Goal: Use online tool/utility: Utilize a website feature to perform a specific function

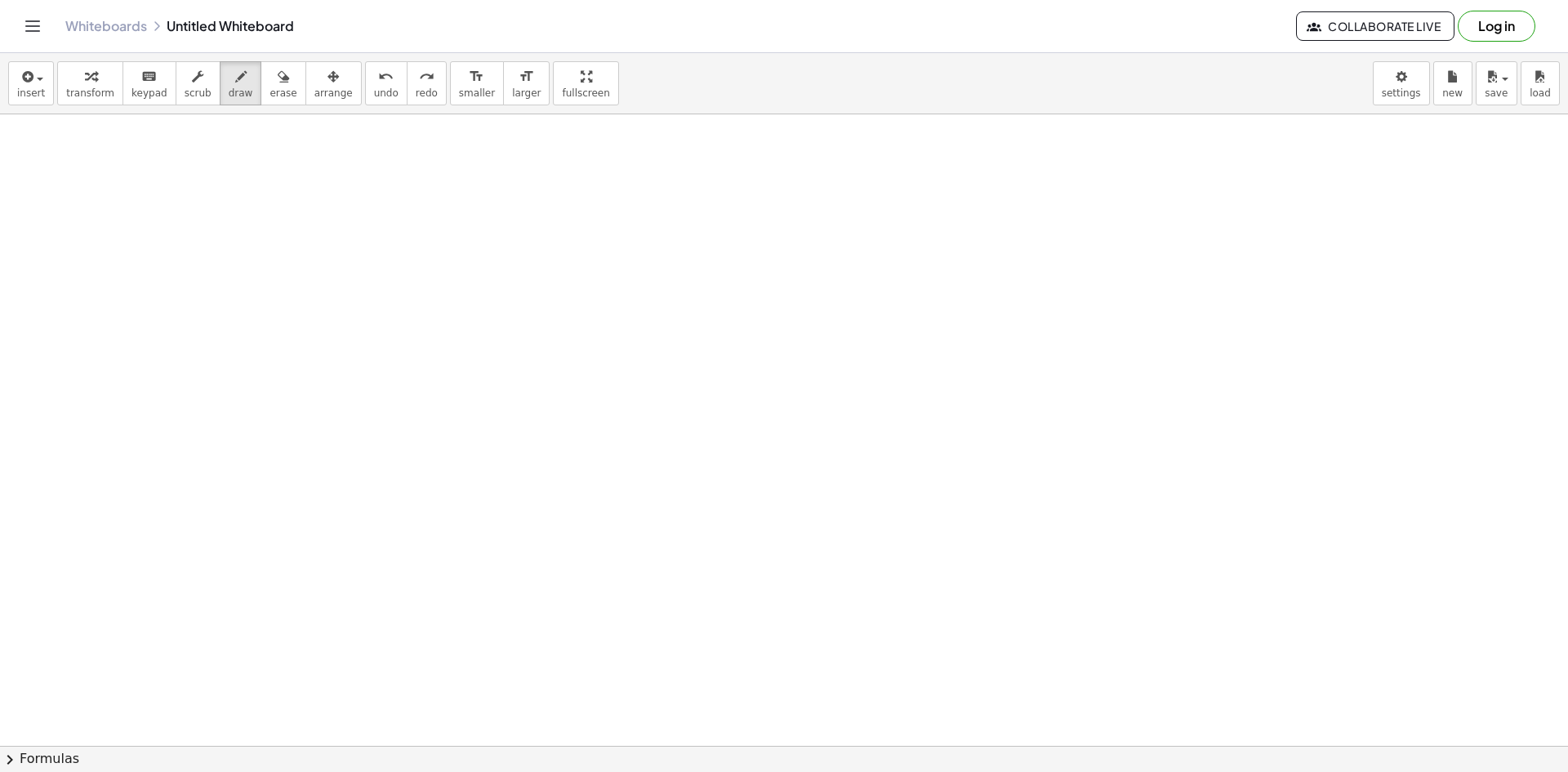
scroll to position [2116, 0]
drag, startPoint x: 95, startPoint y: 222, endPoint x: 387, endPoint y: 152, distance: 300.3
drag, startPoint x: 223, startPoint y: 277, endPoint x: 233, endPoint y: 283, distance: 11.7
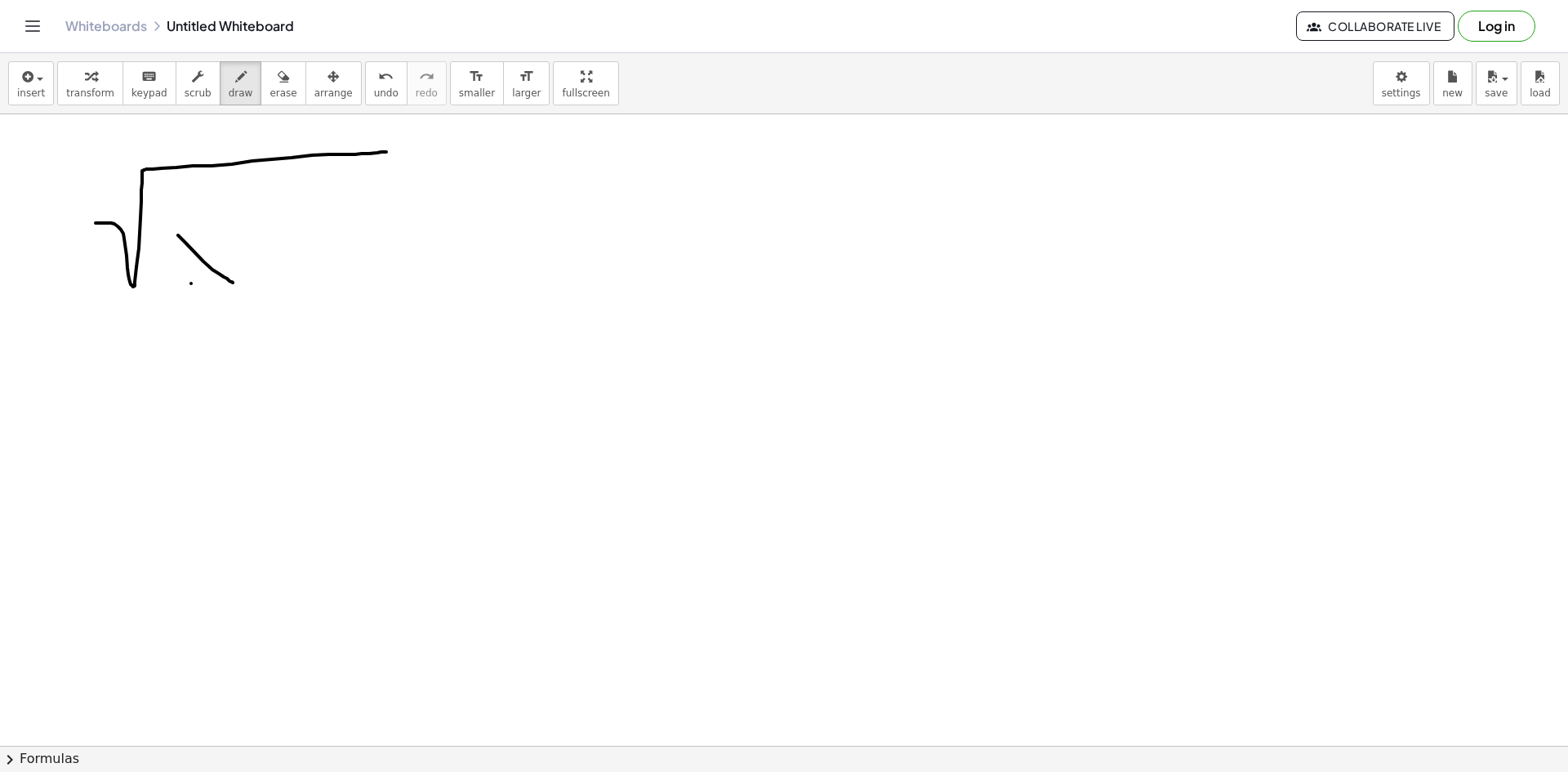
drag, startPoint x: 191, startPoint y: 284, endPoint x: 223, endPoint y: 238, distance: 56.0
drag, startPoint x: 261, startPoint y: 259, endPoint x: 309, endPoint y: 255, distance: 48.2
drag, startPoint x: 286, startPoint y: 229, endPoint x: 289, endPoint y: 291, distance: 62.1
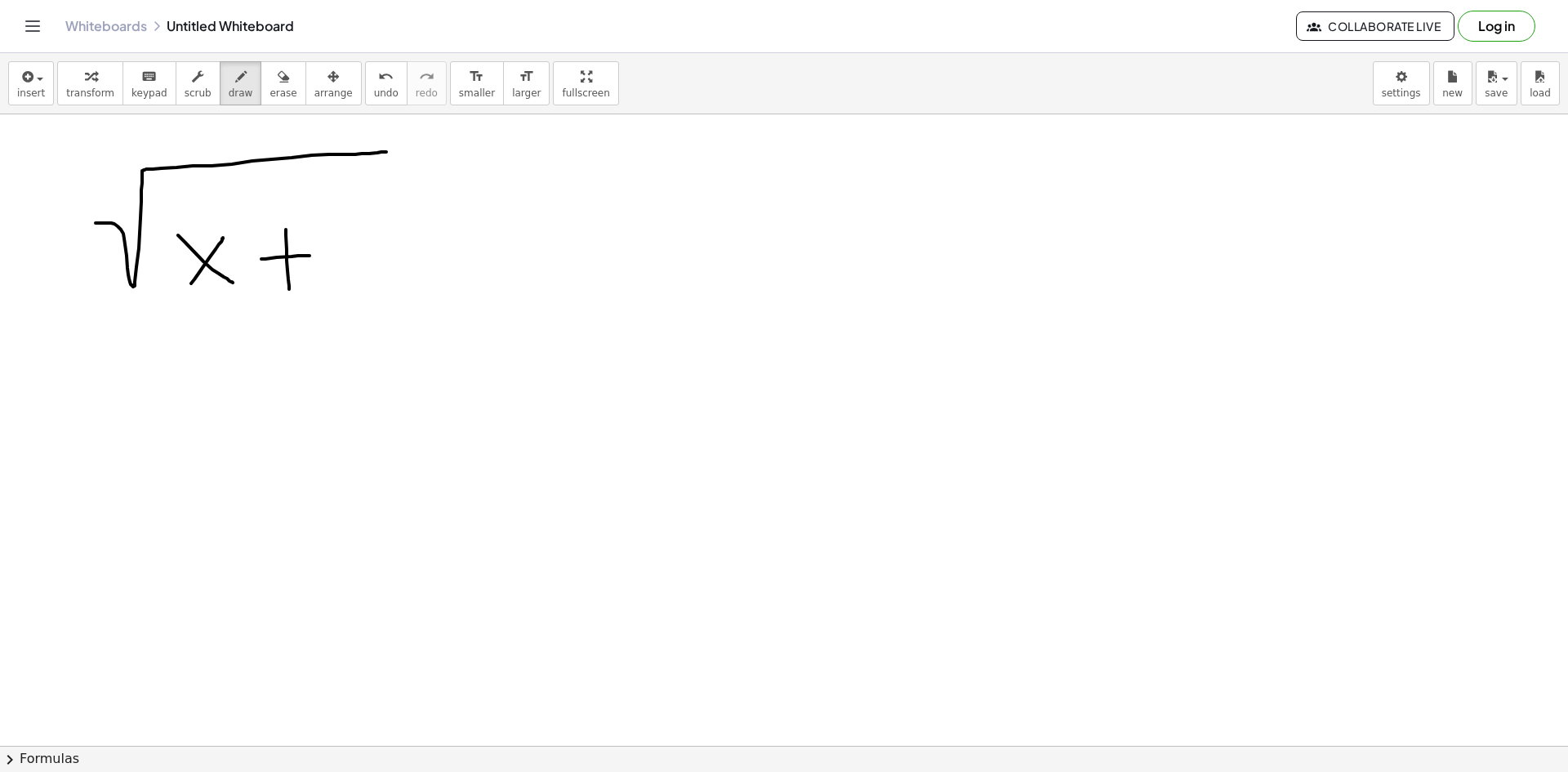
drag, startPoint x: 328, startPoint y: 234, endPoint x: 365, endPoint y: 267, distance: 49.6
drag, startPoint x: 486, startPoint y: 210, endPoint x: 550, endPoint y: 225, distance: 65.7
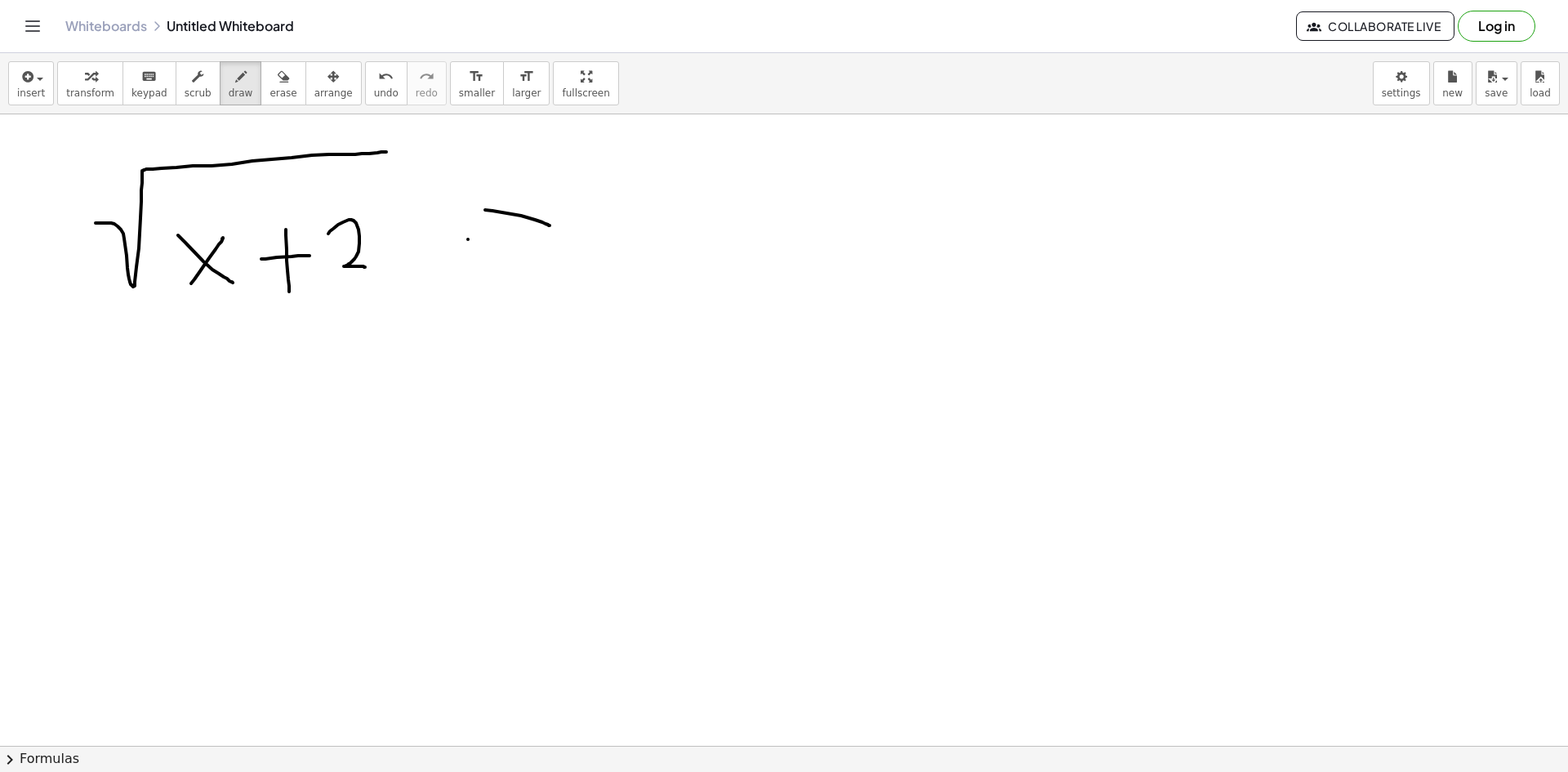
drag, startPoint x: 468, startPoint y: 239, endPoint x: 554, endPoint y: 243, distance: 86.1
drag, startPoint x: 666, startPoint y: 187, endPoint x: 653, endPoint y: 187, distance: 13.0
click at [378, 74] on icon "undo" at bounding box center [386, 76] width 15 height 20
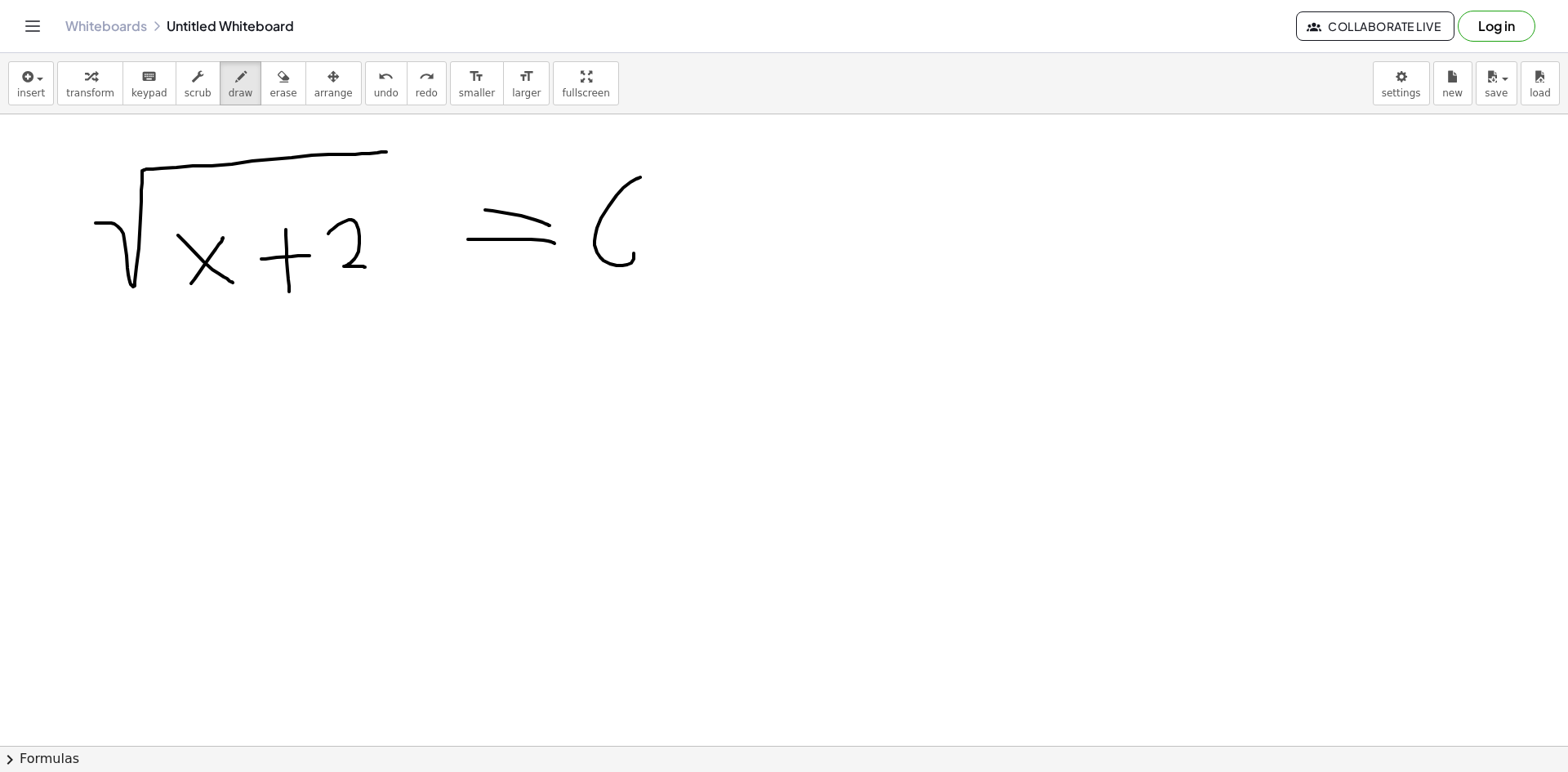
drag, startPoint x: 640, startPoint y: 177, endPoint x: 596, endPoint y: 224, distance: 64.4
drag, startPoint x: 120, startPoint y: 465, endPoint x: 371, endPoint y: 382, distance: 264.4
drag, startPoint x: 222, startPoint y: 453, endPoint x: 259, endPoint y: 491, distance: 53.0
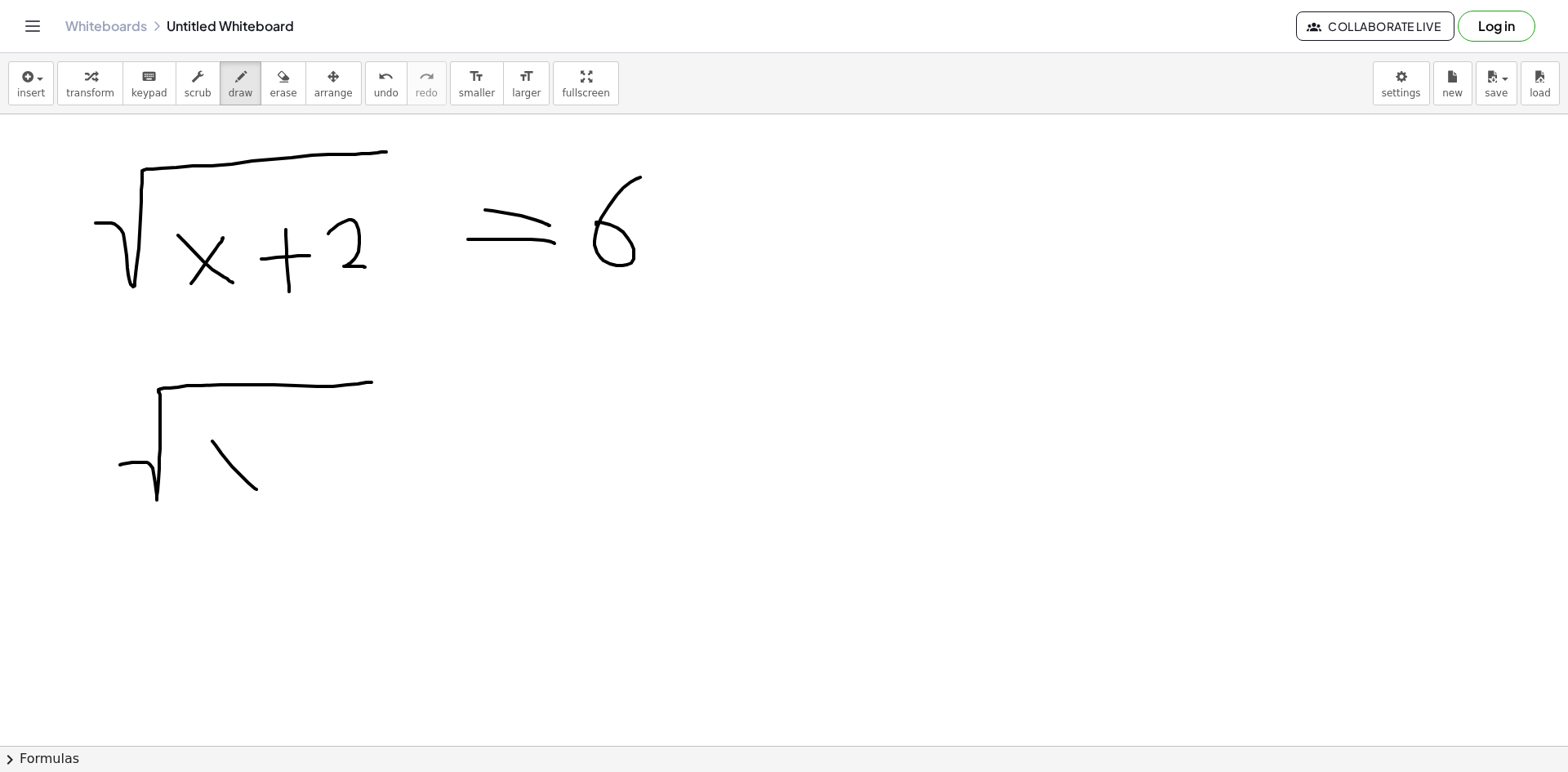
drag, startPoint x: 232, startPoint y: 486, endPoint x: 249, endPoint y: 446, distance: 43.5
drag, startPoint x: 291, startPoint y: 459, endPoint x: 343, endPoint y: 466, distance: 52.5
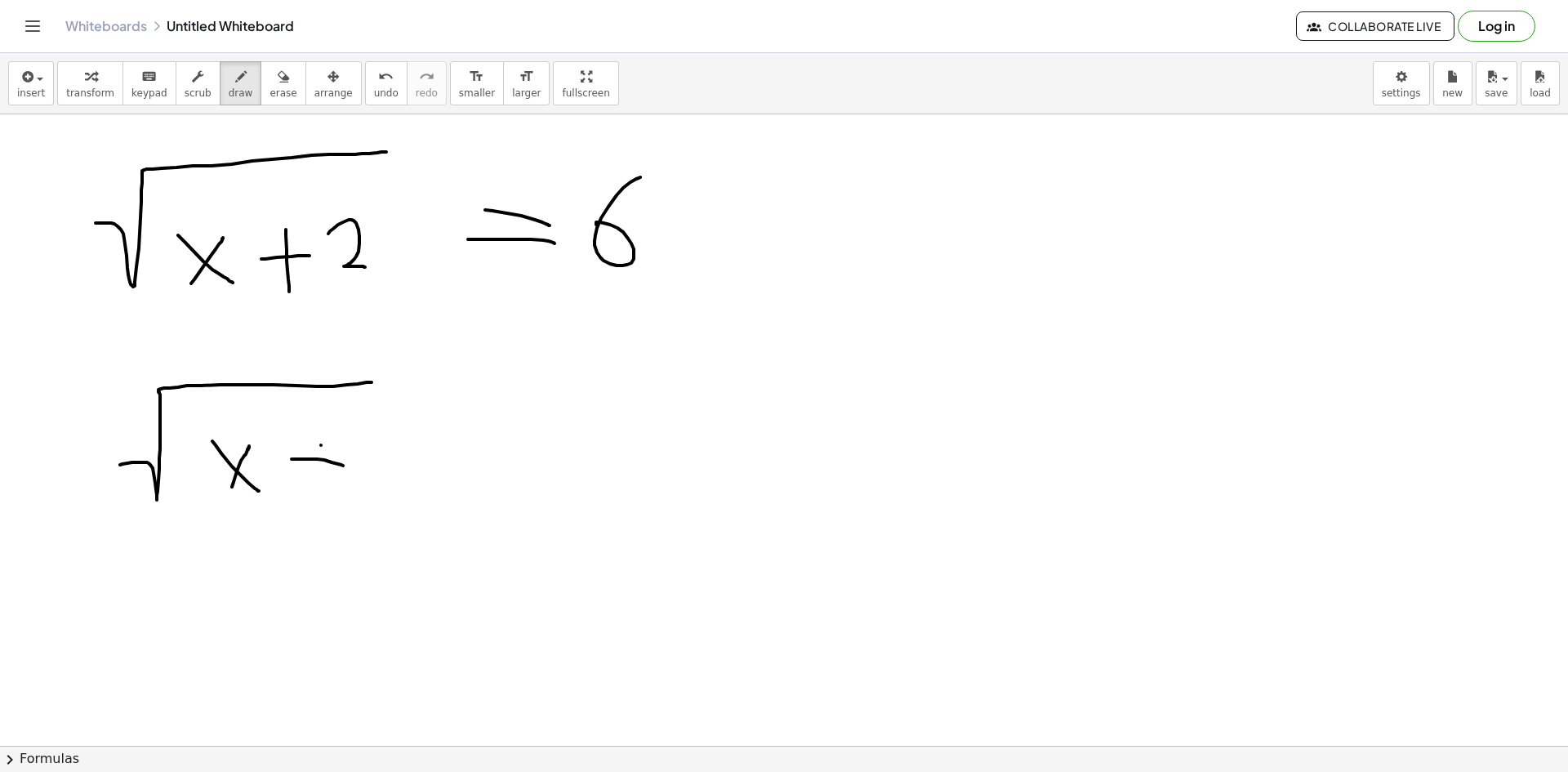
drag, startPoint x: 321, startPoint y: 445, endPoint x: 318, endPoint y: 485, distance: 40.1
drag, startPoint x: 363, startPoint y: 439, endPoint x: 372, endPoint y: 470, distance: 32.3
drag, startPoint x: 368, startPoint y: 382, endPoint x: 405, endPoint y: 386, distance: 37.2
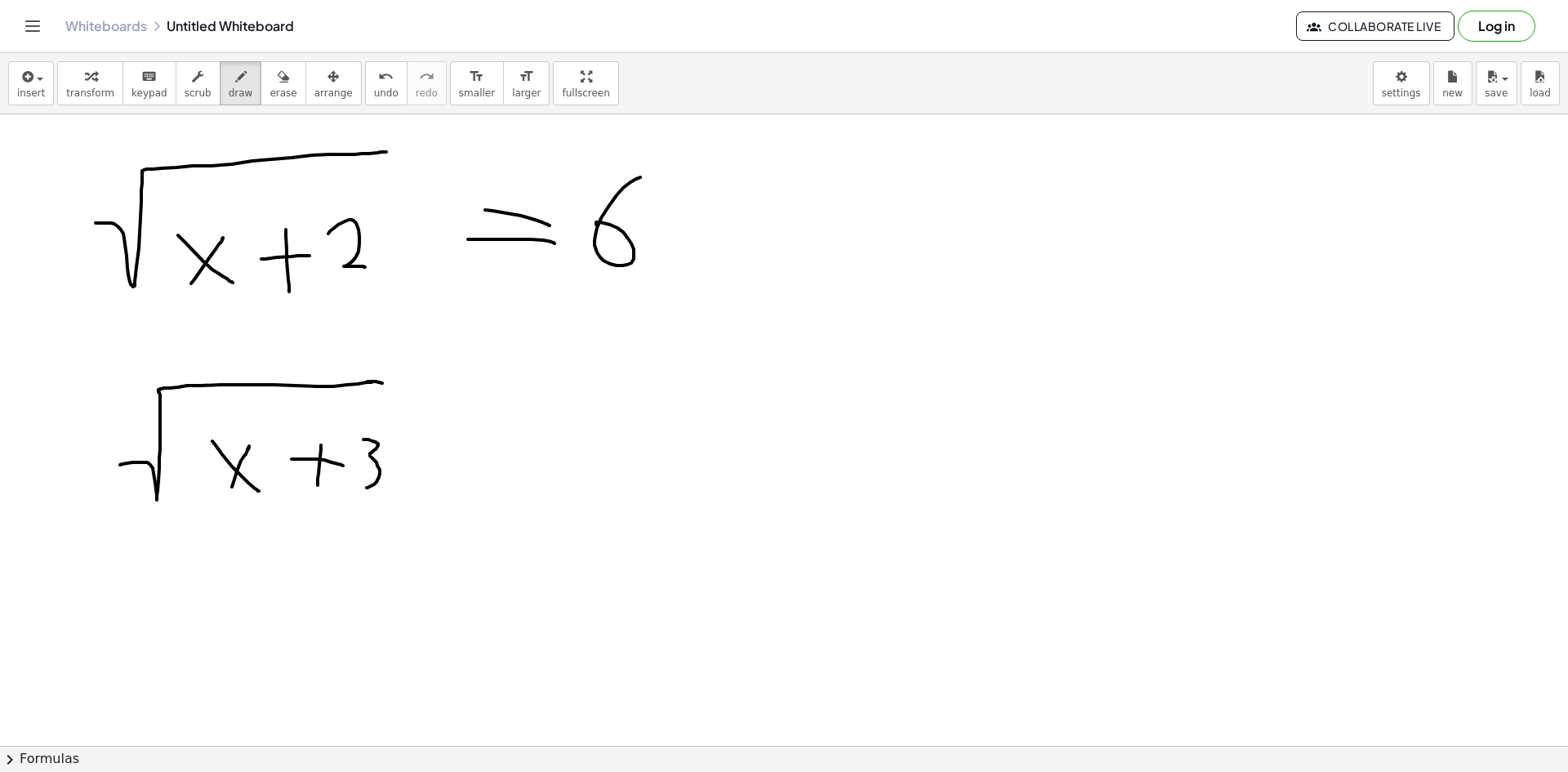
drag, startPoint x: 466, startPoint y: 466, endPoint x: 536, endPoint y: 459, distance: 70.3
drag, startPoint x: 508, startPoint y: 440, endPoint x: 505, endPoint y: 489, distance: 49.1
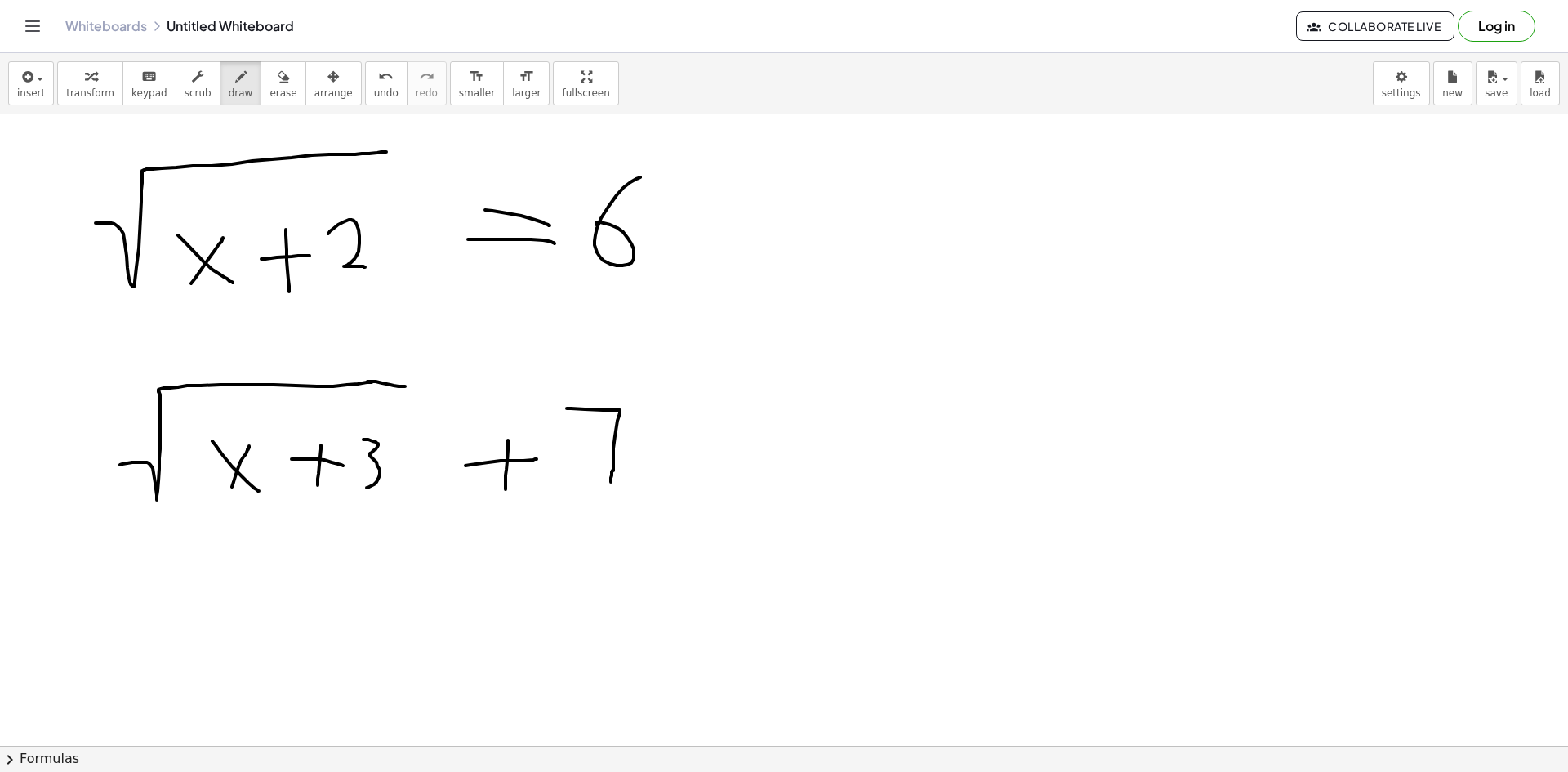
drag, startPoint x: 567, startPoint y: 408, endPoint x: 611, endPoint y: 482, distance: 86.1
drag, startPoint x: 596, startPoint y: 453, endPoint x: 649, endPoint y: 449, distance: 53.2
drag, startPoint x: 702, startPoint y: 440, endPoint x: 777, endPoint y: 437, distance: 75.1
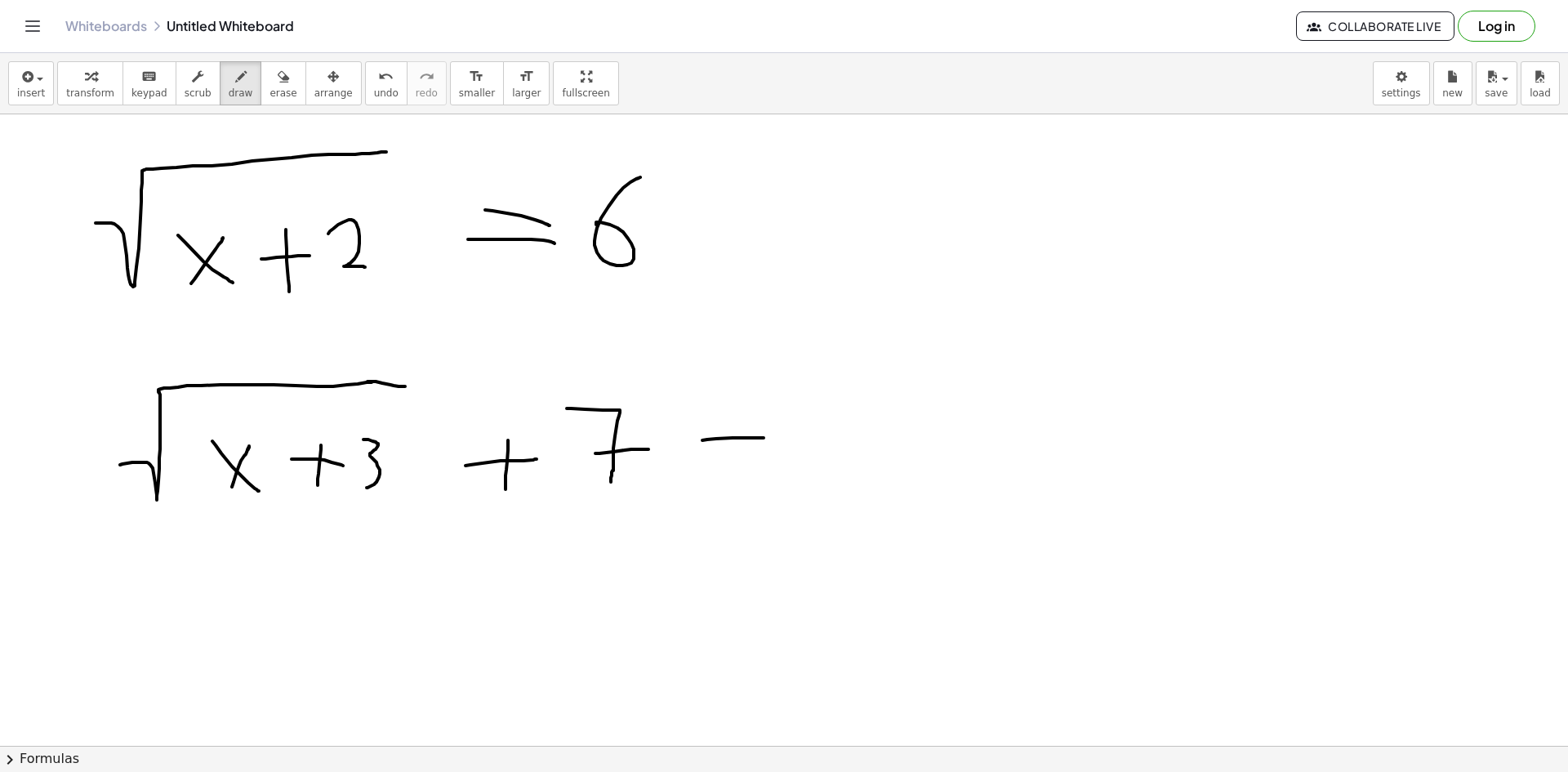
drag, startPoint x: 708, startPoint y: 474, endPoint x: 781, endPoint y: 480, distance: 73.2
click at [278, 84] on icon "button" at bounding box center [284, 76] width 11 height 20
drag, startPoint x: 622, startPoint y: 387, endPoint x: 567, endPoint y: 391, distance: 55.1
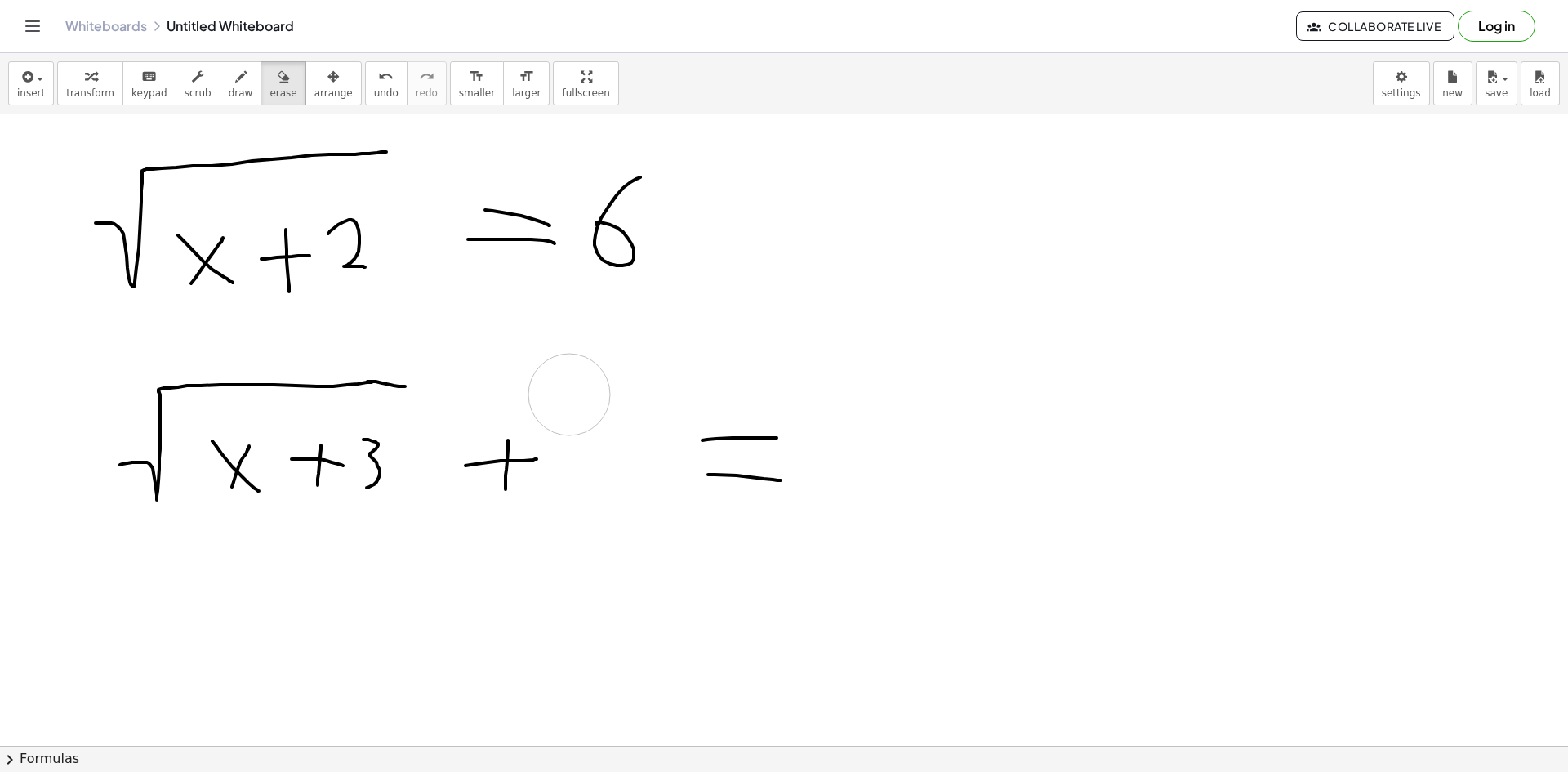
click at [229, 90] on span "draw" at bounding box center [241, 93] width 25 height 11
drag, startPoint x: 582, startPoint y: 415, endPoint x: 618, endPoint y: 499, distance: 91.4
drag, startPoint x: 883, startPoint y: 401, endPoint x: 828, endPoint y: 468, distance: 86.7
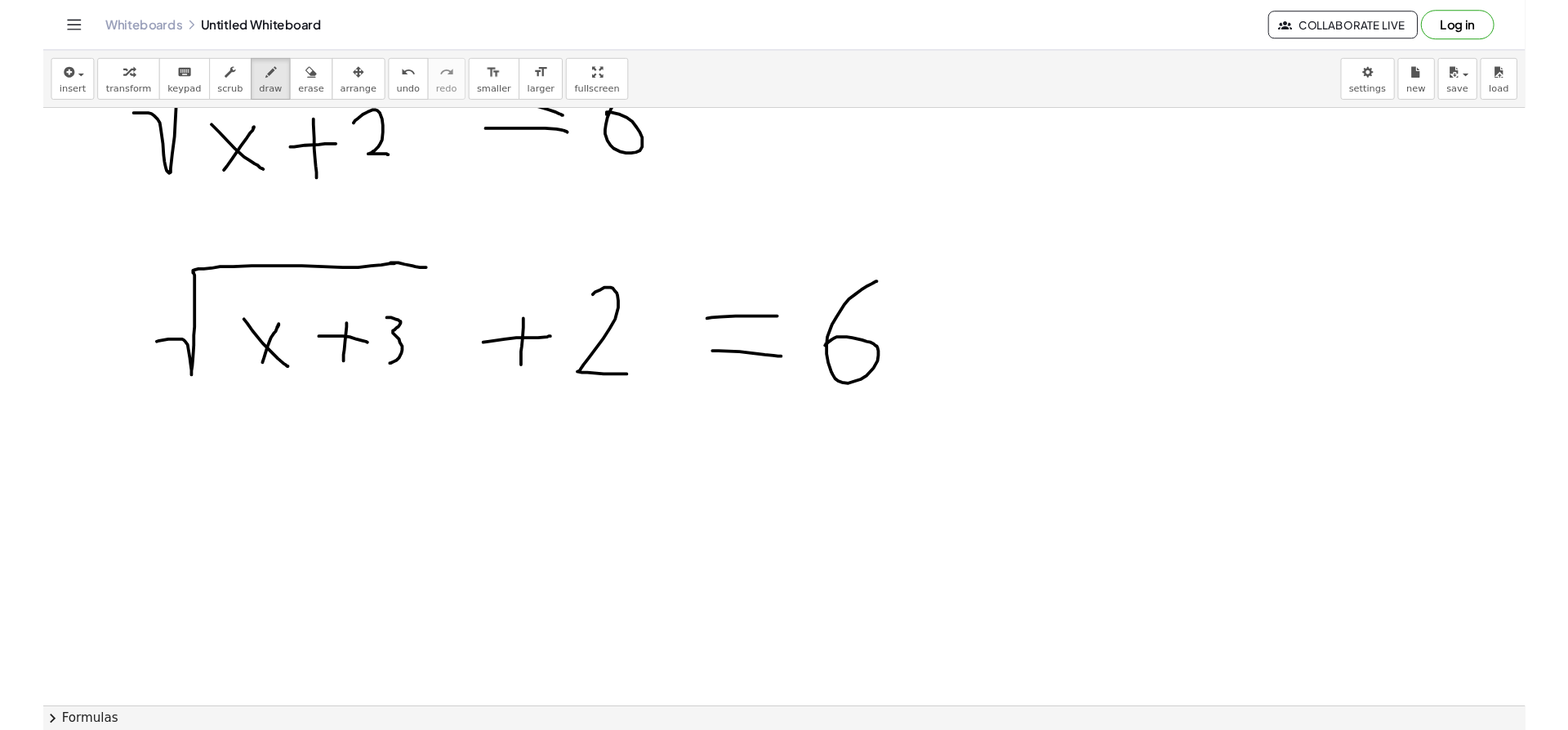
scroll to position [2223, 0]
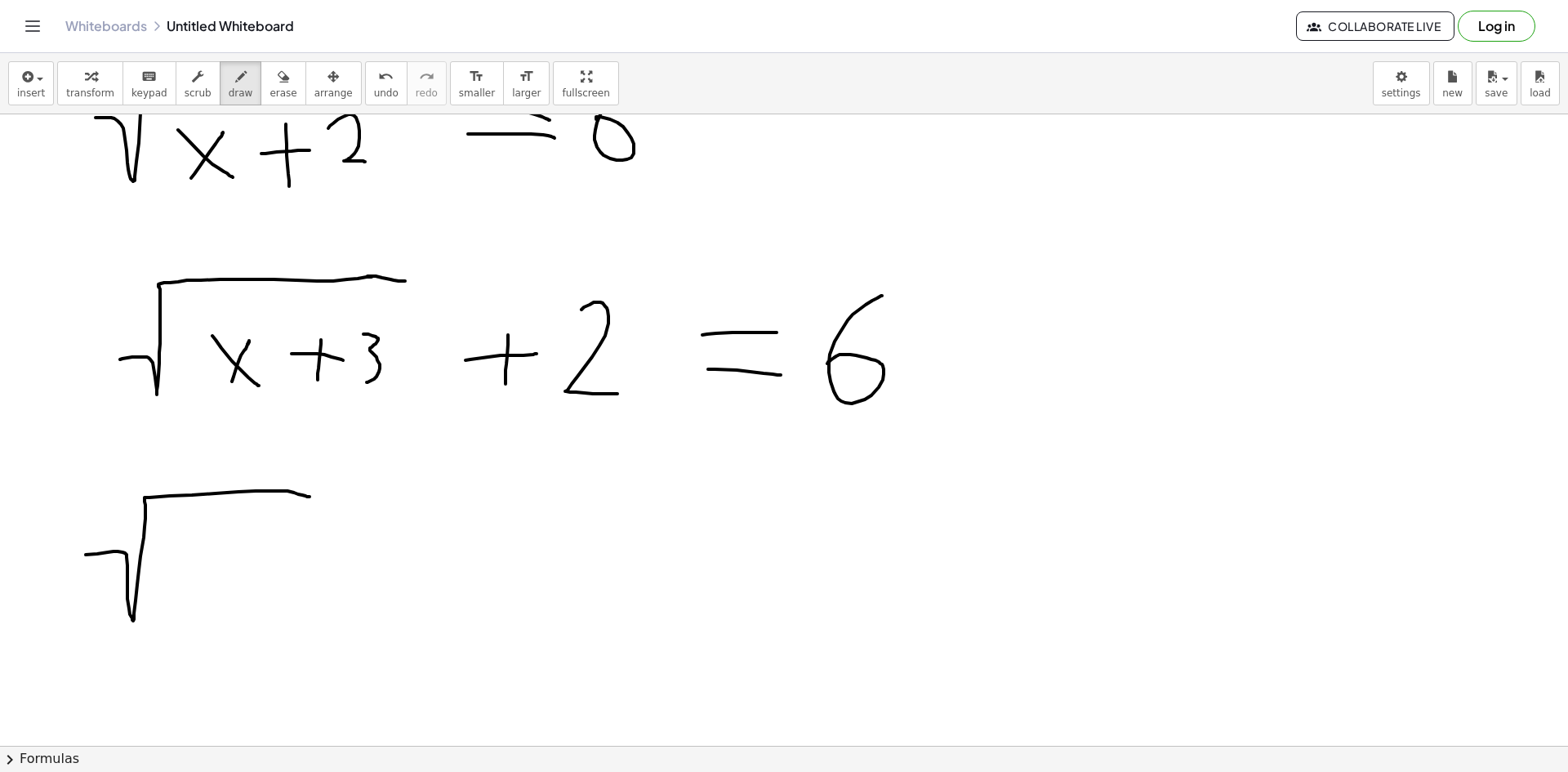
drag, startPoint x: 86, startPoint y: 554, endPoint x: 310, endPoint y: 497, distance: 231.1
drag, startPoint x: 168, startPoint y: 565, endPoint x: 205, endPoint y: 595, distance: 47.6
drag, startPoint x: 182, startPoint y: 599, endPoint x: 224, endPoint y: 546, distance: 67.6
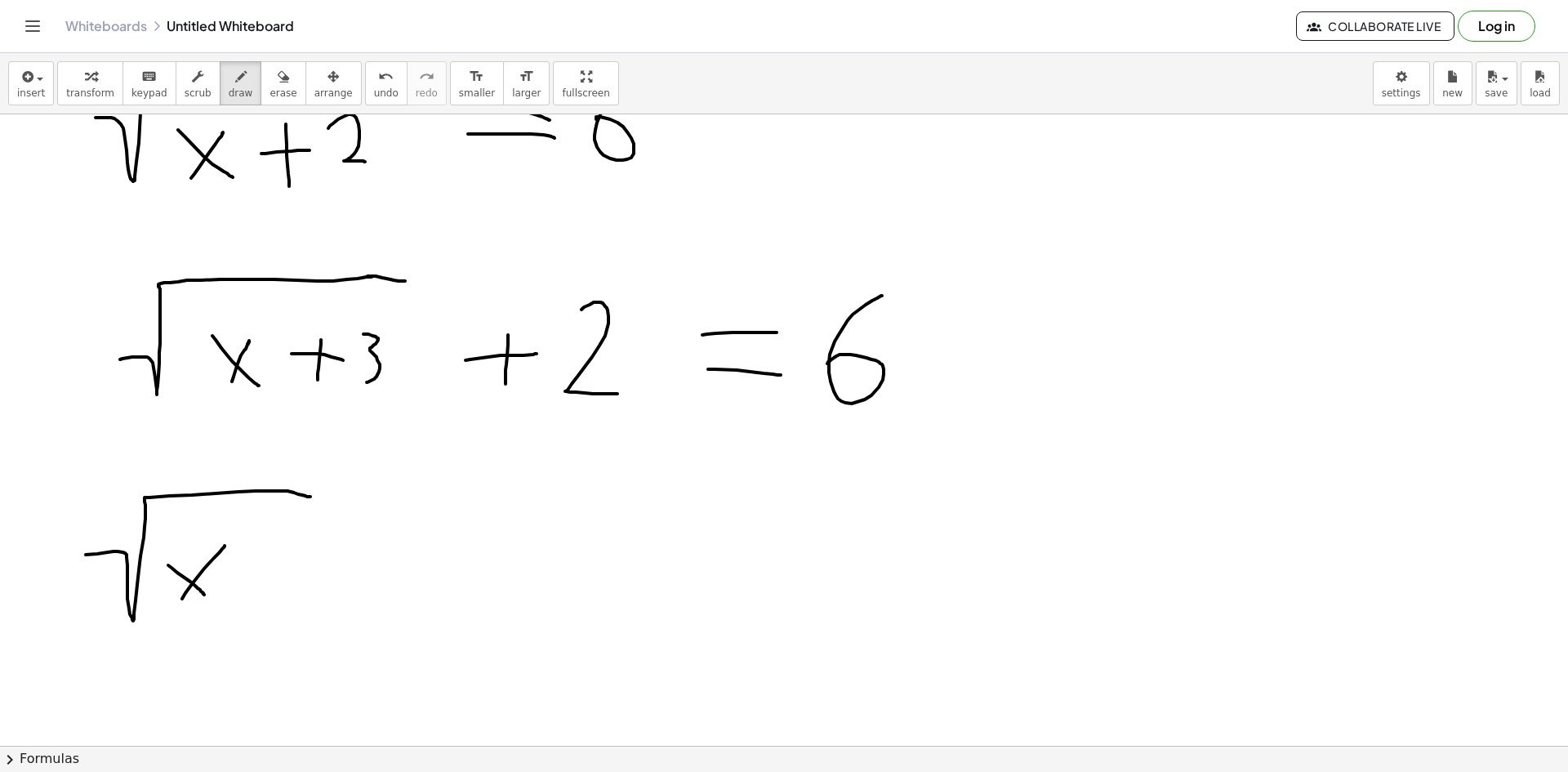
drag, startPoint x: 230, startPoint y: 585, endPoint x: 277, endPoint y: 585, distance: 47.0
drag, startPoint x: 256, startPoint y: 560, endPoint x: 259, endPoint y: 632, distance: 72.1
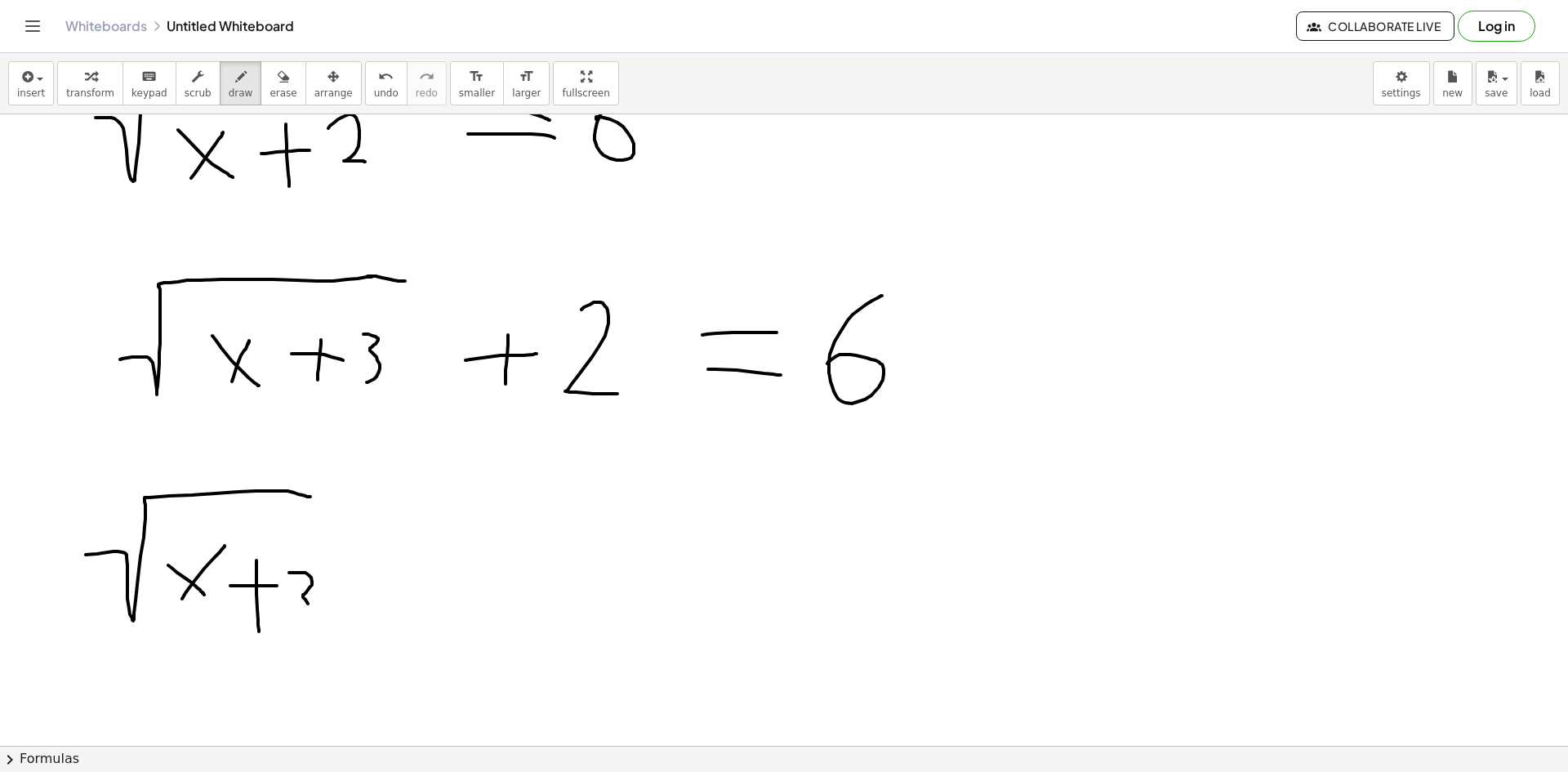
drag, startPoint x: 289, startPoint y: 572, endPoint x: 293, endPoint y: 626, distance: 54.1
drag, startPoint x: 308, startPoint y: 495, endPoint x: 328, endPoint y: 497, distance: 20.1
drag, startPoint x: 394, startPoint y: 571, endPoint x: 455, endPoint y: 576, distance: 61.2
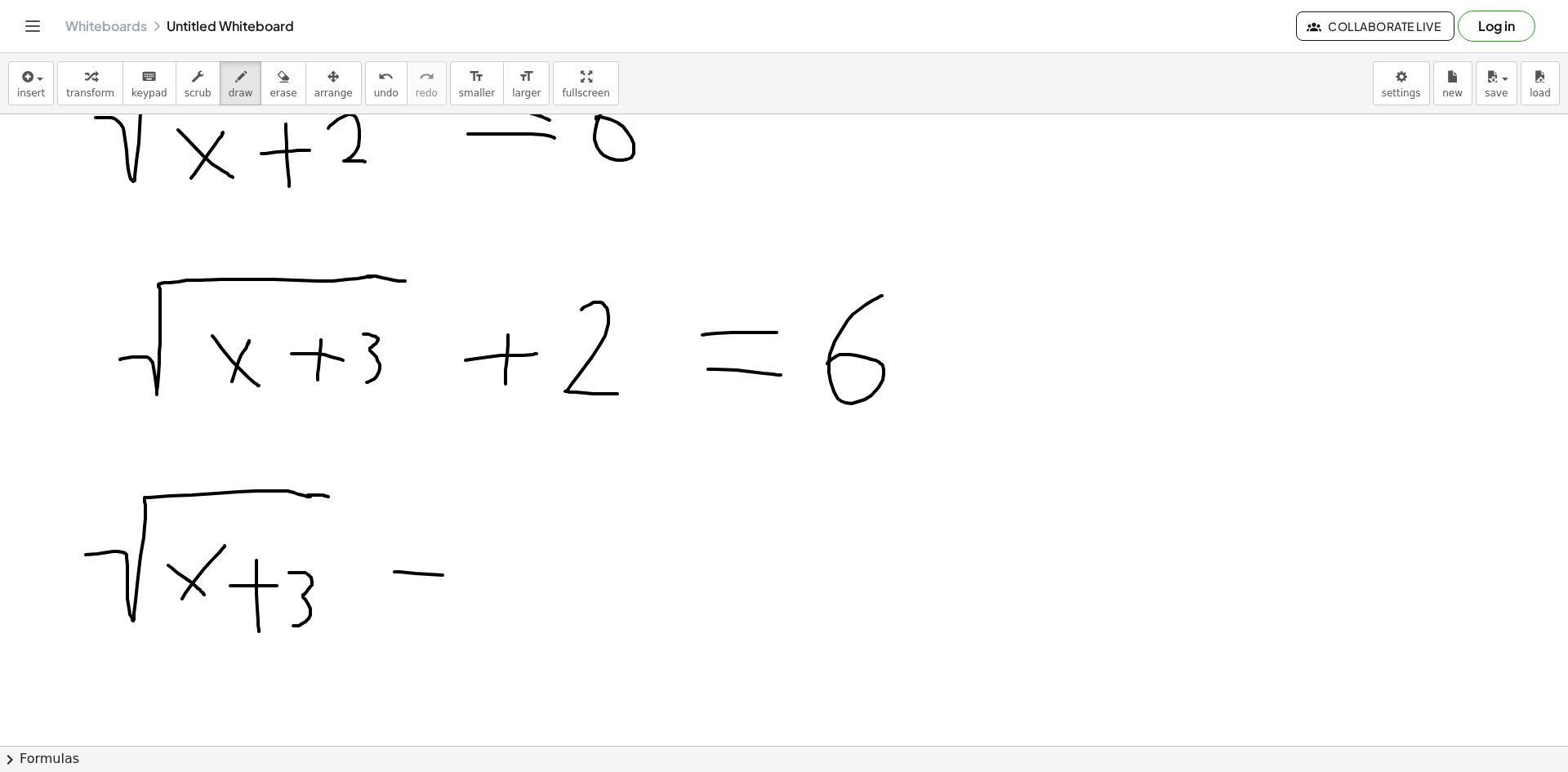
drag, startPoint x: 439, startPoint y: 561, endPoint x: 438, endPoint y: 612, distance: 51.0
drag, startPoint x: 528, startPoint y: 551, endPoint x: 591, endPoint y: 607, distance: 84.3
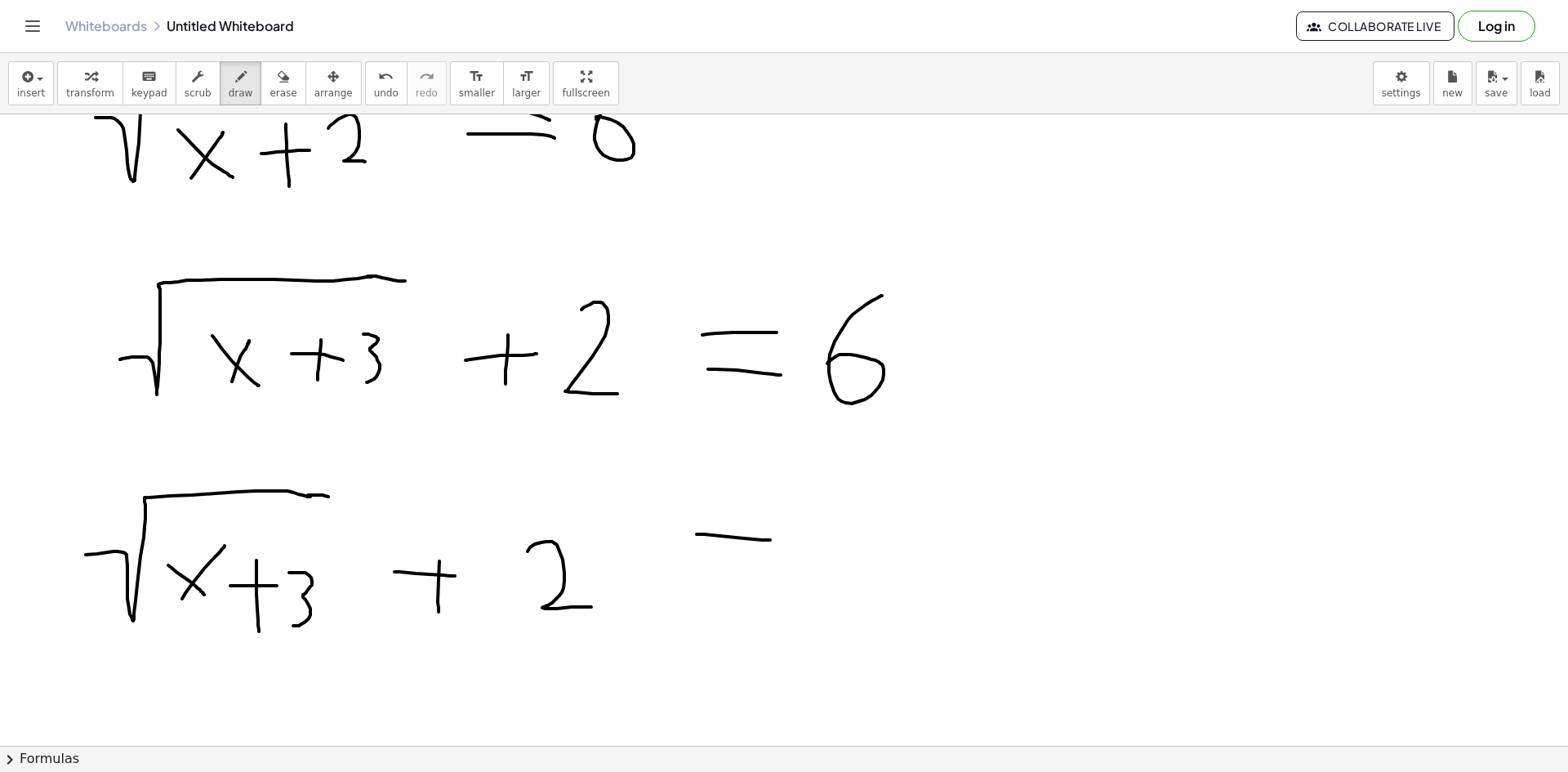
drag, startPoint x: 697, startPoint y: 534, endPoint x: 770, endPoint y: 540, distance: 73.2
drag, startPoint x: 703, startPoint y: 567, endPoint x: 779, endPoint y: 566, distance: 76.0
drag, startPoint x: 816, startPoint y: 528, endPoint x: 830, endPoint y: 599, distance: 72.4
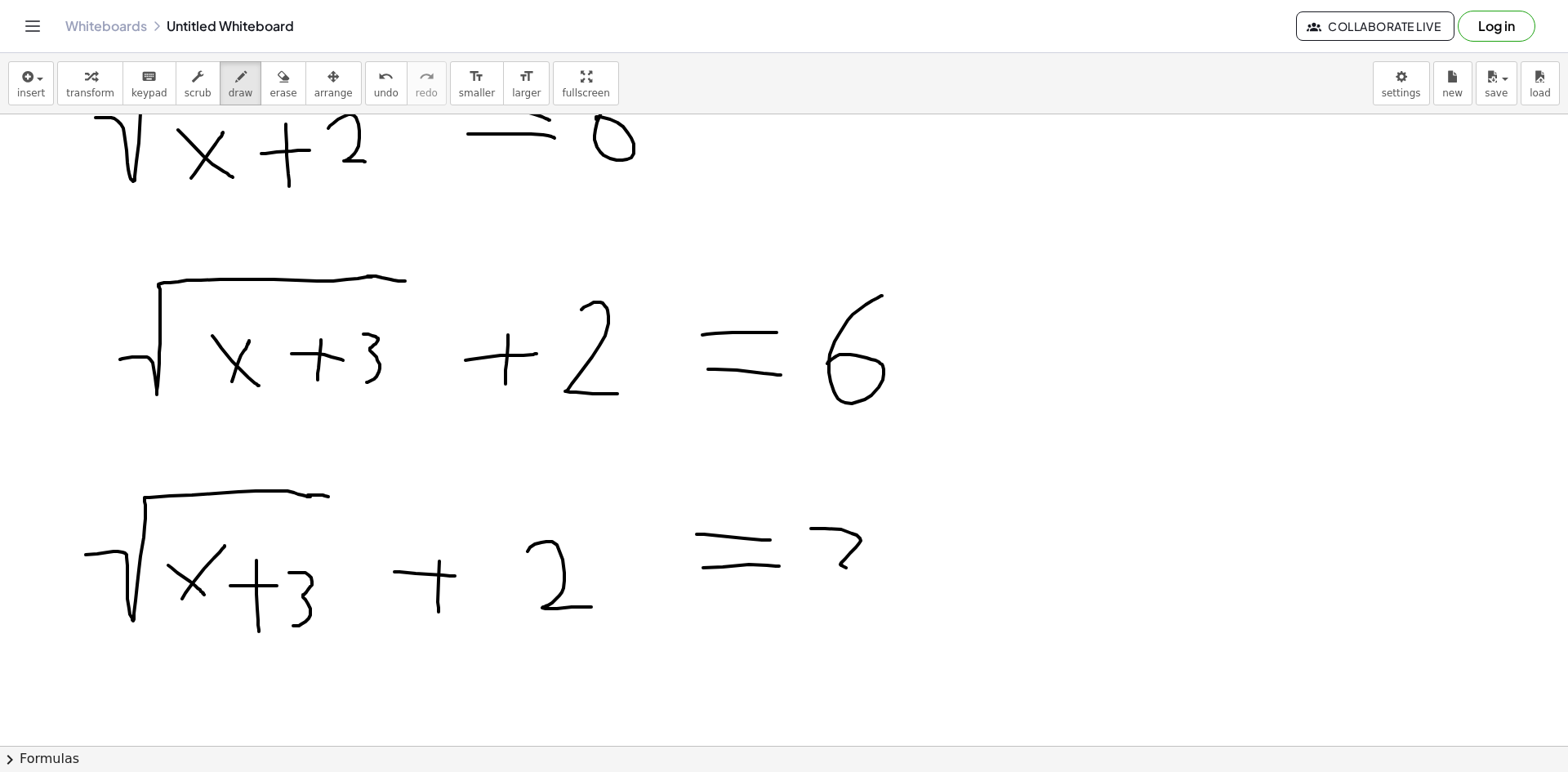
drag, startPoint x: 899, startPoint y: 561, endPoint x: 941, endPoint y: 608, distance: 63.0
drag, startPoint x: 917, startPoint y: 609, endPoint x: 941, endPoint y: 570, distance: 45.8
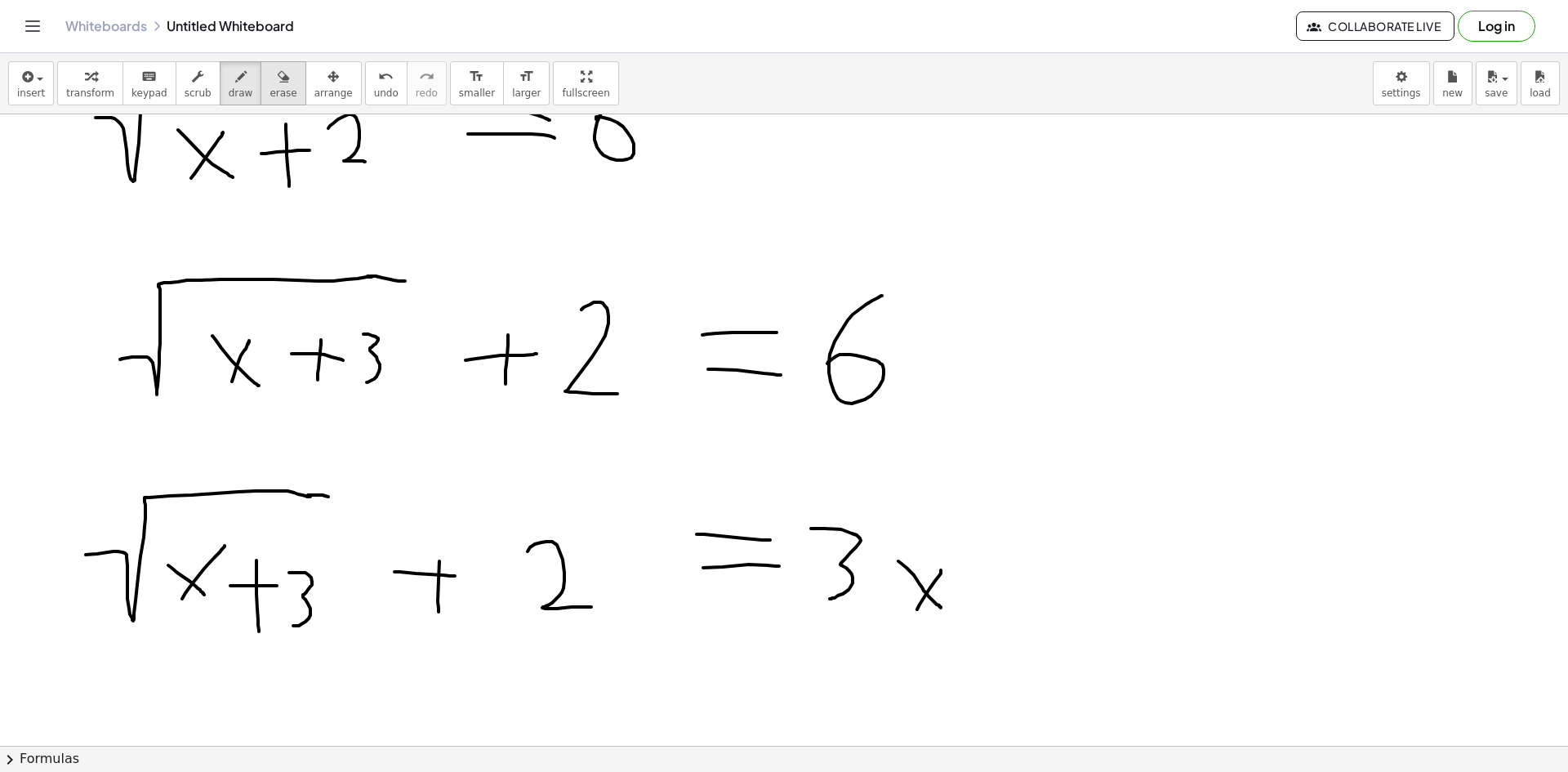
click at [270, 90] on span "erase" at bounding box center [283, 93] width 27 height 11
drag, startPoint x: 833, startPoint y: 598, endPoint x: 838, endPoint y: 522, distance: 76.2
click at [229, 64] on button "draw" at bounding box center [240, 83] width 42 height 44
drag, startPoint x: 814, startPoint y: 534, endPoint x: 848, endPoint y: 606, distance: 79.6
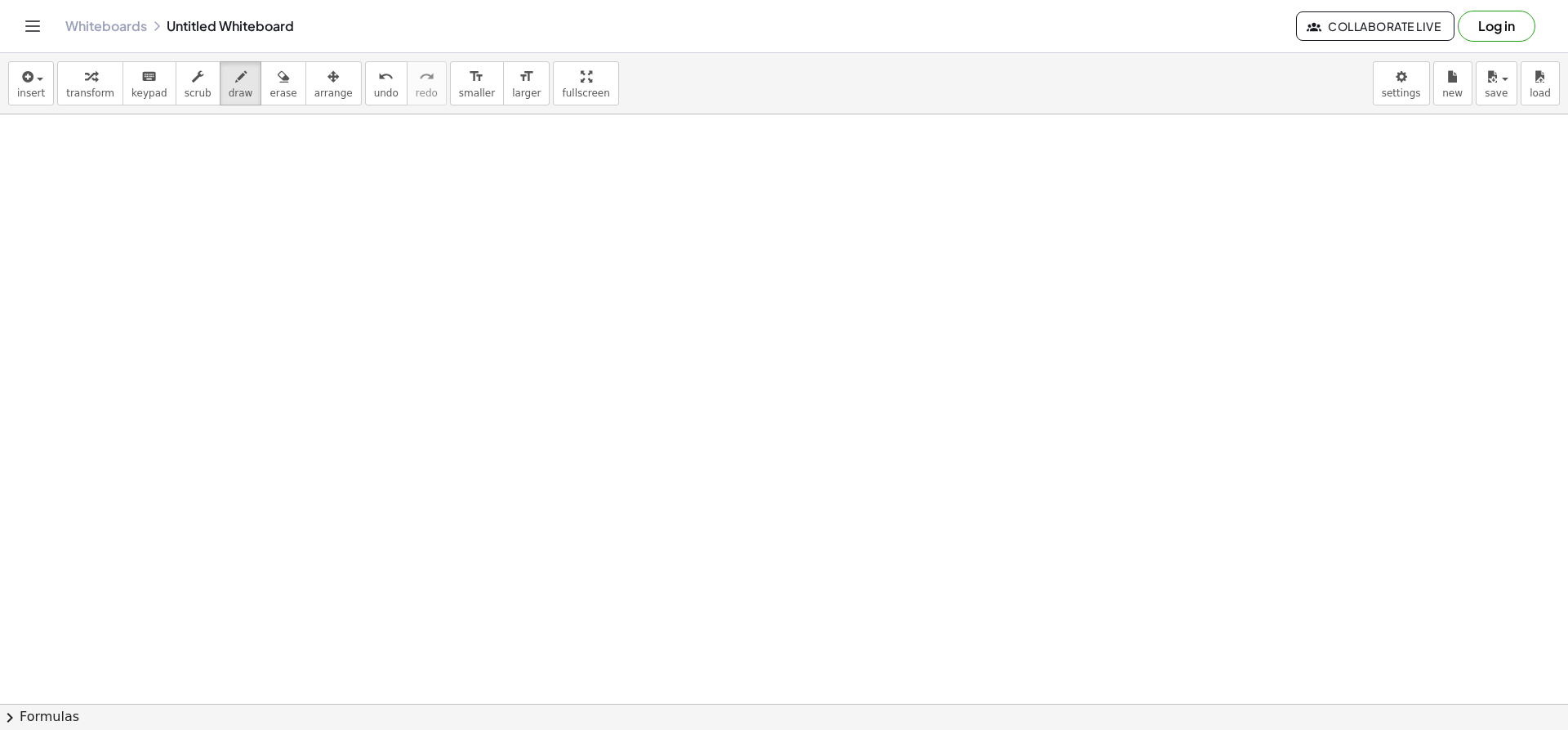
scroll to position [2900, 0]
drag, startPoint x: 158, startPoint y: 225, endPoint x: 220, endPoint y: 282, distance: 84.2
drag, startPoint x: 162, startPoint y: 270, endPoint x: 223, endPoint y: 192, distance: 99.0
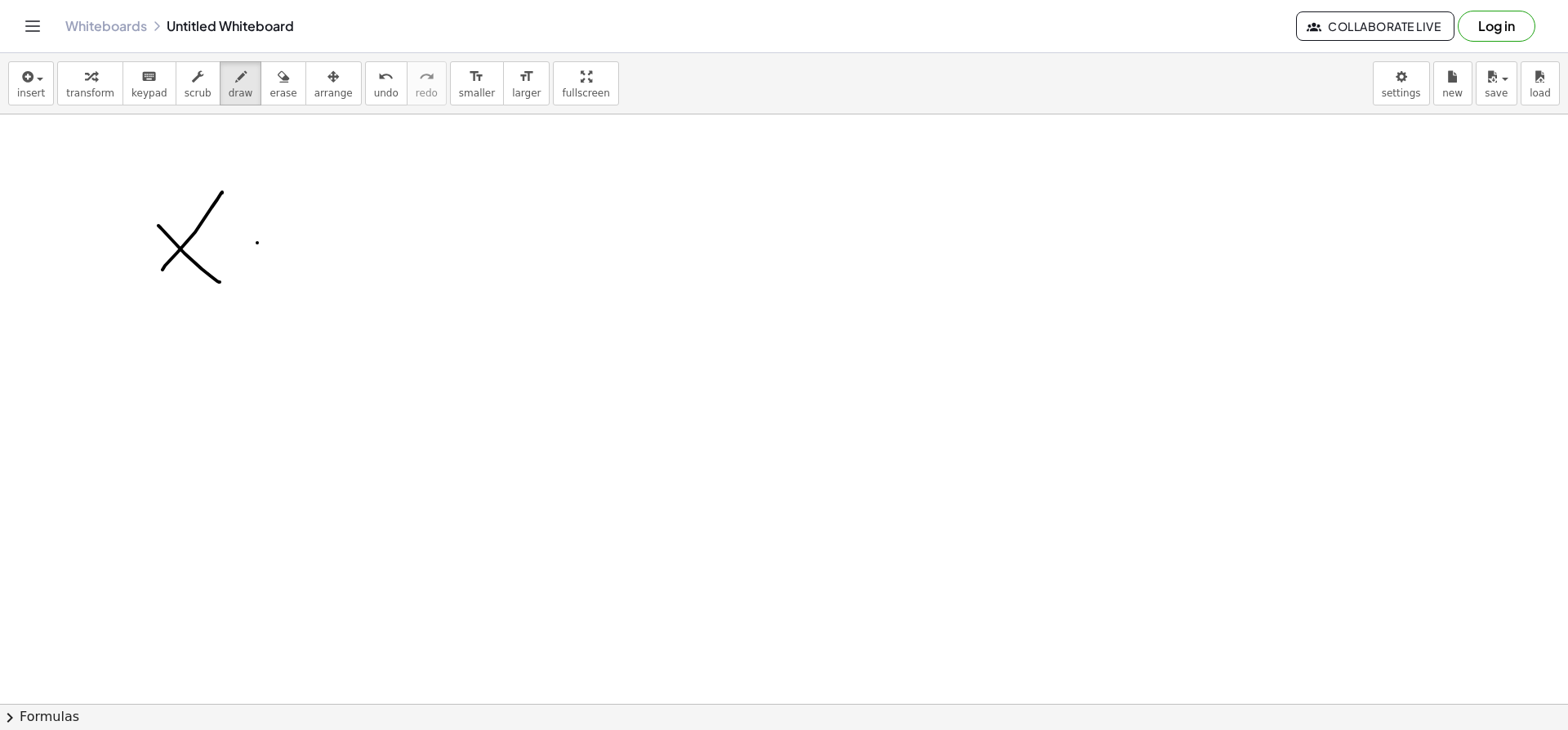
drag, startPoint x: 257, startPoint y: 242, endPoint x: 313, endPoint y: 253, distance: 57.1
drag, startPoint x: 376, startPoint y: 266, endPoint x: 400, endPoint y: 272, distance: 24.7
drag, startPoint x: 443, startPoint y: 184, endPoint x: 451, endPoint y: 278, distance: 94.3
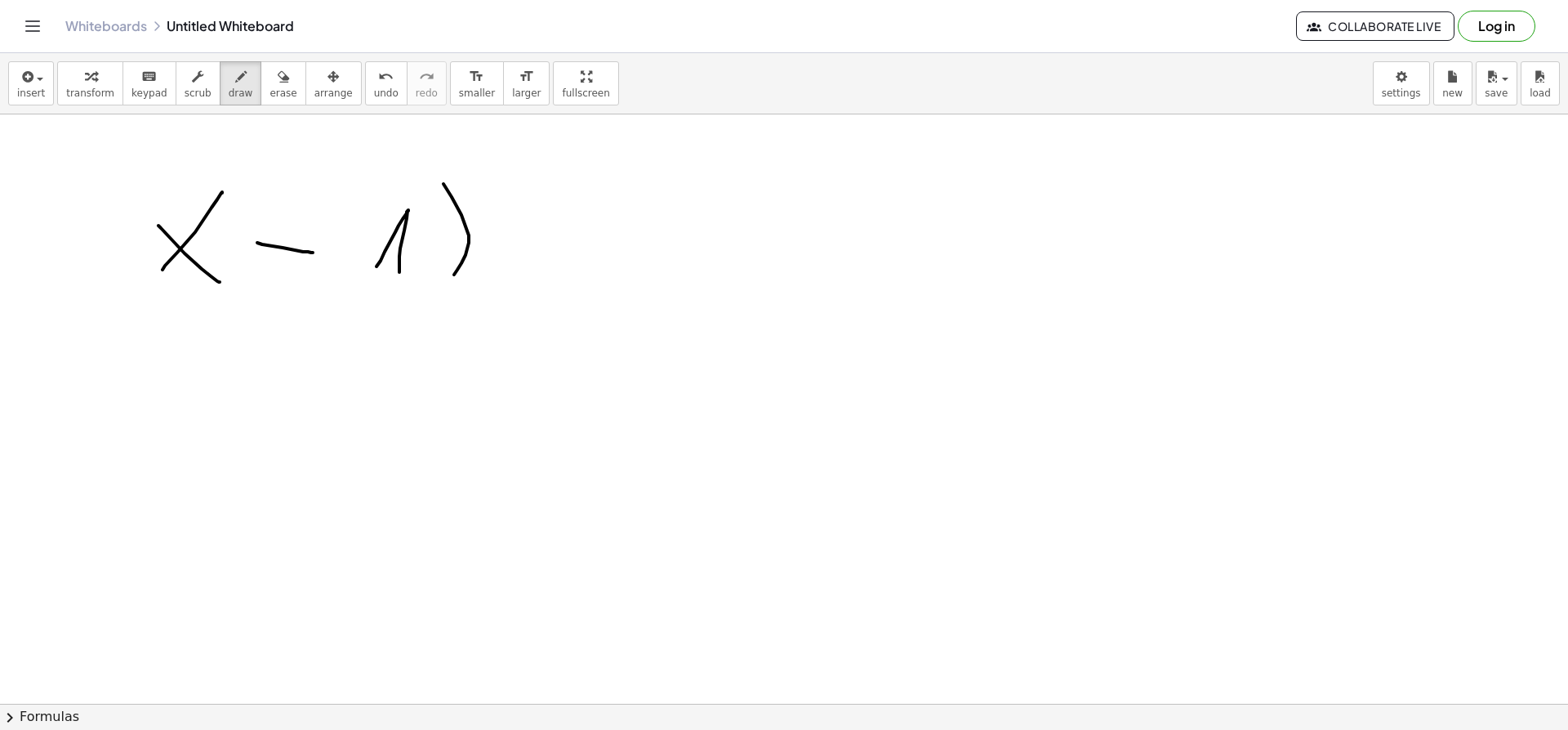
drag, startPoint x: 152, startPoint y: 197, endPoint x: 201, endPoint y: 316, distance: 128.7
drag, startPoint x: 457, startPoint y: 144, endPoint x: 470, endPoint y: 191, distance: 48.8
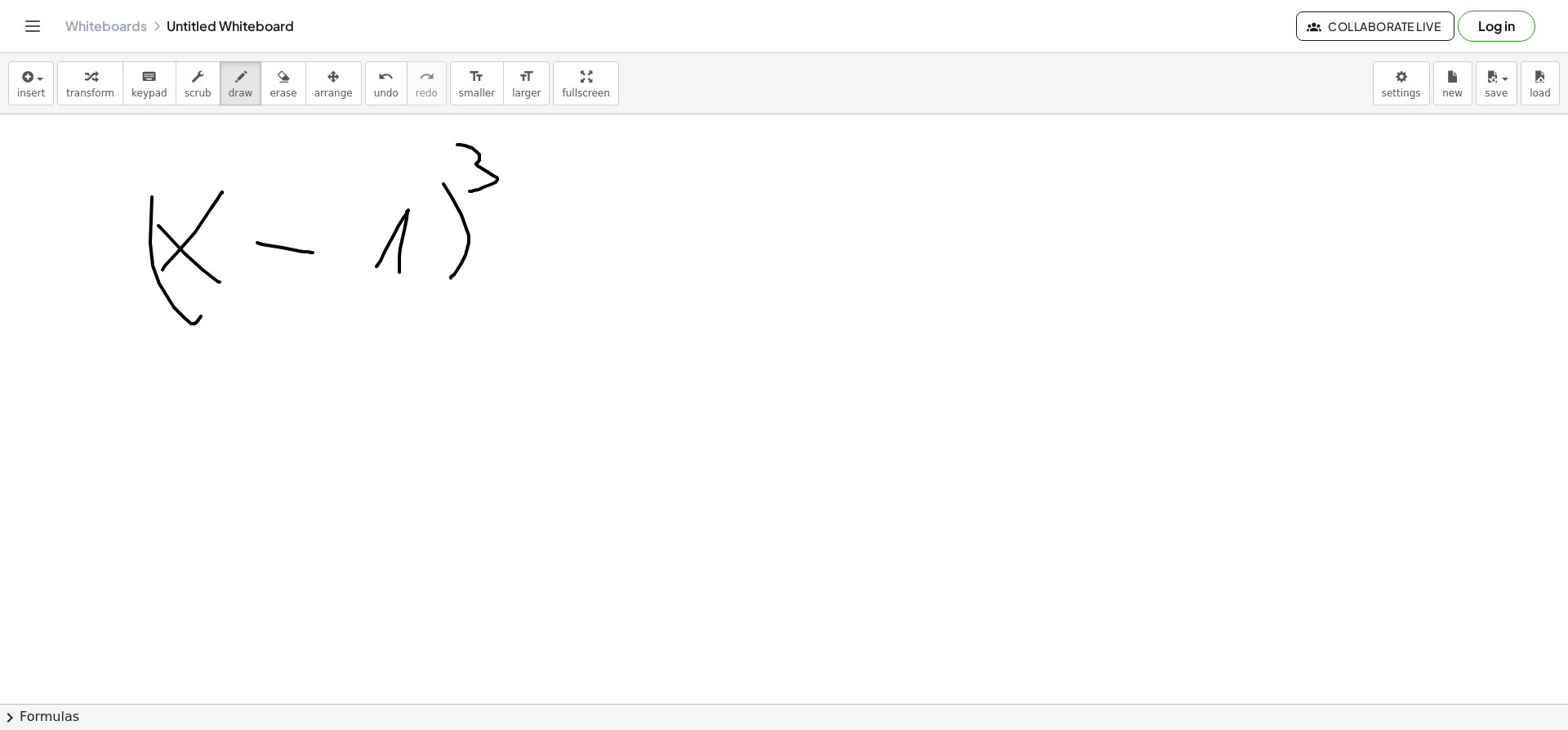
drag, startPoint x: 585, startPoint y: 219, endPoint x: 601, endPoint y: 220, distance: 16.0
drag, startPoint x: 540, startPoint y: 236, endPoint x: 619, endPoint y: 236, distance: 79.0
drag, startPoint x: 699, startPoint y: 187, endPoint x: 713, endPoint y: 175, distance: 18.4
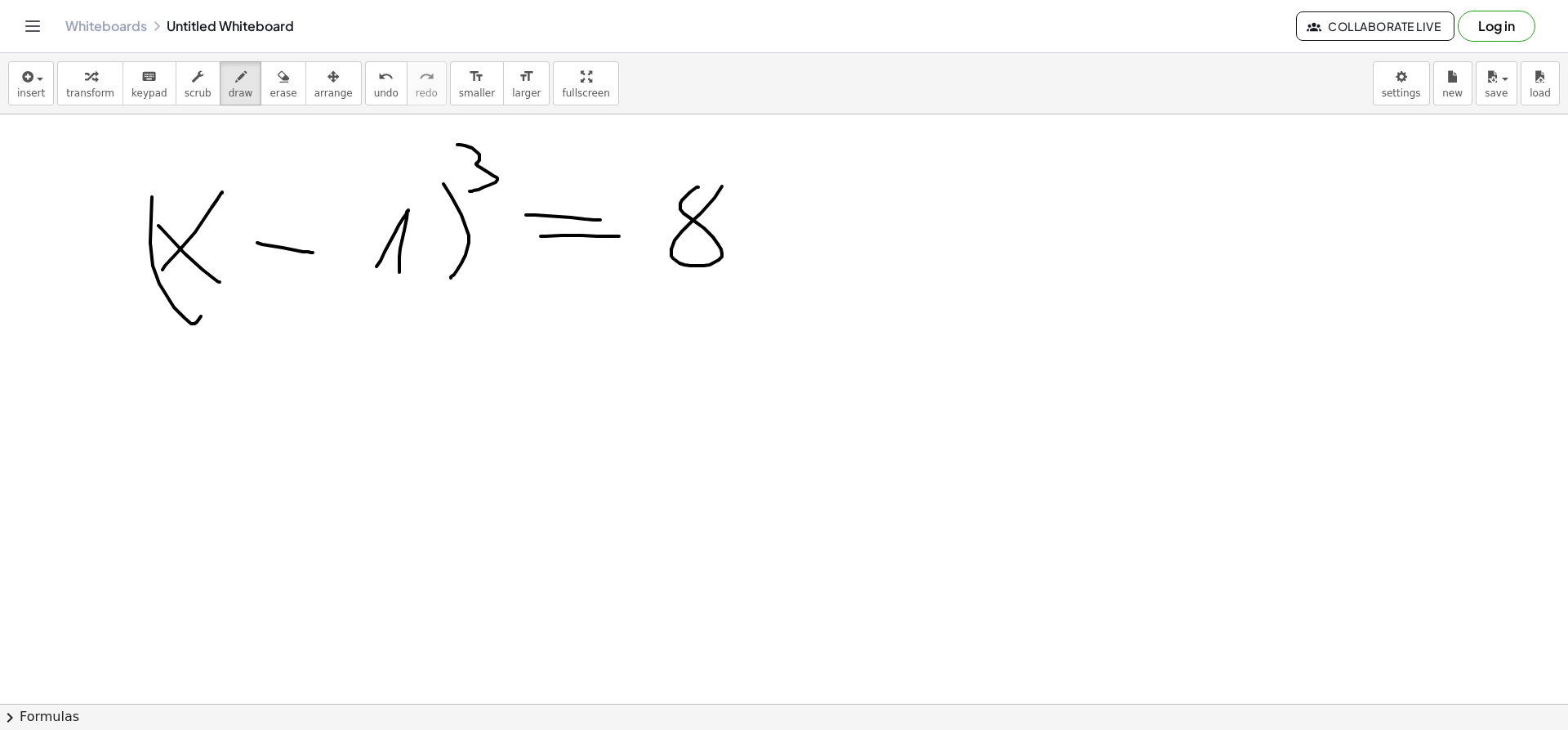
drag, startPoint x: 480, startPoint y: 126, endPoint x: 467, endPoint y: 123, distance: 13.3
click at [378, 84] on icon "undo" at bounding box center [386, 76] width 15 height 20
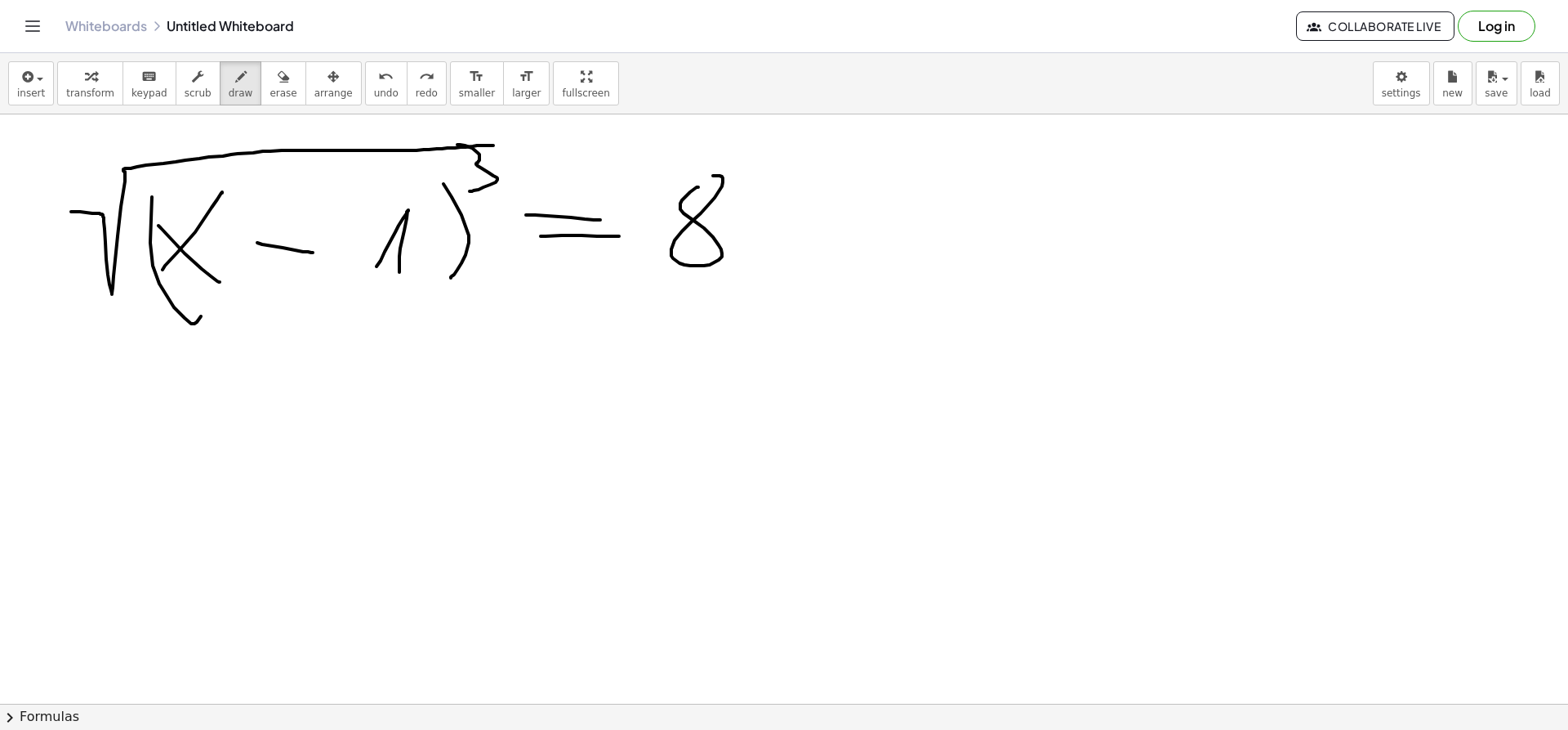
drag, startPoint x: 71, startPoint y: 211, endPoint x: 503, endPoint y: 145, distance: 437.0
drag, startPoint x: 82, startPoint y: 162, endPoint x: 79, endPoint y: 201, distance: 39.1
drag, startPoint x: 716, startPoint y: 174, endPoint x: 685, endPoint y: 199, distance: 39.8
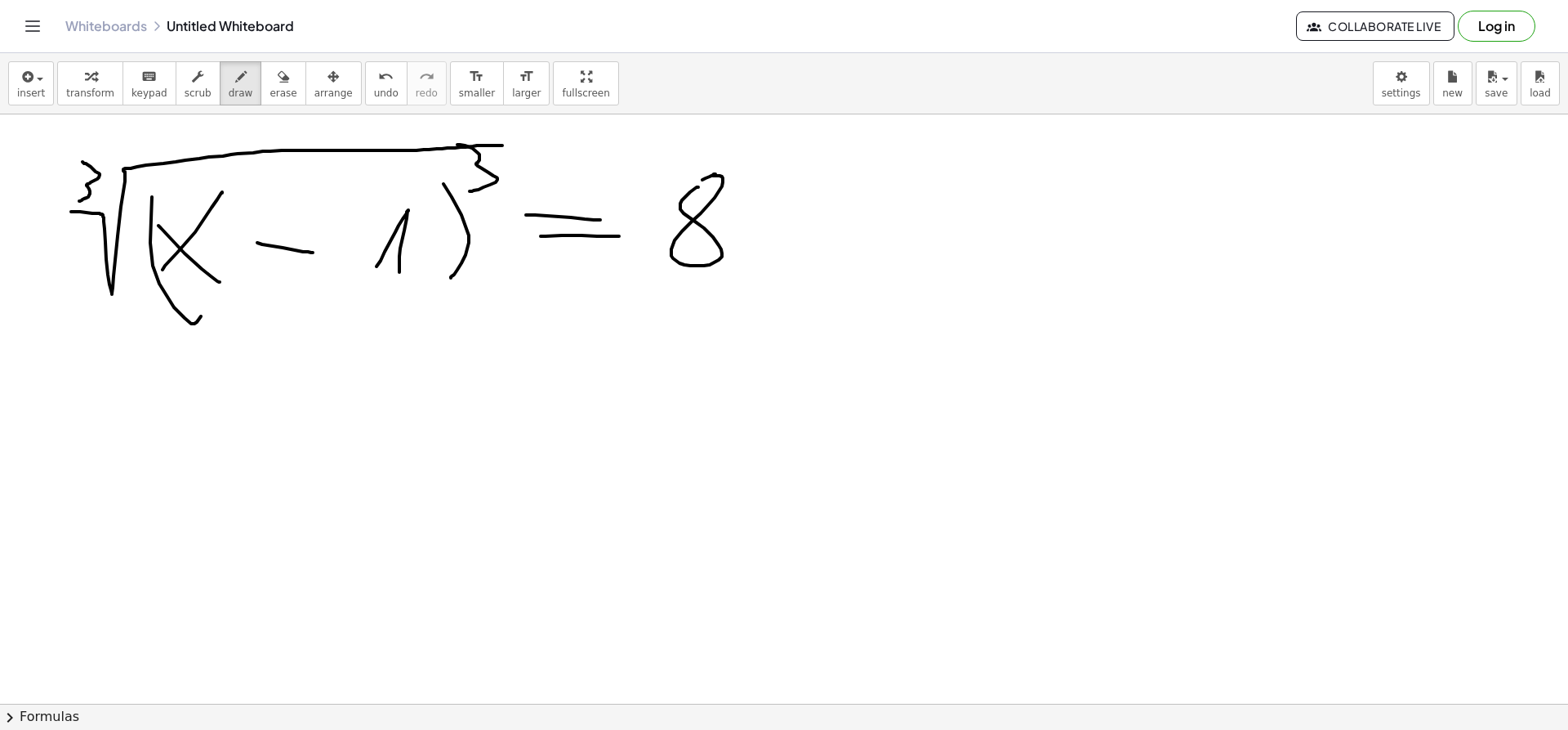
drag, startPoint x: 619, startPoint y: 199, endPoint x: 774, endPoint y: 141, distance: 165.5
drag, startPoint x: 623, startPoint y: 154, endPoint x: 630, endPoint y: 189, distance: 35.7
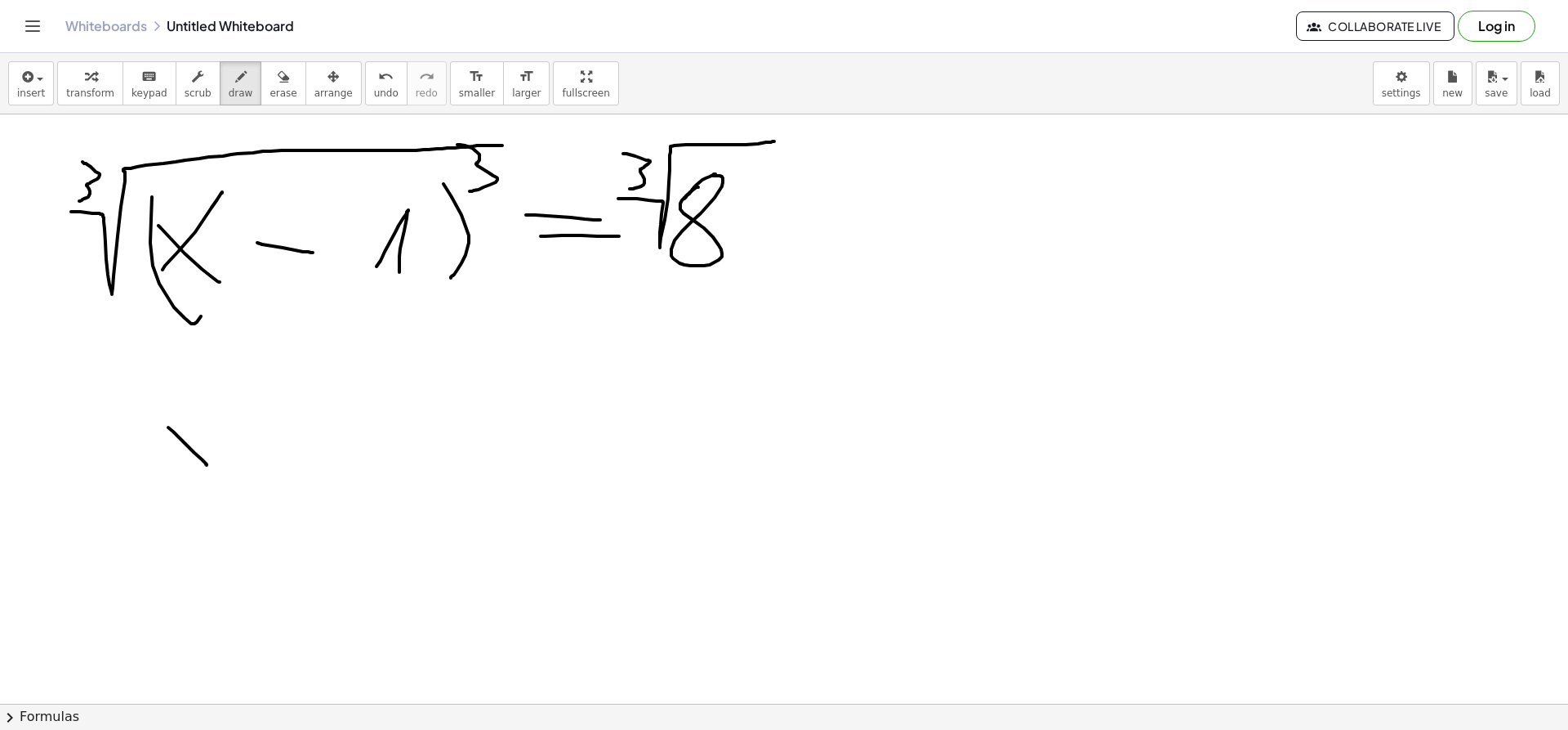
drag, startPoint x: 168, startPoint y: 427, endPoint x: 206, endPoint y: 465, distance: 53.7
drag, startPoint x: 174, startPoint y: 467, endPoint x: 225, endPoint y: 421, distance: 68.7
drag, startPoint x: 246, startPoint y: 453, endPoint x: 279, endPoint y: 456, distance: 33.1
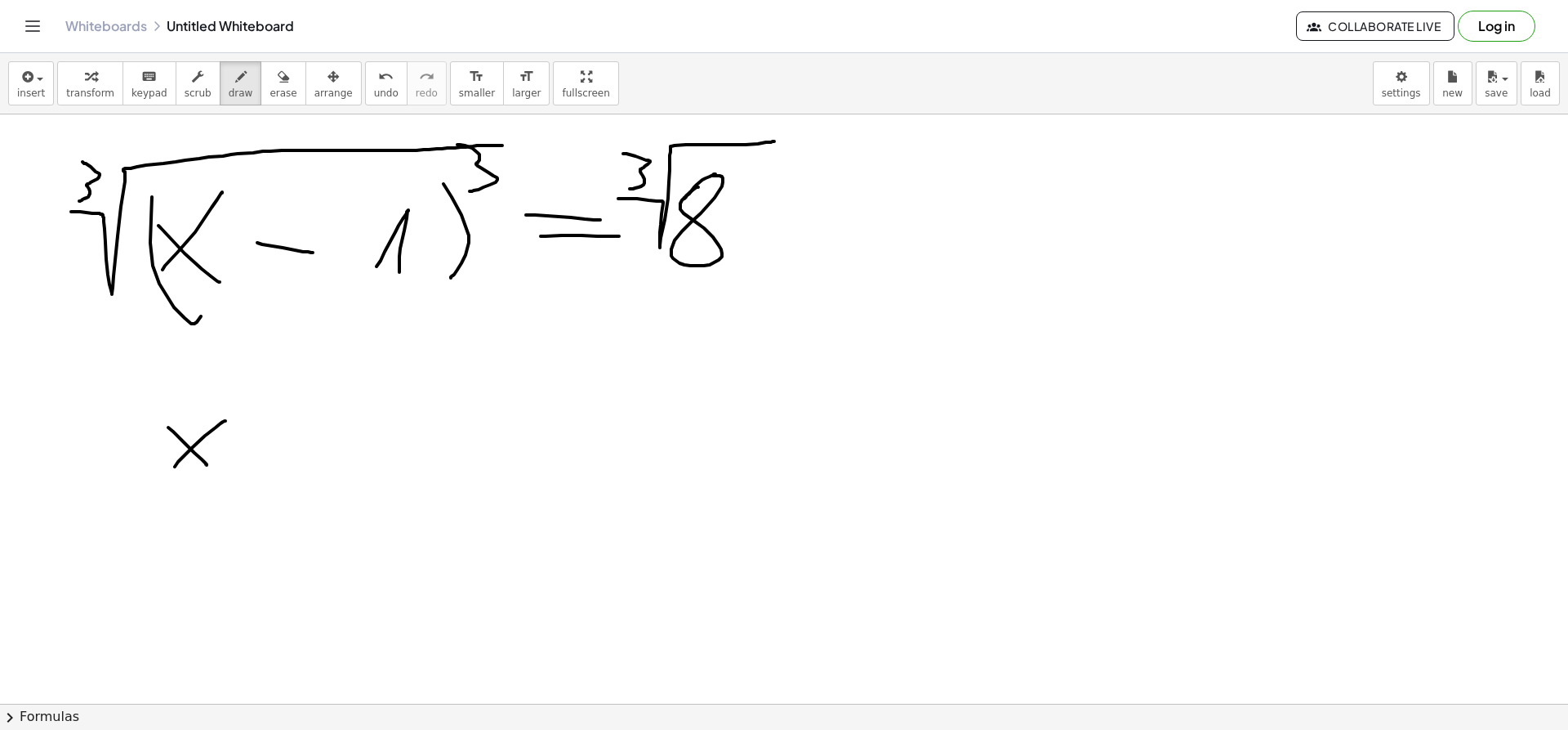
drag, startPoint x: 305, startPoint y: 461, endPoint x: 336, endPoint y: 473, distance: 33.2
drag, startPoint x: 419, startPoint y: 414, endPoint x: 478, endPoint y: 424, distance: 59.8
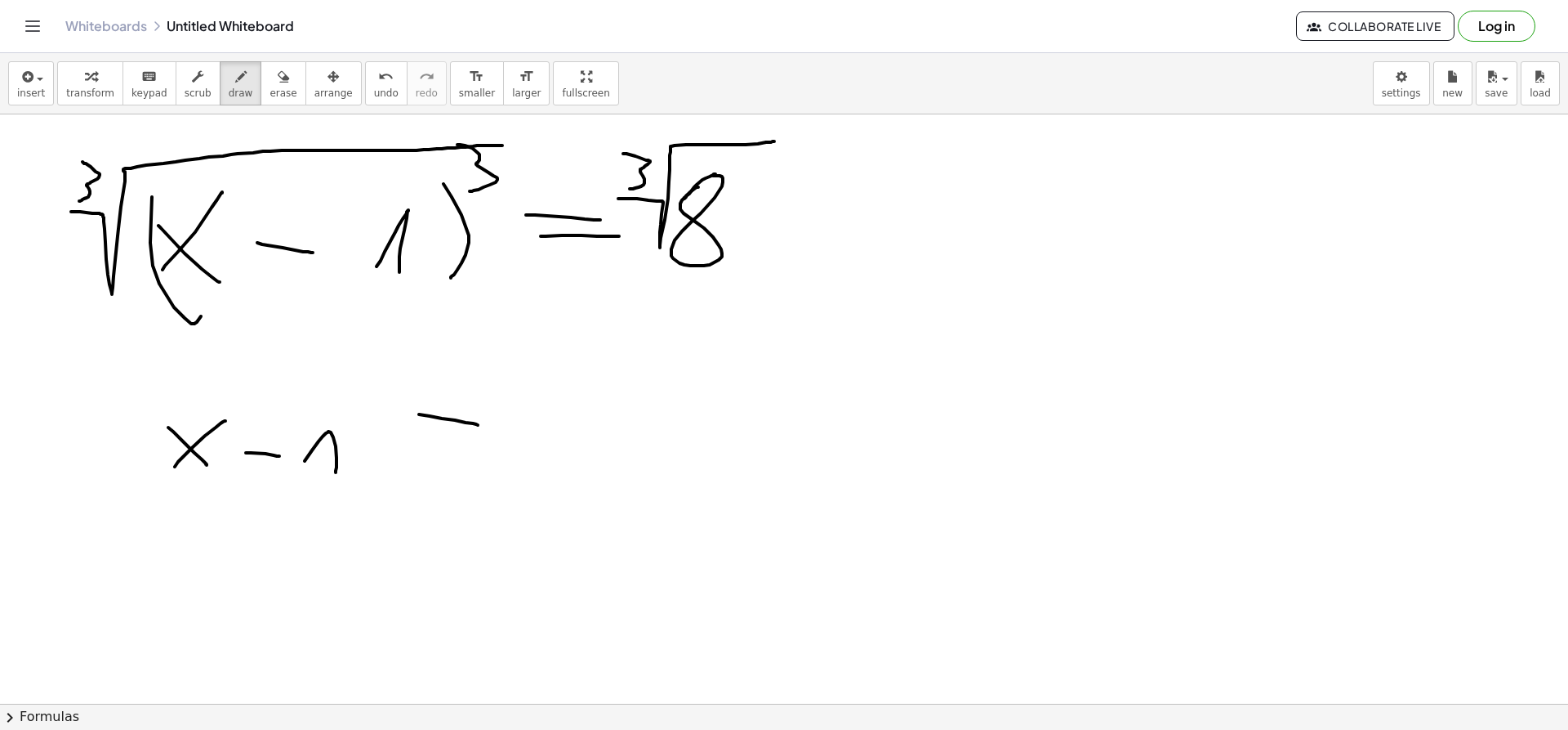
drag, startPoint x: 437, startPoint y: 443, endPoint x: 485, endPoint y: 447, distance: 48.2
drag, startPoint x: 524, startPoint y: 430, endPoint x: 579, endPoint y: 473, distance: 69.8
drag, startPoint x: 697, startPoint y: 289, endPoint x: 598, endPoint y: 373, distance: 129.8
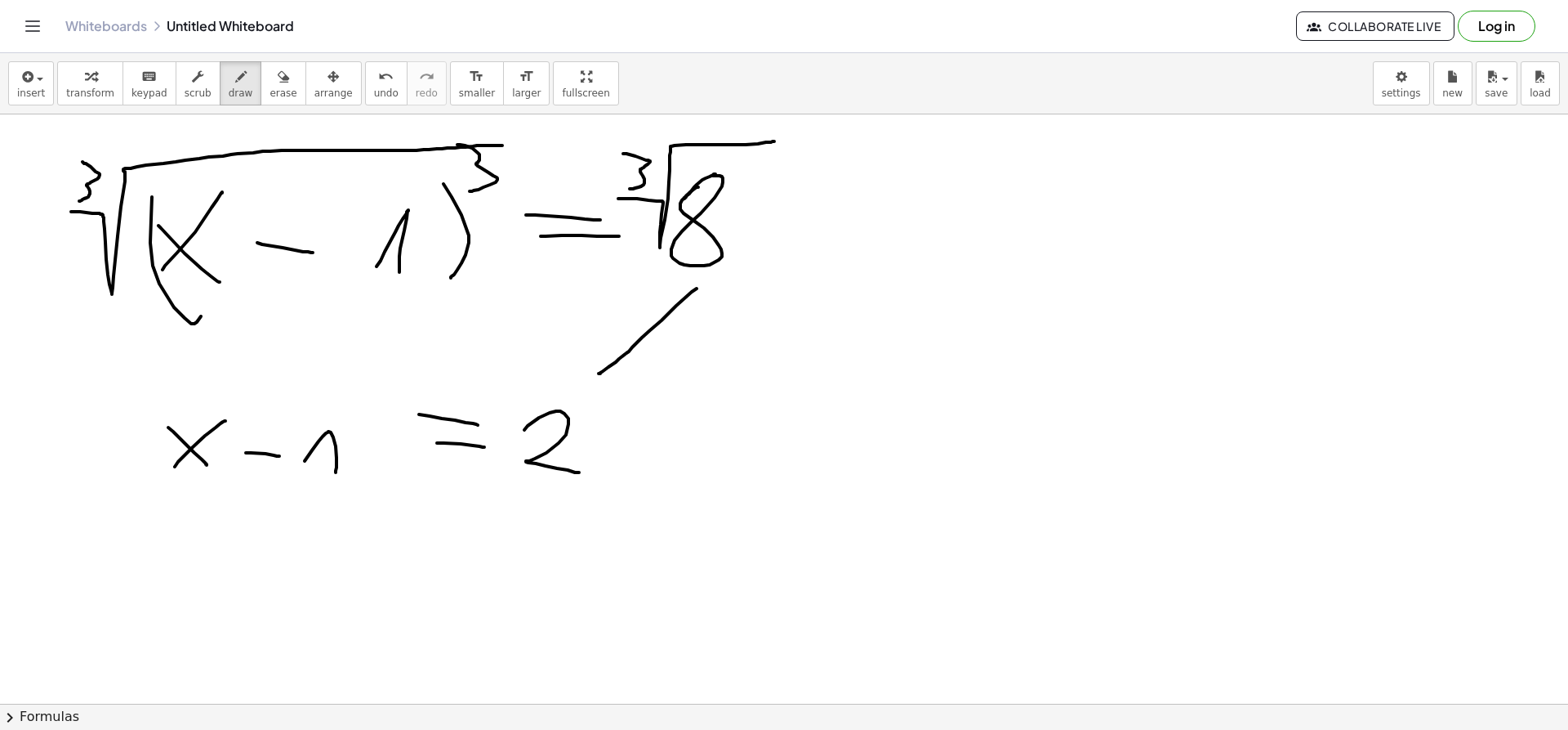
click at [374, 94] on span "undo" at bounding box center [387, 93] width 25 height 11
click at [374, 95] on span "undo" at bounding box center [387, 93] width 25 height 11
drag, startPoint x: 927, startPoint y: 262, endPoint x: 971, endPoint y: 270, distance: 44.7
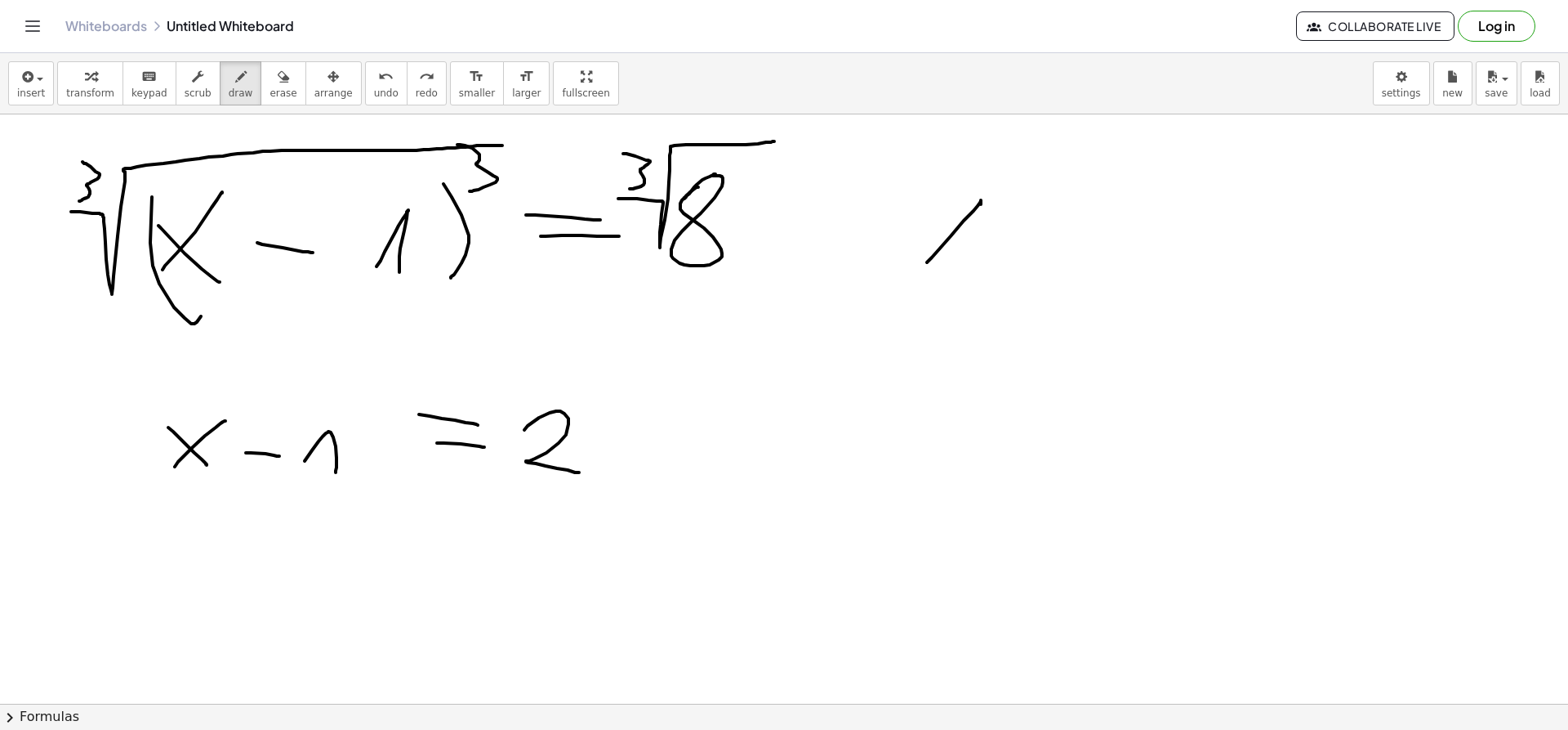
drag, startPoint x: 909, startPoint y: 297, endPoint x: 1088, endPoint y: 282, distance: 179.6
drag, startPoint x: 983, startPoint y: 333, endPoint x: 999, endPoint y: 327, distance: 17.1
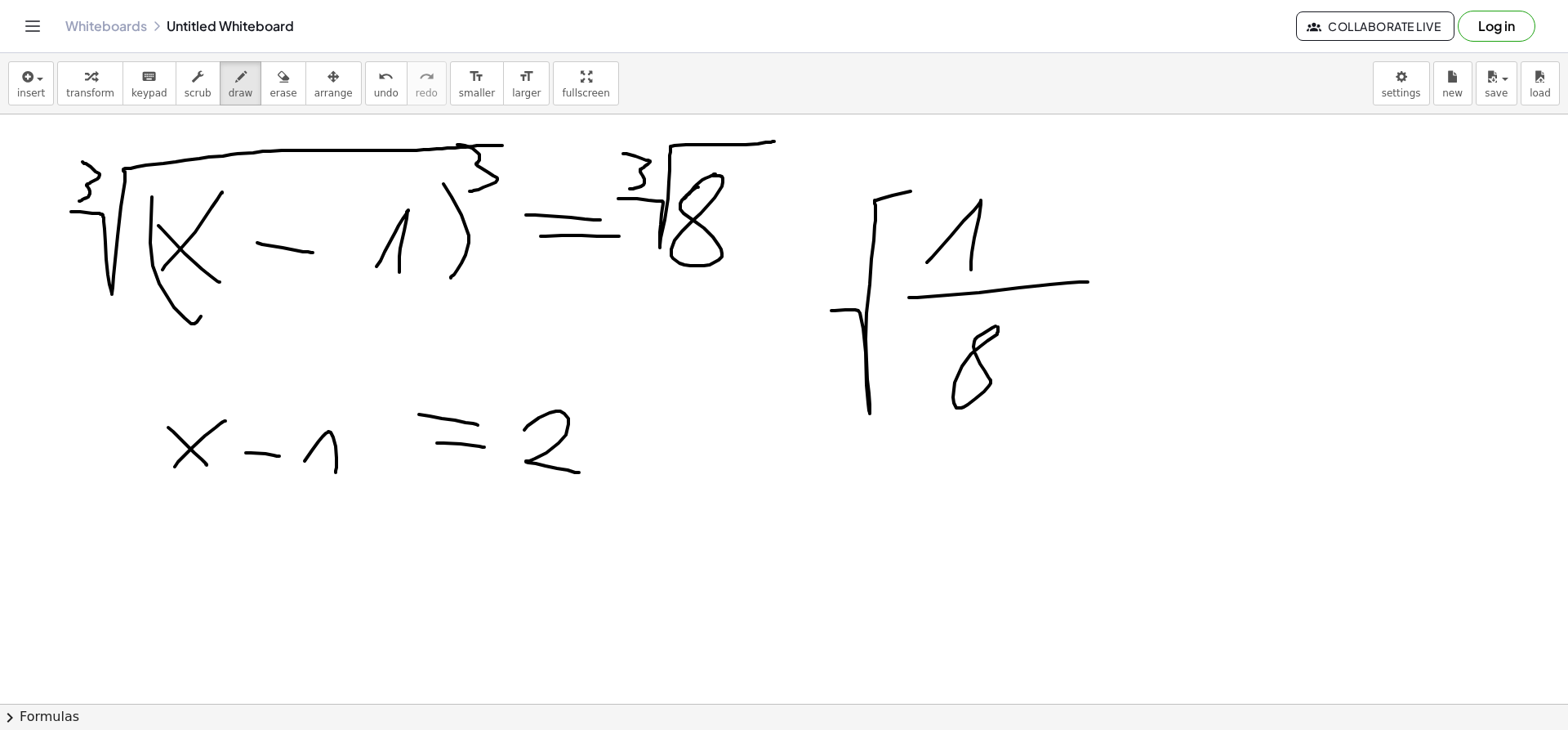
drag, startPoint x: 832, startPoint y: 310, endPoint x: 1067, endPoint y: 167, distance: 275.1
drag, startPoint x: 817, startPoint y: 243, endPoint x: 818, endPoint y: 291, distance: 48.0
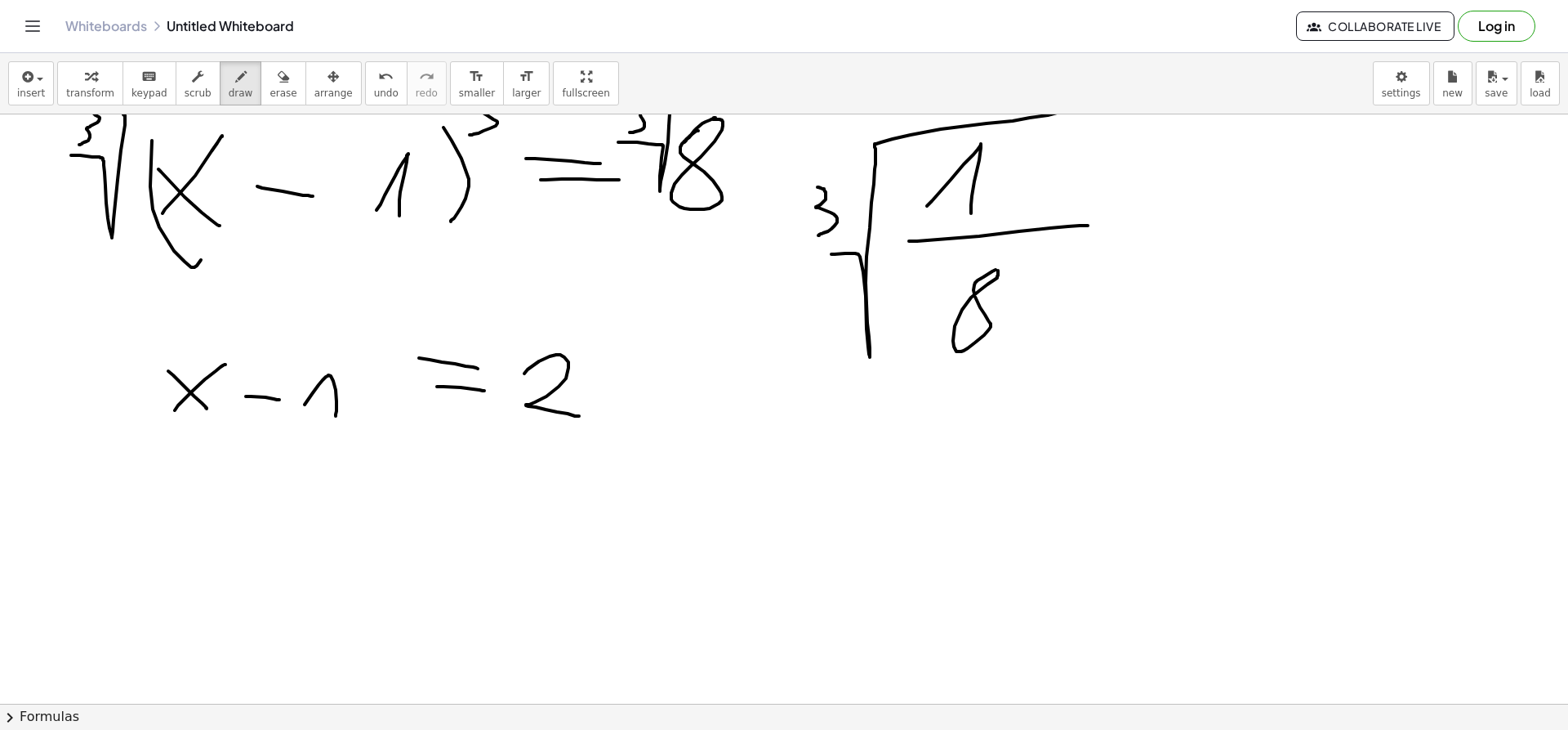
scroll to position [2959, 0]
drag, startPoint x: 1127, startPoint y: 224, endPoint x: 1192, endPoint y: 227, distance: 65.1
drag, startPoint x: 1121, startPoint y: 256, endPoint x: 1225, endPoint y: 262, distance: 104.2
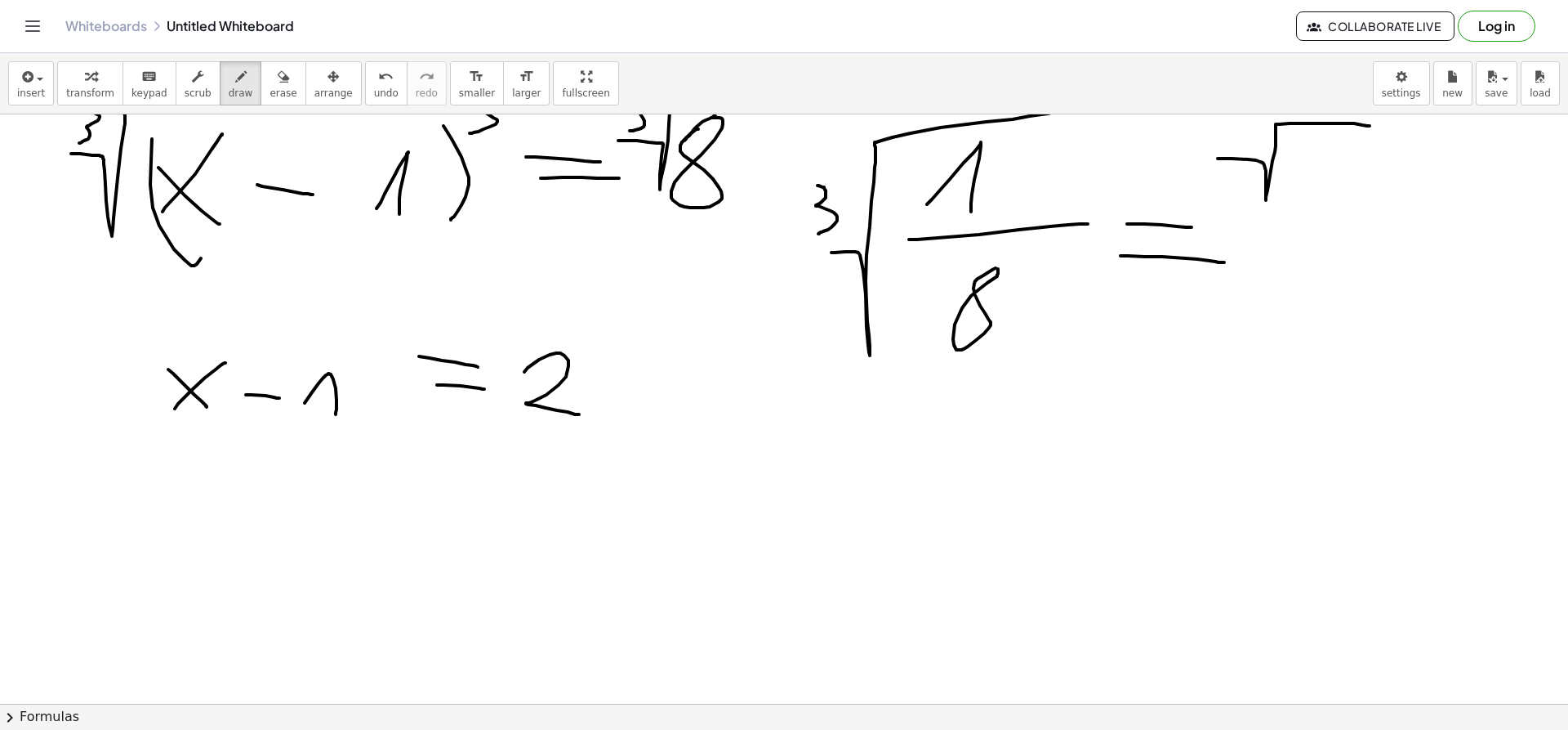
drag, startPoint x: 1218, startPoint y: 158, endPoint x: 1371, endPoint y: 125, distance: 156.5
drag, startPoint x: 1298, startPoint y: 176, endPoint x: 1314, endPoint y: 214, distance: 41.2
drag, startPoint x: 1223, startPoint y: 121, endPoint x: 1227, endPoint y: 154, distance: 33.2
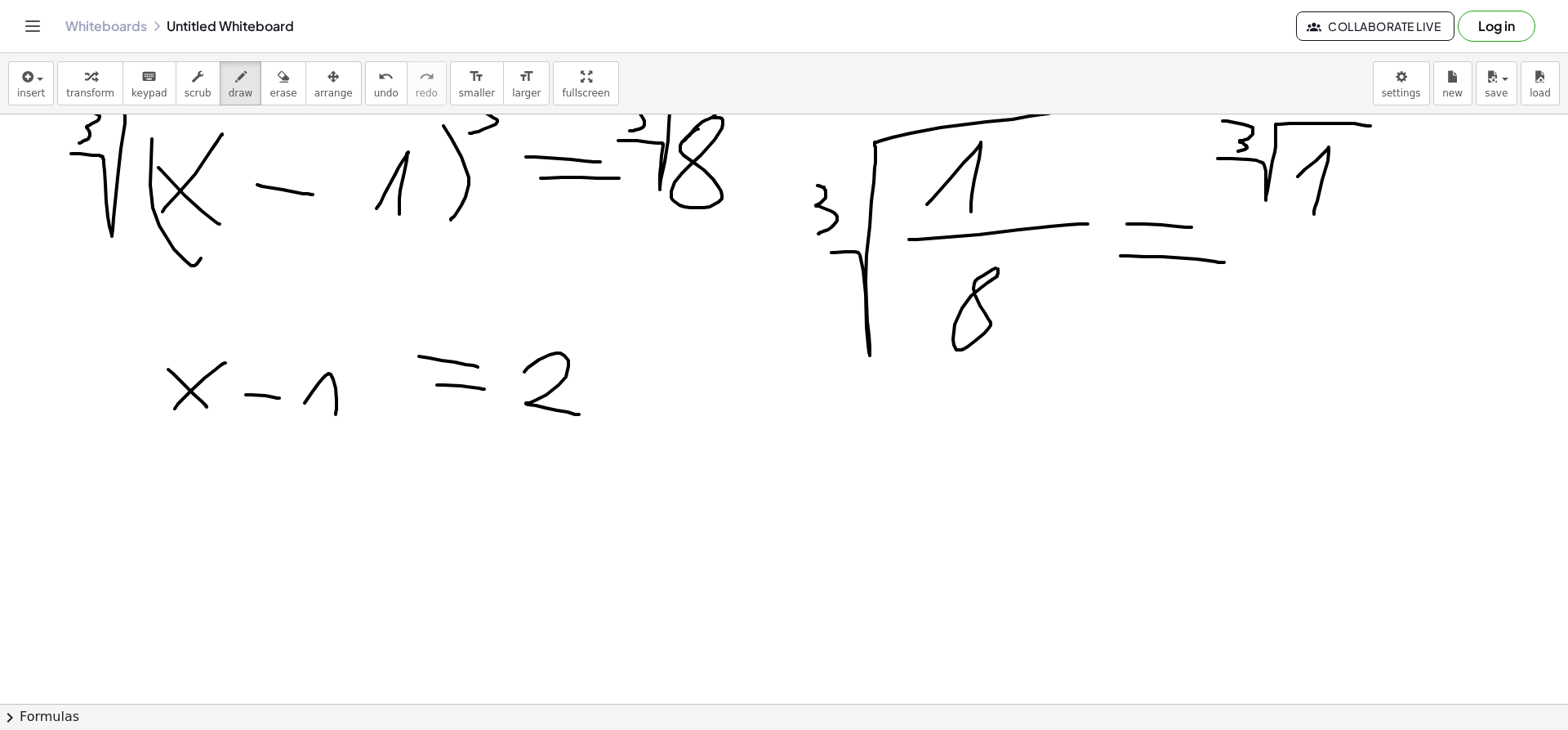
drag, startPoint x: 1244, startPoint y: 246, endPoint x: 1378, endPoint y: 234, distance: 134.5
drag, startPoint x: 1263, startPoint y: 287, endPoint x: 1381, endPoint y: 248, distance: 124.3
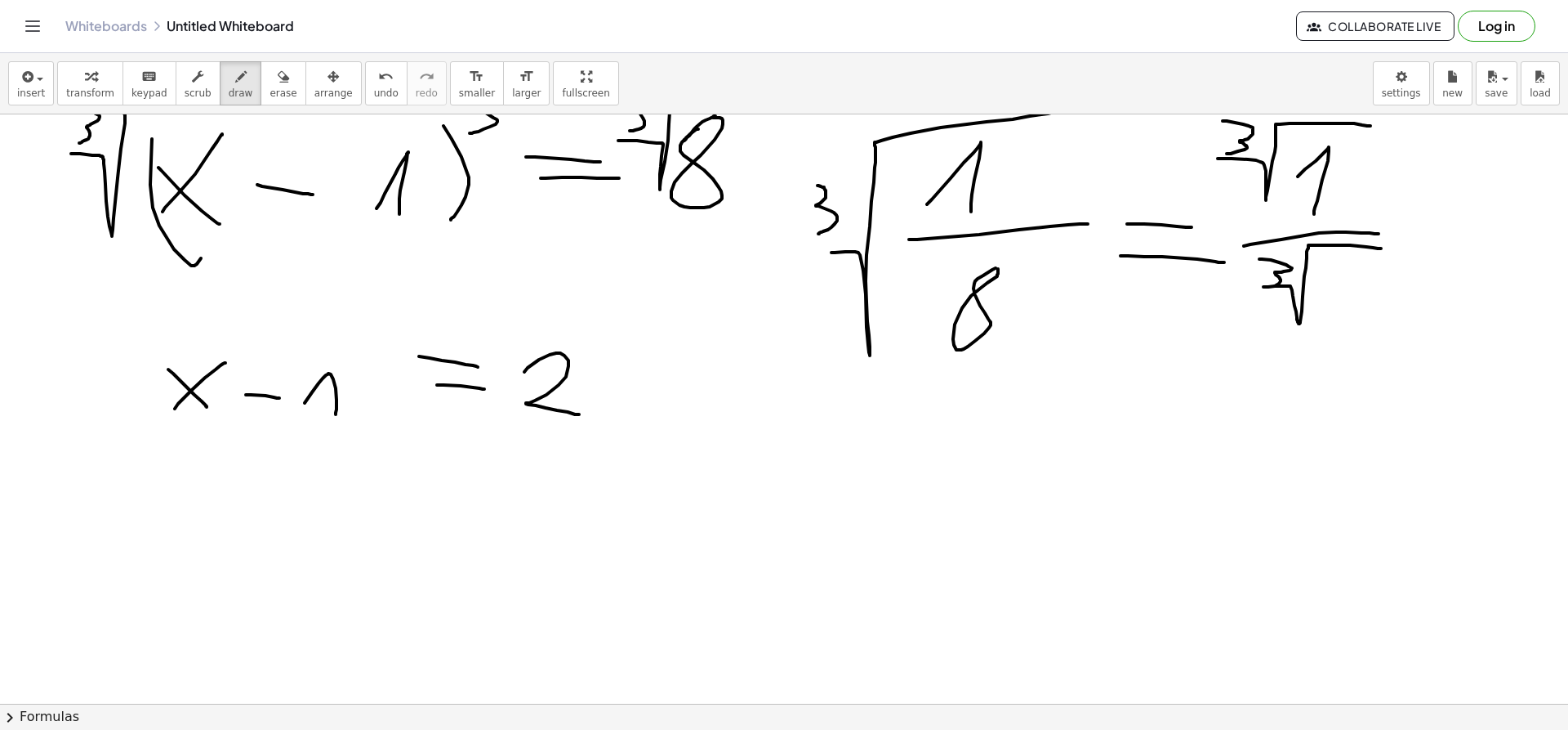
drag, startPoint x: 1260, startPoint y: 259, endPoint x: 1262, endPoint y: 289, distance: 30.1
drag, startPoint x: 1413, startPoint y: 224, endPoint x: 1461, endPoint y: 231, distance: 48.5
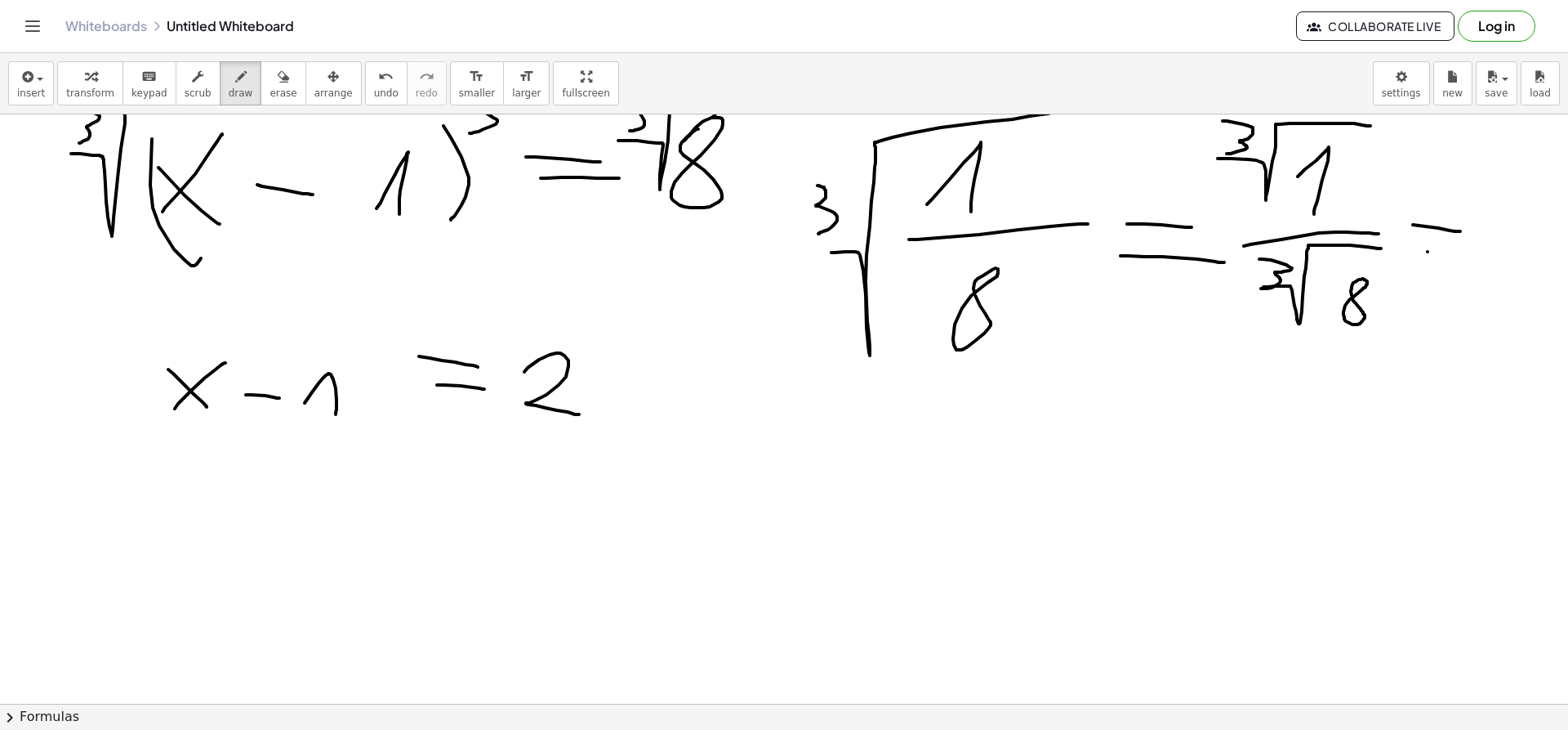
drag, startPoint x: 1428, startPoint y: 252, endPoint x: 1478, endPoint y: 257, distance: 50.2
drag, startPoint x: 1502, startPoint y: 190, endPoint x: 1523, endPoint y: 198, distance: 22.5
drag, startPoint x: 1481, startPoint y: 220, endPoint x: 1567, endPoint y: 215, distance: 86.1
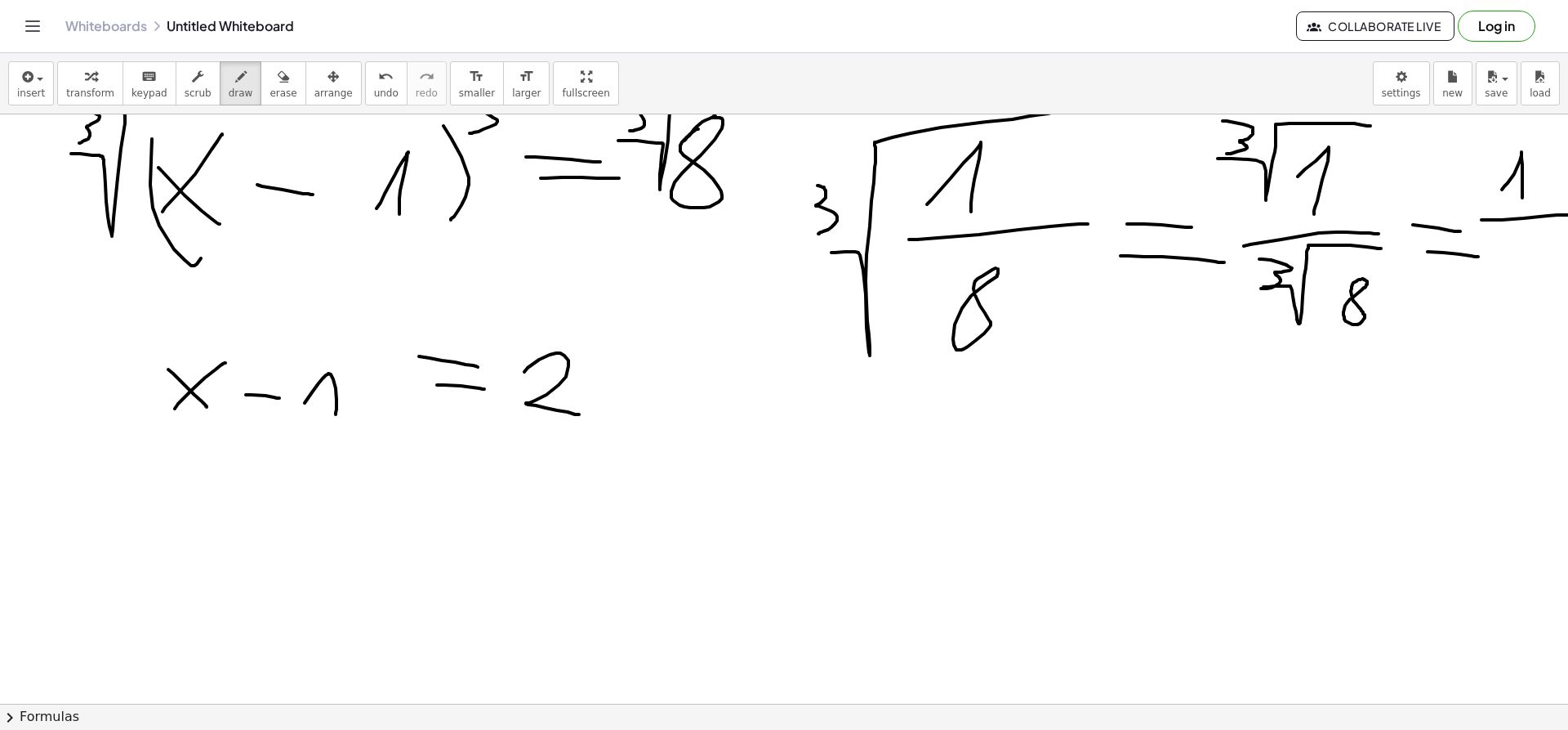
click at [1567, 215] on div "×" at bounding box center [784, 408] width 1568 height 589
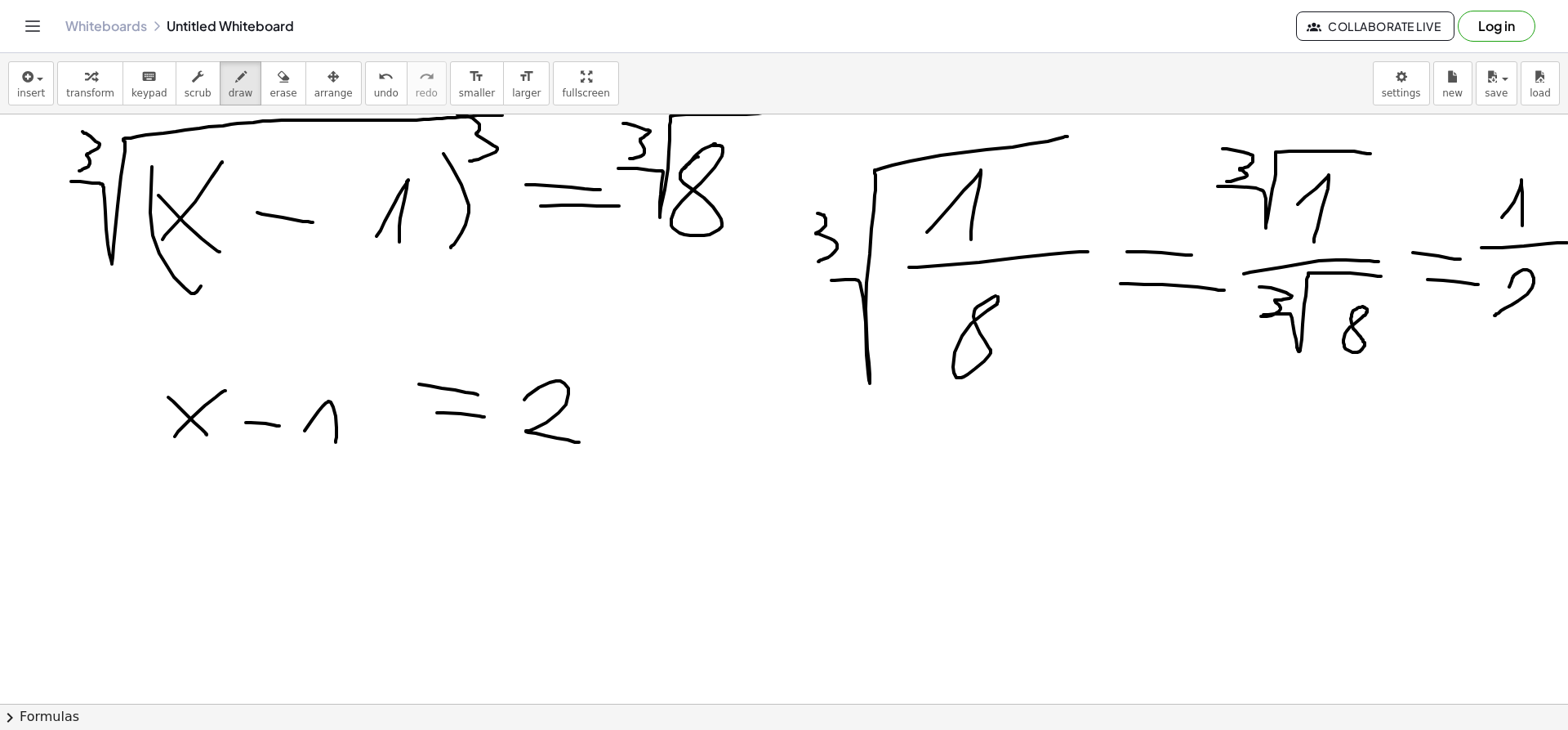
drag, startPoint x: 1510, startPoint y: 287, endPoint x: 1543, endPoint y: 321, distance: 47.4
click at [278, 77] on icon "button" at bounding box center [284, 76] width 11 height 20
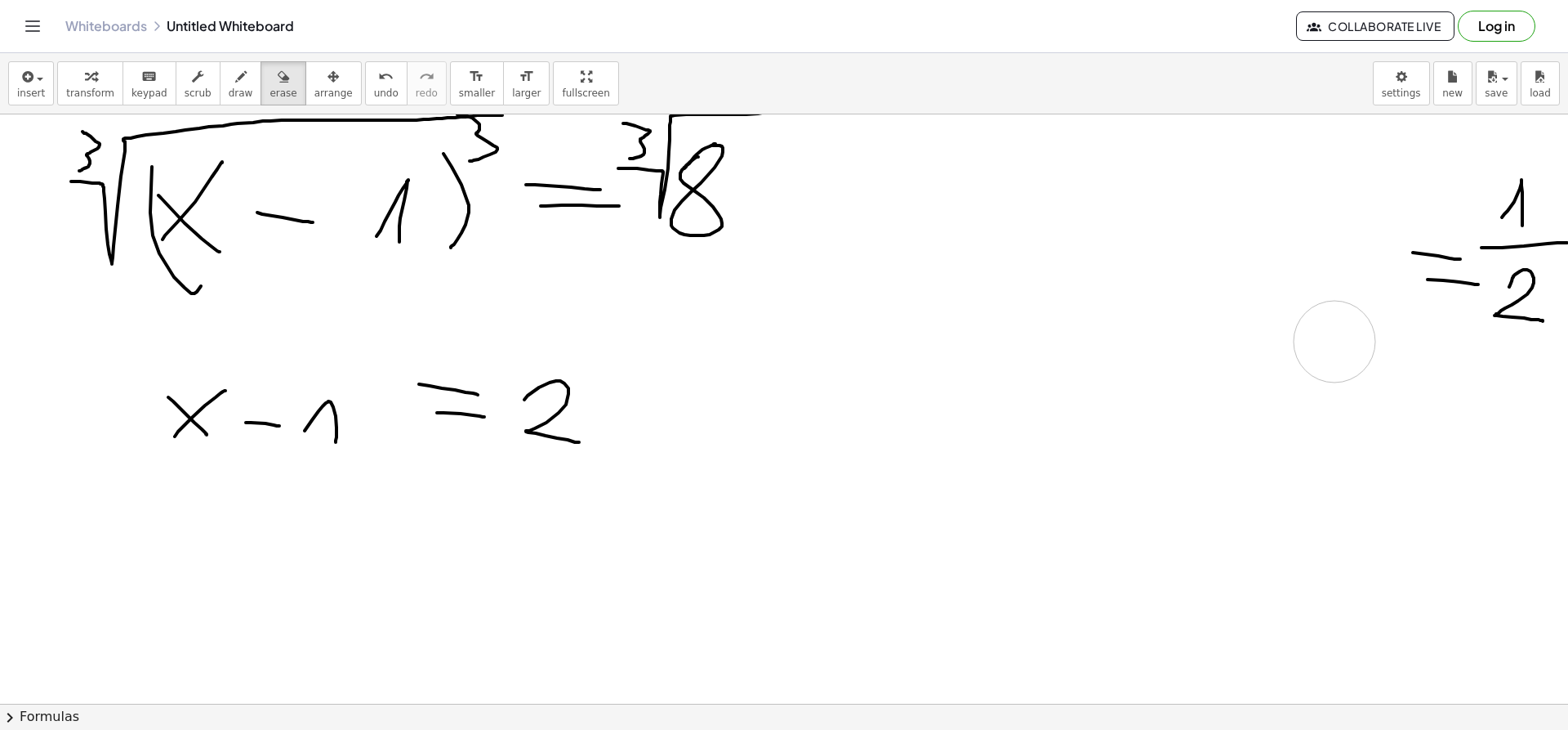
drag, startPoint x: 853, startPoint y: 418, endPoint x: 1335, endPoint y: 341, distance: 488.1
drag, startPoint x: 1437, startPoint y: 229, endPoint x: 1444, endPoint y: 184, distance: 45.5
drag, startPoint x: 1479, startPoint y: 344, endPoint x: 1564, endPoint y: 260, distance: 119.5
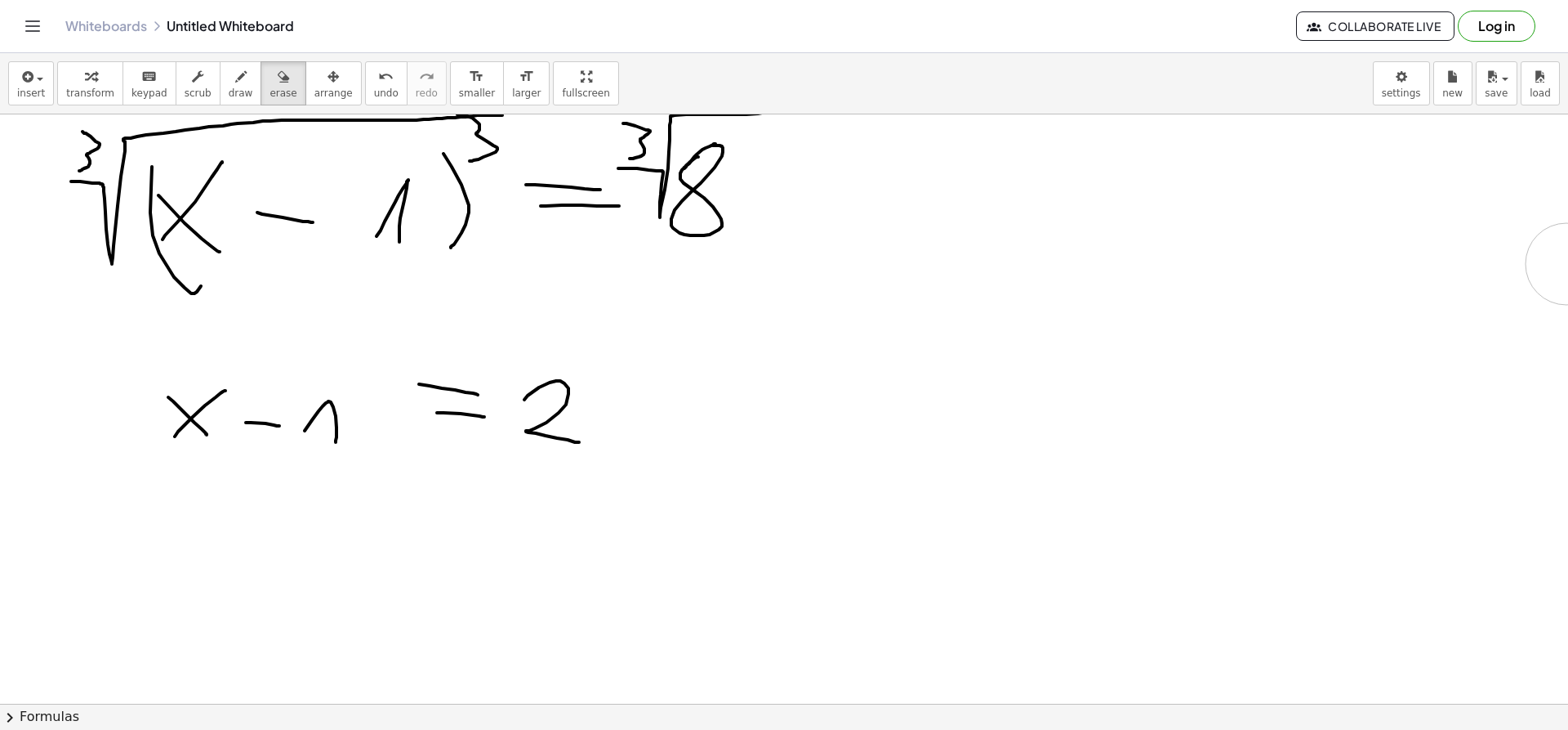
click at [1564, 260] on div "×" at bounding box center [784, 408] width 1568 height 589
click at [229, 90] on span "draw" at bounding box center [241, 93] width 25 height 11
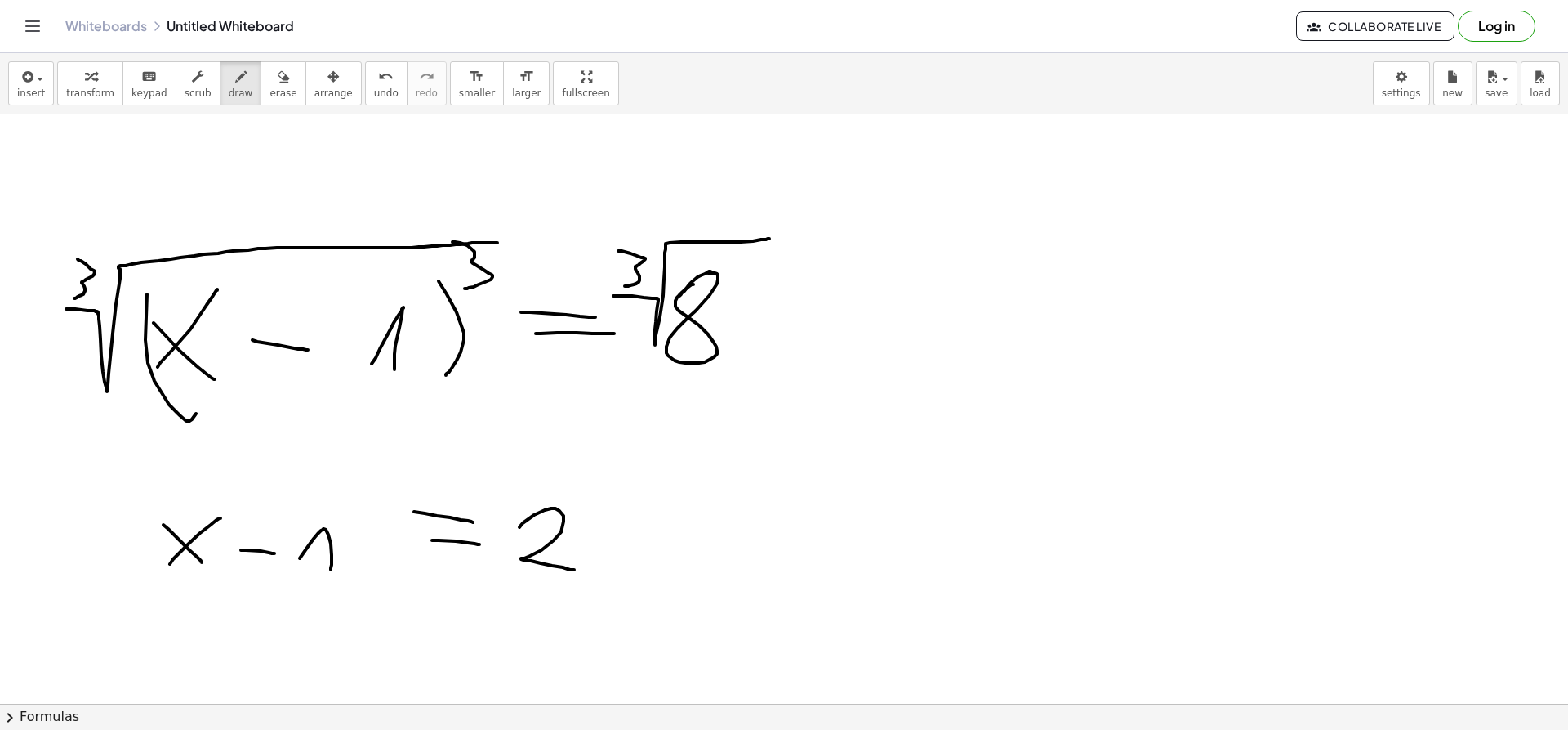
scroll to position [2805, 6]
drag, startPoint x: 486, startPoint y: 277, endPoint x: 431, endPoint y: 254, distance: 59.6
drag, startPoint x: 39, startPoint y: 388, endPoint x: 218, endPoint y: 212, distance: 251.0
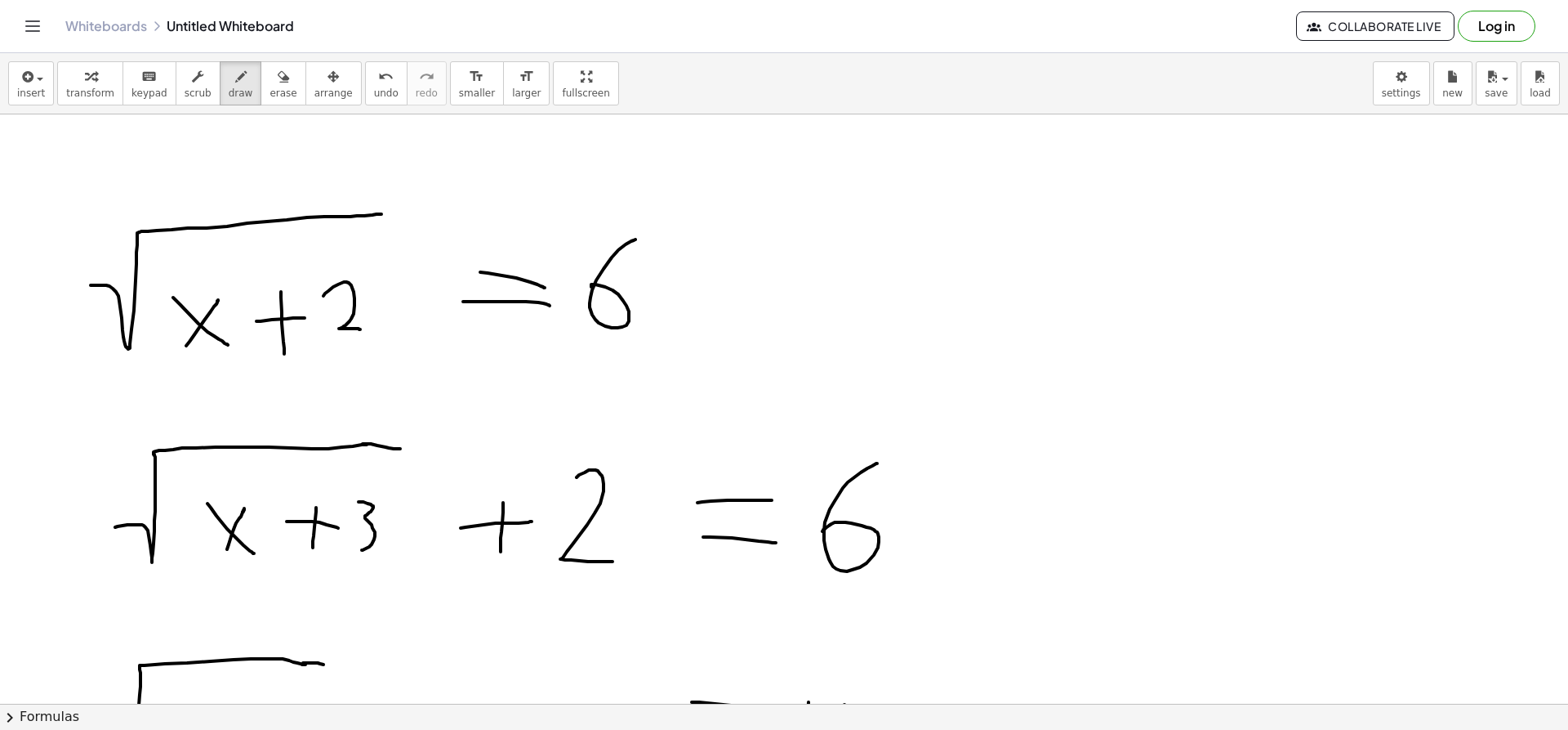
scroll to position [2024, 6]
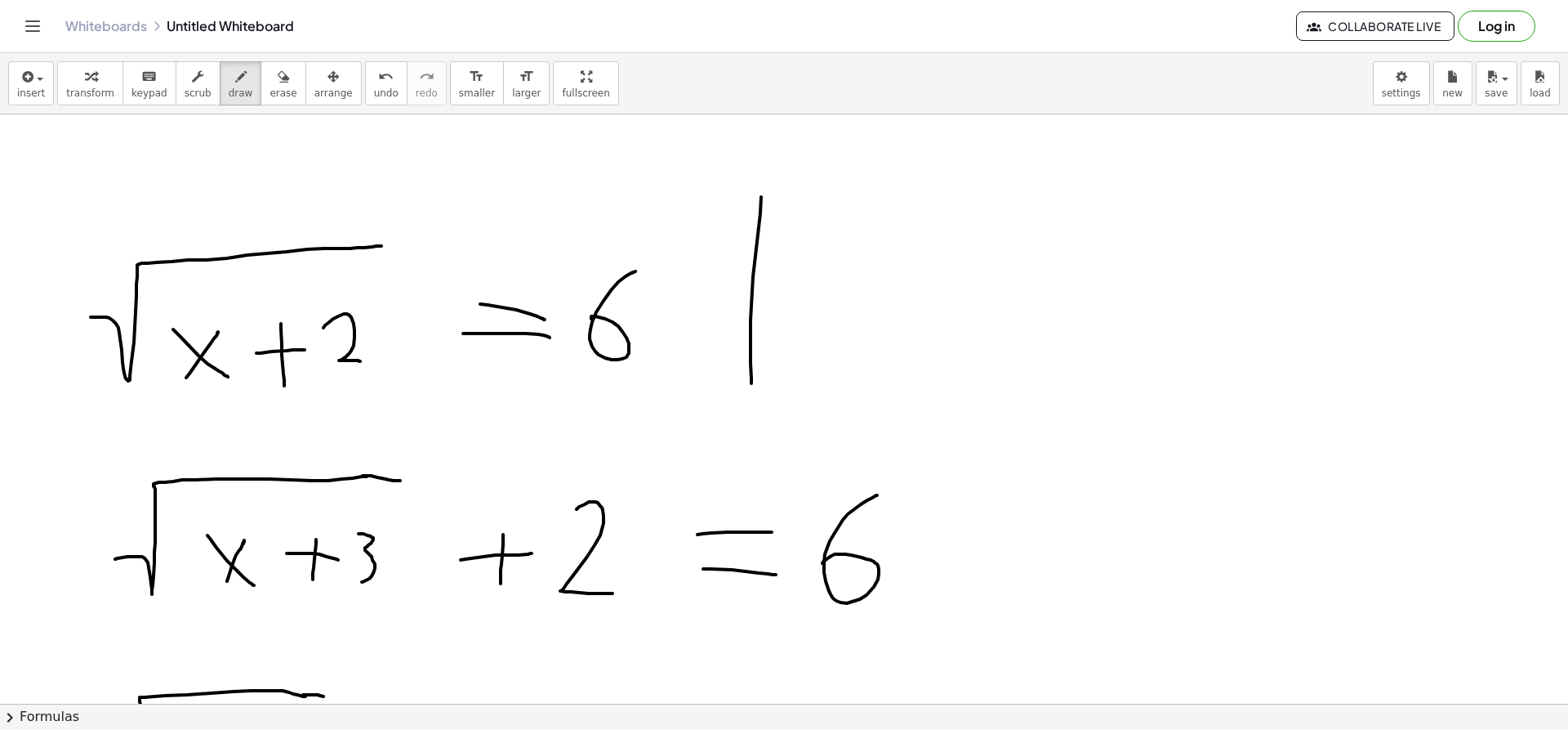
drag, startPoint x: 752, startPoint y: 277, endPoint x: 751, endPoint y: 386, distance: 109.0
click at [751, 386] on div at bounding box center [782, 152] width 1573 height 4123
drag, startPoint x: 824, startPoint y: 282, endPoint x: 818, endPoint y: 370, distance: 88.2
click at [818, 370] on div at bounding box center [782, 152] width 1573 height 4123
drag, startPoint x: 796, startPoint y: 274, endPoint x: 846, endPoint y: 296, distance: 54.6
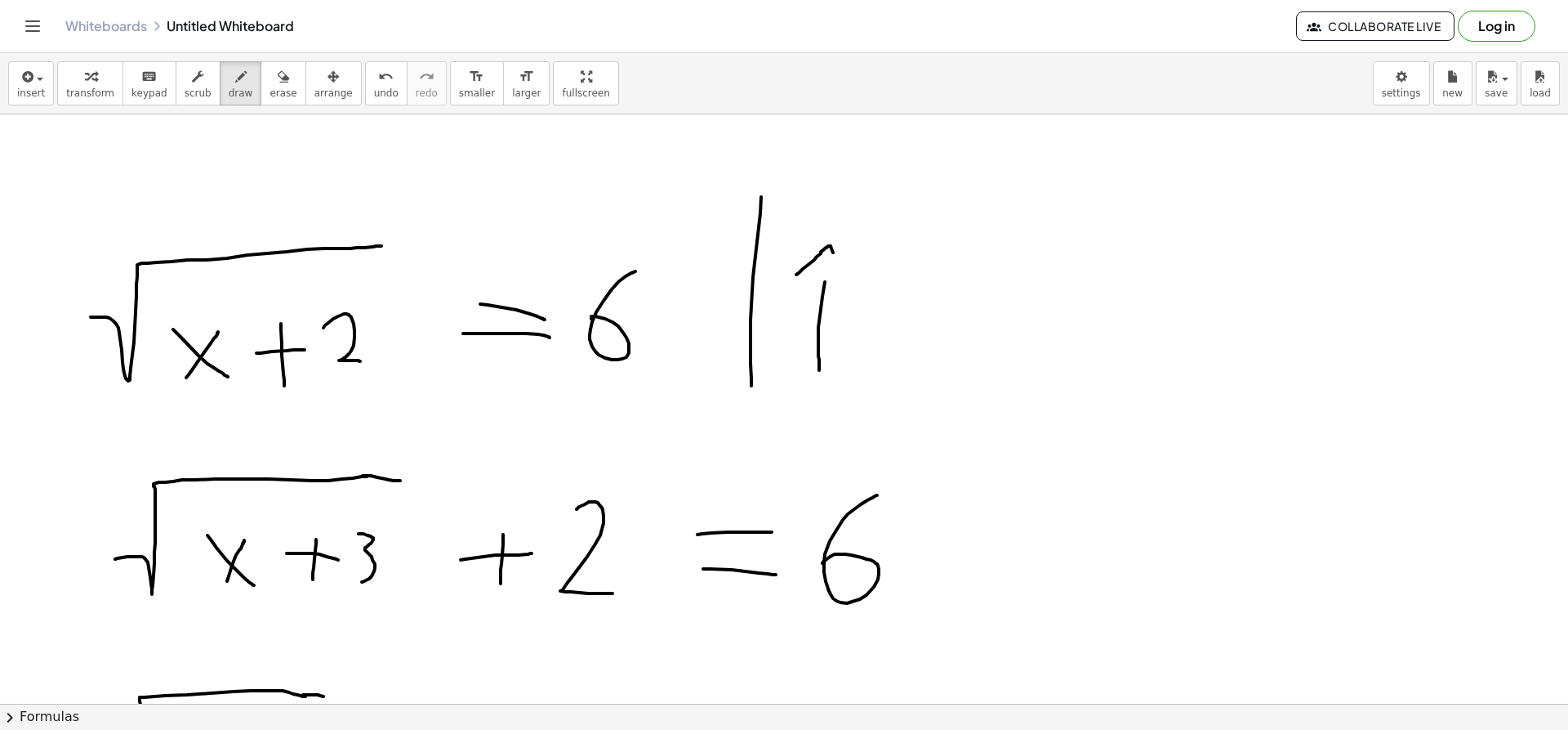
click at [846, 296] on div at bounding box center [782, 152] width 1573 height 4123
drag, startPoint x: 852, startPoint y: 216, endPoint x: 919, endPoint y: 248, distance: 74.2
click at [919, 248] on div at bounding box center [782, 152] width 1573 height 4123
drag, startPoint x: 87, startPoint y: 288, endPoint x: 118, endPoint y: 311, distance: 38.6
click at [118, 311] on div at bounding box center [782, 152] width 1573 height 4123
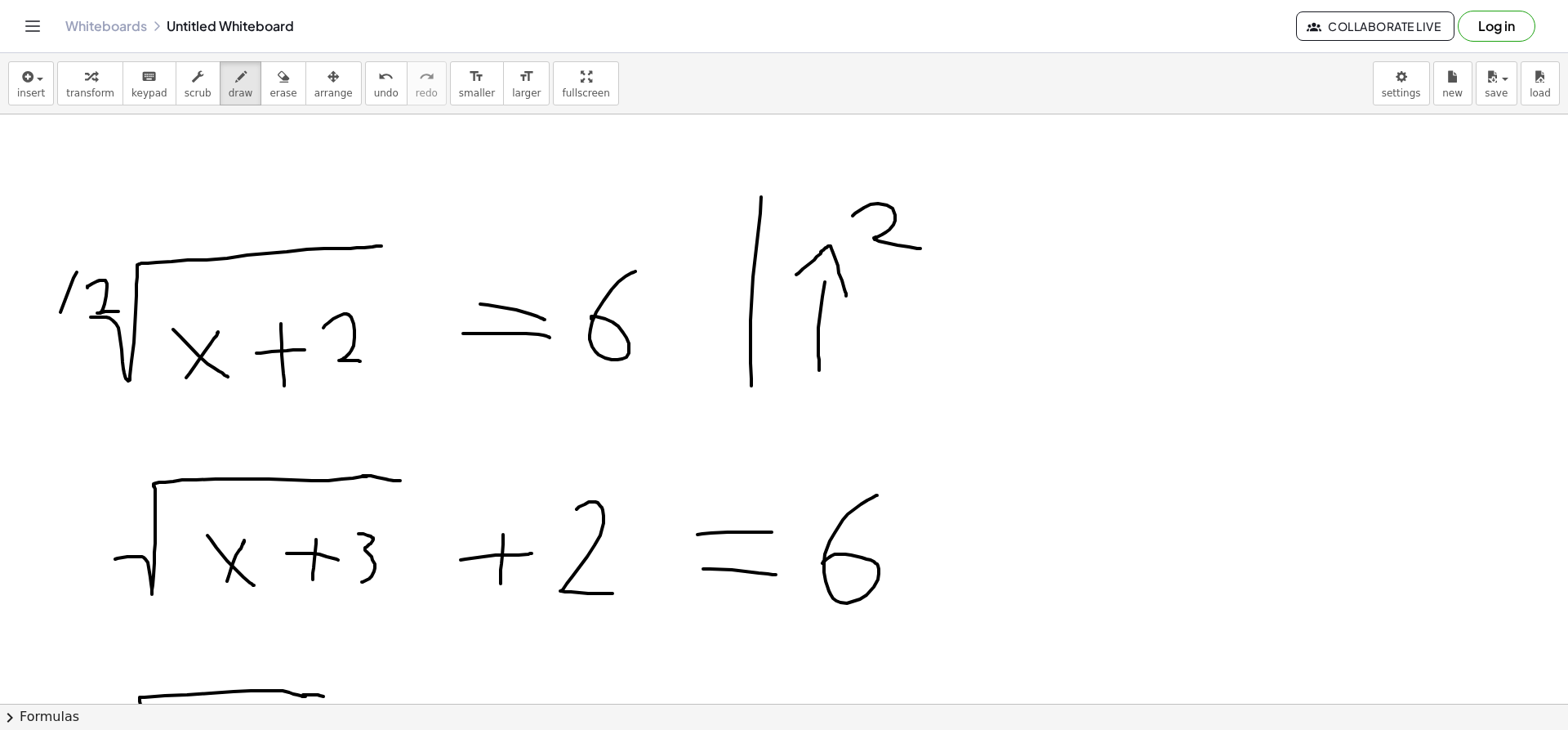
drag, startPoint x: 76, startPoint y: 272, endPoint x: 54, endPoint y: 388, distance: 118.1
click at [54, 388] on div at bounding box center [782, 152] width 1573 height 4123
drag, startPoint x: 391, startPoint y: 235, endPoint x: 393, endPoint y: 347, distance: 112.0
click at [393, 347] on div at bounding box center [782, 152] width 1573 height 4123
drag, startPoint x: 431, startPoint y: 212, endPoint x: 473, endPoint y: 254, distance: 59.4
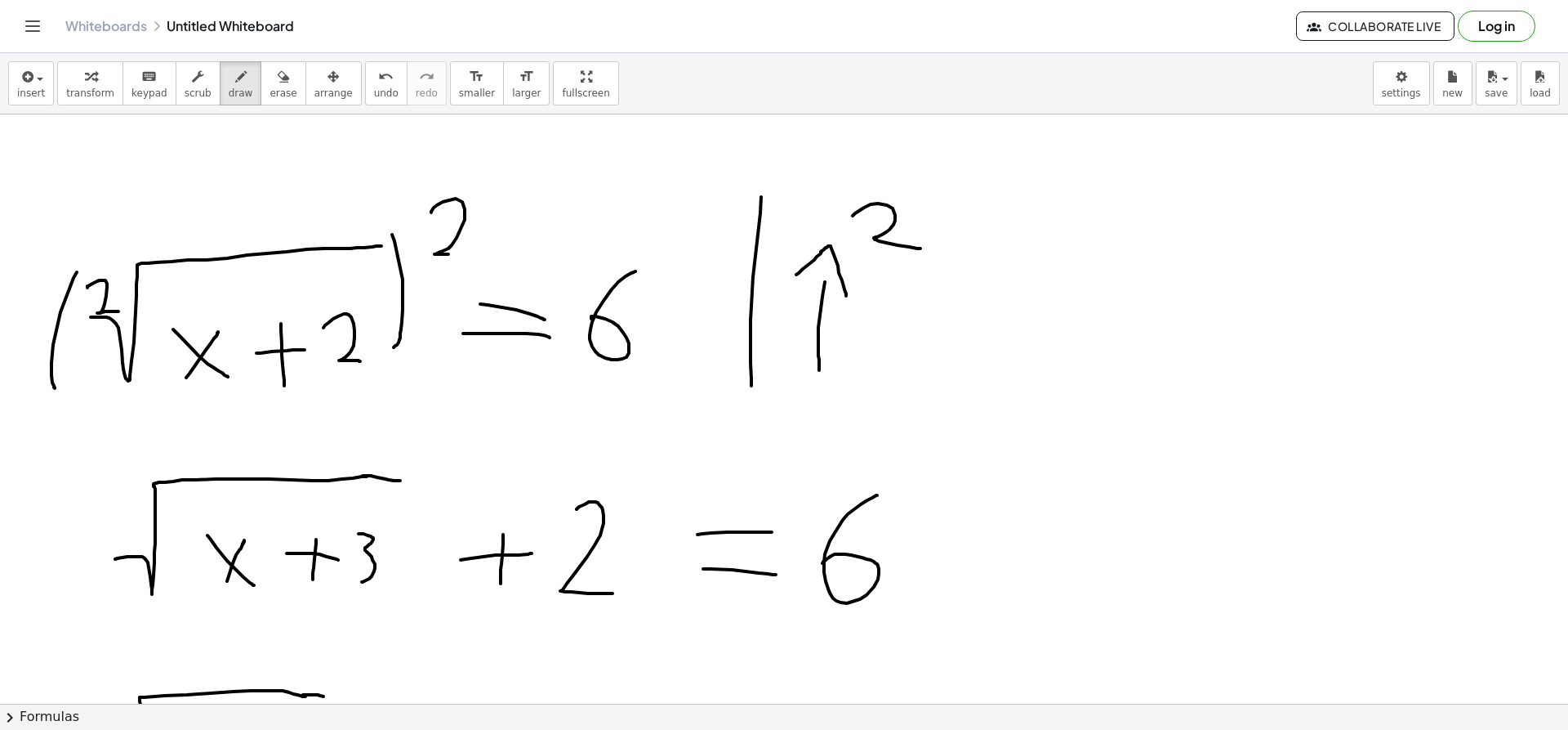
click at [473, 254] on div at bounding box center [782, 152] width 1573 height 4123
drag, startPoint x: 571, startPoint y: 259, endPoint x: 563, endPoint y: 408, distance: 149.2
click at [563, 408] on div at bounding box center [782, 152] width 1573 height 4123
drag, startPoint x: 639, startPoint y: 270, endPoint x: 641, endPoint y: 378, distance: 108.0
click at [641, 378] on div at bounding box center [782, 152] width 1573 height 4123
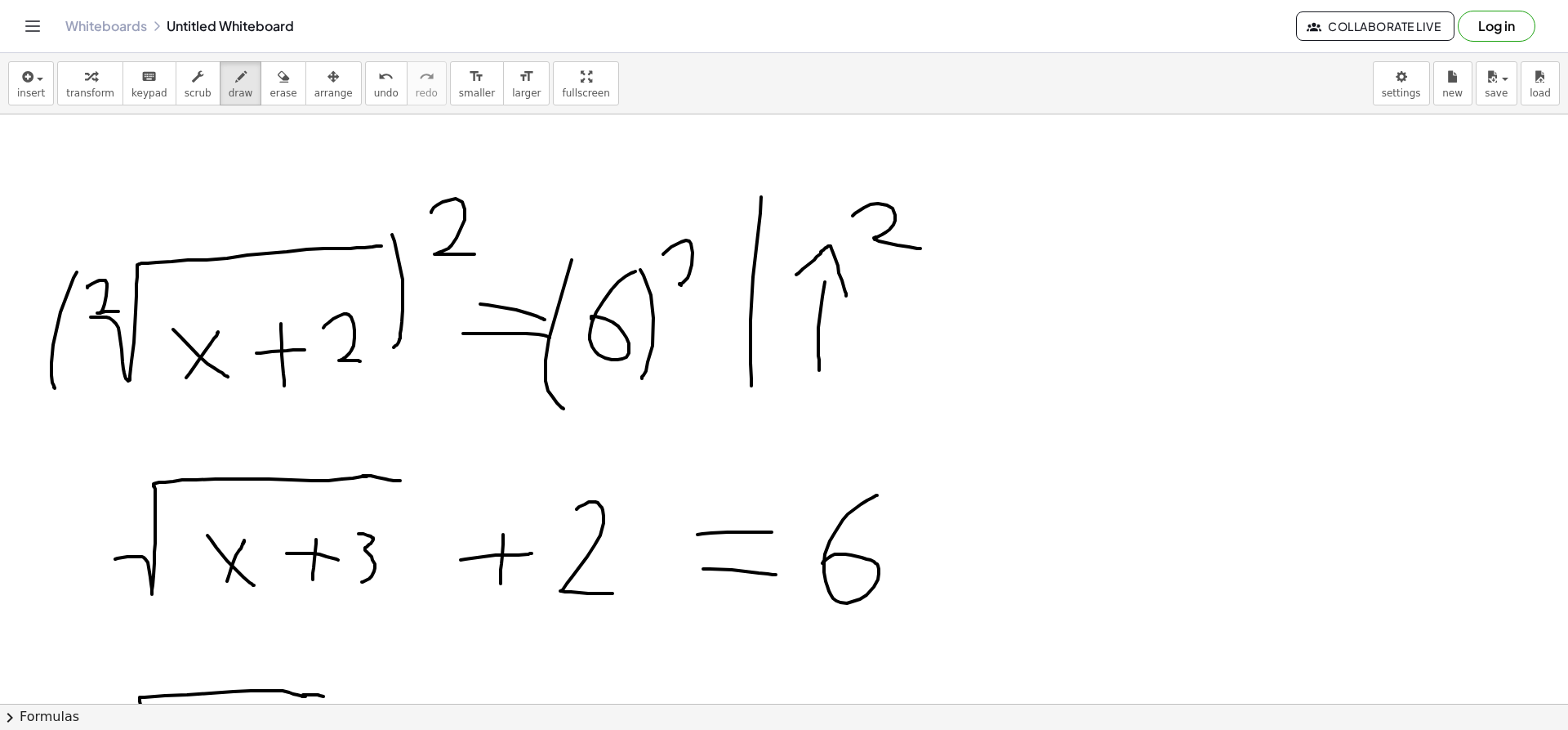
drag, startPoint x: 663, startPoint y: 254, endPoint x: 727, endPoint y: 290, distance: 73.4
click at [727, 290] on div at bounding box center [782, 152] width 1573 height 4123
drag, startPoint x: 502, startPoint y: 194, endPoint x: 403, endPoint y: 254, distance: 115.8
click at [403, 254] on div at bounding box center [782, 152] width 1573 height 4123
drag, startPoint x: 98, startPoint y: 340, endPoint x: 211, endPoint y: 220, distance: 164.8
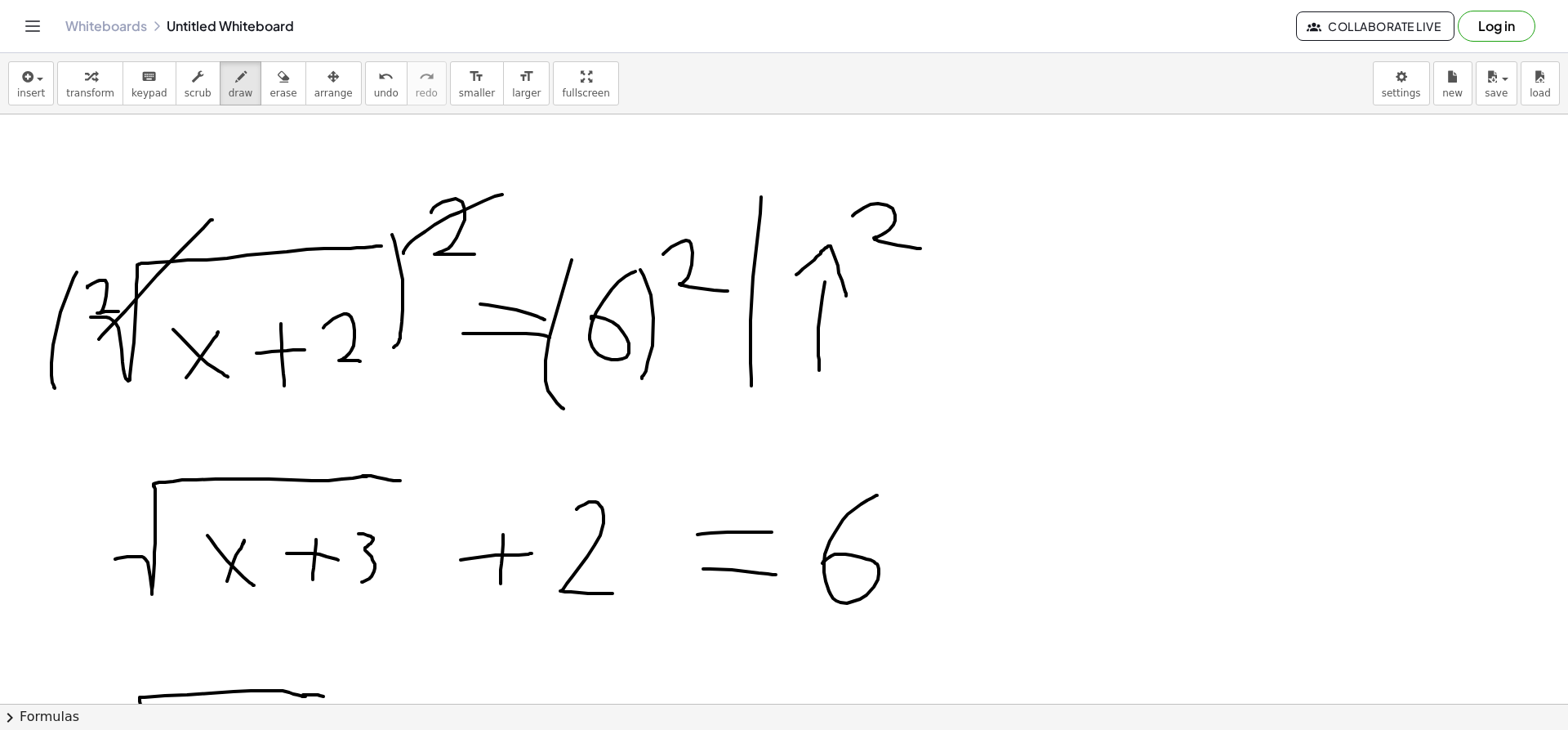
click at [211, 220] on div at bounding box center [782, 152] width 1573 height 4123
drag, startPoint x: 982, startPoint y: 345, endPoint x: 994, endPoint y: 356, distance: 16.3
click at [994, 356] on div at bounding box center [782, 152] width 1573 height 4123
drag, startPoint x: 952, startPoint y: 357, endPoint x: 999, endPoint y: 296, distance: 77.0
click at [999, 296] on div at bounding box center [782, 152] width 1573 height 4123
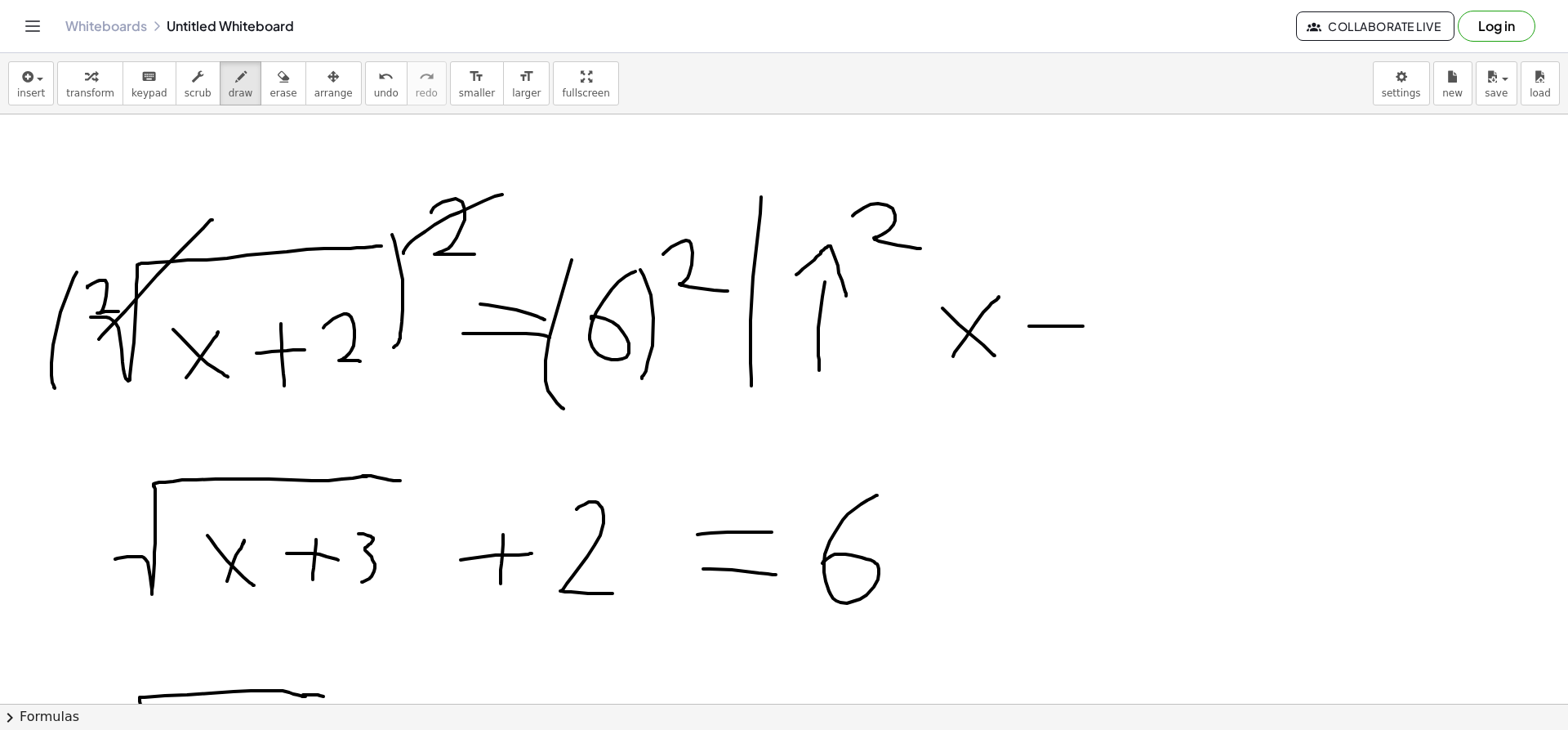
drag, startPoint x: 1029, startPoint y: 326, endPoint x: 1100, endPoint y: 326, distance: 71.0
click at [1100, 326] on div at bounding box center [782, 152] width 1573 height 4123
drag, startPoint x: 1063, startPoint y: 311, endPoint x: 1067, endPoint y: 352, distance: 41.2
click at [1060, 354] on div at bounding box center [782, 152] width 1573 height 4123
drag, startPoint x: 1136, startPoint y: 290, endPoint x: 1172, endPoint y: 355, distance: 74.3
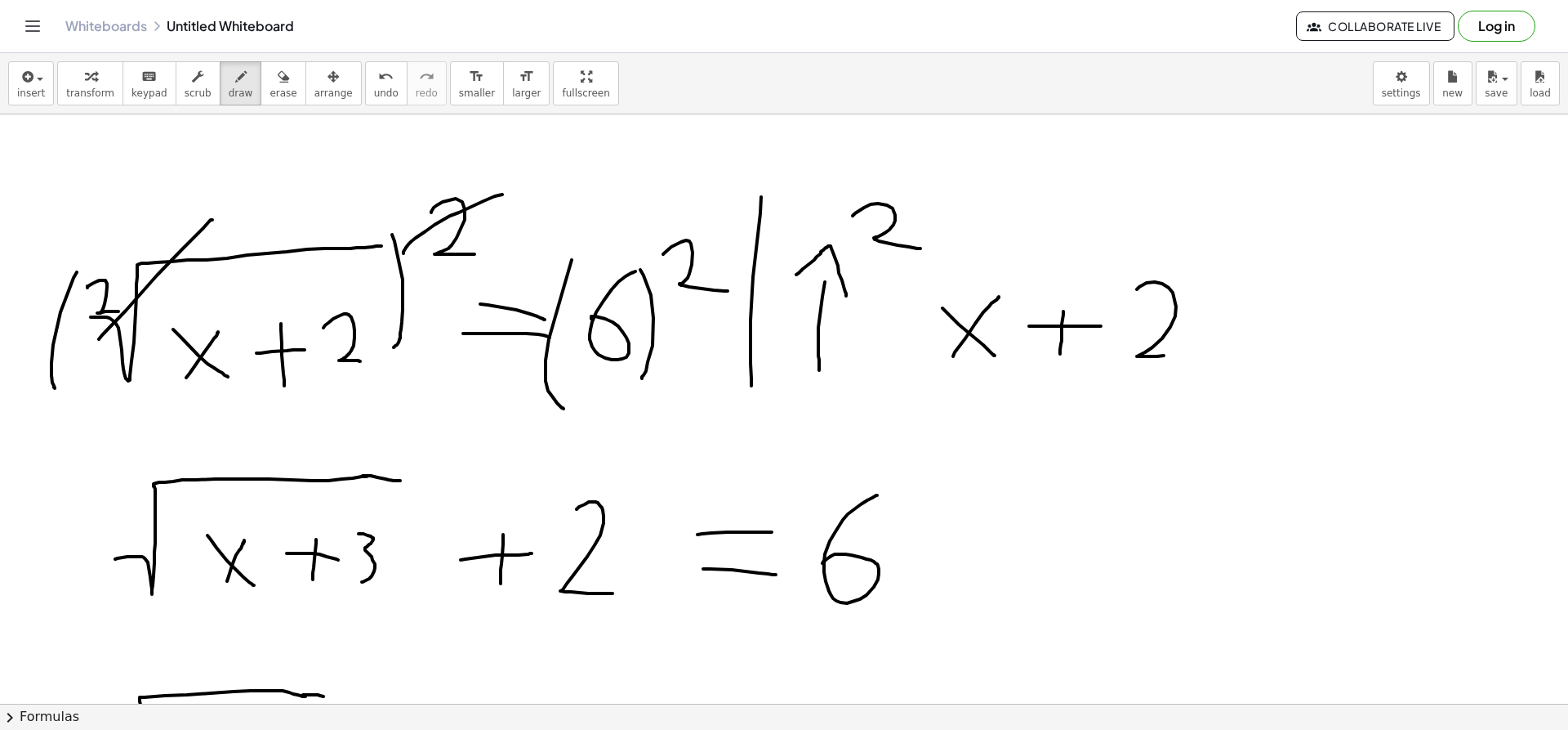
click at [1172, 355] on div at bounding box center [782, 152] width 1573 height 4123
drag, startPoint x: 1220, startPoint y: 305, endPoint x: 1220, endPoint y: 326, distance: 21.0
click at [1267, 307] on div at bounding box center [782, 152] width 1573 height 4123
drag, startPoint x: 1220, startPoint y: 326, endPoint x: 1279, endPoint y: 331, distance: 59.2
click at [1279, 331] on div at bounding box center [782, 152] width 1573 height 4123
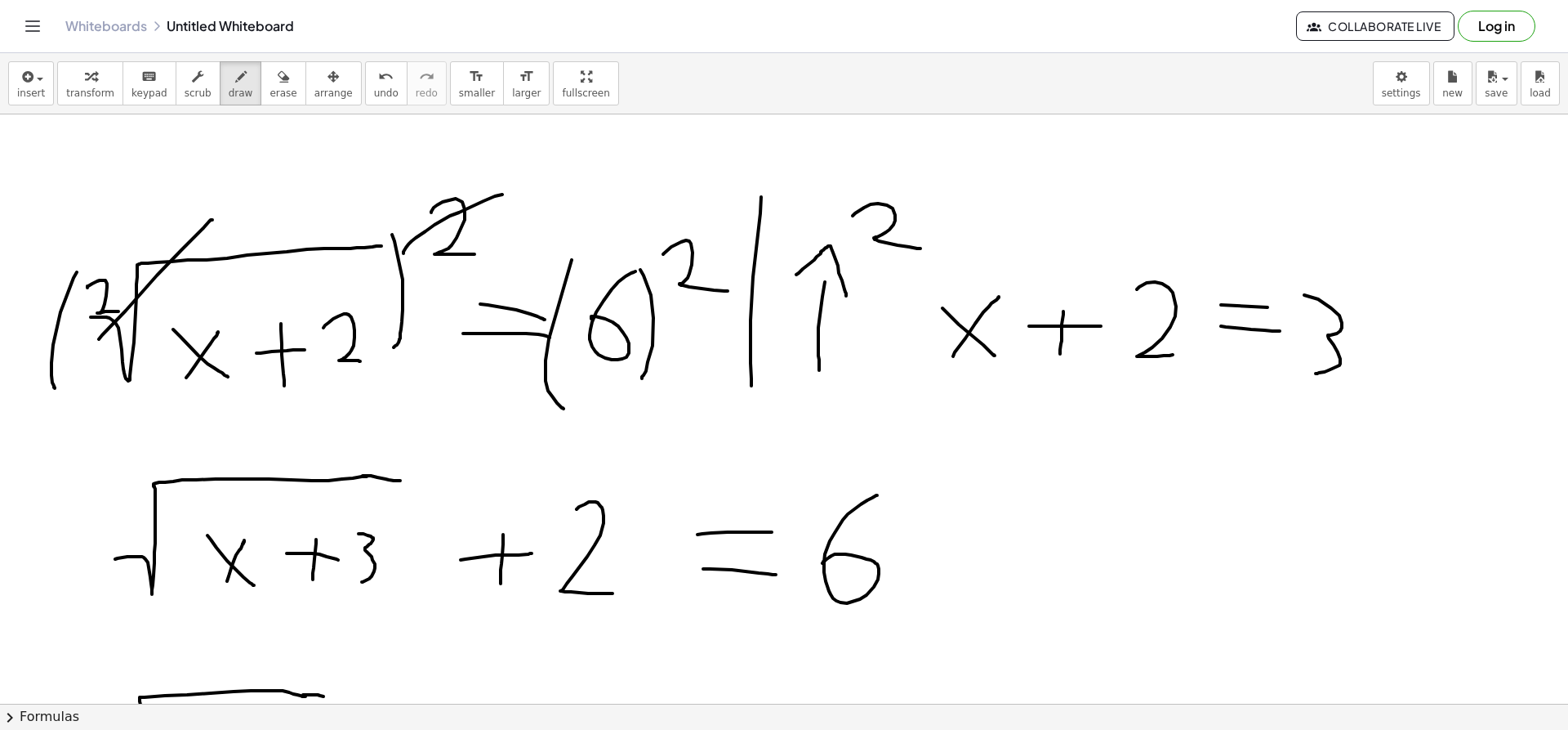
drag, startPoint x: 1304, startPoint y: 295, endPoint x: 1315, endPoint y: 373, distance: 78.8
click at [1315, 373] on div at bounding box center [782, 152] width 1573 height 4123
drag, startPoint x: 1415, startPoint y: 306, endPoint x: 1380, endPoint y: 347, distance: 53.9
click at [1380, 347] on div at bounding box center [782, 152] width 1573 height 4123
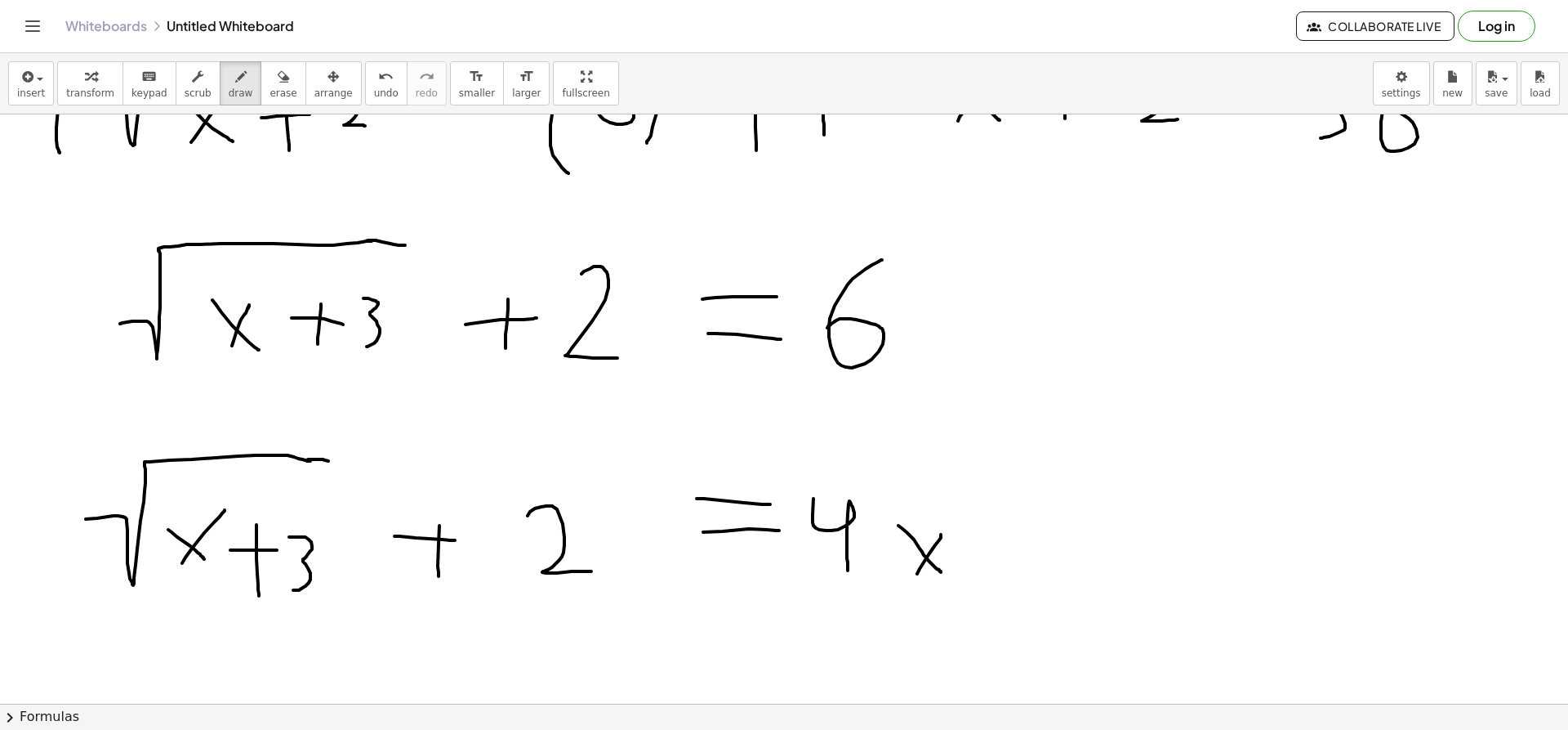
scroll to position [2260, 0]
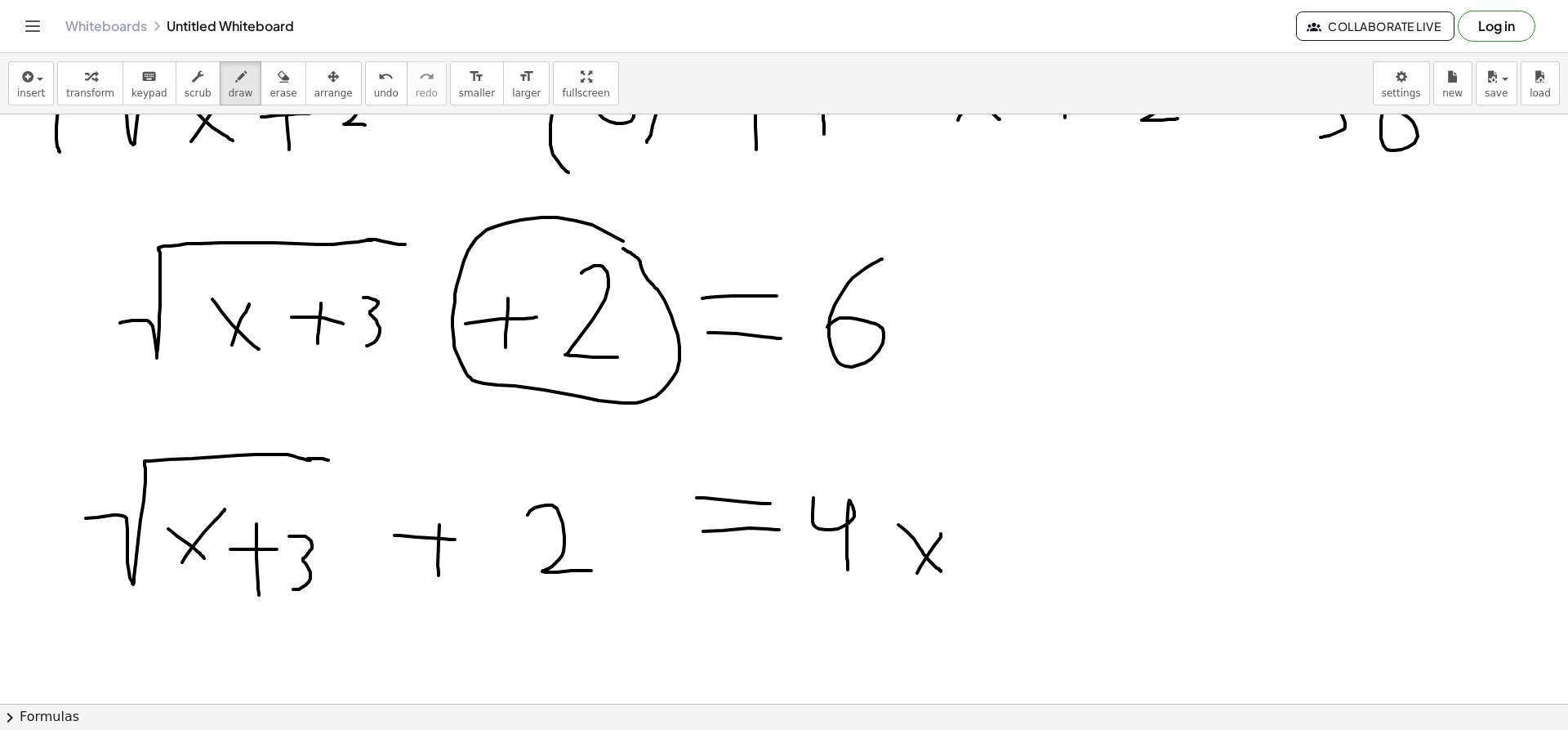
click at [374, 92] on span "undo" at bounding box center [387, 93] width 25 height 11
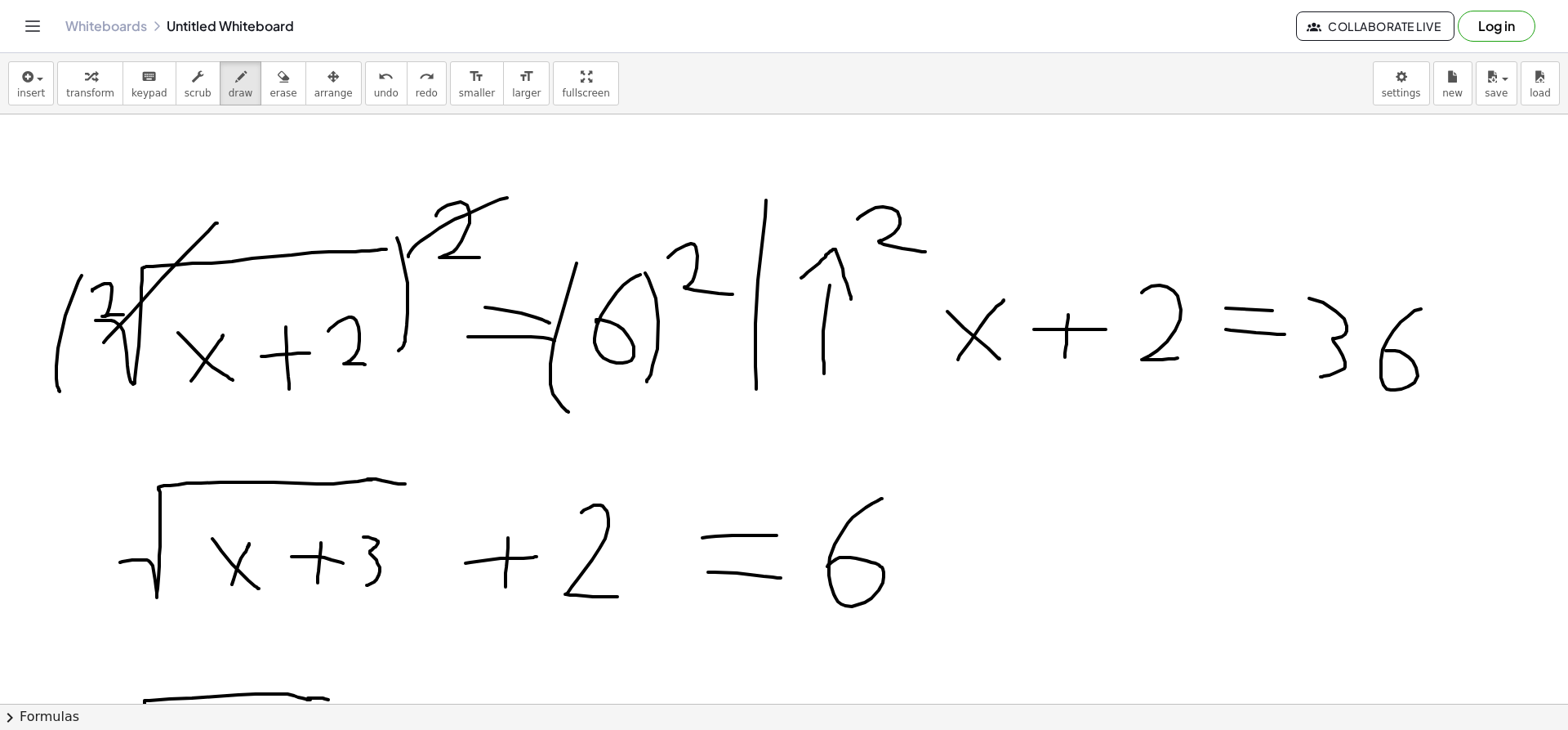
scroll to position [2020, 1]
click at [370, 102] on button "undo undo" at bounding box center [386, 83] width 42 height 44
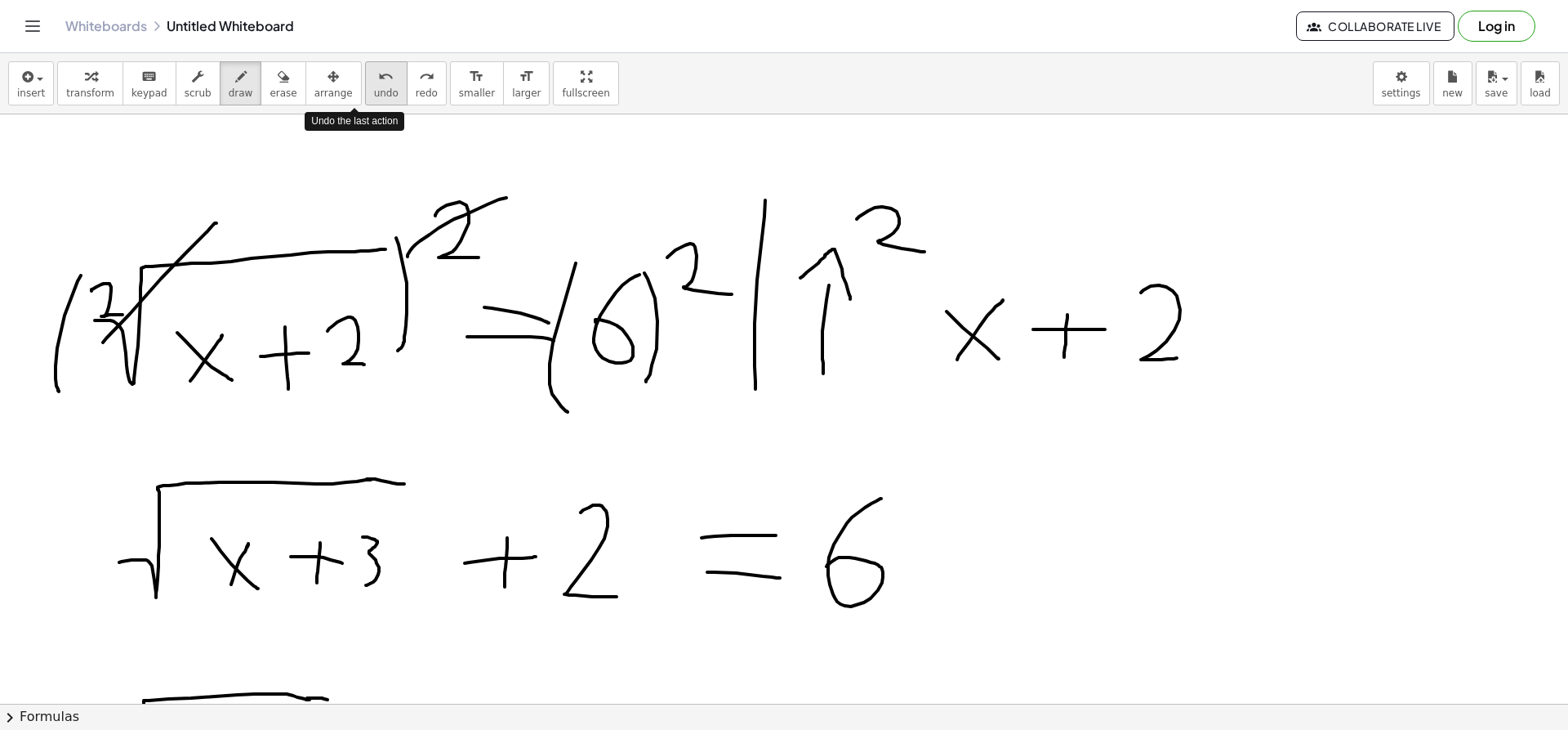
click at [370, 102] on button "undo undo" at bounding box center [386, 83] width 42 height 44
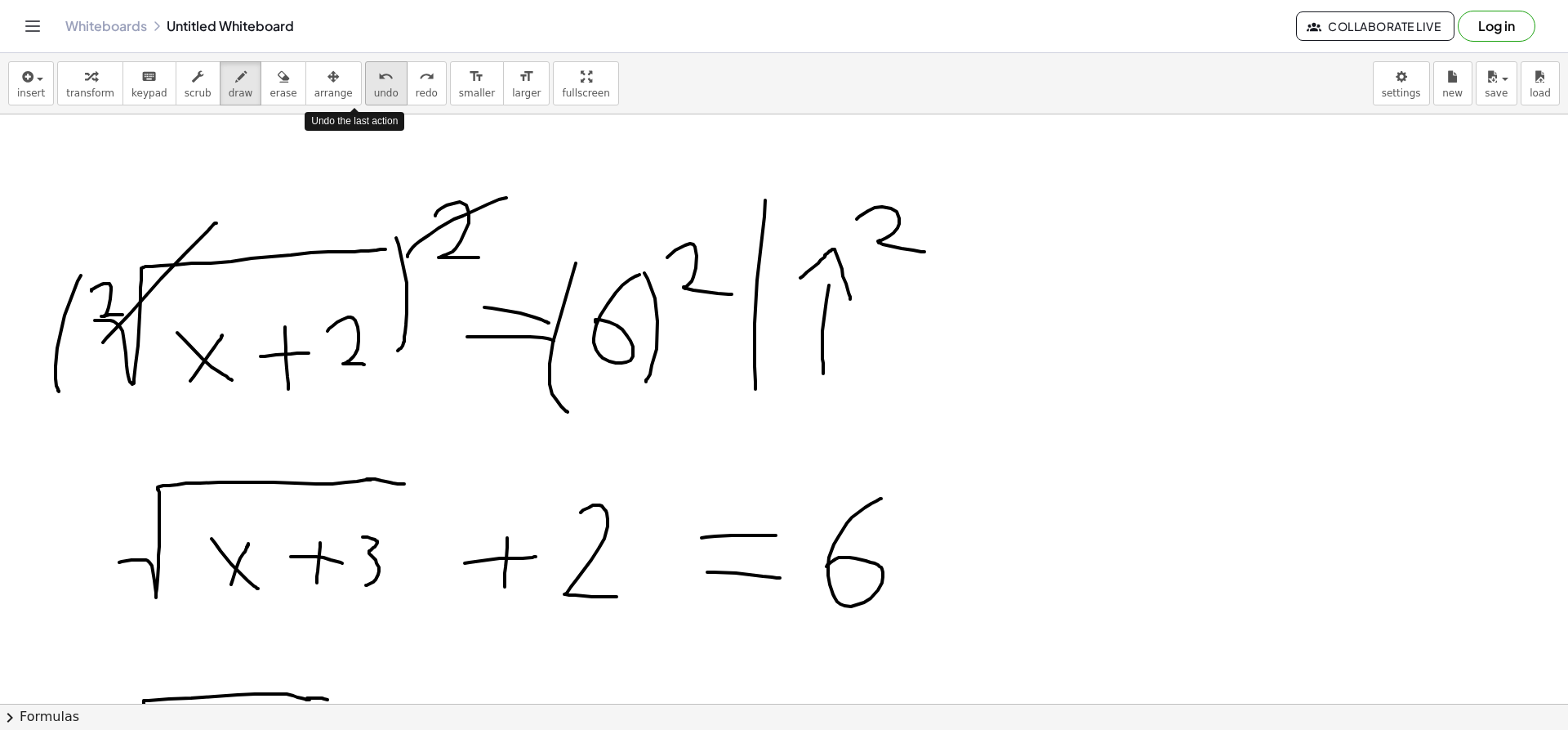
click at [370, 102] on button "undo undo" at bounding box center [386, 83] width 42 height 44
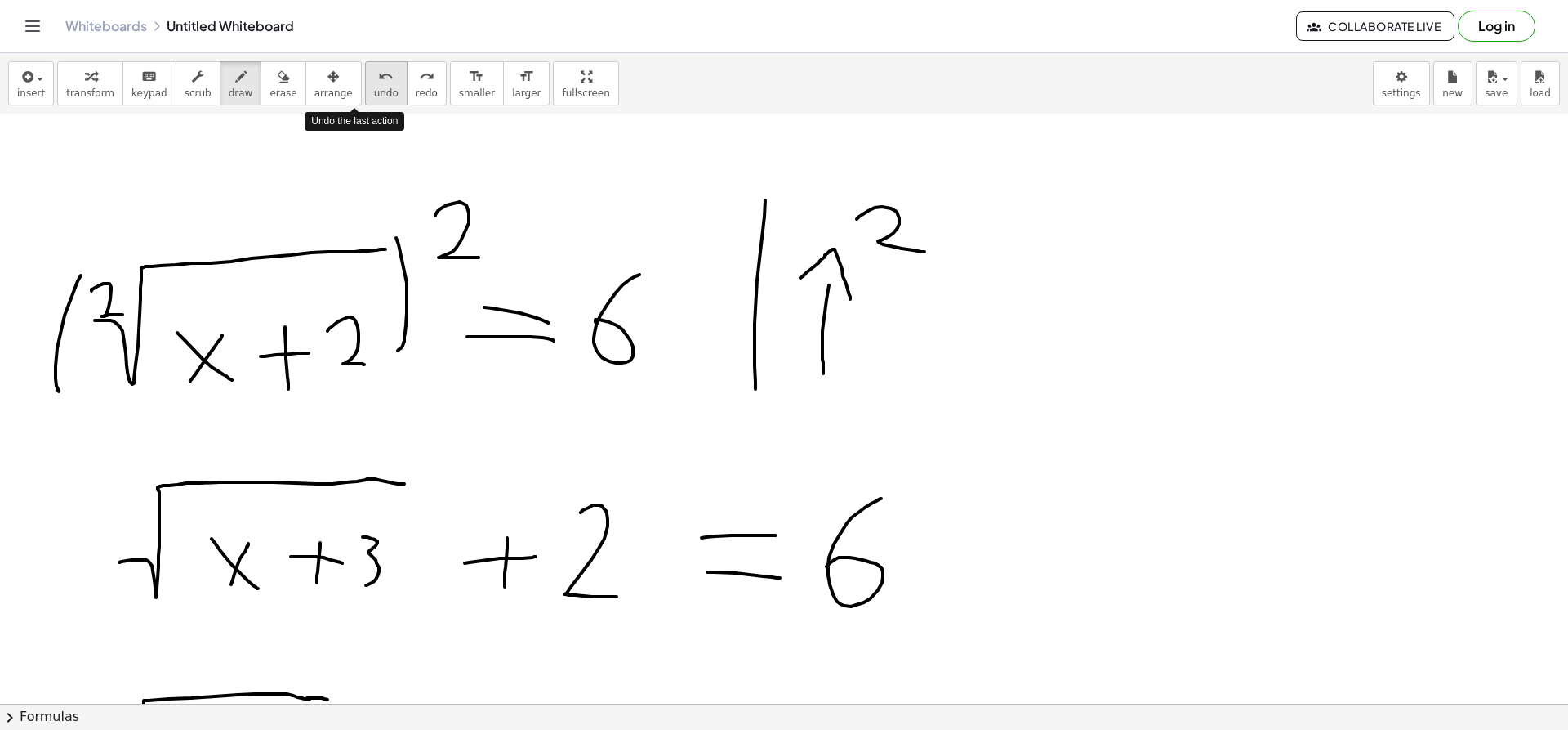
click at [370, 102] on button "undo undo" at bounding box center [386, 83] width 42 height 44
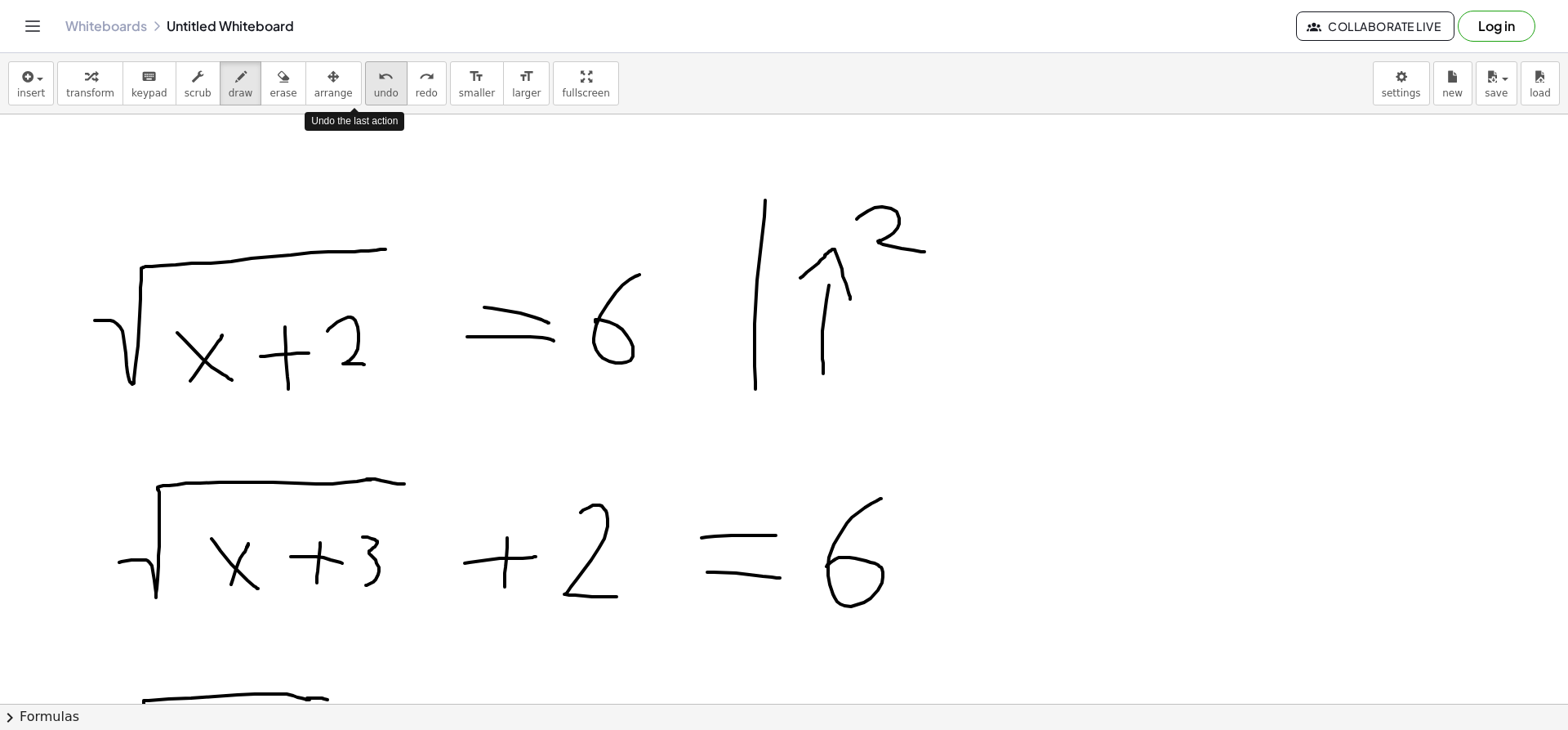
click at [370, 102] on button "undo undo" at bounding box center [386, 83] width 42 height 44
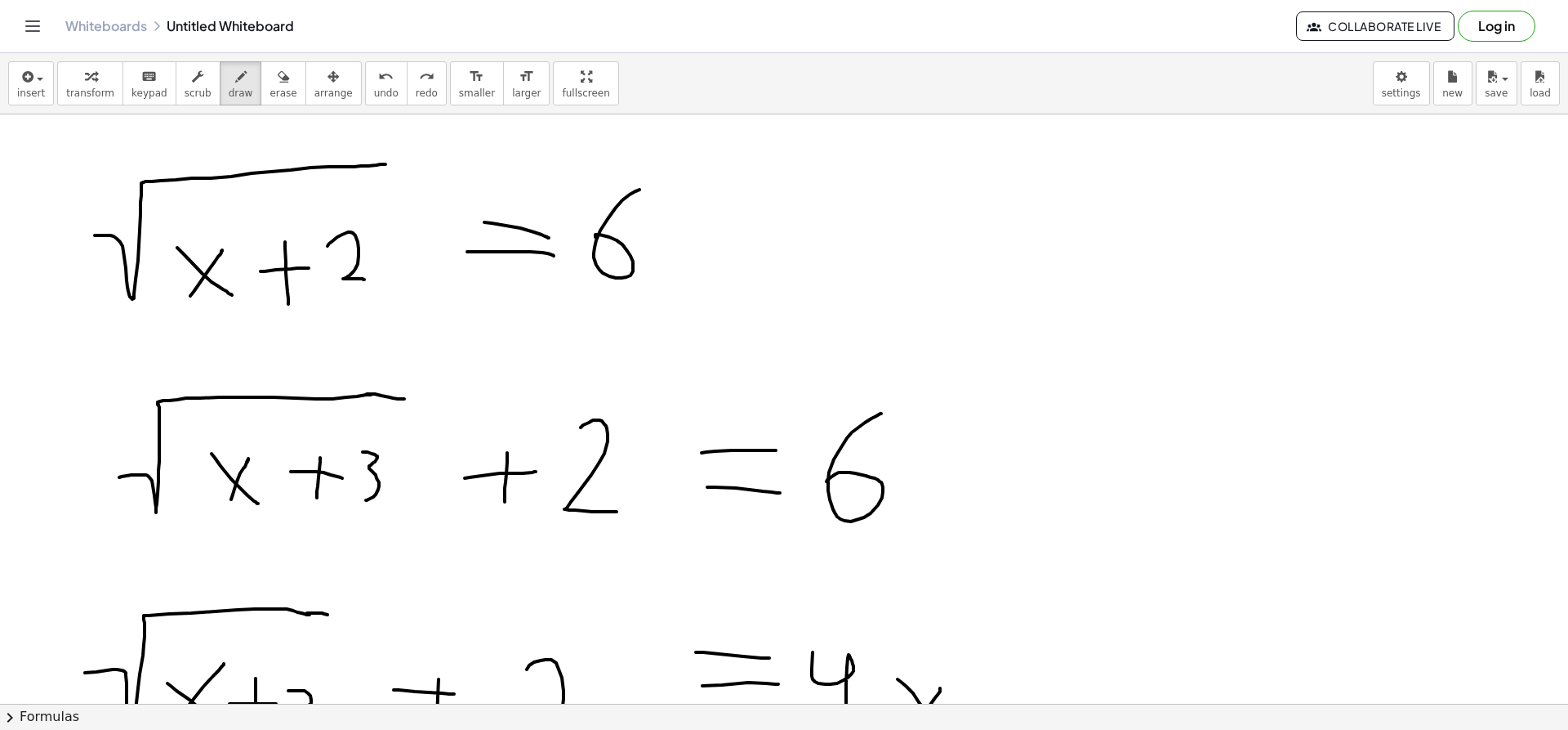
scroll to position [2109, 1]
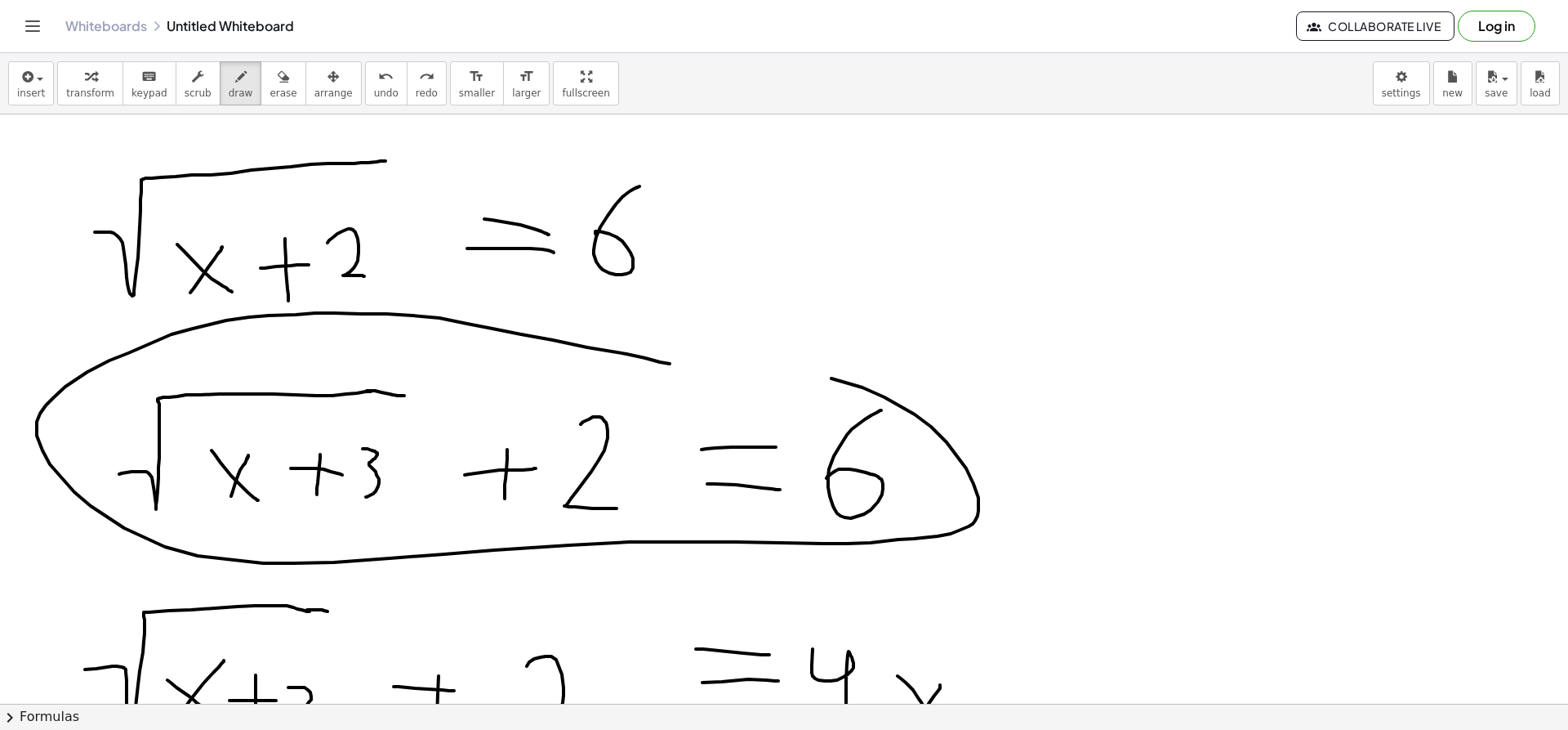
drag, startPoint x: 669, startPoint y: 363, endPoint x: 680, endPoint y: 384, distance: 23.7
click at [680, 384] on div at bounding box center [785, 67] width 1573 height 4123
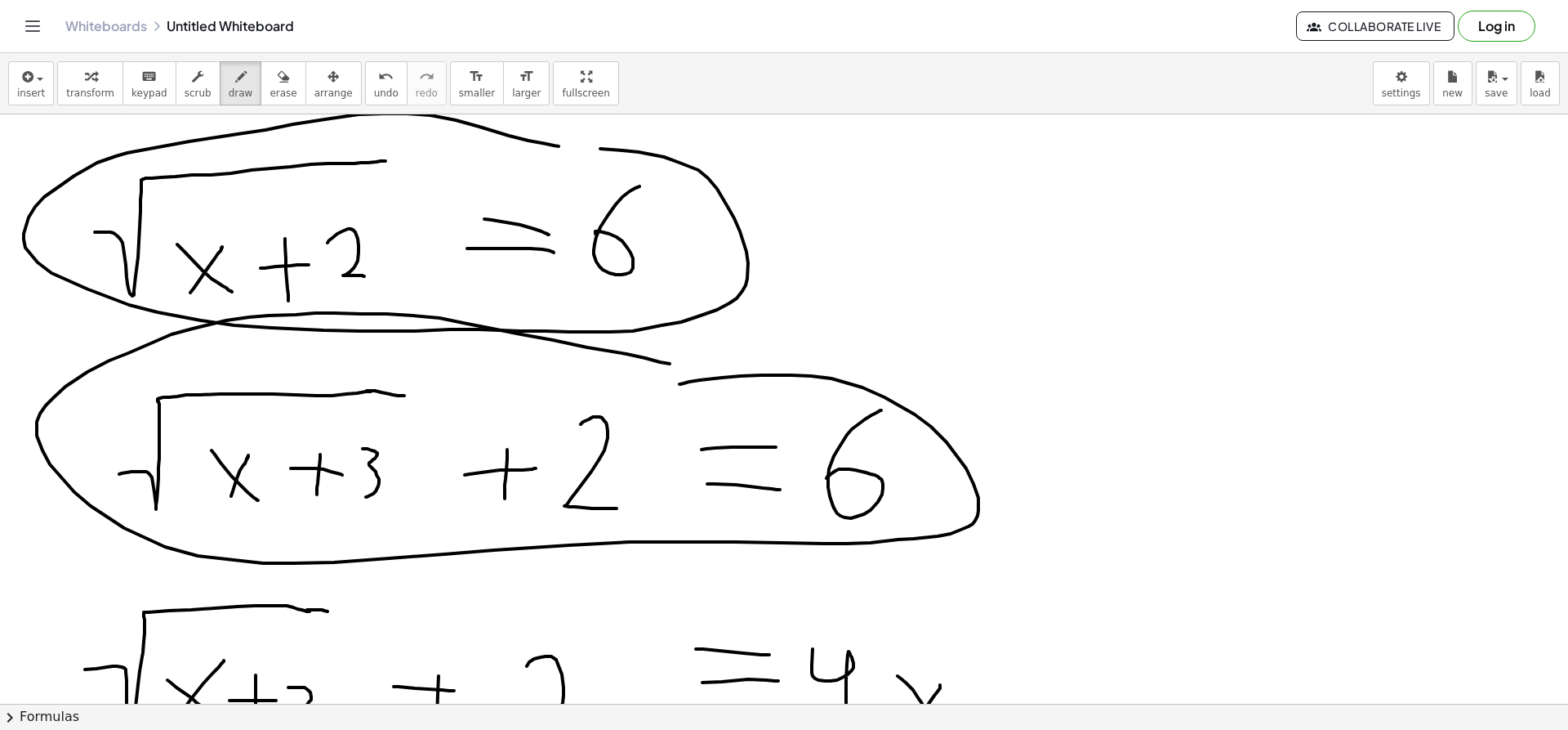
drag, startPoint x: 559, startPoint y: 146, endPoint x: 573, endPoint y: 147, distance: 14.0
click at [573, 147] on div at bounding box center [785, 67] width 1573 height 4123
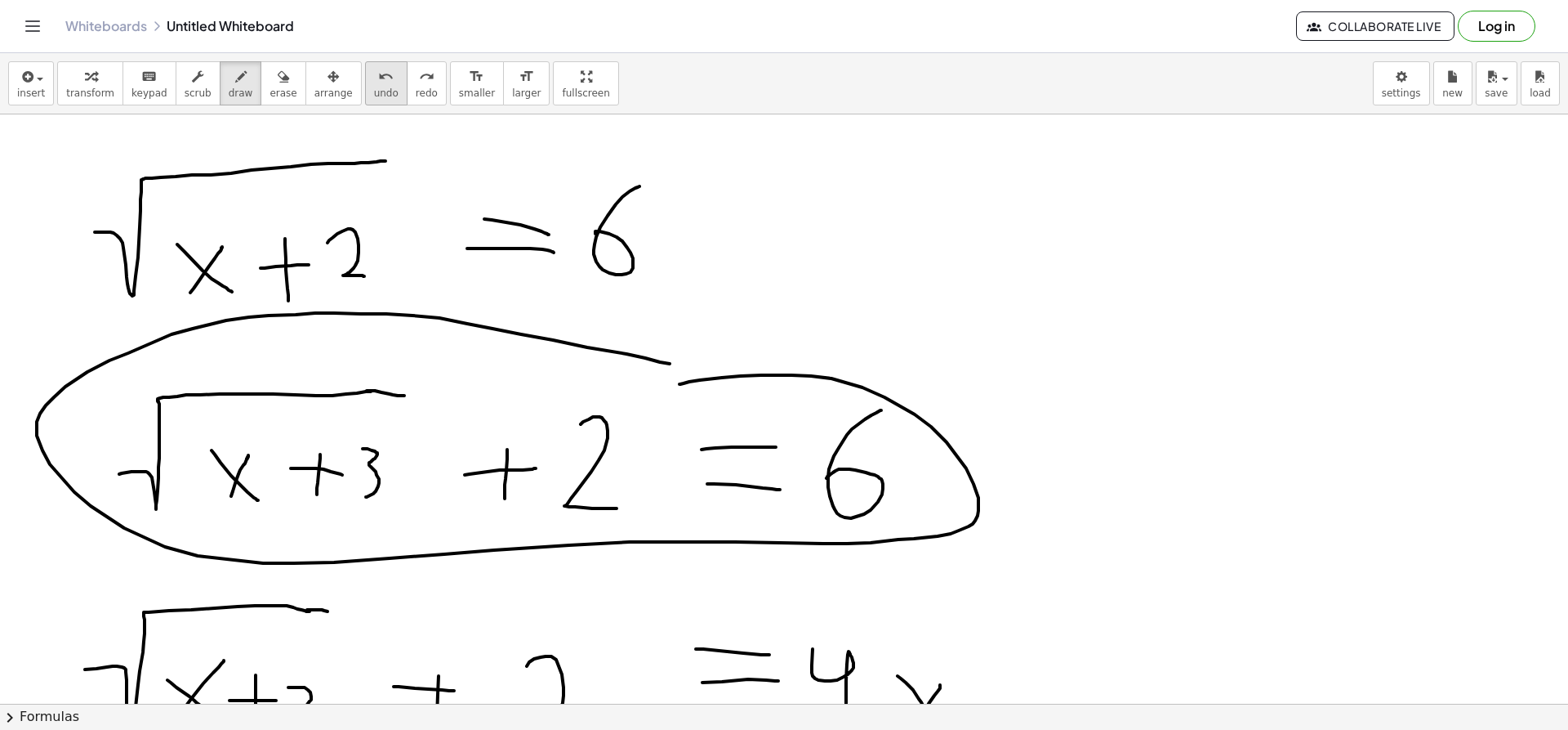
click at [378, 71] on icon "undo" at bounding box center [386, 76] width 15 height 20
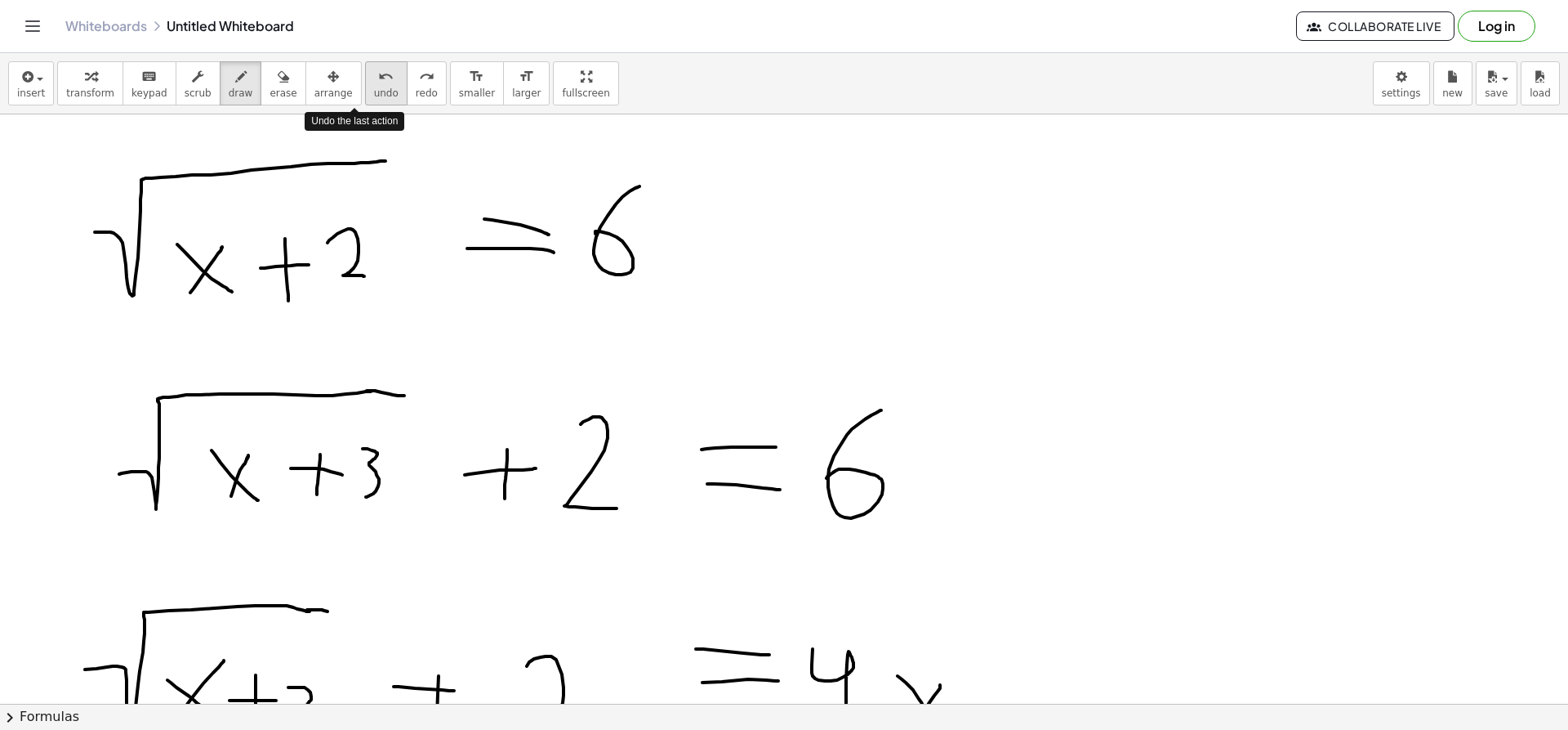
click at [378, 71] on icon "undo" at bounding box center [386, 76] width 15 height 20
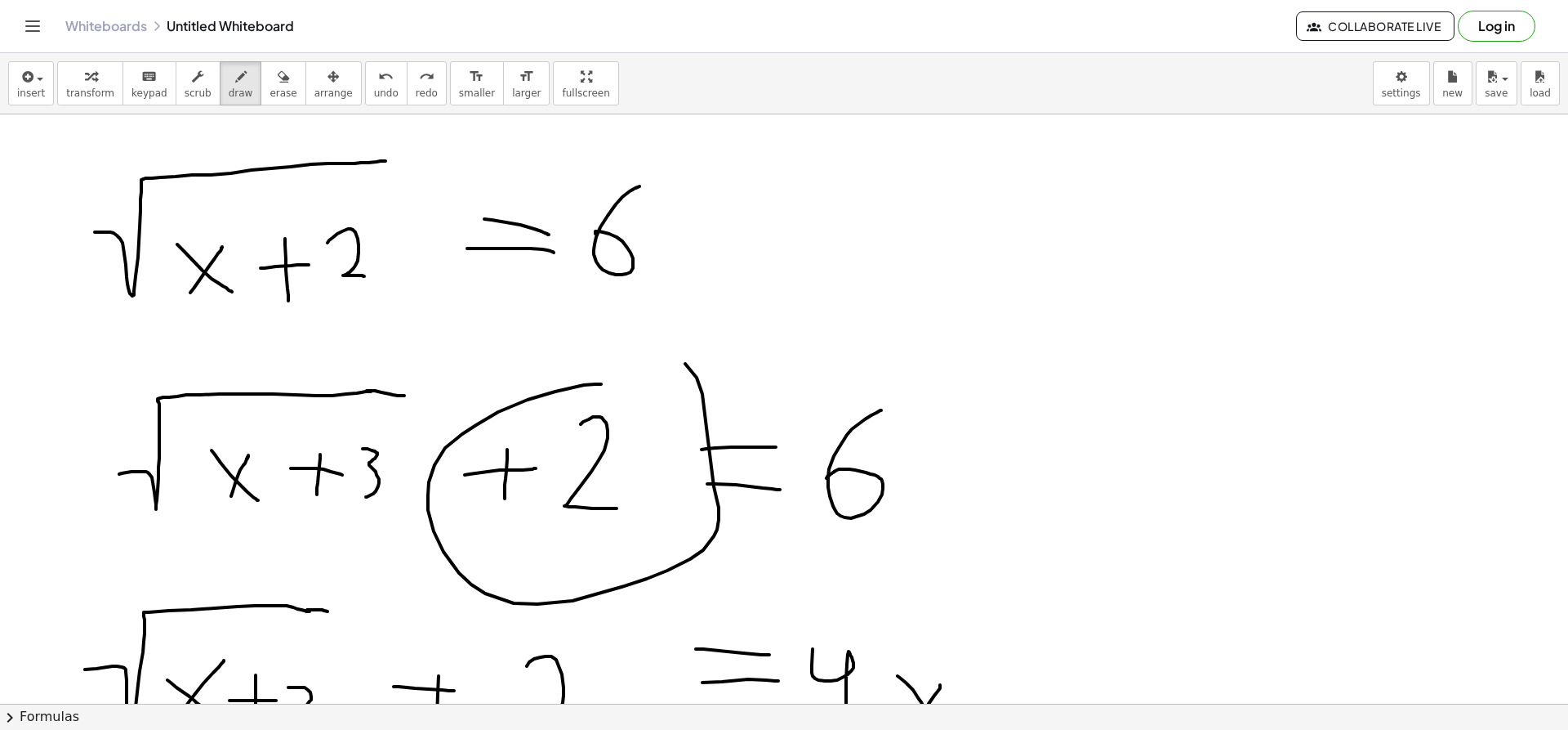
drag, startPoint x: 602, startPoint y: 384, endPoint x: 594, endPoint y: 365, distance: 20.6
click at [594, 365] on div at bounding box center [785, 67] width 1573 height 4123
drag, startPoint x: 710, startPoint y: 351, endPoint x: 902, endPoint y: 419, distance: 203.7
click at [902, 419] on div at bounding box center [785, 67] width 1573 height 4123
click at [902, 395] on div at bounding box center [785, 67] width 1573 height 4123
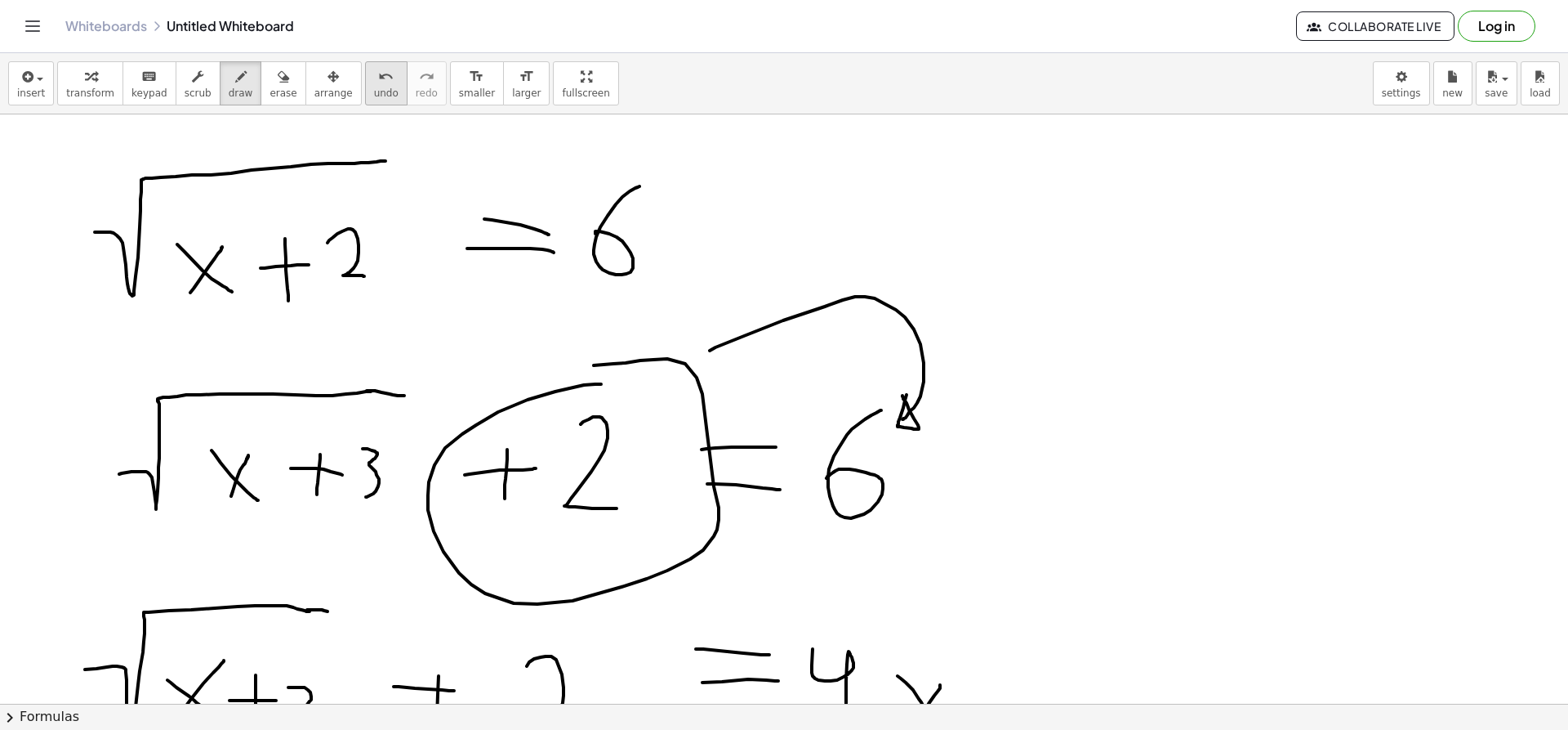
click at [374, 94] on span "undo" at bounding box center [387, 93] width 25 height 11
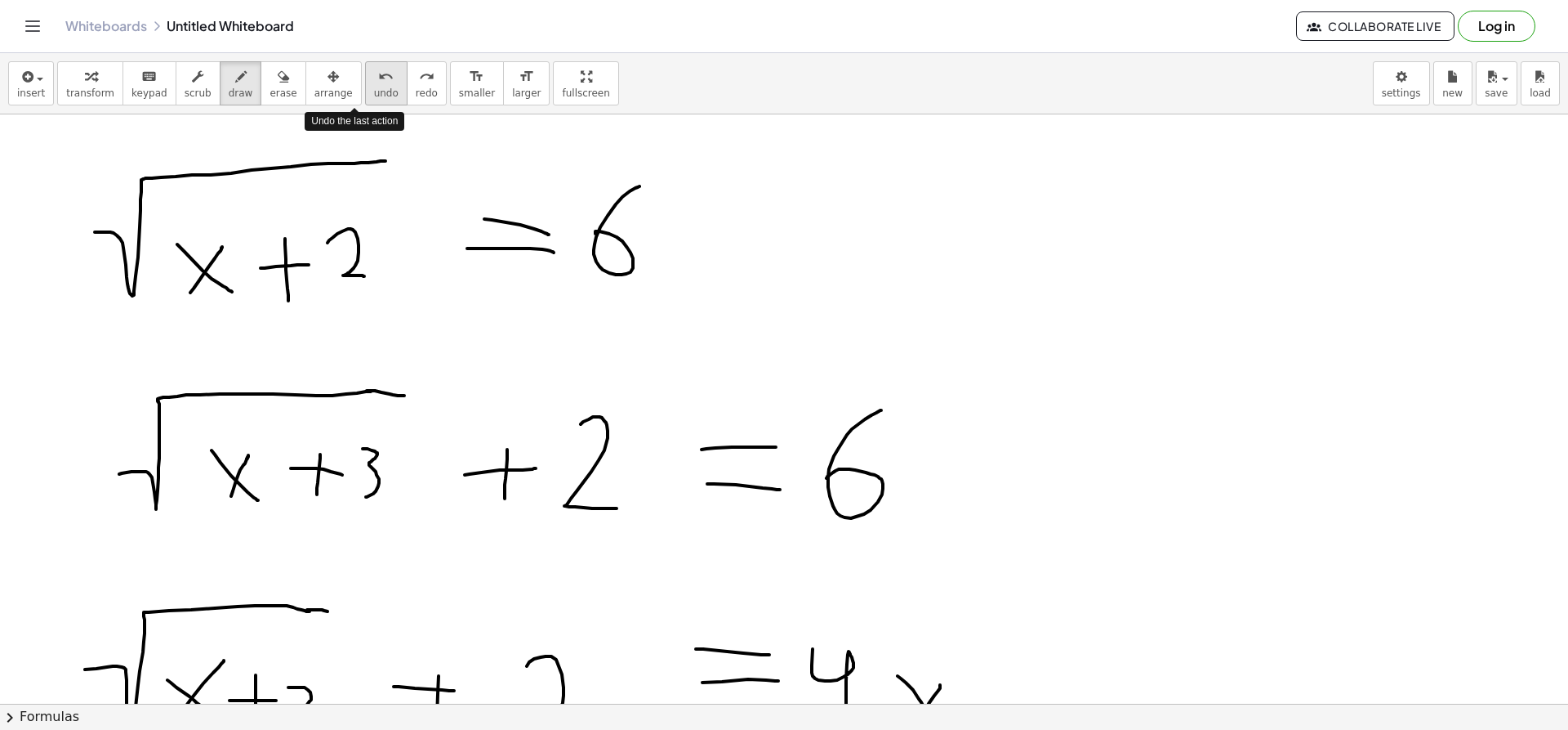
click at [374, 94] on span "undo" at bounding box center [387, 93] width 25 height 11
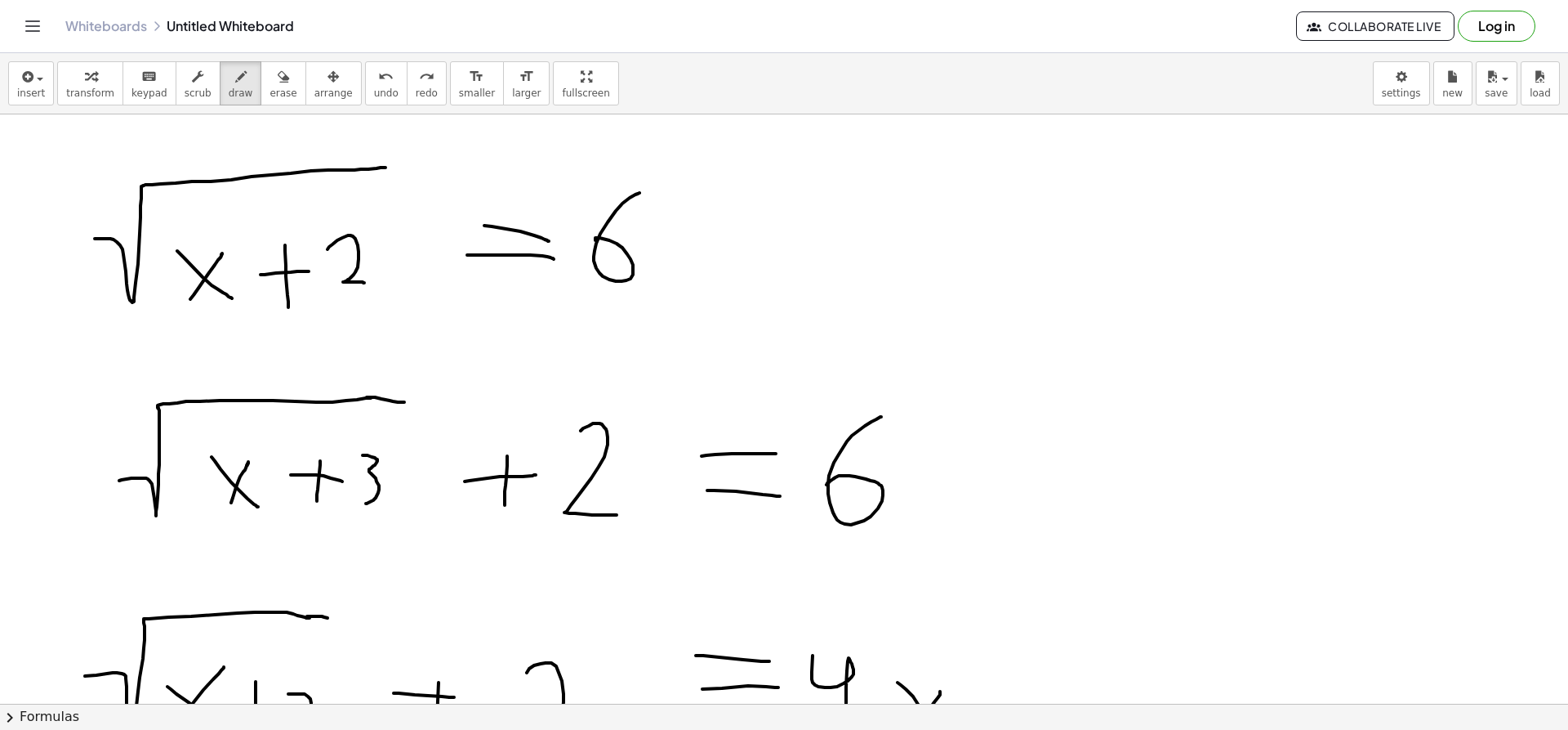
scroll to position [2099, 1]
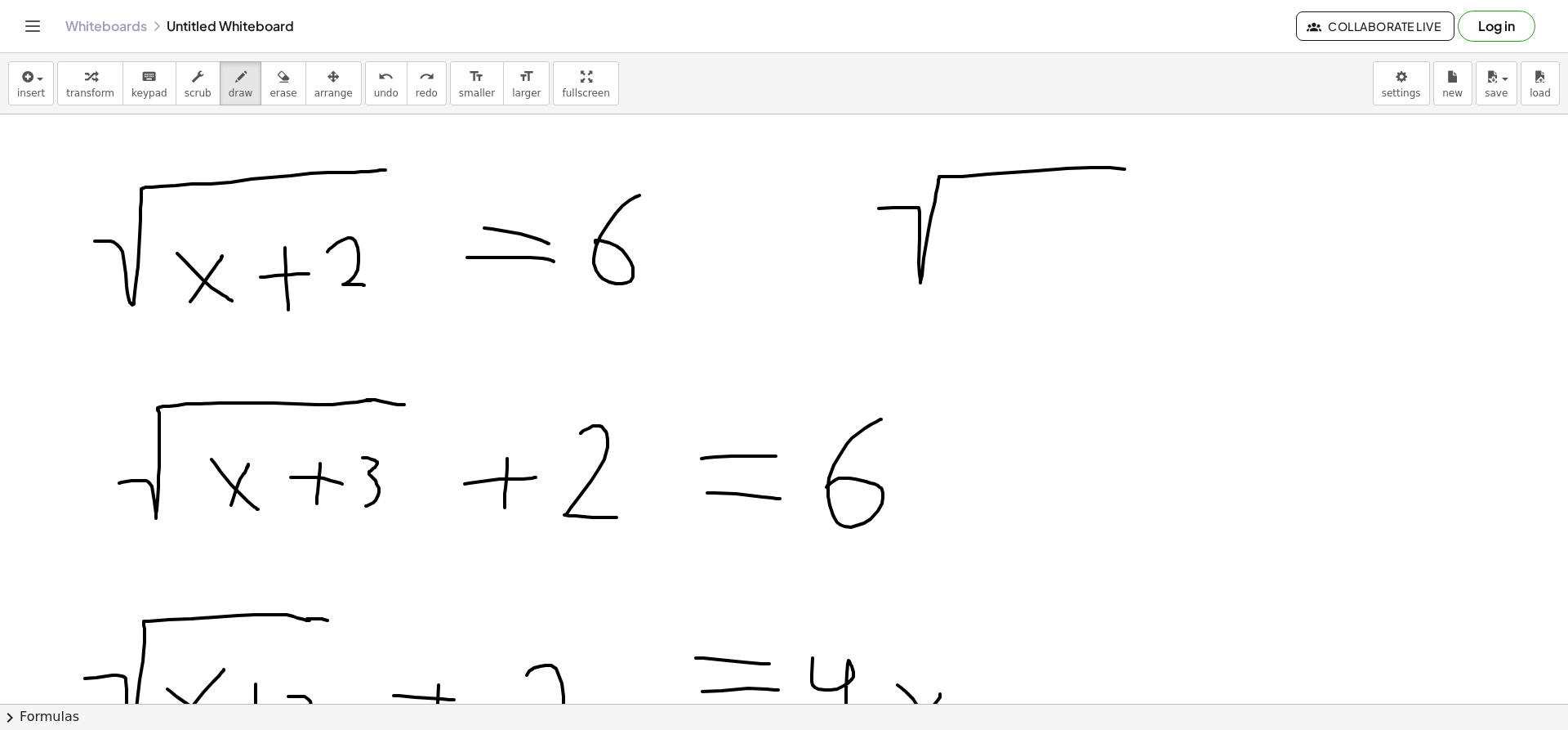
drag, startPoint x: 879, startPoint y: 208, endPoint x: 1140, endPoint y: 174, distance: 263.2
click at [1140, 174] on div at bounding box center [785, 76] width 1573 height 4123
drag, startPoint x: 956, startPoint y: 222, endPoint x: 994, endPoint y: 272, distance: 62.8
click at [994, 272] on div at bounding box center [785, 76] width 1573 height 4123
drag, startPoint x: 957, startPoint y: 275, endPoint x: 1009, endPoint y: 227, distance: 70.8
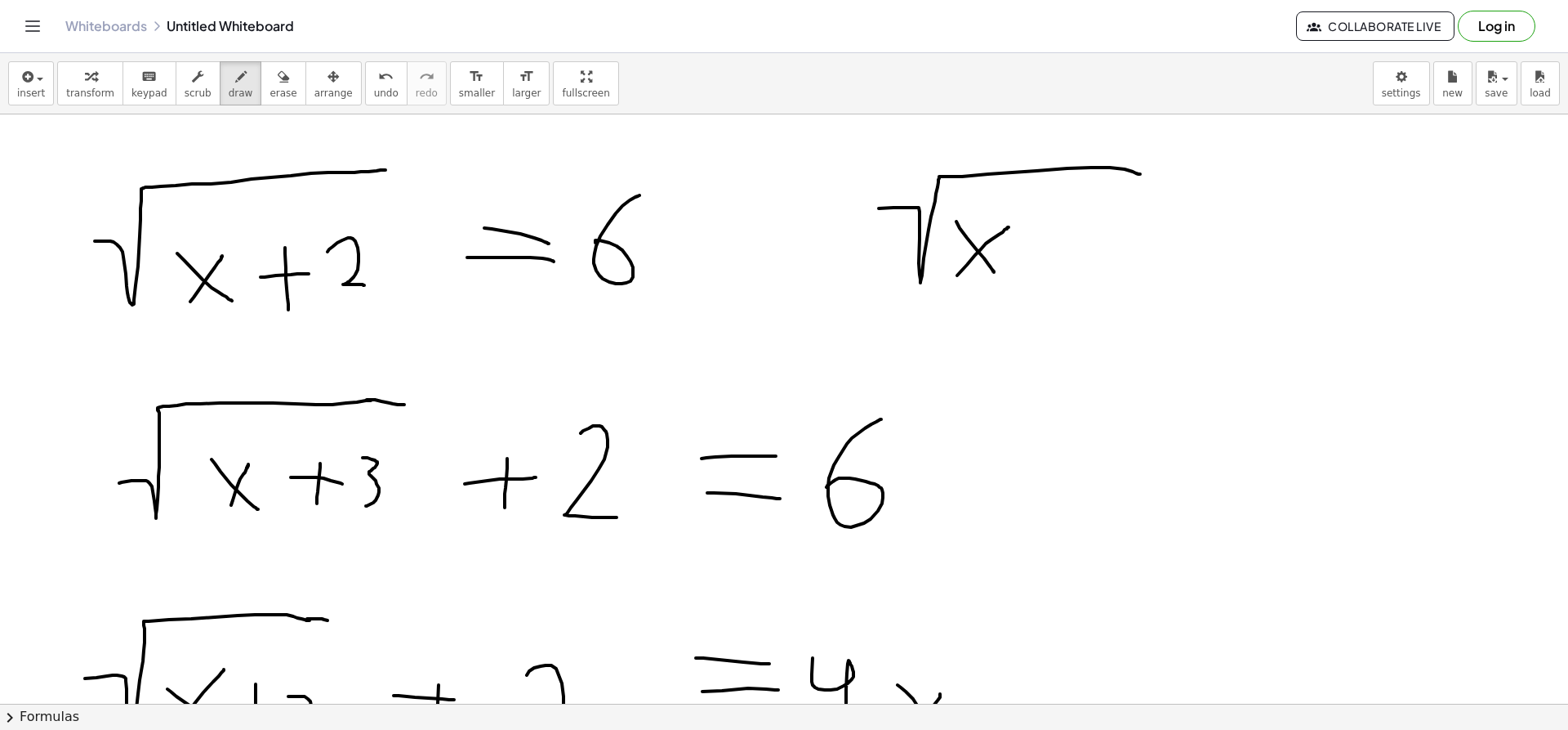
click at [1009, 227] on div at bounding box center [785, 76] width 1573 height 4123
drag, startPoint x: 1031, startPoint y: 252, endPoint x: 1080, endPoint y: 257, distance: 49.3
click at [1080, 257] on div at bounding box center [785, 76] width 1573 height 4123
drag, startPoint x: 1054, startPoint y: 228, endPoint x: 1053, endPoint y: 303, distance: 75.0
click at [1053, 303] on div at bounding box center [785, 76] width 1573 height 4123
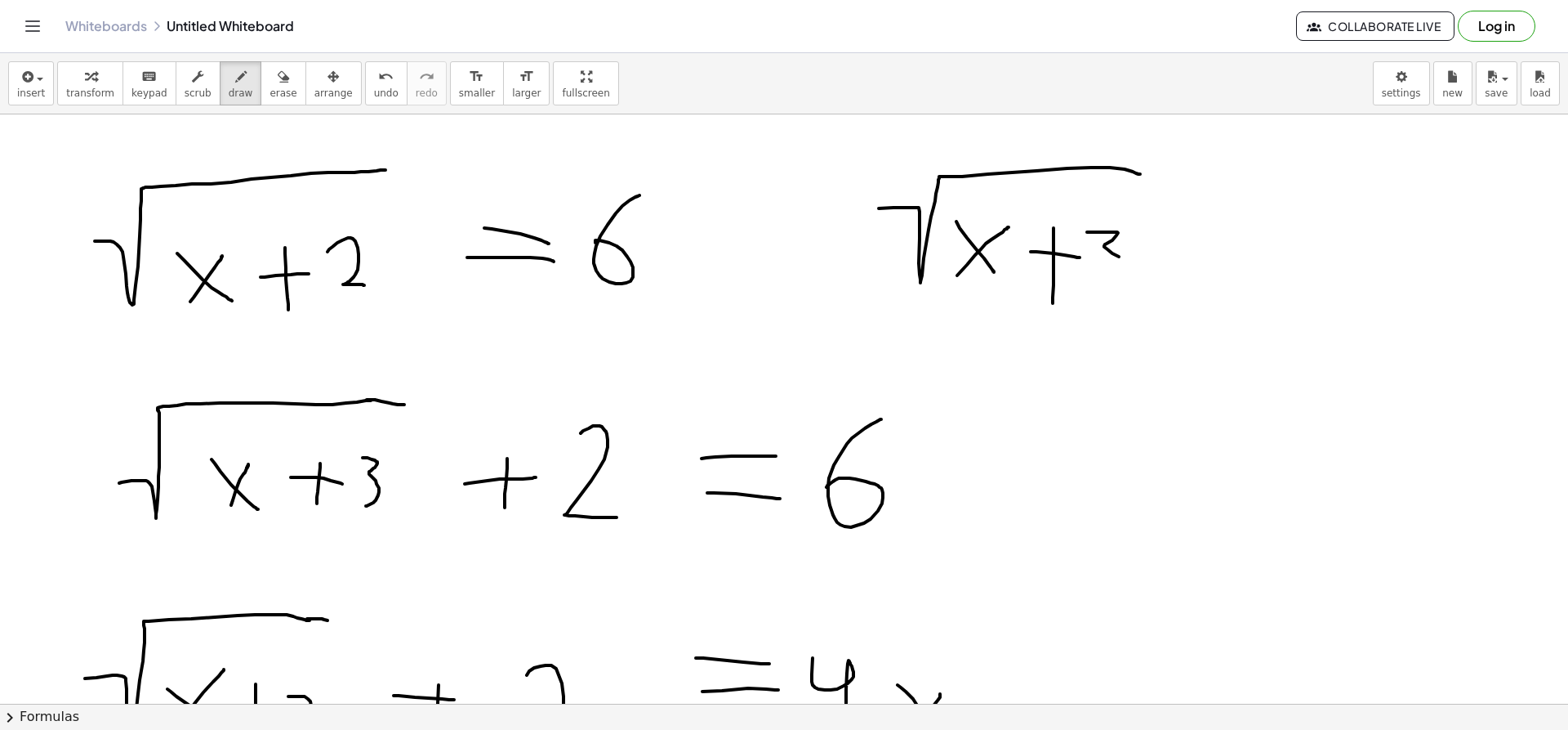
drag, startPoint x: 1102, startPoint y: 232, endPoint x: 1107, endPoint y: 293, distance: 61.2
click at [1107, 293] on div at bounding box center [785, 76] width 1573 height 4123
drag, startPoint x: 1164, startPoint y: 229, endPoint x: 1249, endPoint y: 239, distance: 85.6
click at [1249, 239] on div at bounding box center [785, 76] width 1573 height 4123
drag, startPoint x: 1158, startPoint y: 276, endPoint x: 1234, endPoint y: 282, distance: 76.2
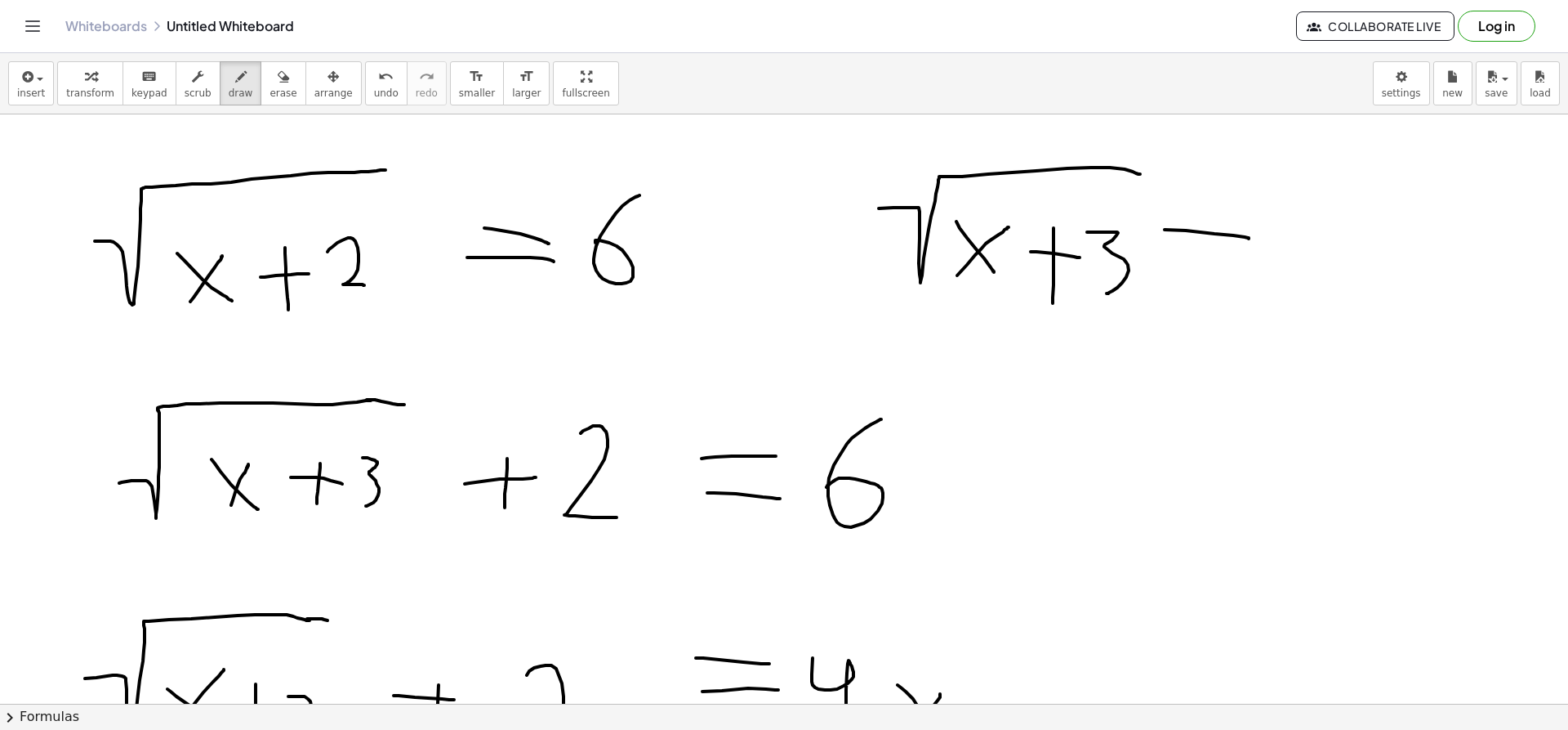
click at [1234, 282] on div at bounding box center [785, 76] width 1573 height 4123
drag, startPoint x: 1288, startPoint y: 246, endPoint x: 1322, endPoint y: 282, distance: 49.5
click at [1322, 282] on div at bounding box center [785, 76] width 1573 height 4123
drag, startPoint x: 1317, startPoint y: 290, endPoint x: 1323, endPoint y: 279, distance: 12.5
click at [1323, 279] on div at bounding box center [785, 76] width 1573 height 4123
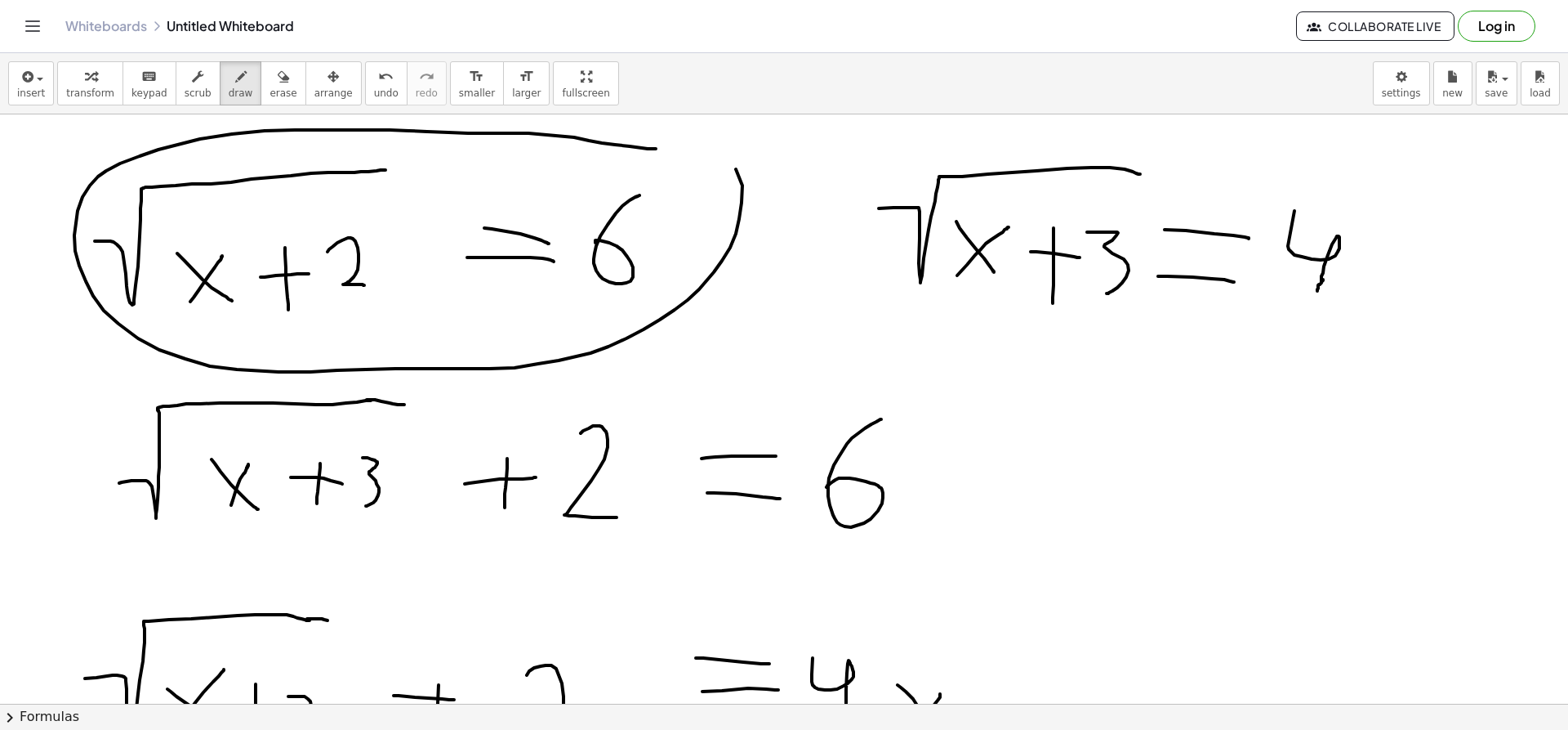
drag, startPoint x: 656, startPoint y: 149, endPoint x: 683, endPoint y: 150, distance: 27.0
click at [683, 150] on div at bounding box center [785, 76] width 1573 height 4123
click at [365, 86] on button "undo undo" at bounding box center [386, 83] width 42 height 44
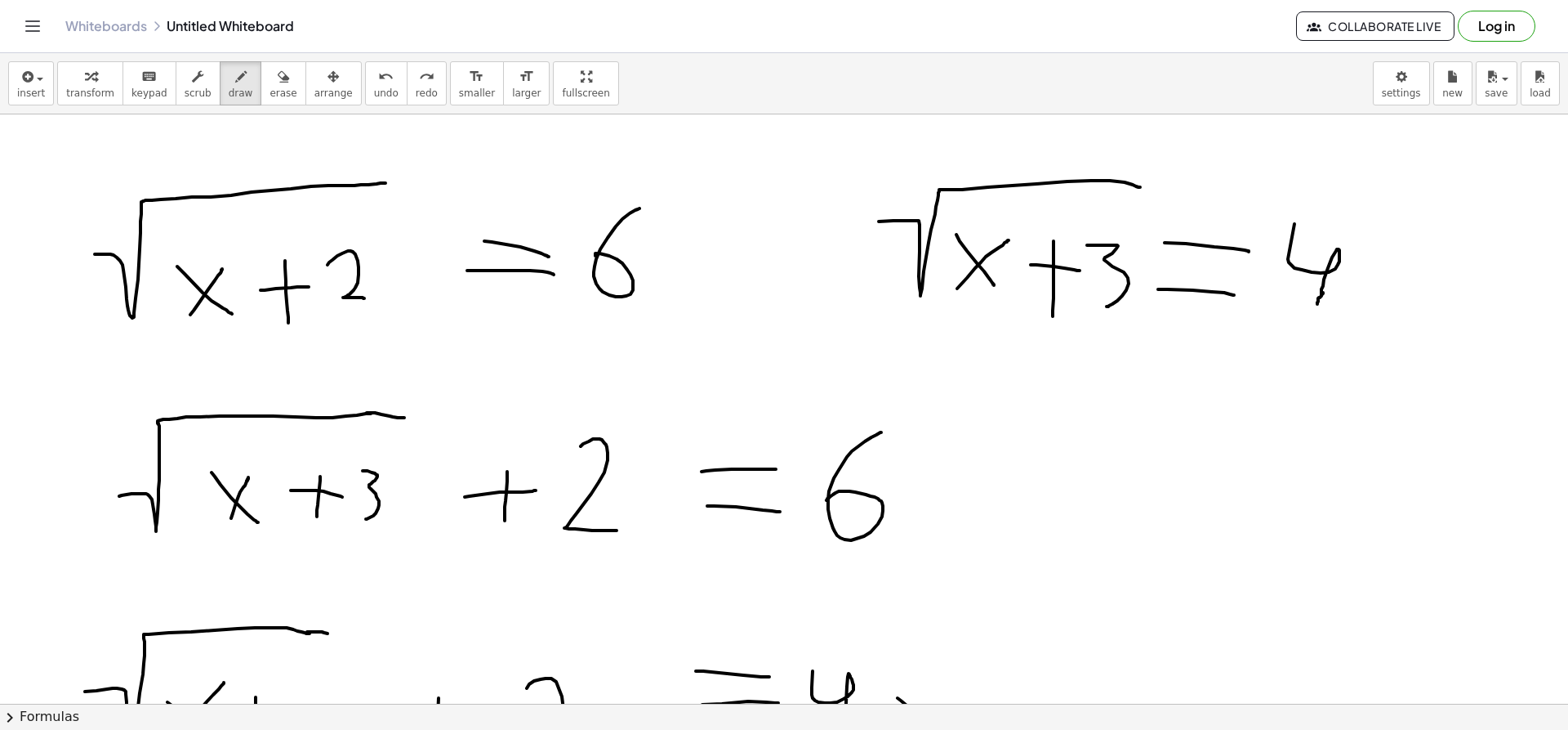
scroll to position [2086, 1]
drag, startPoint x: 885, startPoint y: 194, endPoint x: 906, endPoint y: 211, distance: 27.0
click at [906, 211] on div at bounding box center [785, 91] width 1573 height 4123
click at [378, 84] on icon "undo" at bounding box center [386, 76] width 15 height 20
drag, startPoint x: 851, startPoint y: 301, endPoint x: 858, endPoint y: 319, distance: 19.3
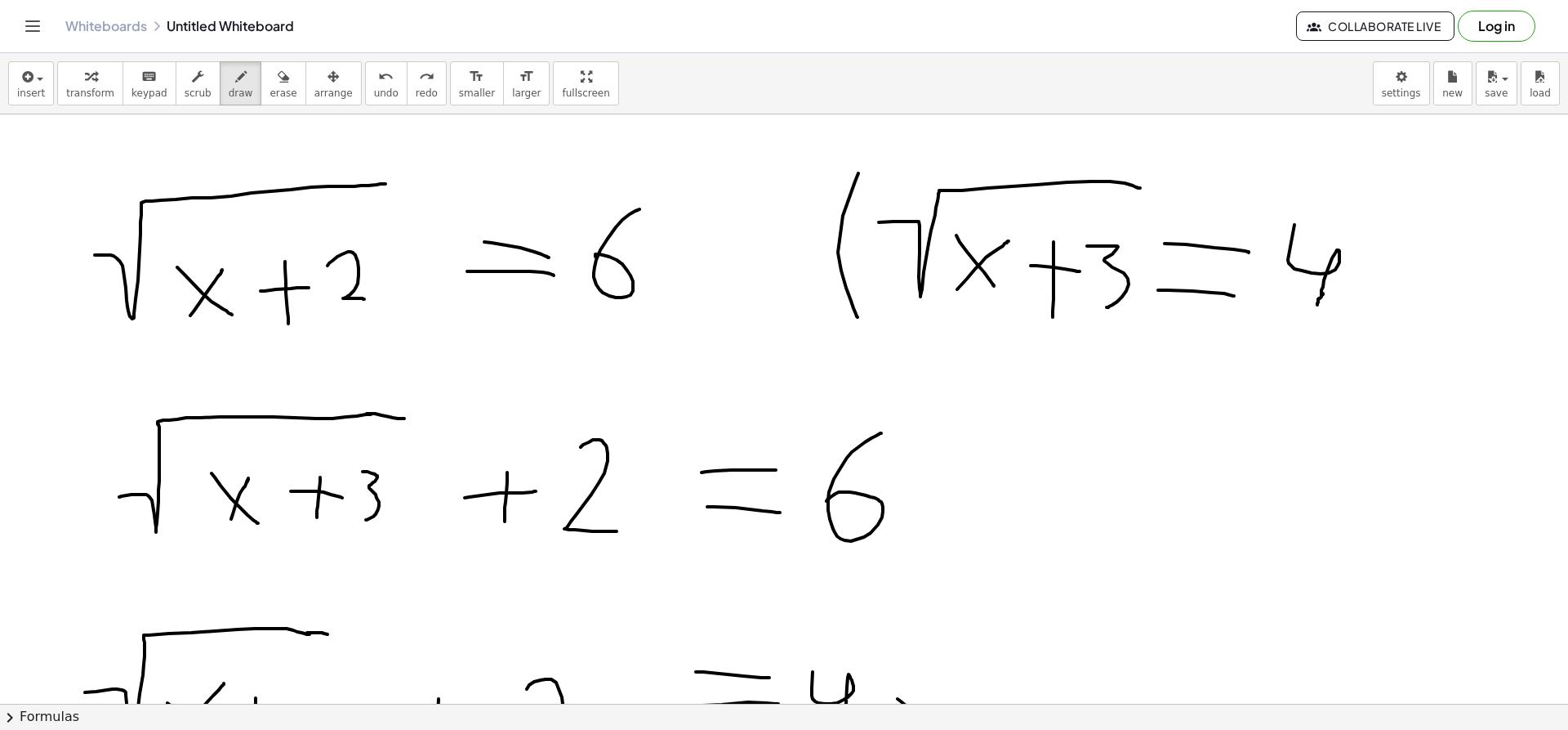
click at [858, 319] on div at bounding box center [785, 91] width 1573 height 4123
drag, startPoint x: 1146, startPoint y: 180, endPoint x: 1115, endPoint y: 338, distance: 161.0
click at [1115, 338] on div at bounding box center [785, 91] width 1573 height 4123
drag, startPoint x: 1147, startPoint y: 166, endPoint x: 1202, endPoint y: 183, distance: 57.6
click at [1202, 183] on div at bounding box center [785, 91] width 1573 height 4123
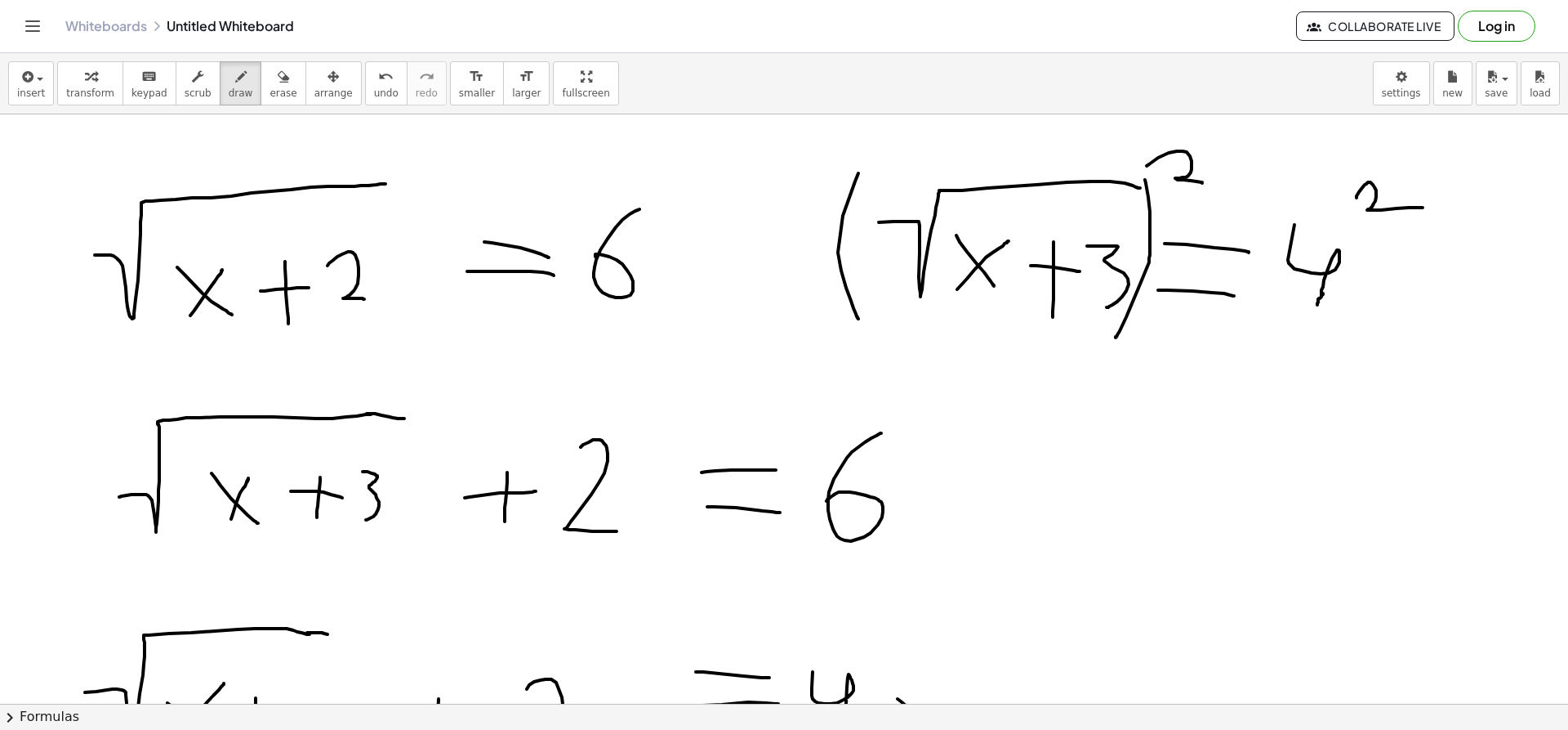
drag, startPoint x: 1357, startPoint y: 198, endPoint x: 1423, endPoint y: 207, distance: 66.6
click at [1423, 207] on div at bounding box center [785, 91] width 1573 height 4123
drag, startPoint x: 877, startPoint y: 375, endPoint x: 907, endPoint y: 399, distance: 38.4
click at [907, 399] on div at bounding box center [785, 91] width 1573 height 4123
drag, startPoint x: 883, startPoint y: 400, endPoint x: 920, endPoint y: 372, distance: 46.4
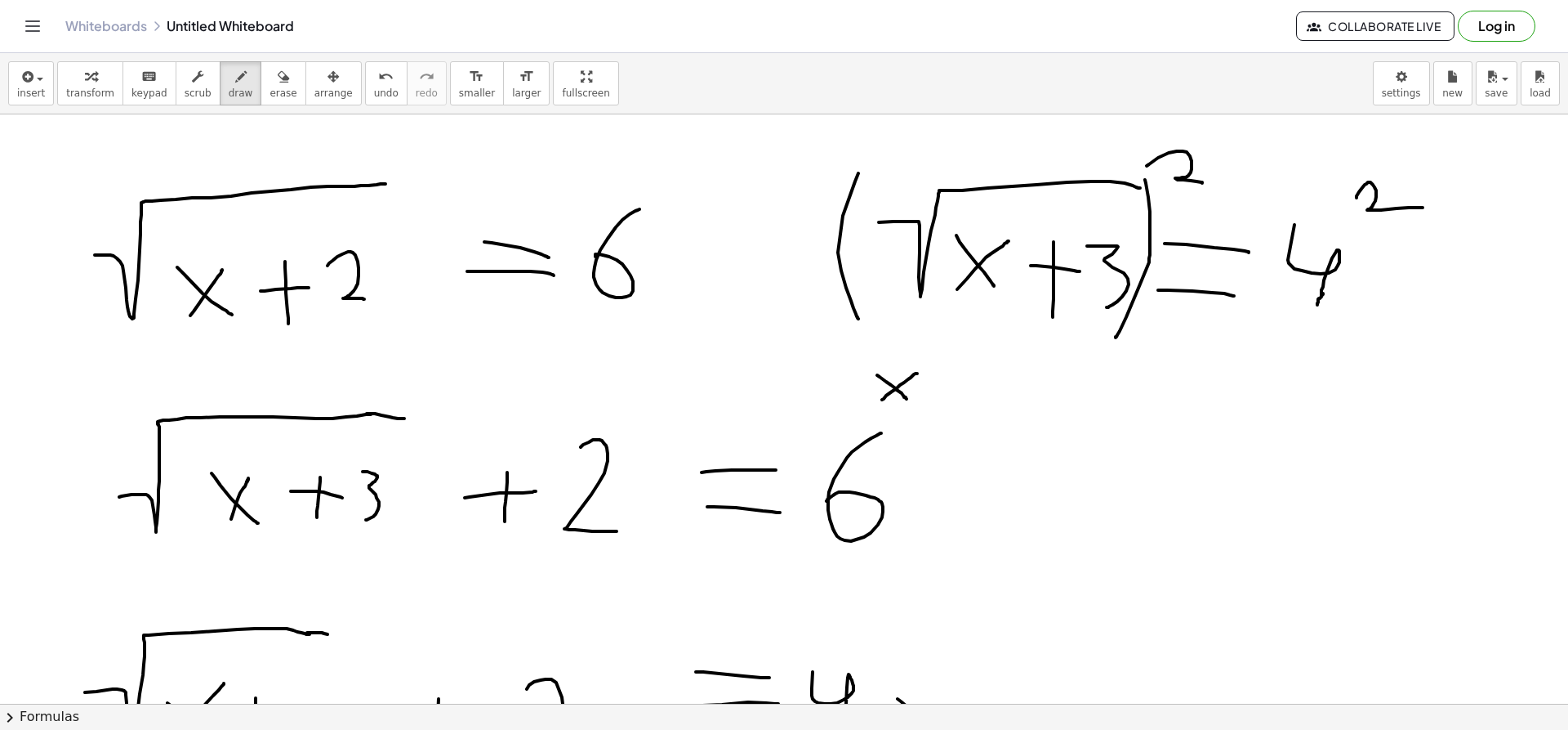
click at [920, 372] on div at bounding box center [785, 91] width 1573 height 4123
drag, startPoint x: 1199, startPoint y: 141, endPoint x: 1165, endPoint y: 177, distance: 49.5
click at [1165, 177] on div at bounding box center [785, 91] width 1573 height 4123
drag, startPoint x: 997, startPoint y: 163, endPoint x: 859, endPoint y: 248, distance: 162.1
click at [859, 248] on div at bounding box center [785, 91] width 1573 height 4123
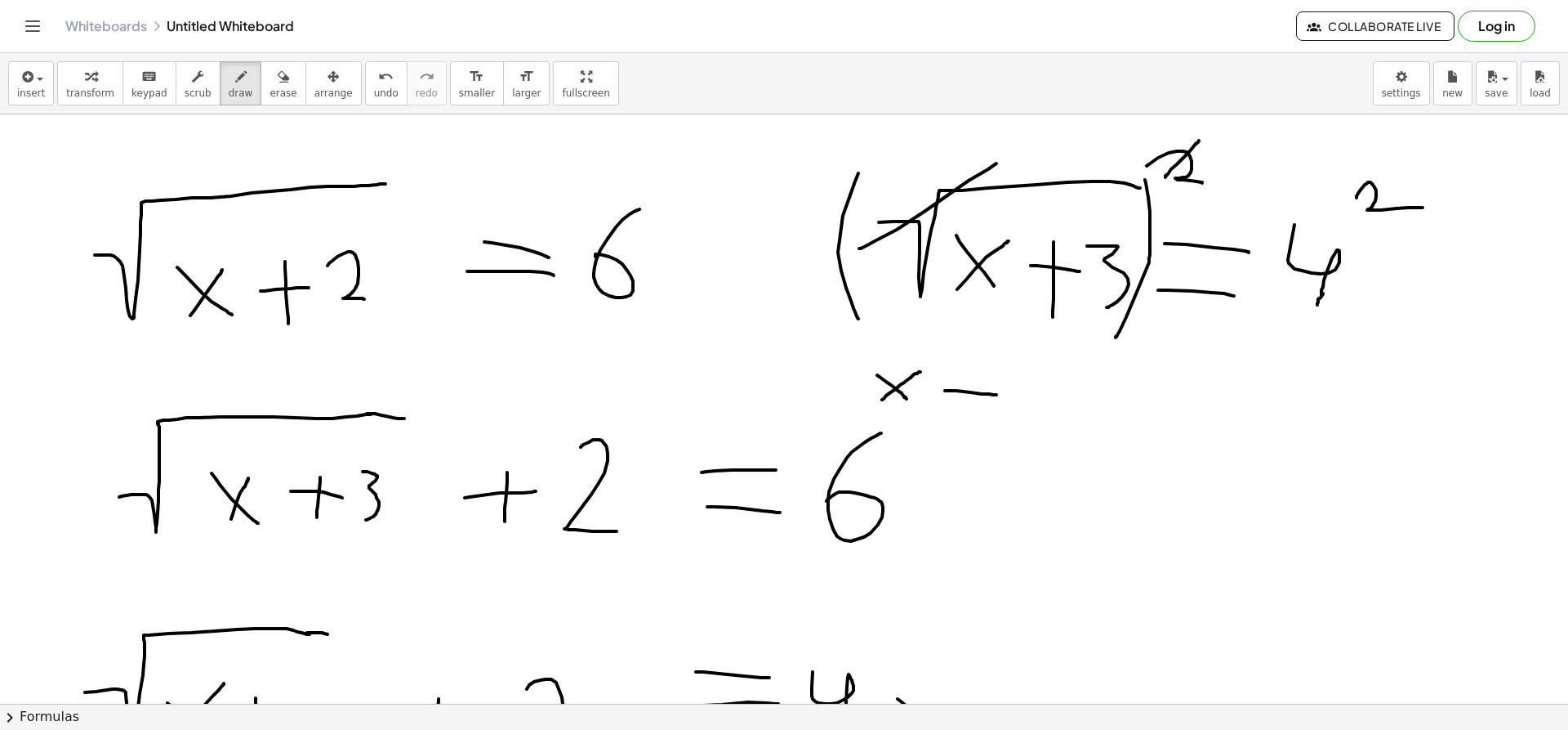
drag, startPoint x: 945, startPoint y: 390, endPoint x: 1000, endPoint y: 396, distance: 55.3
click at [1000, 396] on div at bounding box center [785, 91] width 1573 height 4123
drag, startPoint x: 981, startPoint y: 378, endPoint x: 974, endPoint y: 423, distance: 45.5
click at [974, 423] on div at bounding box center [785, 91] width 1573 height 4123
drag, startPoint x: 1045, startPoint y: 374, endPoint x: 1063, endPoint y: 423, distance: 52.2
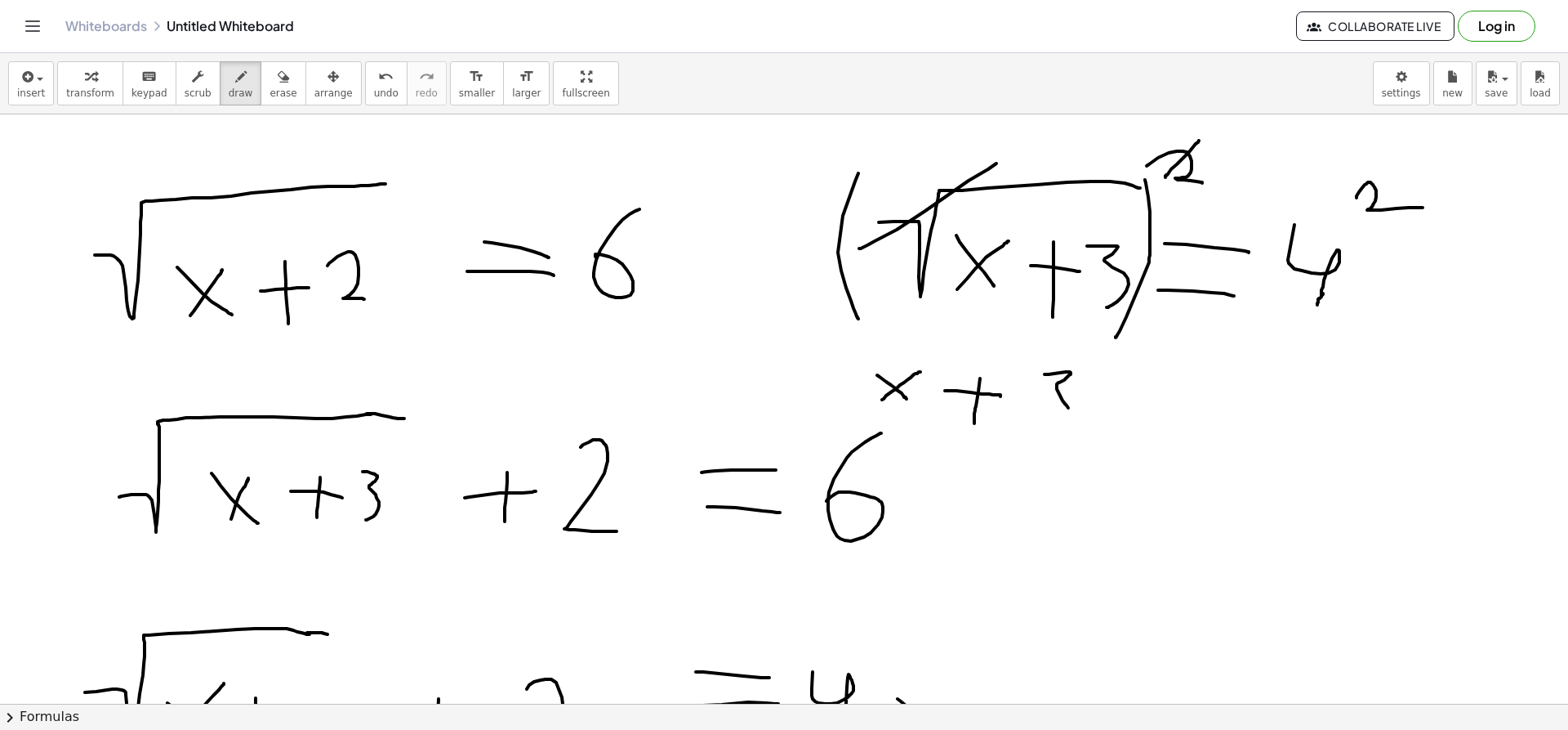
click at [1063, 423] on div at bounding box center [785, 91] width 1573 height 4123
drag, startPoint x: 1110, startPoint y: 384, endPoint x: 1164, endPoint y: 388, distance: 54.1
click at [1164, 388] on div at bounding box center [785, 91] width 1573 height 4123
drag, startPoint x: 1122, startPoint y: 405, endPoint x: 1189, endPoint y: 405, distance: 67.0
click at [1189, 405] on div at bounding box center [785, 91] width 1573 height 4123
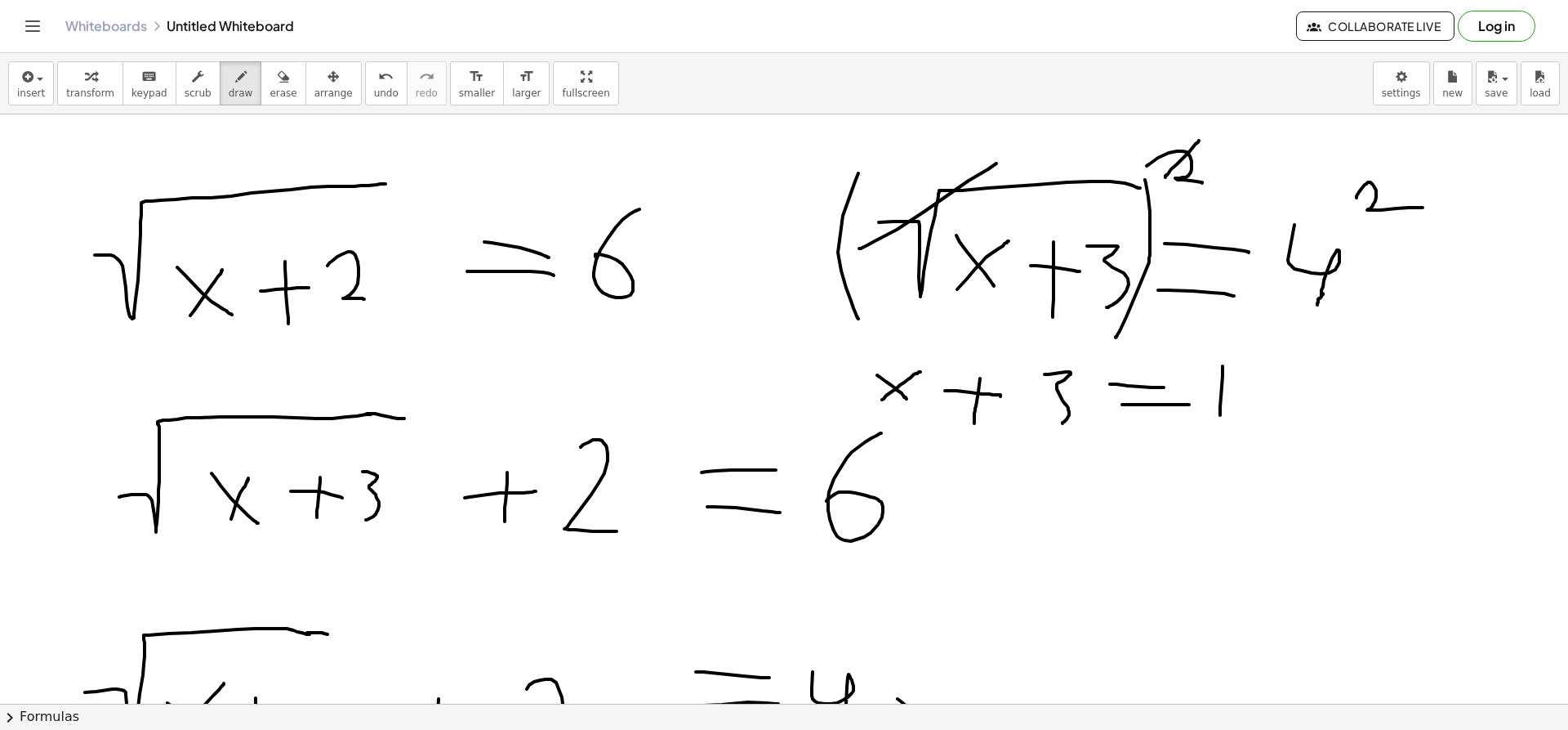
drag, startPoint x: 1223, startPoint y: 366, endPoint x: 1220, endPoint y: 417, distance: 51.1
click at [1220, 417] on div at bounding box center [785, 91] width 1573 height 4123
drag, startPoint x: 1270, startPoint y: 370, endPoint x: 1256, endPoint y: 402, distance: 34.9
click at [1256, 402] on div at bounding box center [785, 91] width 1573 height 4123
drag, startPoint x: 1072, startPoint y: 438, endPoint x: 1255, endPoint y: 445, distance: 183.1
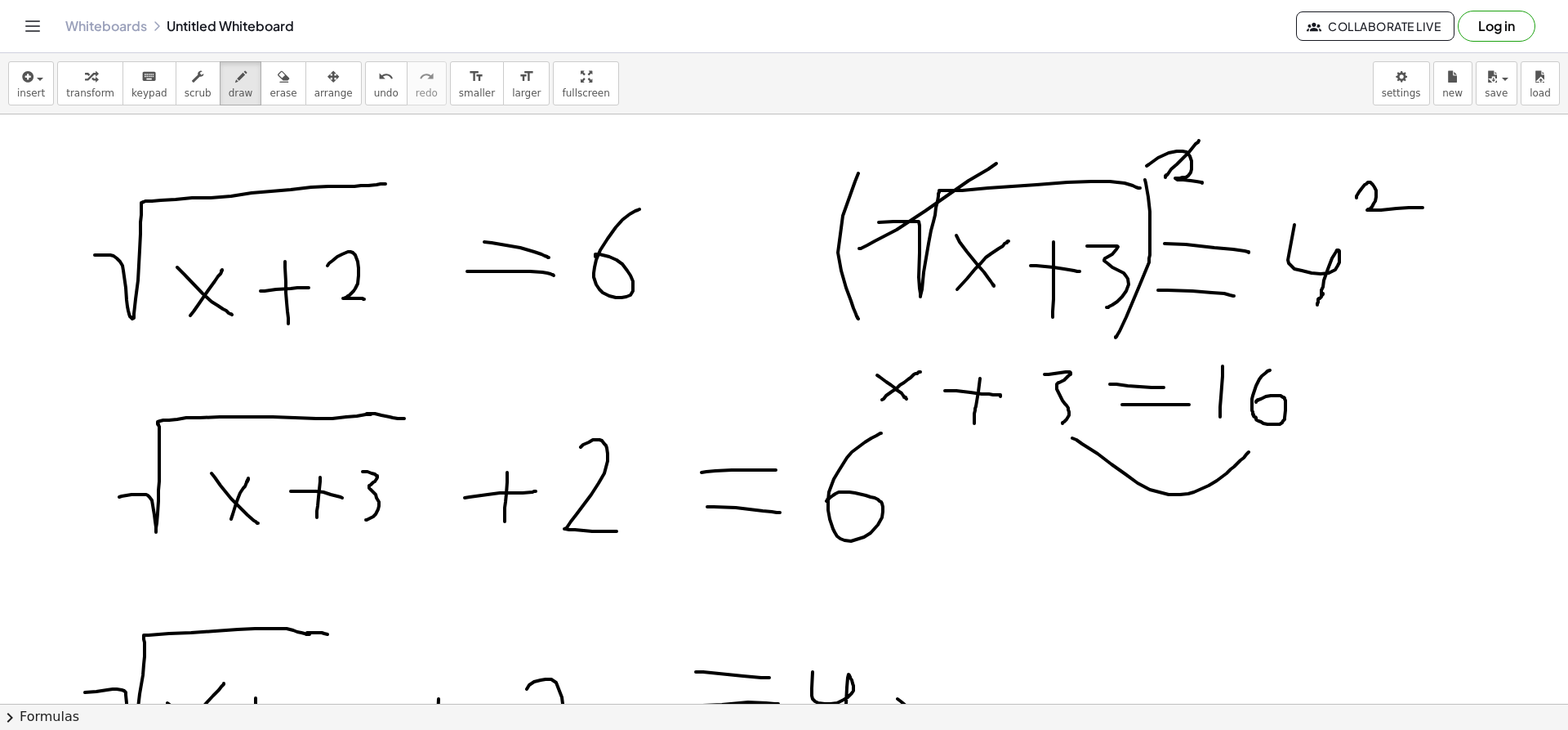
click at [1255, 445] on div at bounding box center [785, 91] width 1573 height 4123
click at [1235, 446] on div at bounding box center [785, 91] width 1573 height 4123
drag, startPoint x: 878, startPoint y: 224, endPoint x: 1158, endPoint y: 168, distance: 285.5
click at [1158, 168] on div at bounding box center [785, 91] width 1573 height 4123
drag, startPoint x: 899, startPoint y: 199, endPoint x: 917, endPoint y: 216, distance: 24.8
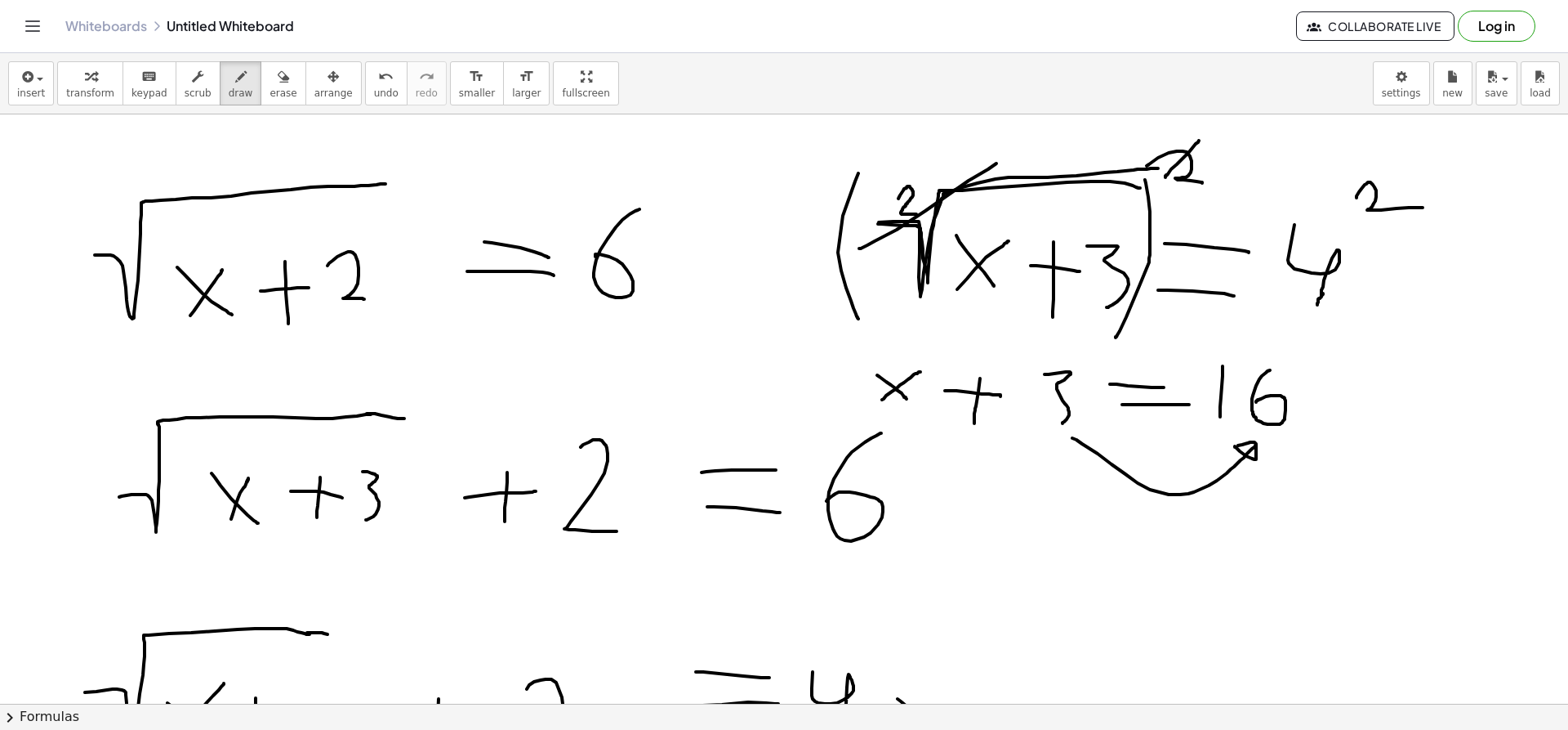
click at [917, 216] on div at bounding box center [785, 91] width 1573 height 4123
drag, startPoint x: 1211, startPoint y: 137, endPoint x: 1152, endPoint y: 177, distance: 71.3
click at [1152, 177] on div at bounding box center [785, 91] width 1573 height 4123
drag, startPoint x: 969, startPoint y: 157, endPoint x: 896, endPoint y: 252, distance: 119.8
click at [896, 252] on div at bounding box center [785, 91] width 1573 height 4123
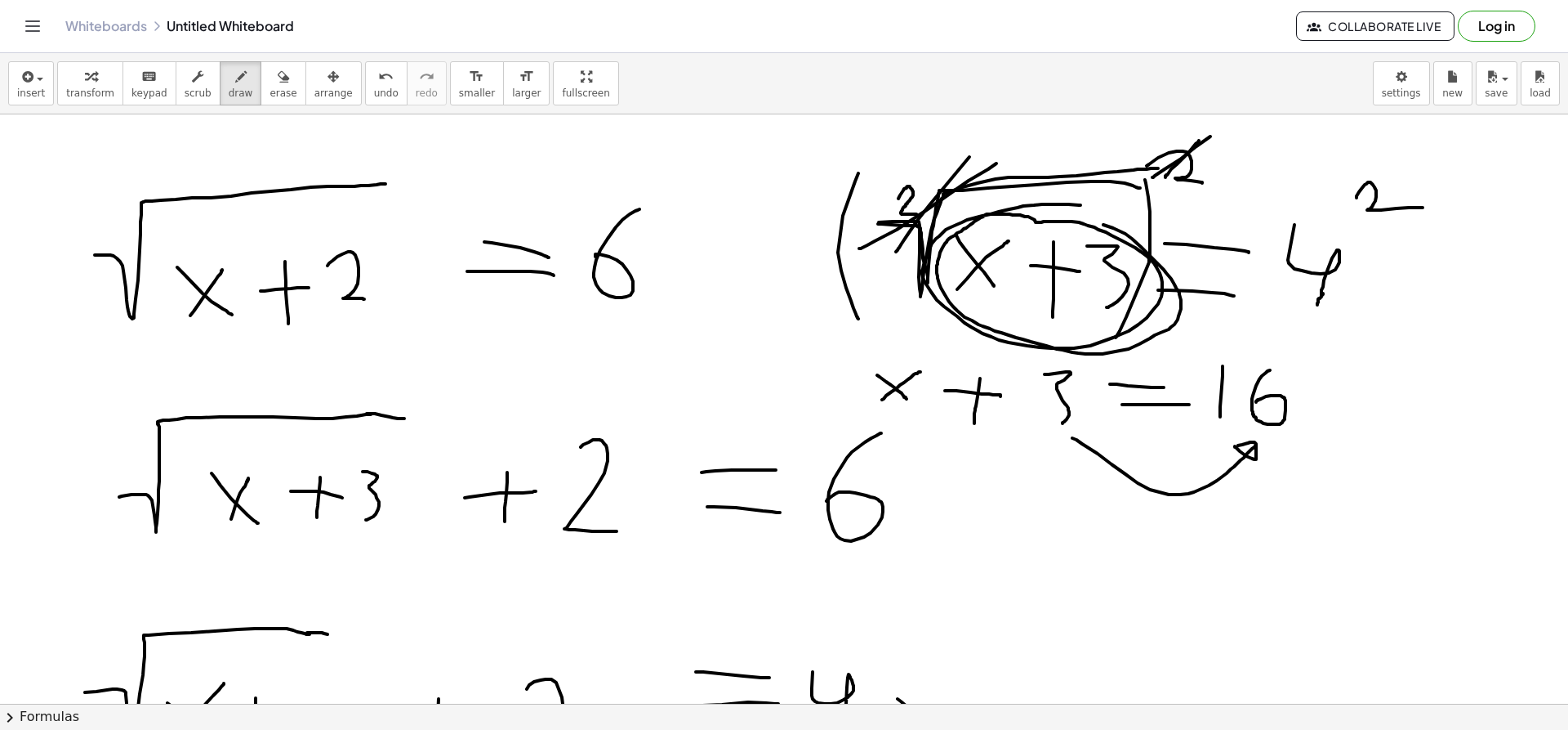
drag, startPoint x: 1081, startPoint y: 205, endPoint x: 1042, endPoint y: 217, distance: 40.8
click at [1042, 217] on div at bounding box center [785, 91] width 1573 height 4123
click at [1359, 220] on div at bounding box center [785, 91] width 1573 height 4123
click at [378, 75] on icon "undo" at bounding box center [386, 76] width 15 height 20
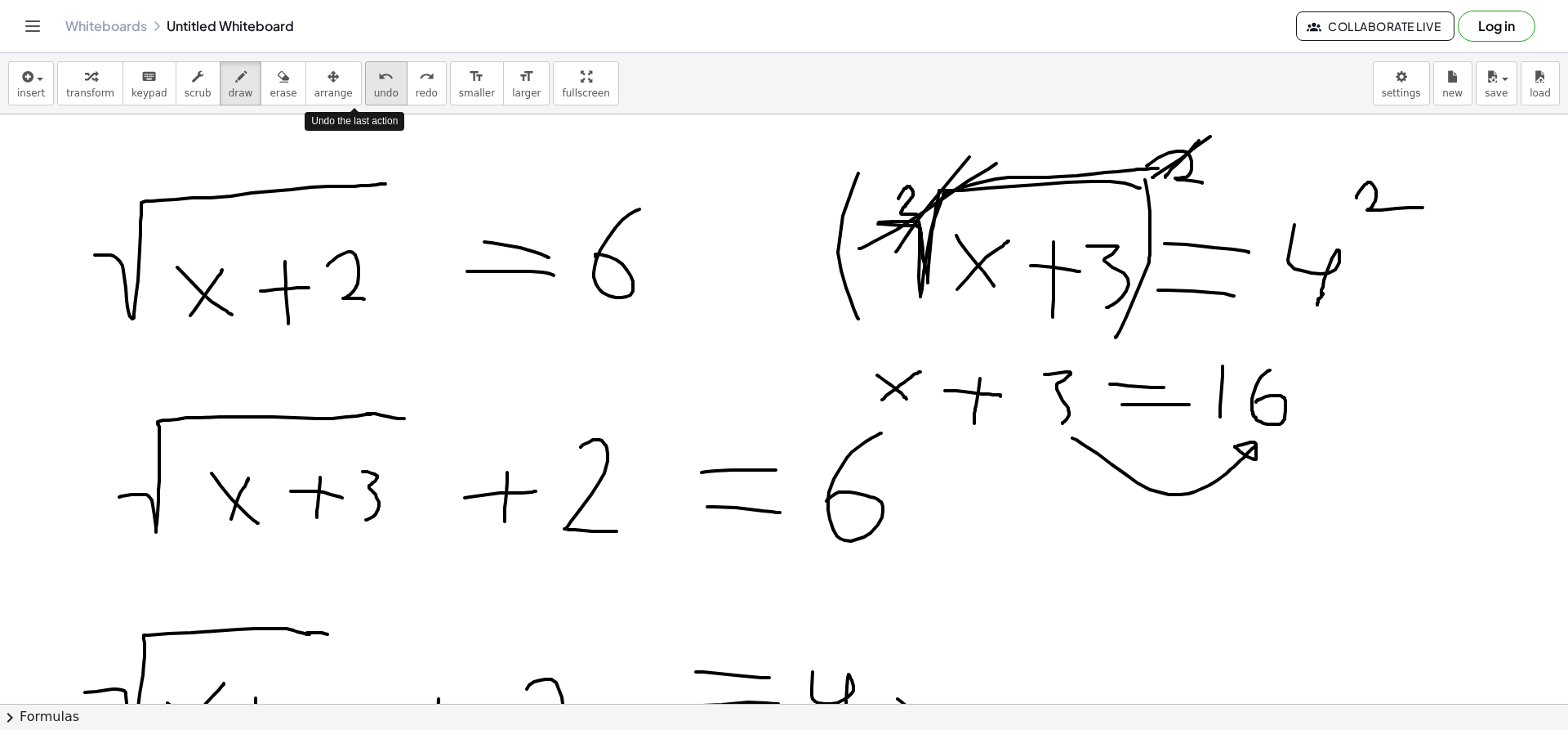
click at [378, 75] on icon "undo" at bounding box center [386, 76] width 15 height 20
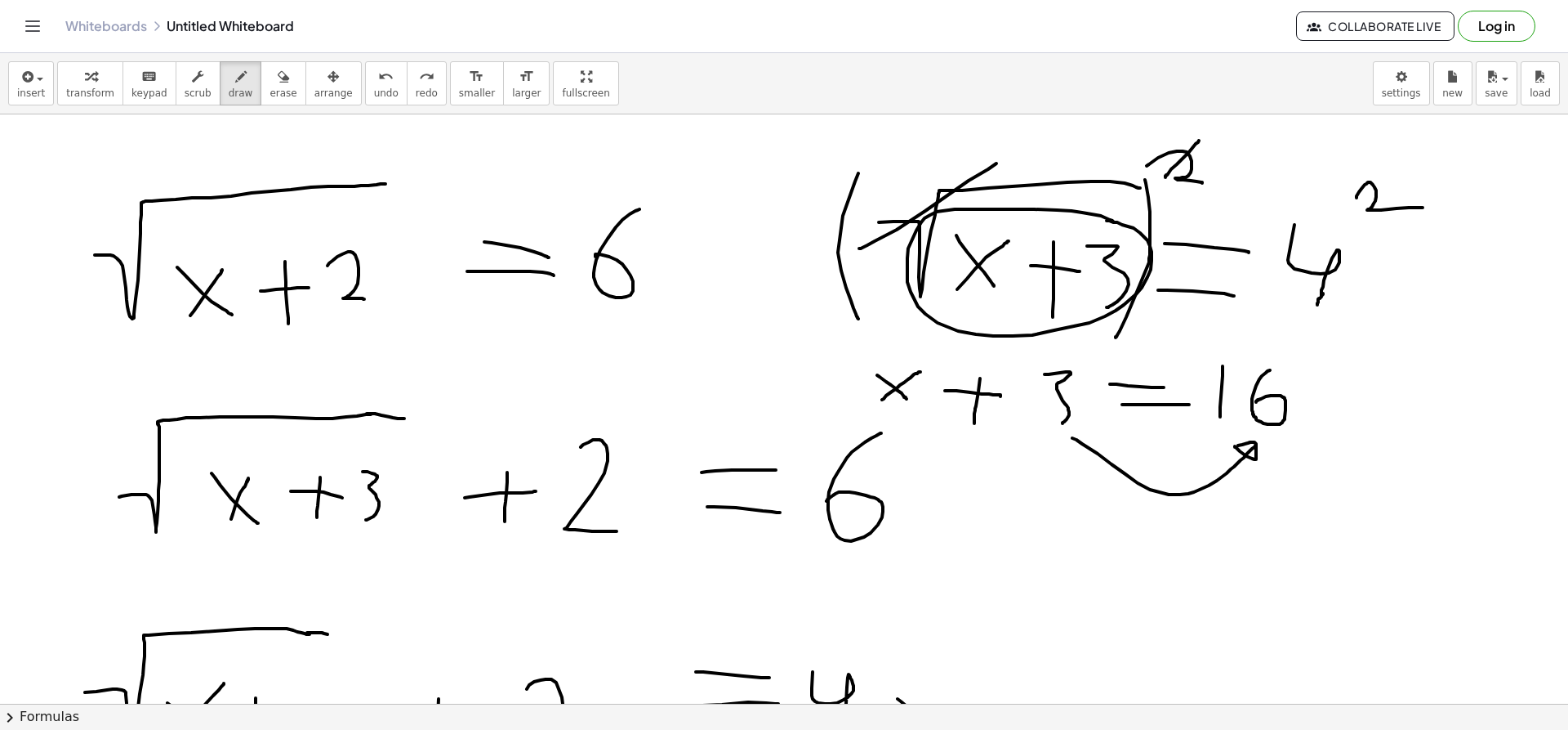
click at [1107, 221] on div at bounding box center [785, 91] width 1573 height 4123
click at [367, 88] on button "undo undo" at bounding box center [386, 83] width 42 height 44
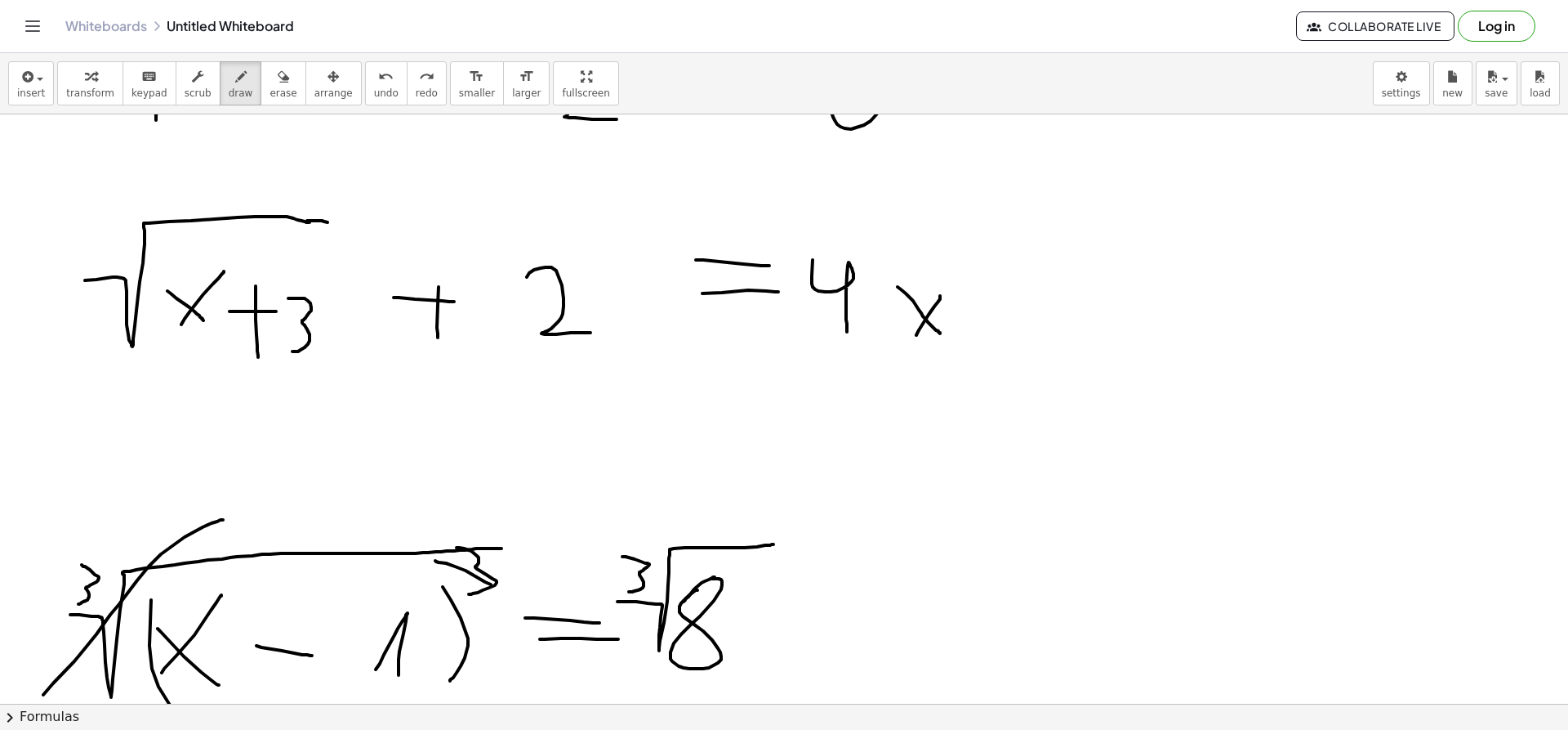
scroll to position [2587, 1]
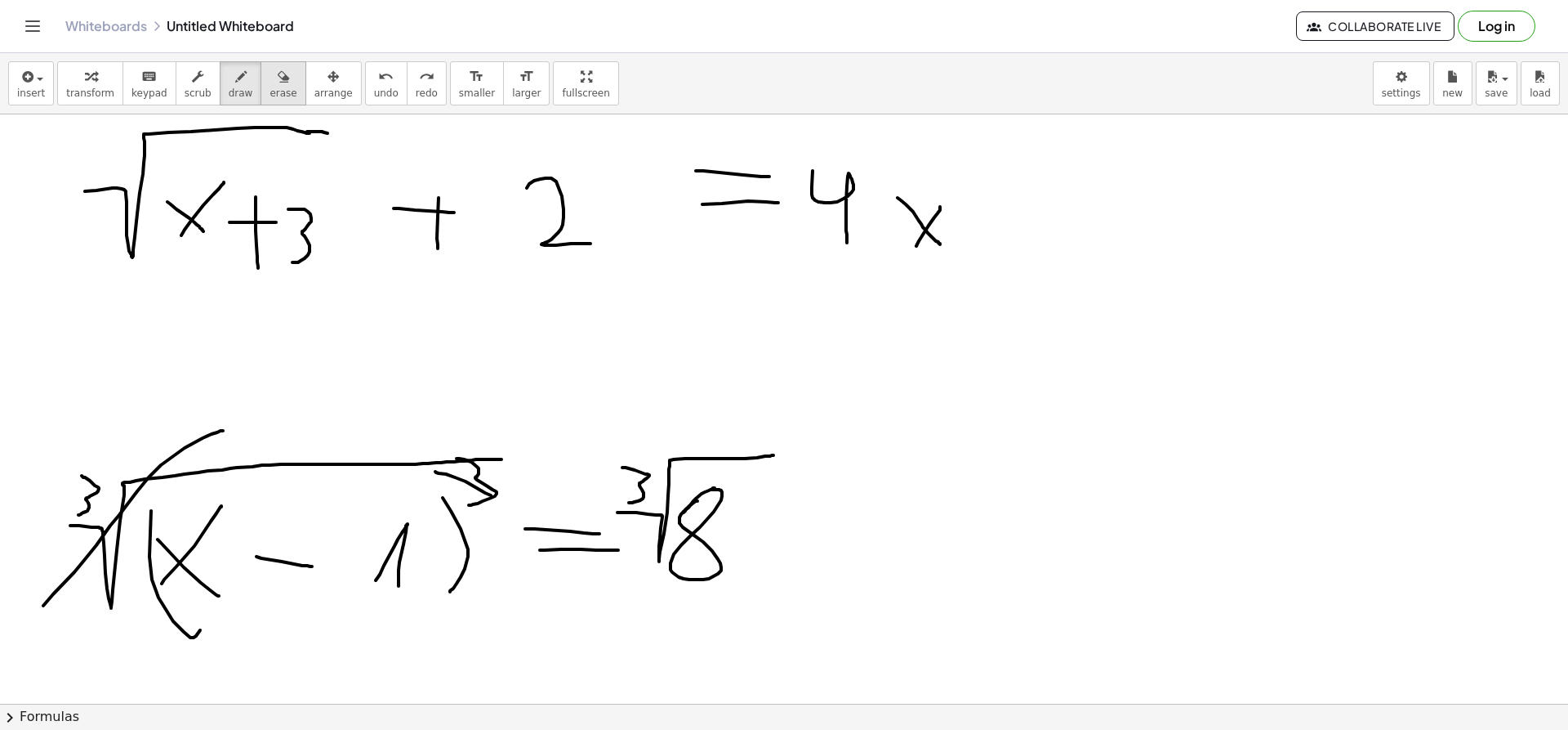
click at [278, 76] on icon "button" at bounding box center [284, 76] width 11 height 20
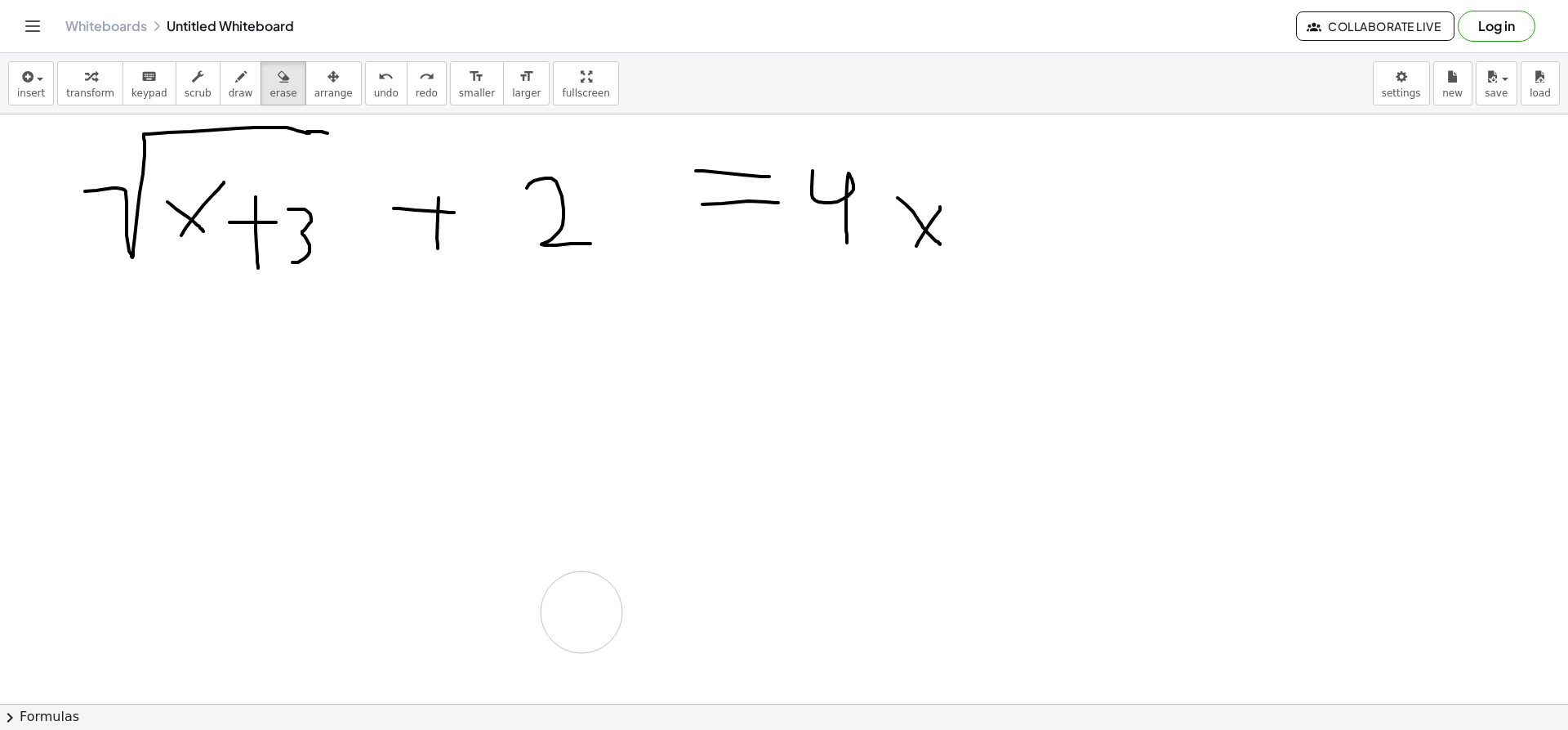
drag, startPoint x: 716, startPoint y: 546, endPoint x: 588, endPoint y: 616, distance: 145.9
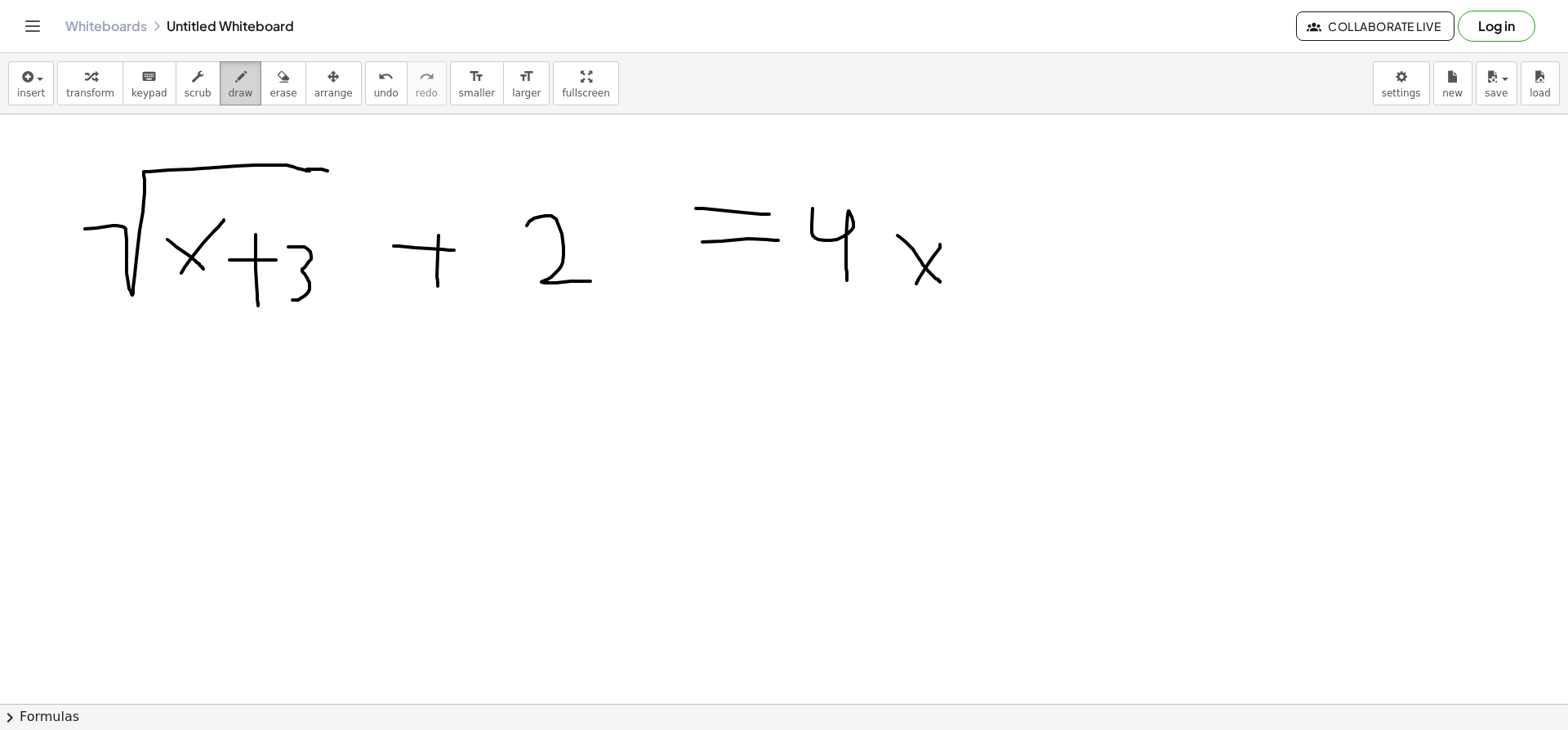
click at [229, 88] on span "draw" at bounding box center [241, 93] width 25 height 11
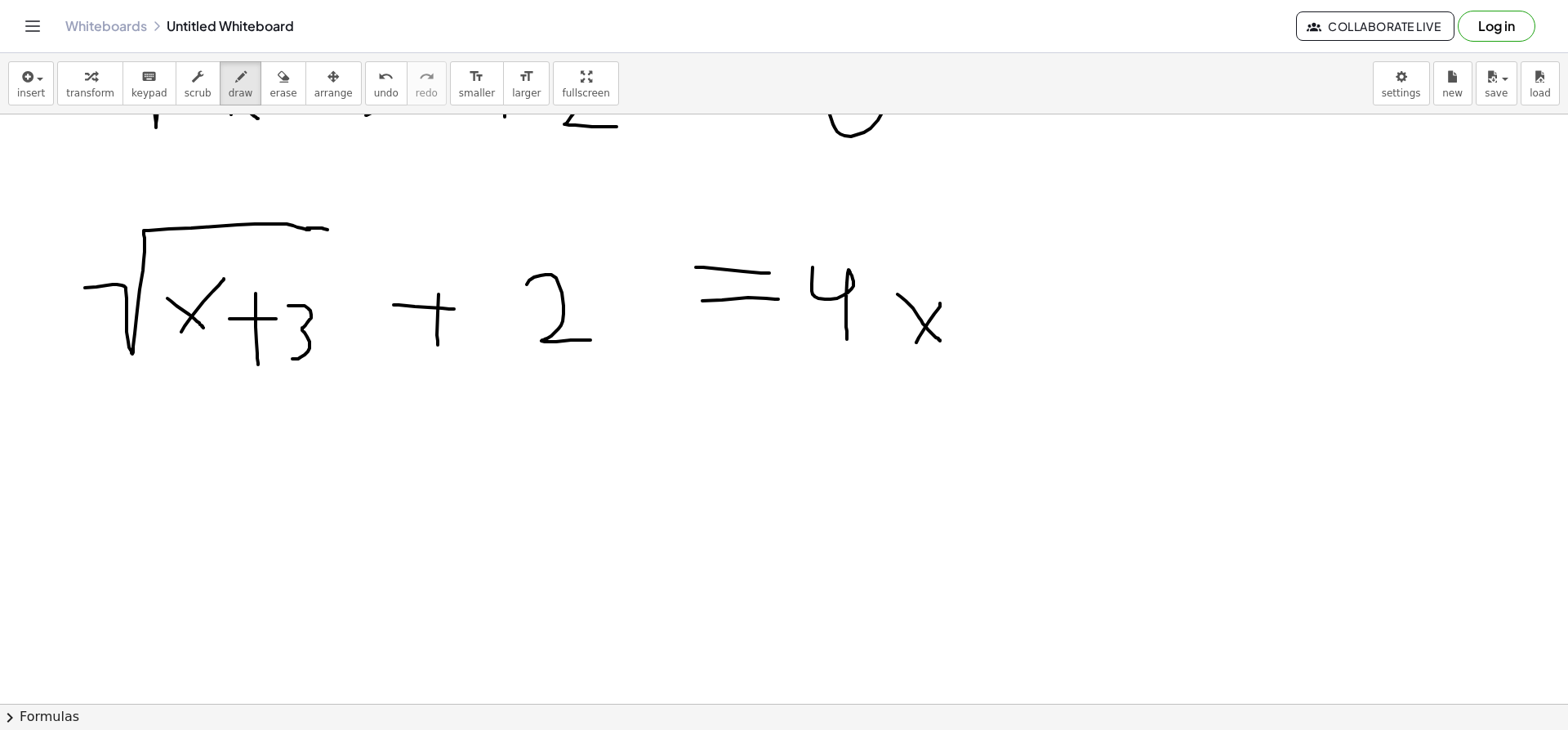
scroll to position [2493, 1]
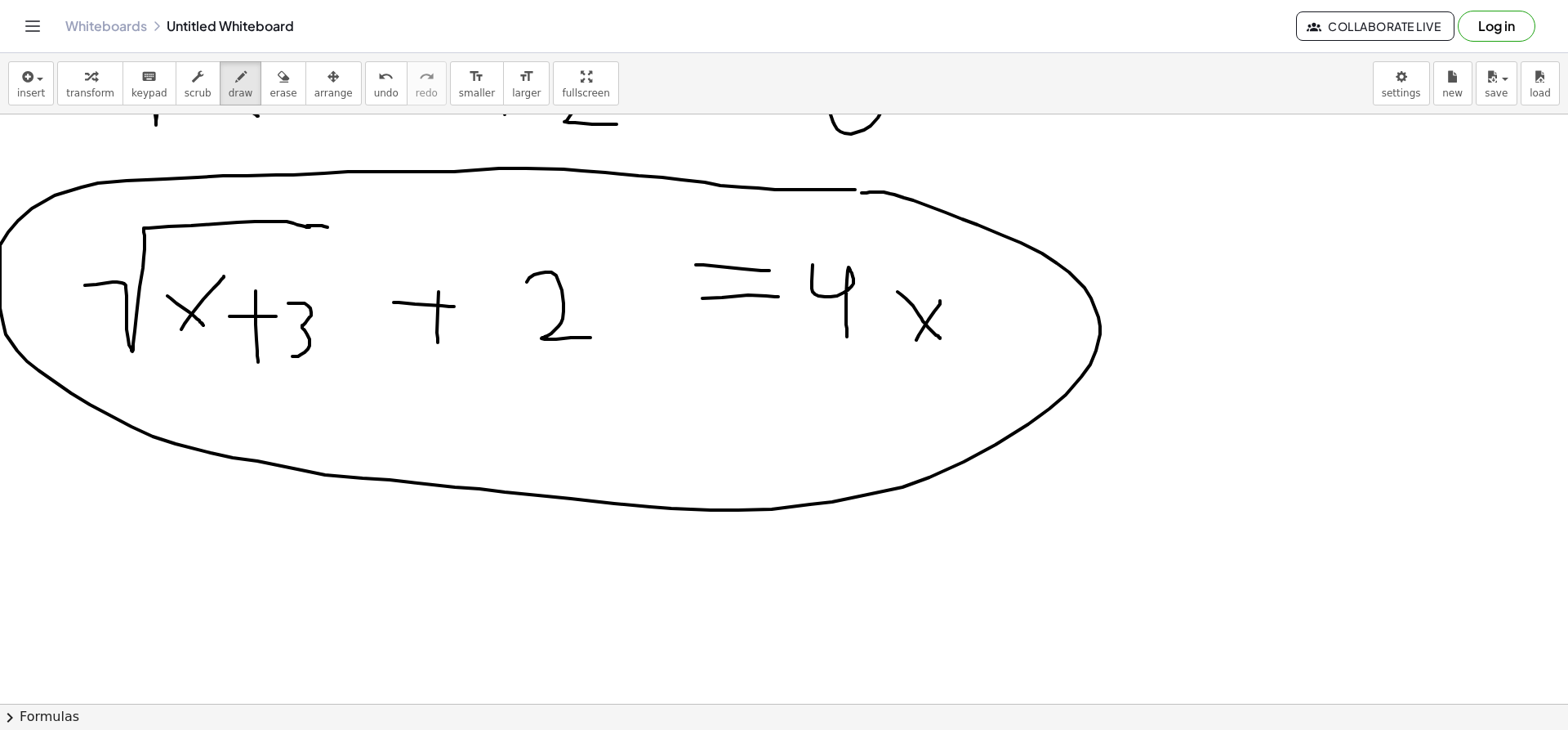
click at [368, 85] on button "undo undo" at bounding box center [386, 83] width 42 height 44
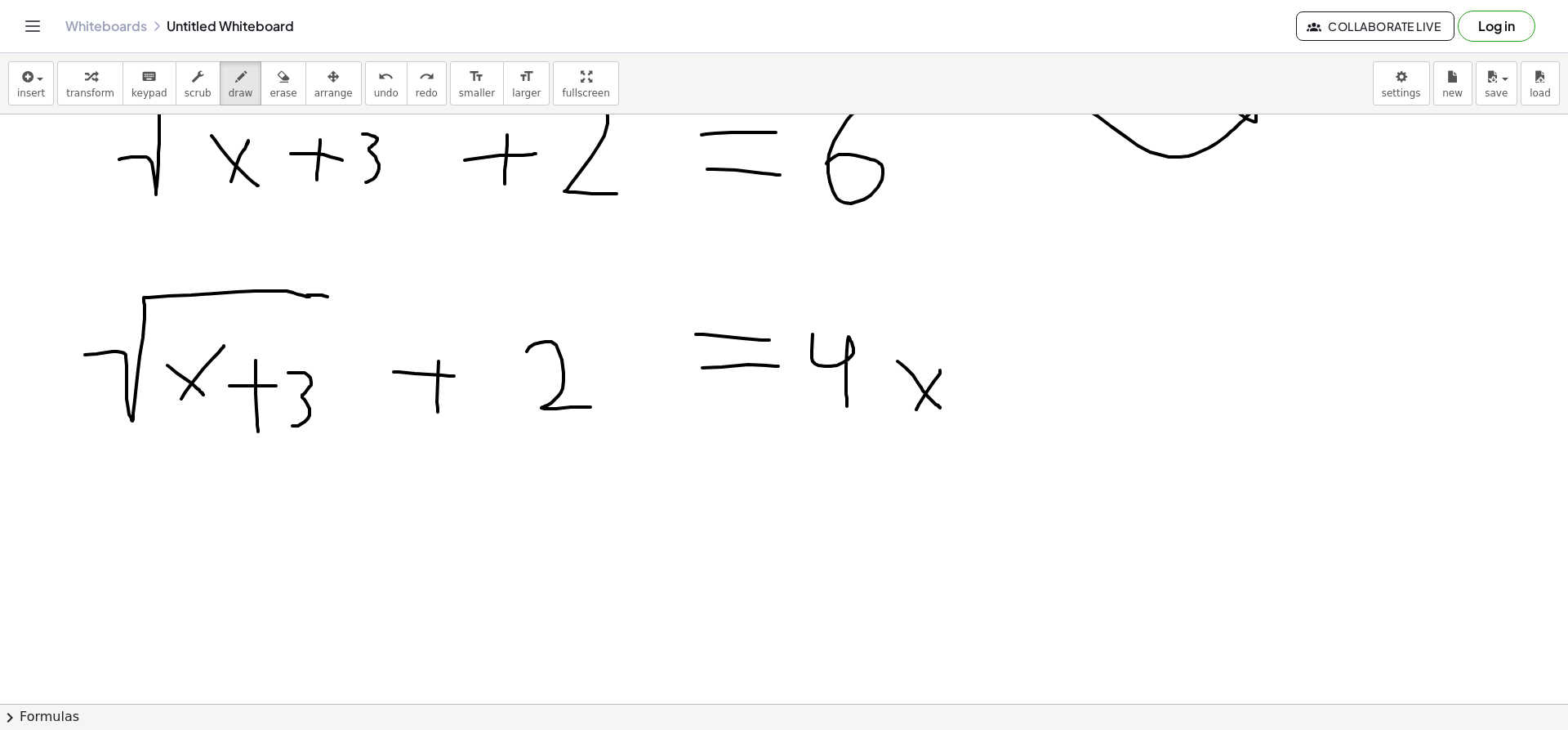
scroll to position [2421, 1]
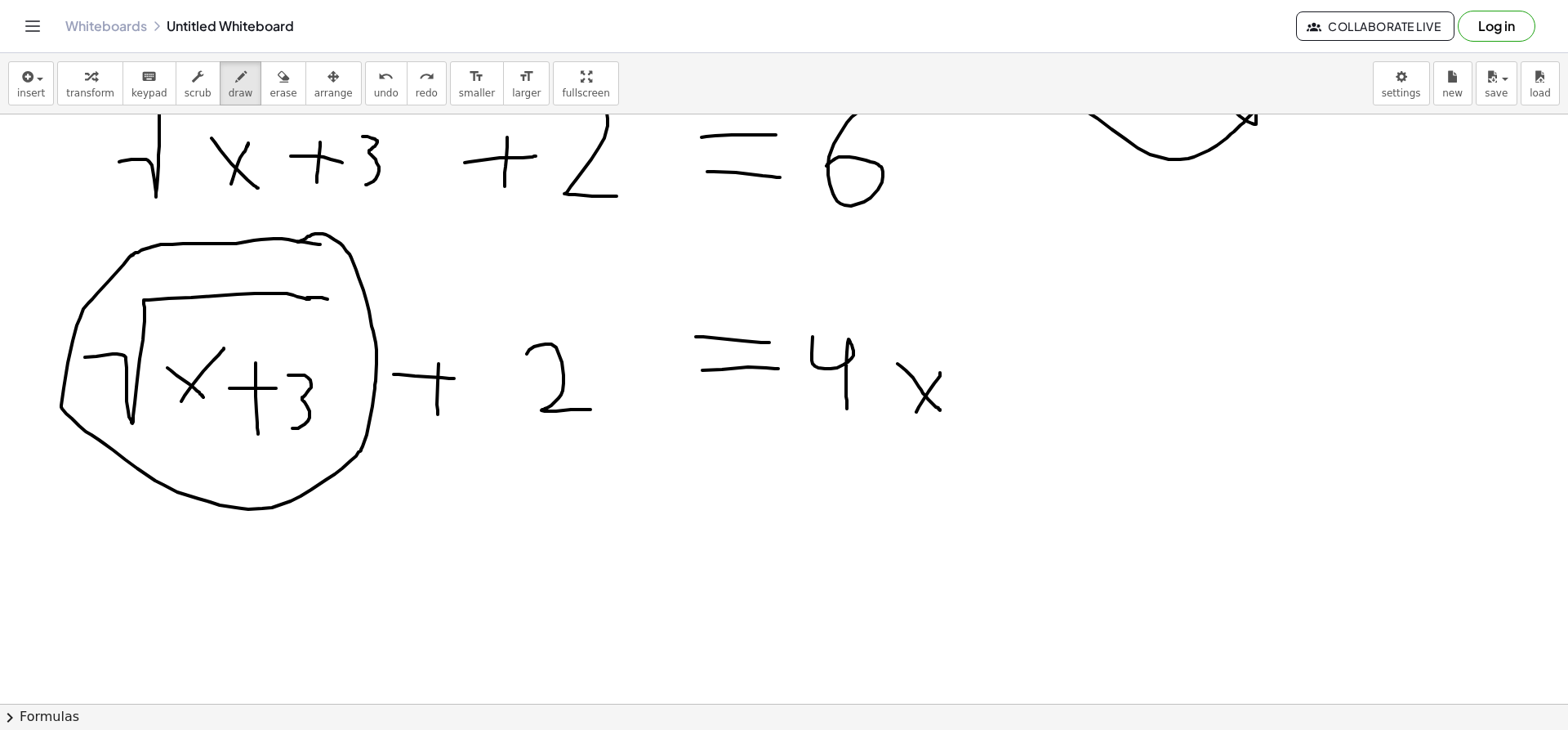
drag, startPoint x: 321, startPoint y: 244, endPoint x: 291, endPoint y: 247, distance: 30.1
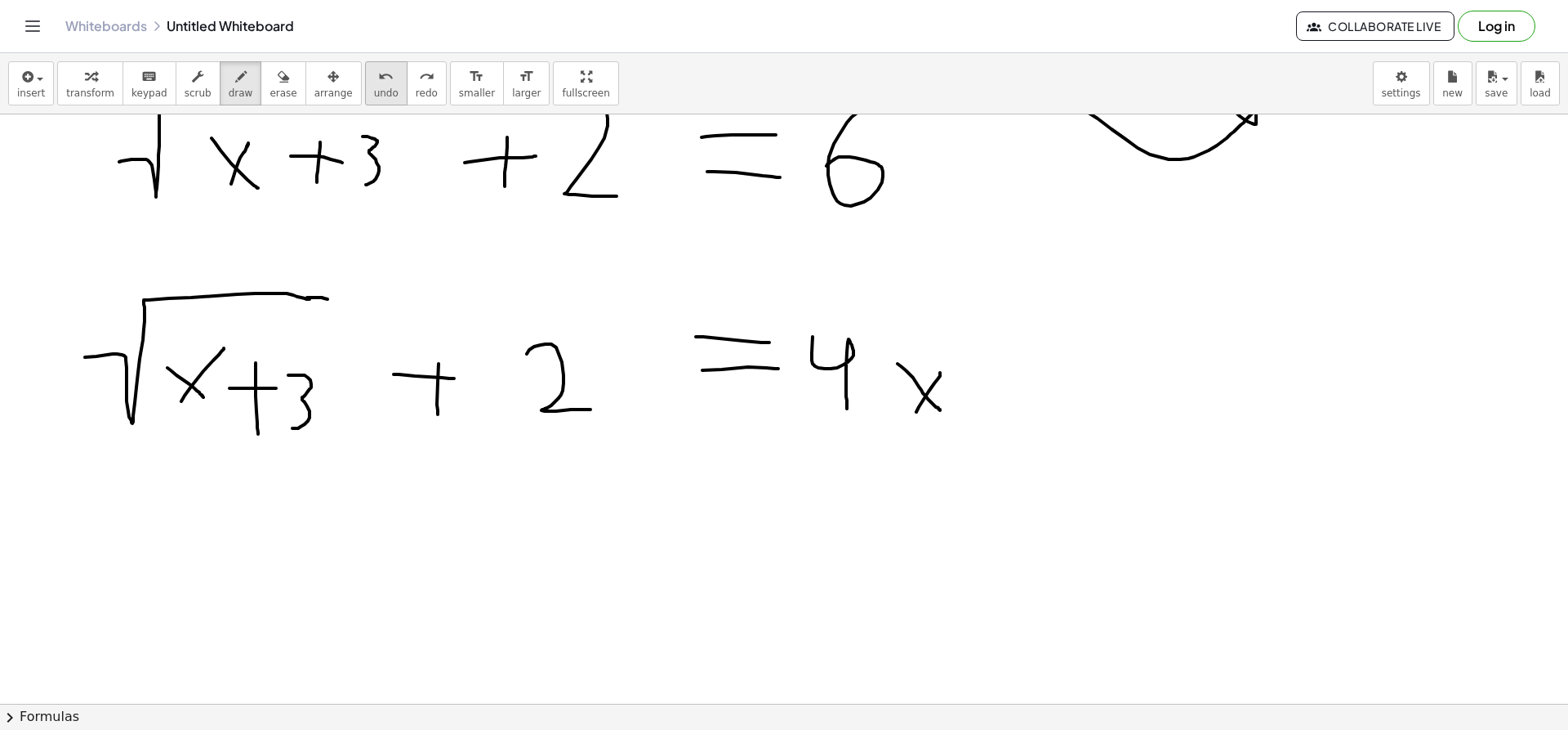
click at [365, 92] on button "undo undo" at bounding box center [386, 83] width 42 height 44
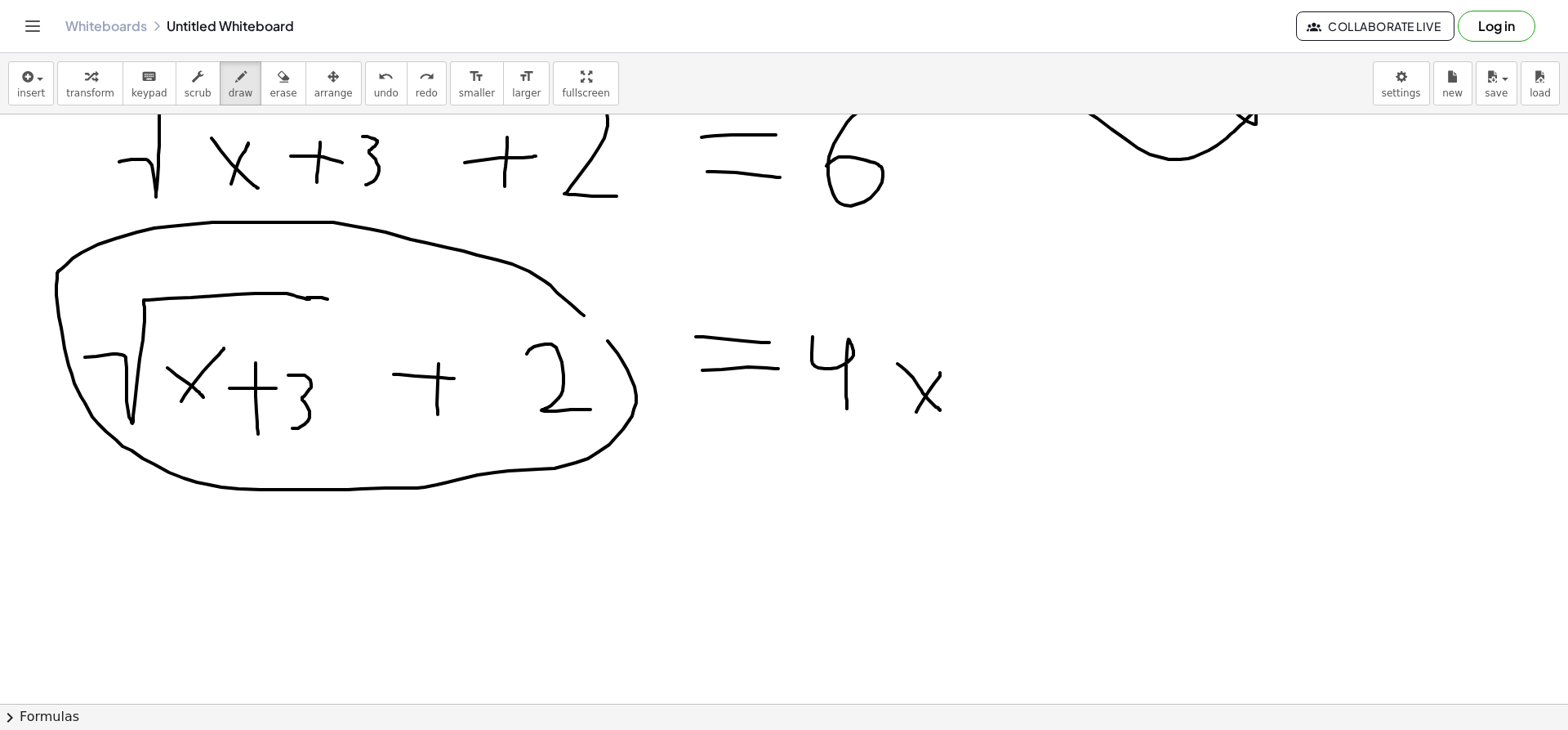
drag, startPoint x: 584, startPoint y: 315, endPoint x: 563, endPoint y: 315, distance: 21.0
click at [378, 76] on icon "undo" at bounding box center [386, 76] width 15 height 20
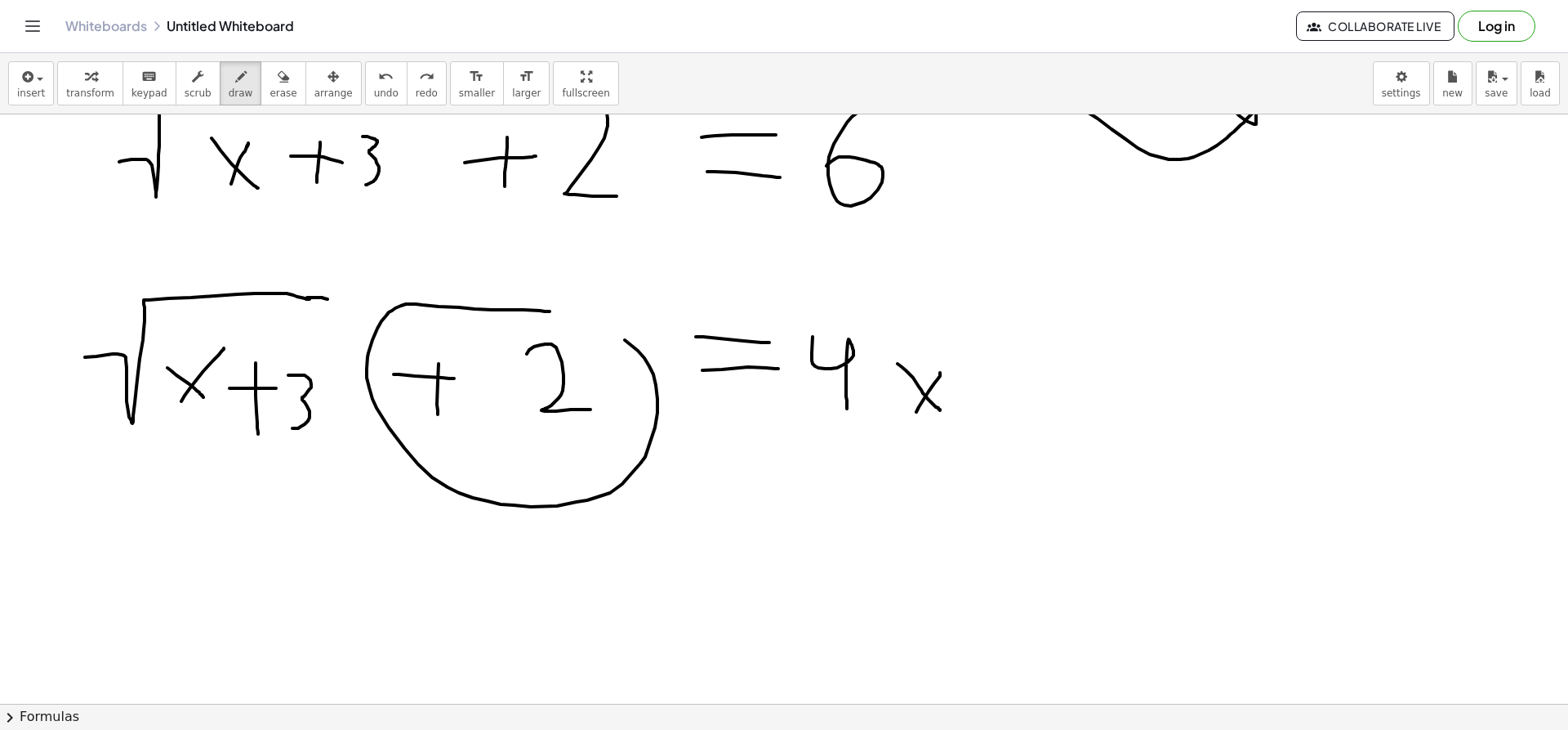
drag, startPoint x: 550, startPoint y: 311, endPoint x: 518, endPoint y: 309, distance: 32.1
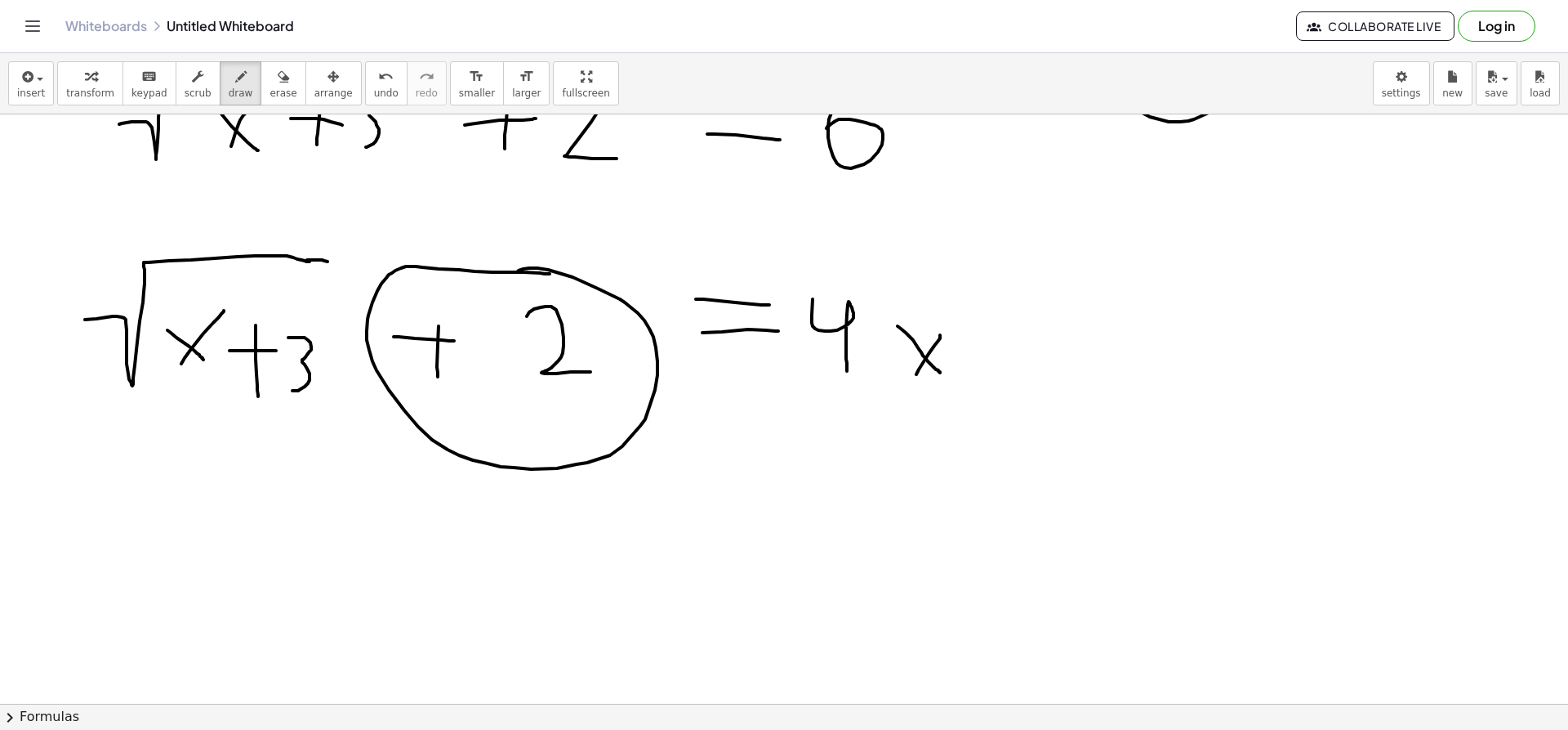
scroll to position [2460, 1]
drag, startPoint x: 621, startPoint y: 250, endPoint x: 1005, endPoint y: 280, distance: 385.2
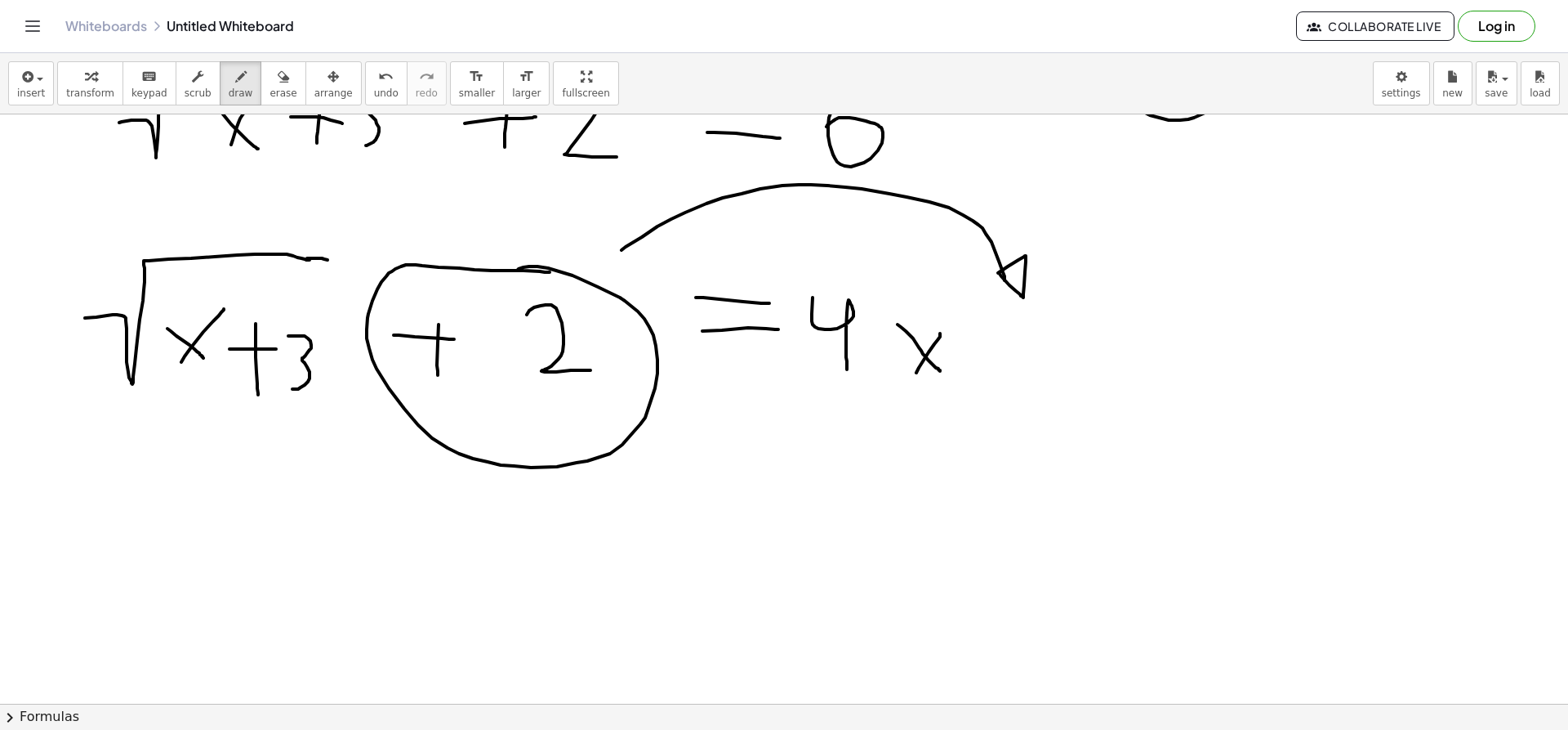
drag, startPoint x: 999, startPoint y: 274, endPoint x: 983, endPoint y: 281, distance: 17.5
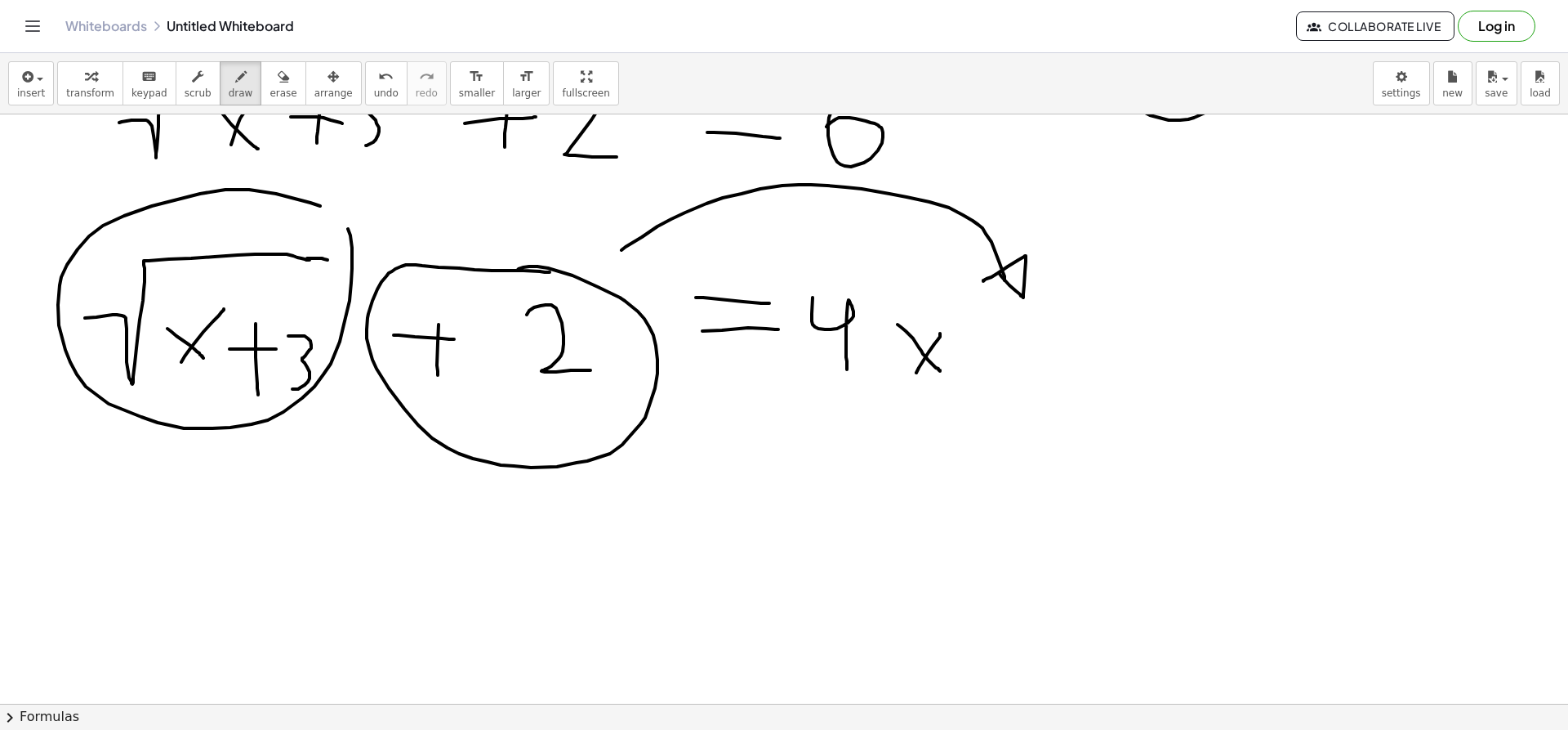
drag, startPoint x: 152, startPoint y: 206, endPoint x: 311, endPoint y: 203, distance: 159.0
click at [374, 70] on div "undo" at bounding box center [387, 75] width 25 height 20
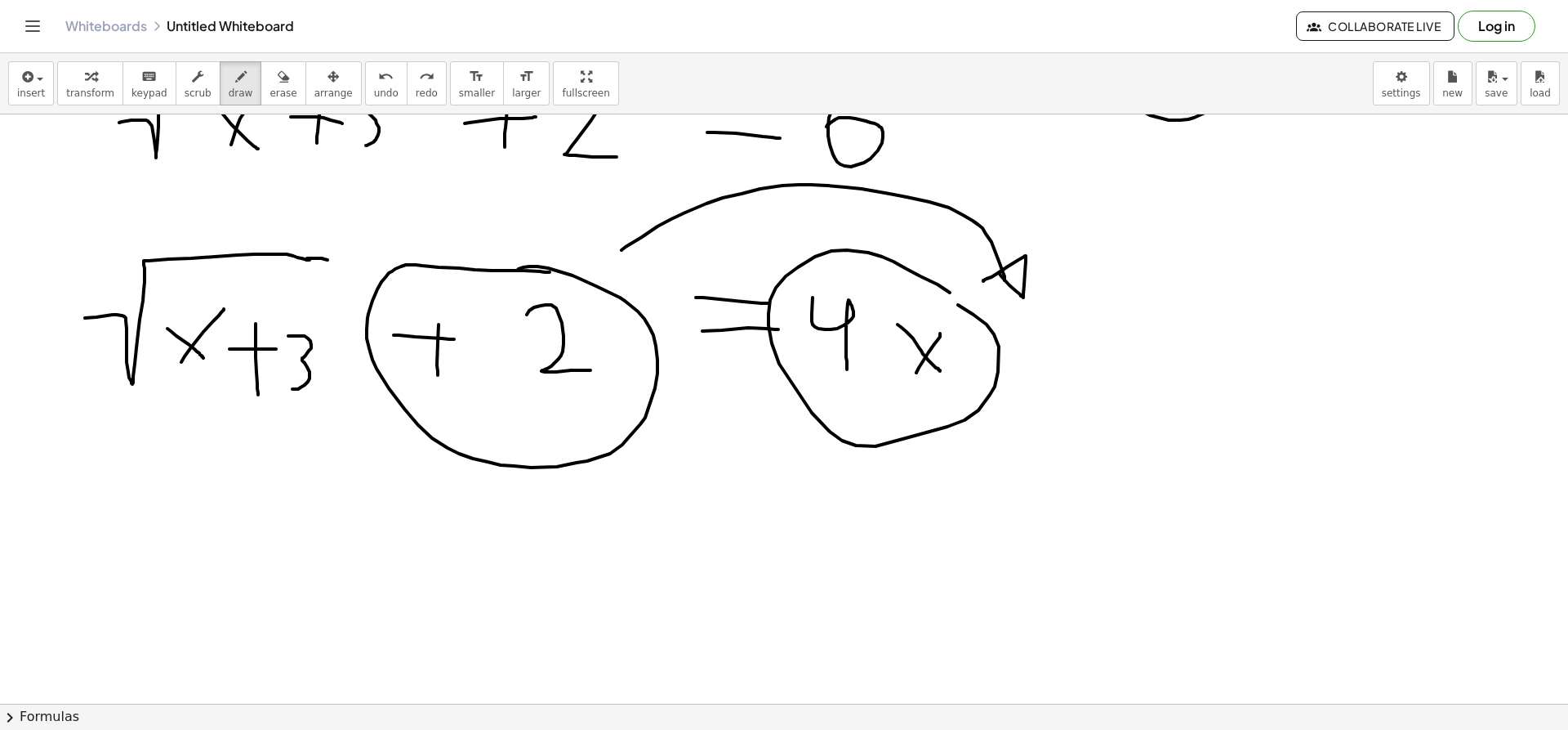
drag, startPoint x: 883, startPoint y: 257, endPoint x: 898, endPoint y: 290, distance: 36.2
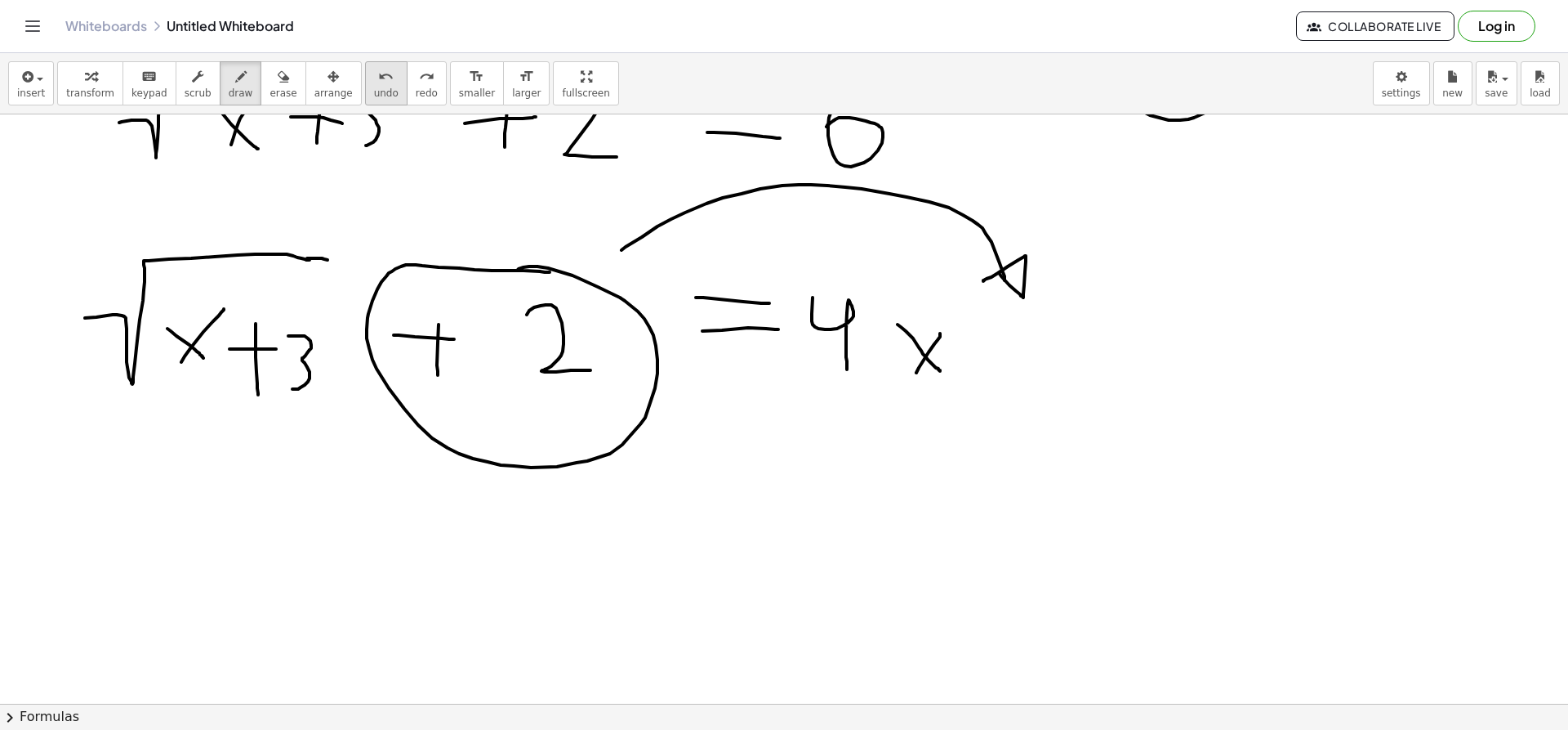
click at [378, 79] on icon "undo" at bounding box center [386, 76] width 15 height 20
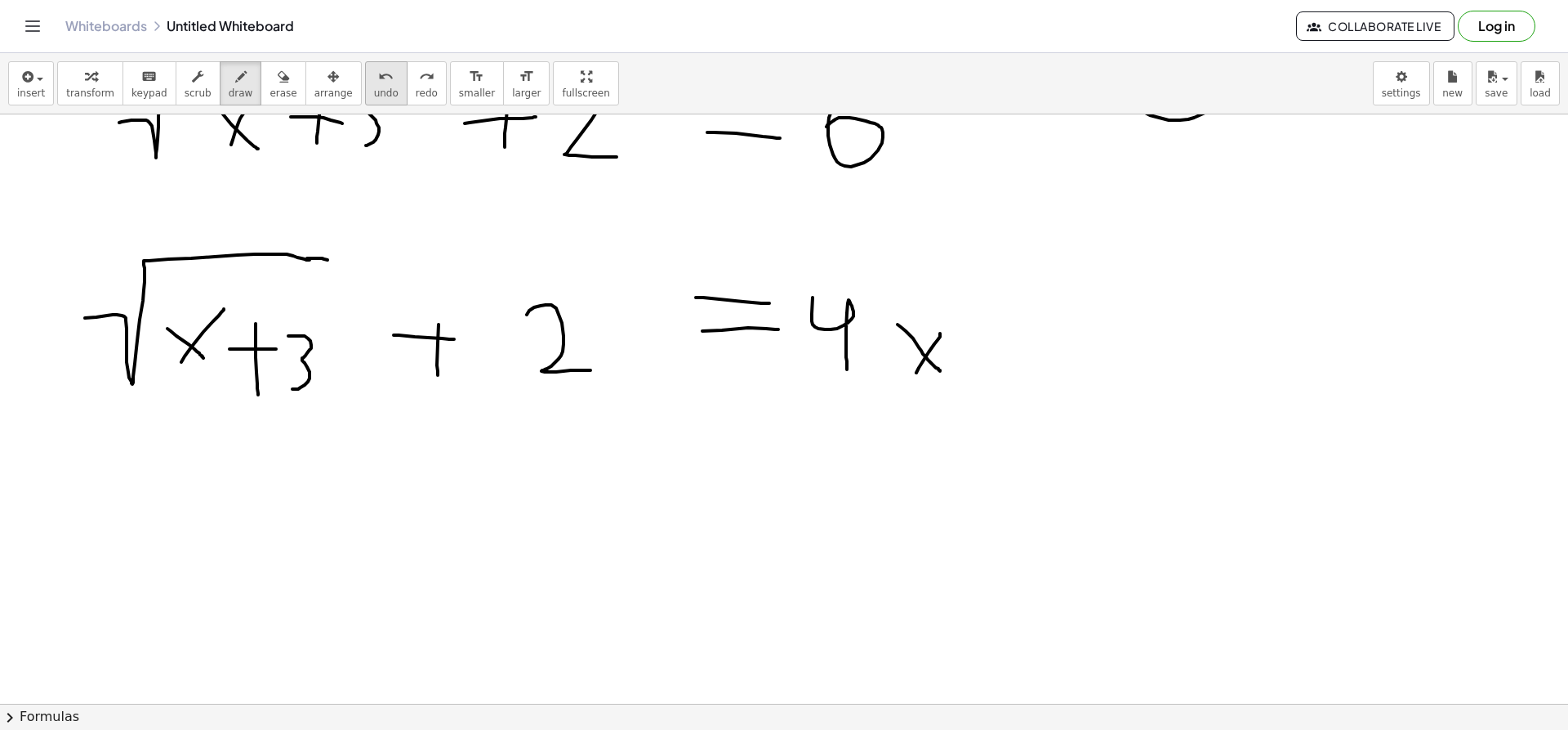
click at [378, 77] on icon "undo" at bounding box center [386, 76] width 15 height 20
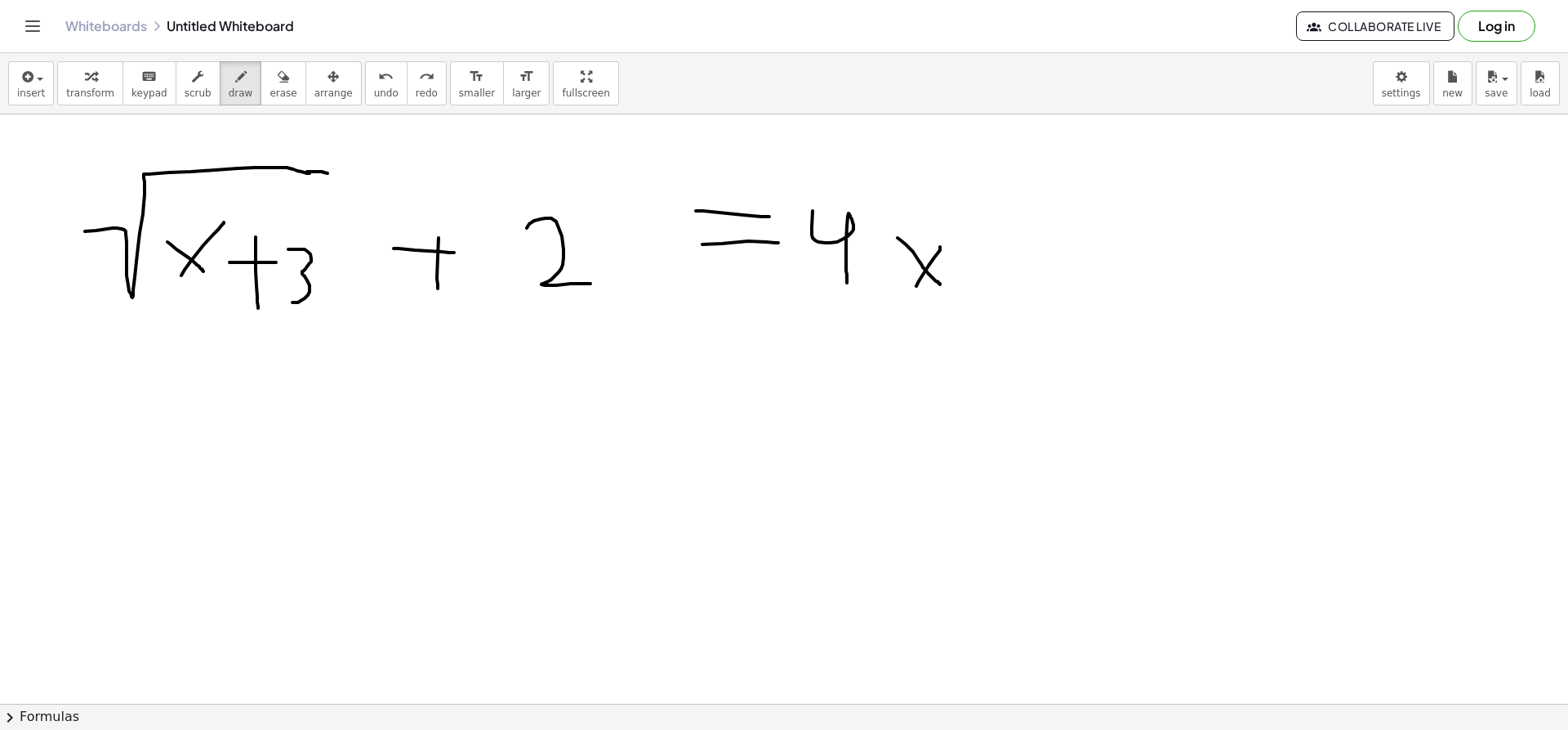
scroll to position [2547, 1]
drag, startPoint x: 84, startPoint y: 411, endPoint x: 289, endPoint y: 358, distance: 211.7
drag, startPoint x: 165, startPoint y: 410, endPoint x: 196, endPoint y: 457, distance: 56.3
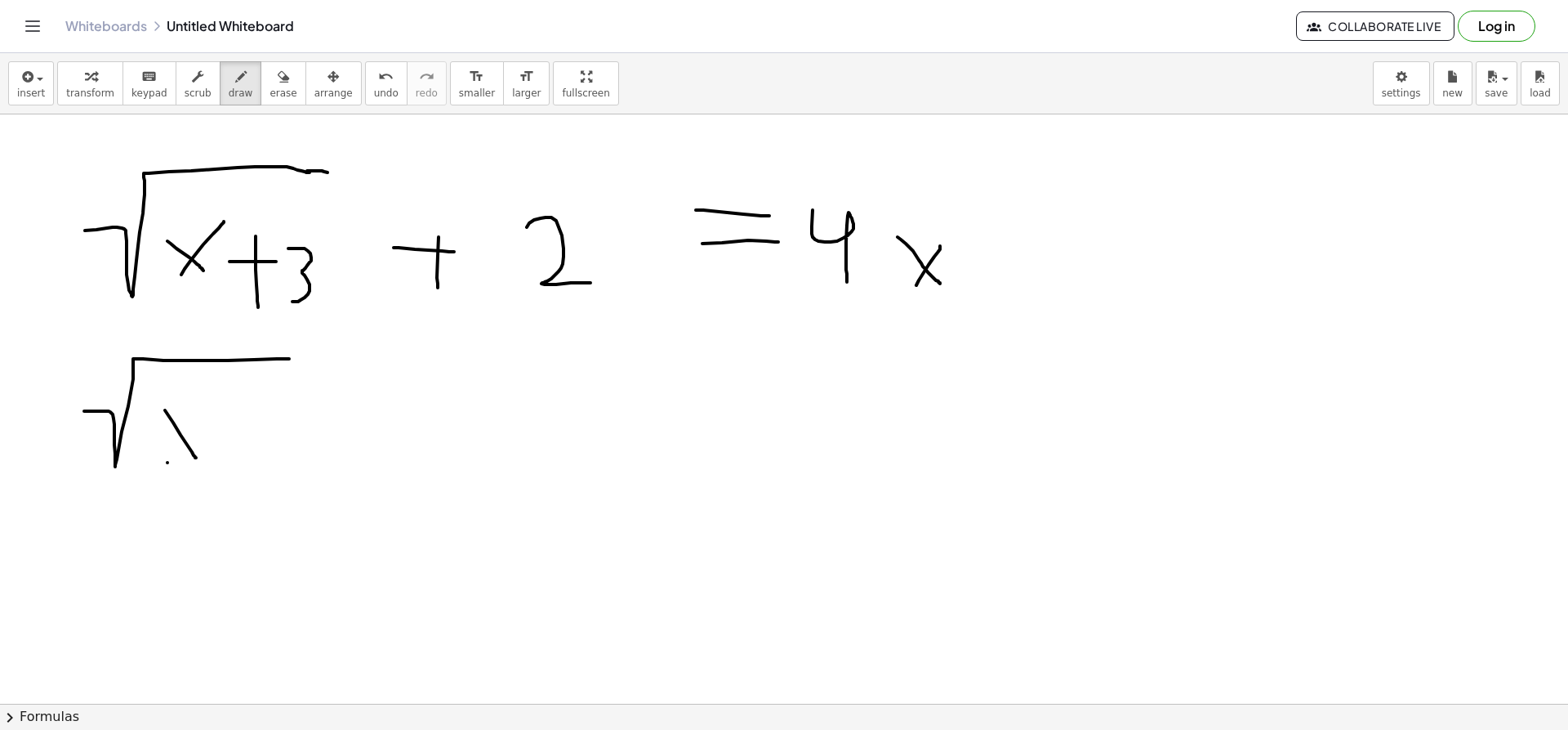
drag, startPoint x: 168, startPoint y: 462, endPoint x: 220, endPoint y: 381, distance: 96.3
drag, startPoint x: 223, startPoint y: 433, endPoint x: 263, endPoint y: 432, distance: 40.0
drag, startPoint x: 253, startPoint y: 416, endPoint x: 246, endPoint y: 458, distance: 42.6
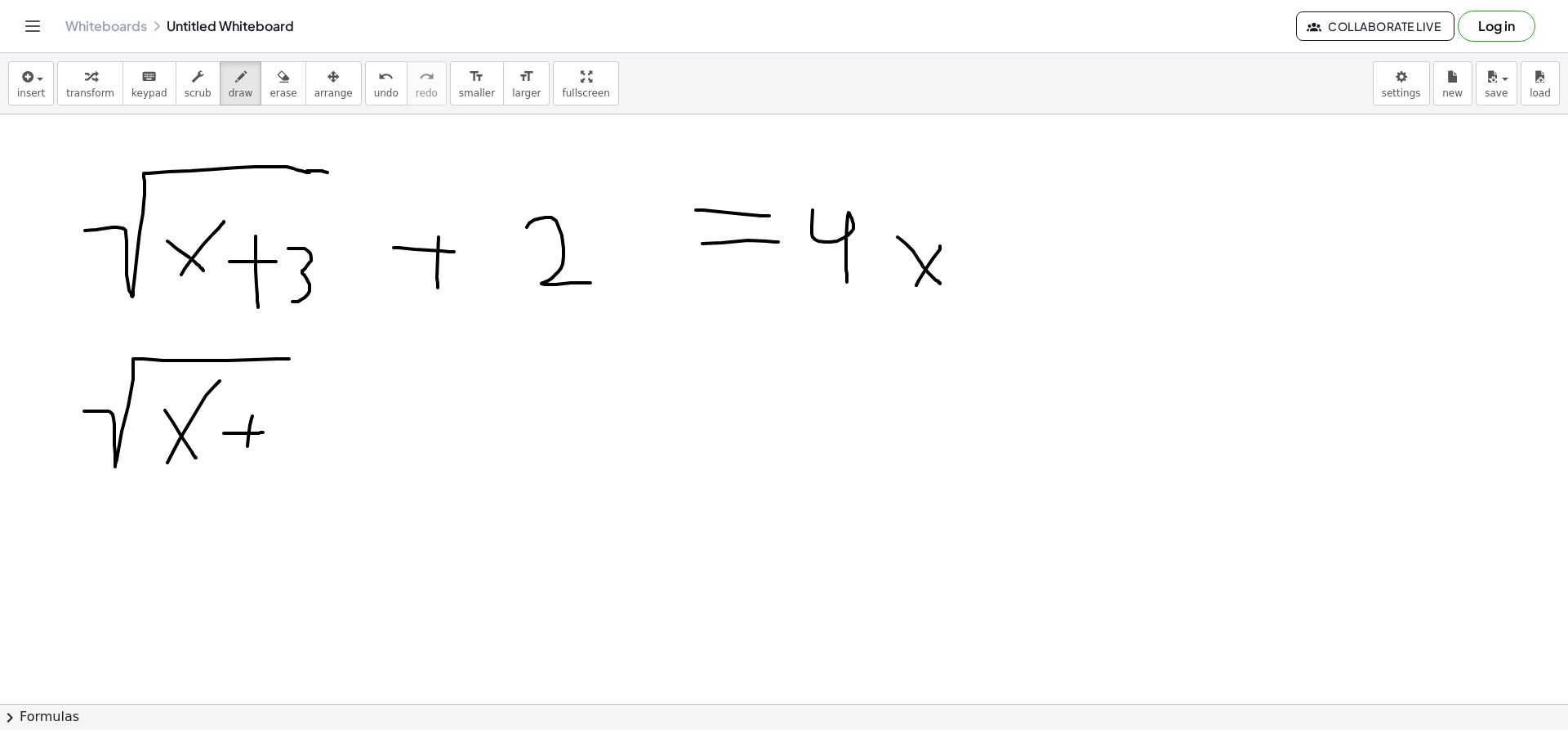
drag, startPoint x: 300, startPoint y: 397, endPoint x: 288, endPoint y: 460, distance: 64.1
drag, startPoint x: 412, startPoint y: 398, endPoint x: 443, endPoint y: 398, distance: 31.0
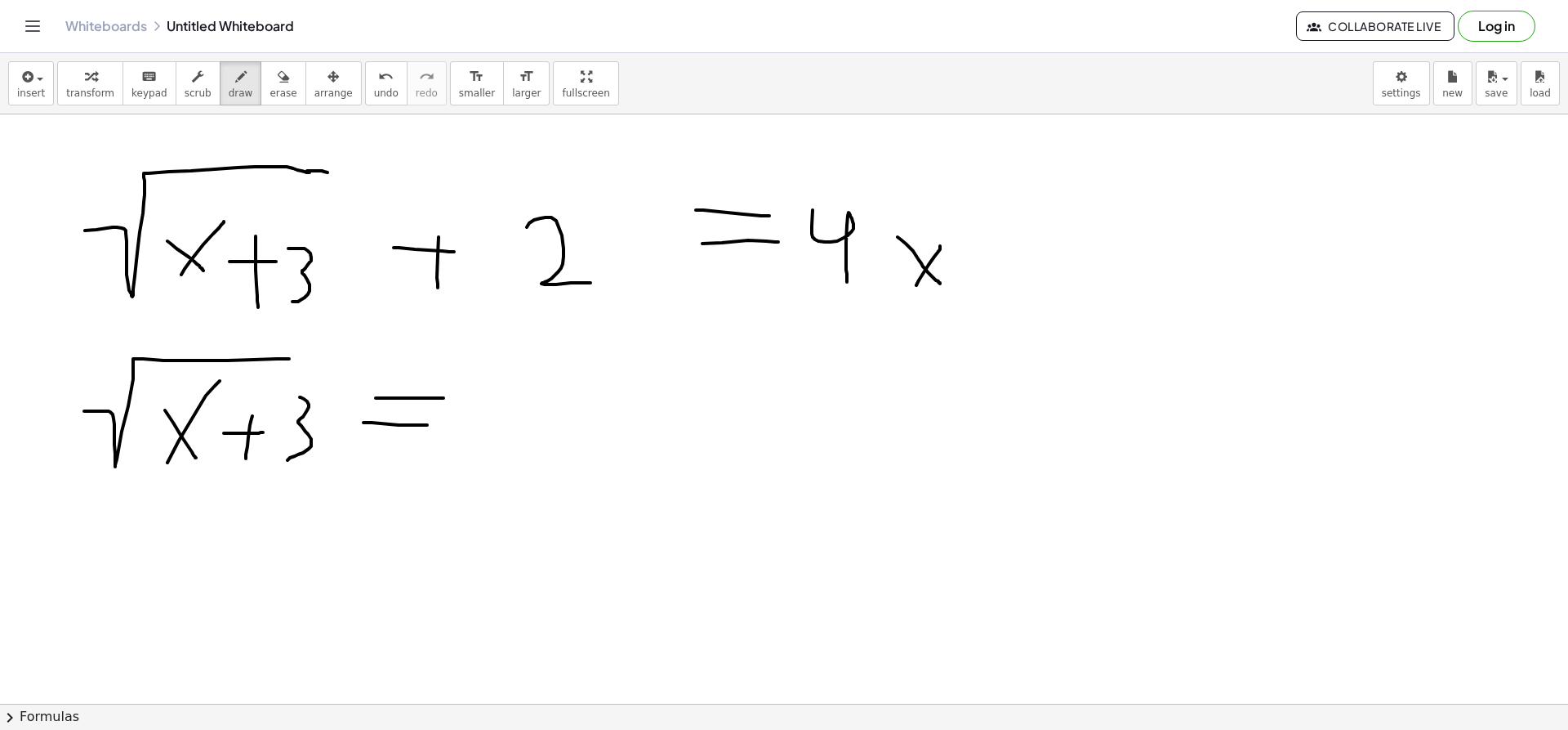
drag, startPoint x: 363, startPoint y: 423, endPoint x: 427, endPoint y: 424, distance: 64.0
drag, startPoint x: 507, startPoint y: 382, endPoint x: 522, endPoint y: 440, distance: 59.9
drag, startPoint x: 571, startPoint y: 406, endPoint x: 596, endPoint y: 442, distance: 43.8
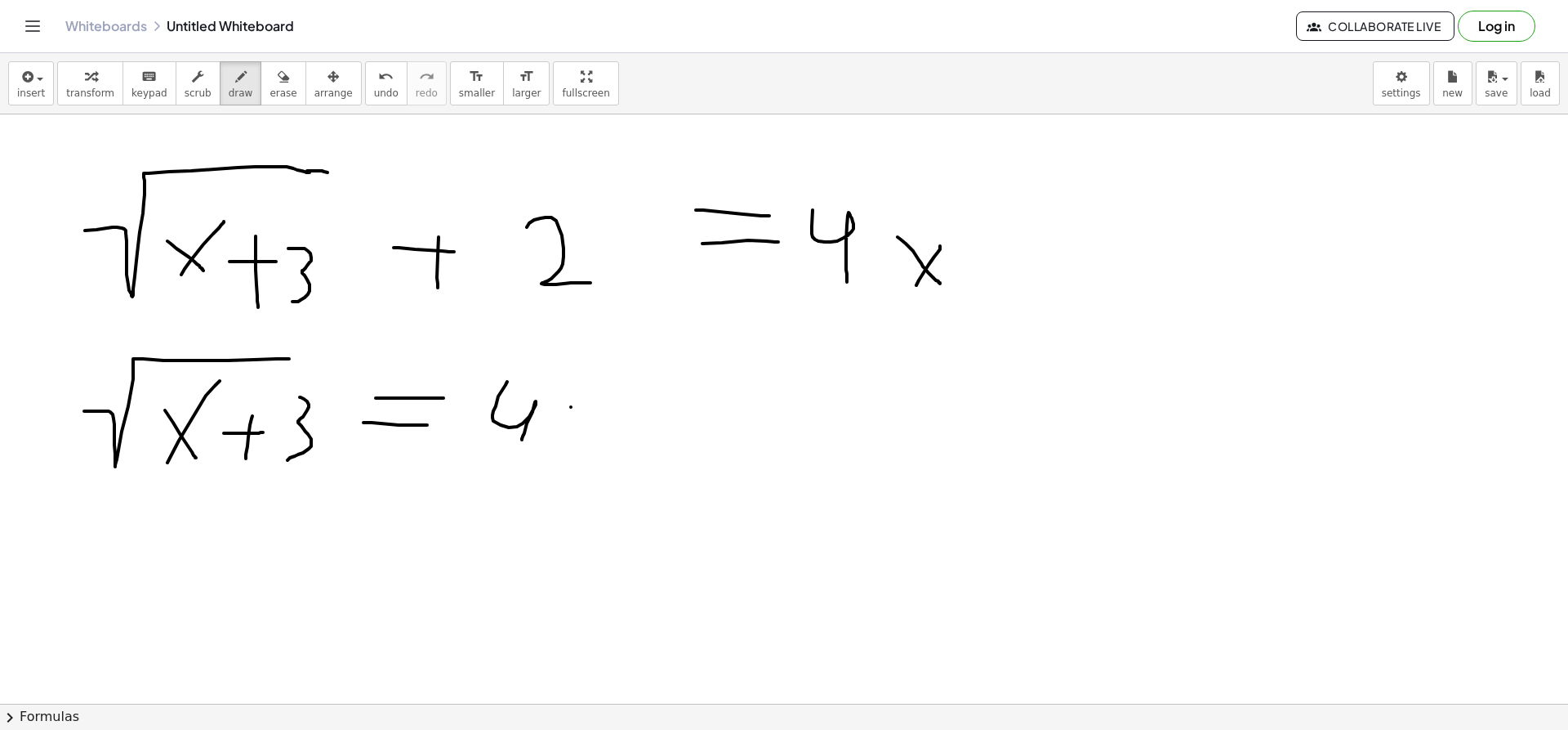
drag, startPoint x: 563, startPoint y: 443, endPoint x: 620, endPoint y: 406, distance: 68.0
drag, startPoint x: 647, startPoint y: 419, endPoint x: 695, endPoint y: 423, distance: 48.2
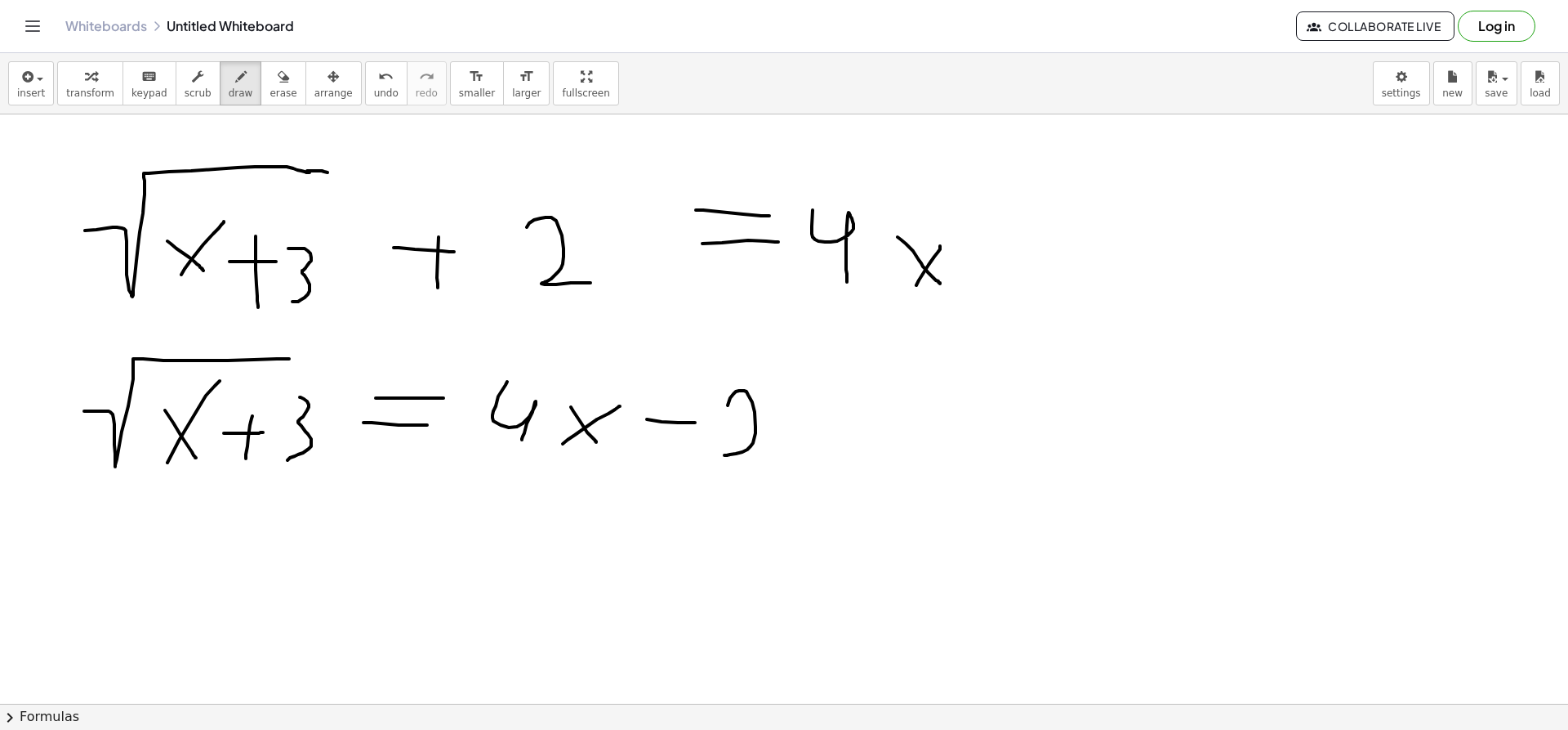
drag, startPoint x: 728, startPoint y: 406, endPoint x: 765, endPoint y: 457, distance: 63.0
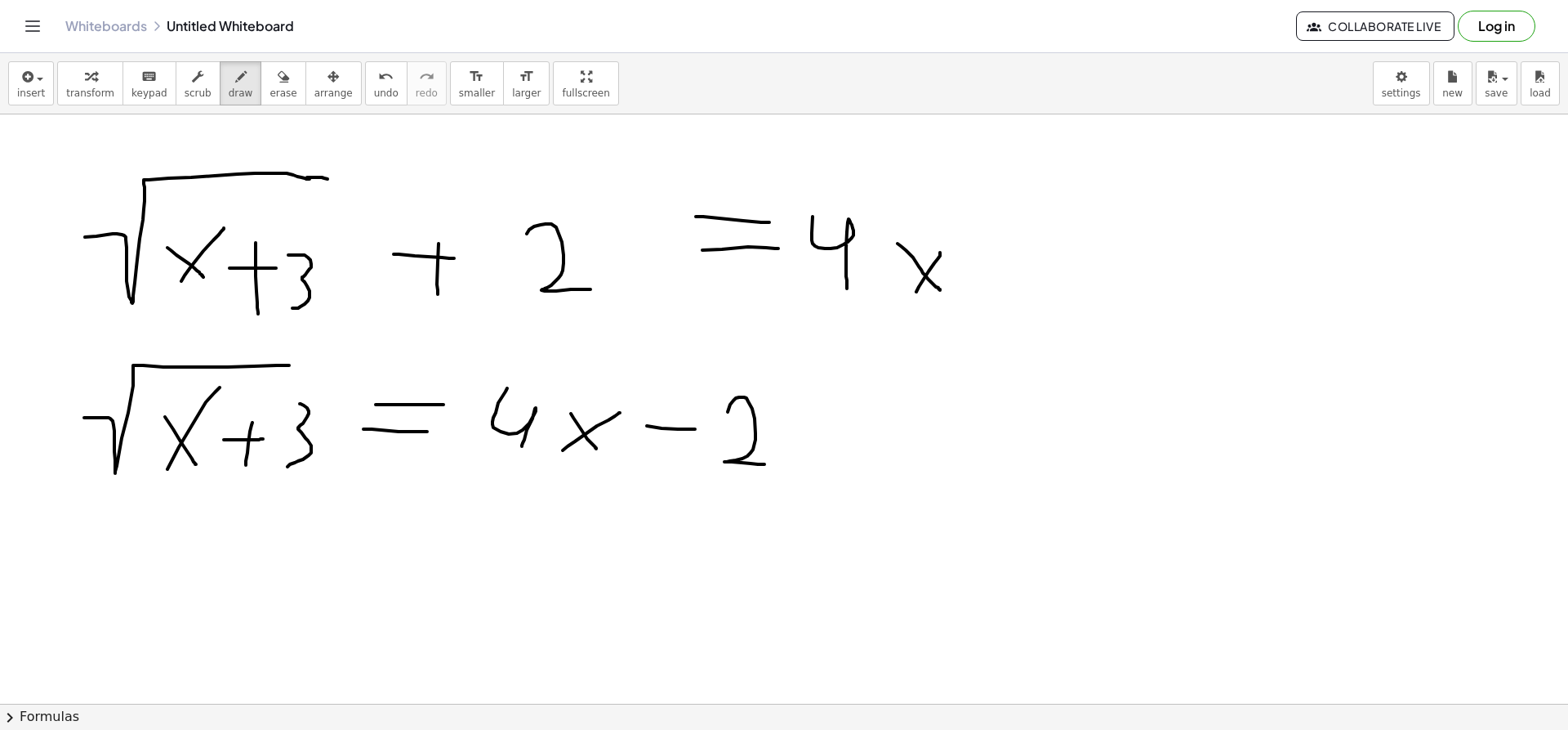
scroll to position [2544, 1]
drag, startPoint x: 70, startPoint y: 369, endPoint x: 48, endPoint y: 484, distance: 117.1
drag, startPoint x: 317, startPoint y: 370, endPoint x: 313, endPoint y: 489, distance: 119.1
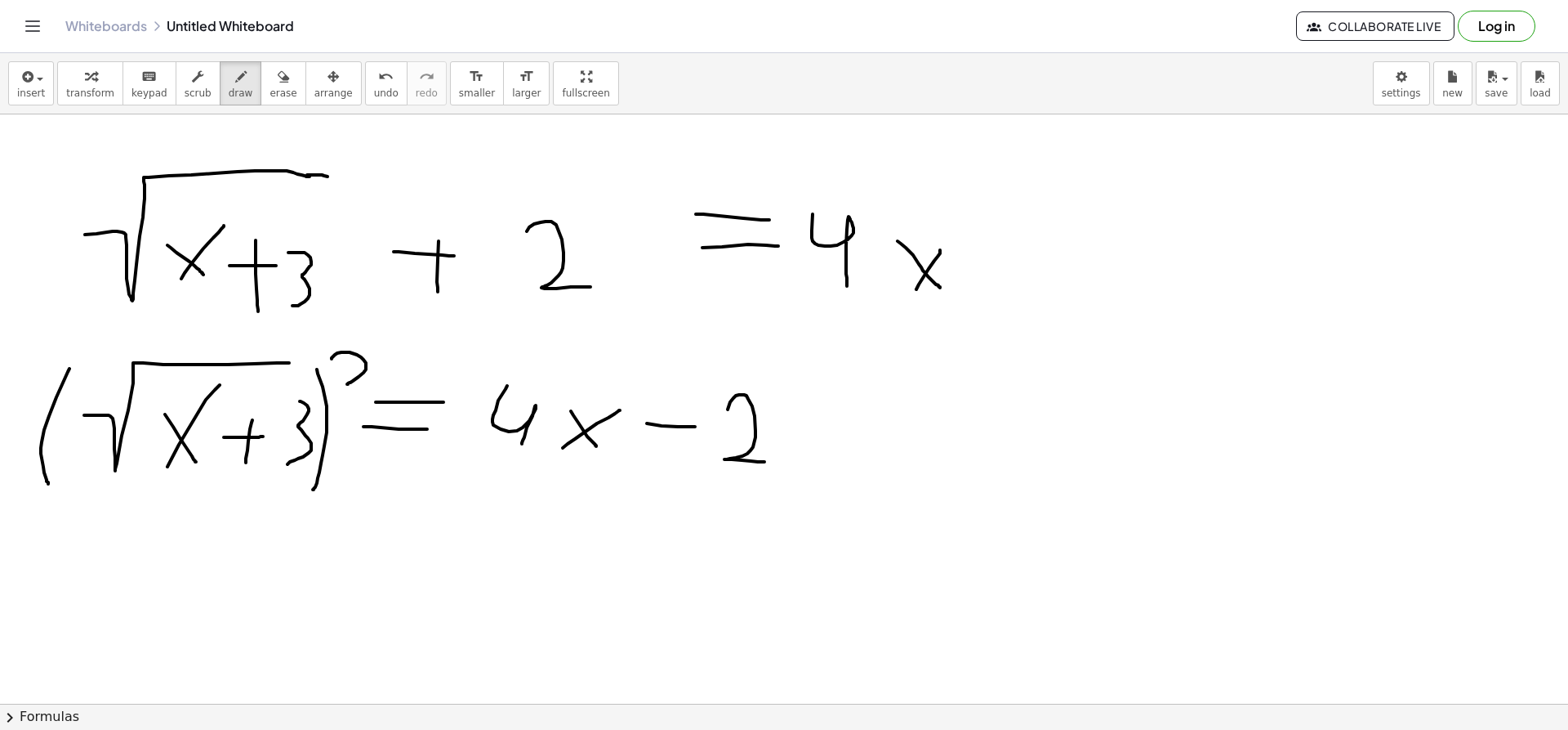
drag, startPoint x: 332, startPoint y: 358, endPoint x: 377, endPoint y: 382, distance: 51.0
drag, startPoint x: 293, startPoint y: 363, endPoint x: 330, endPoint y: 364, distance: 37.0
drag, startPoint x: 480, startPoint y: 362, endPoint x: 486, endPoint y: 462, distance: 100.2
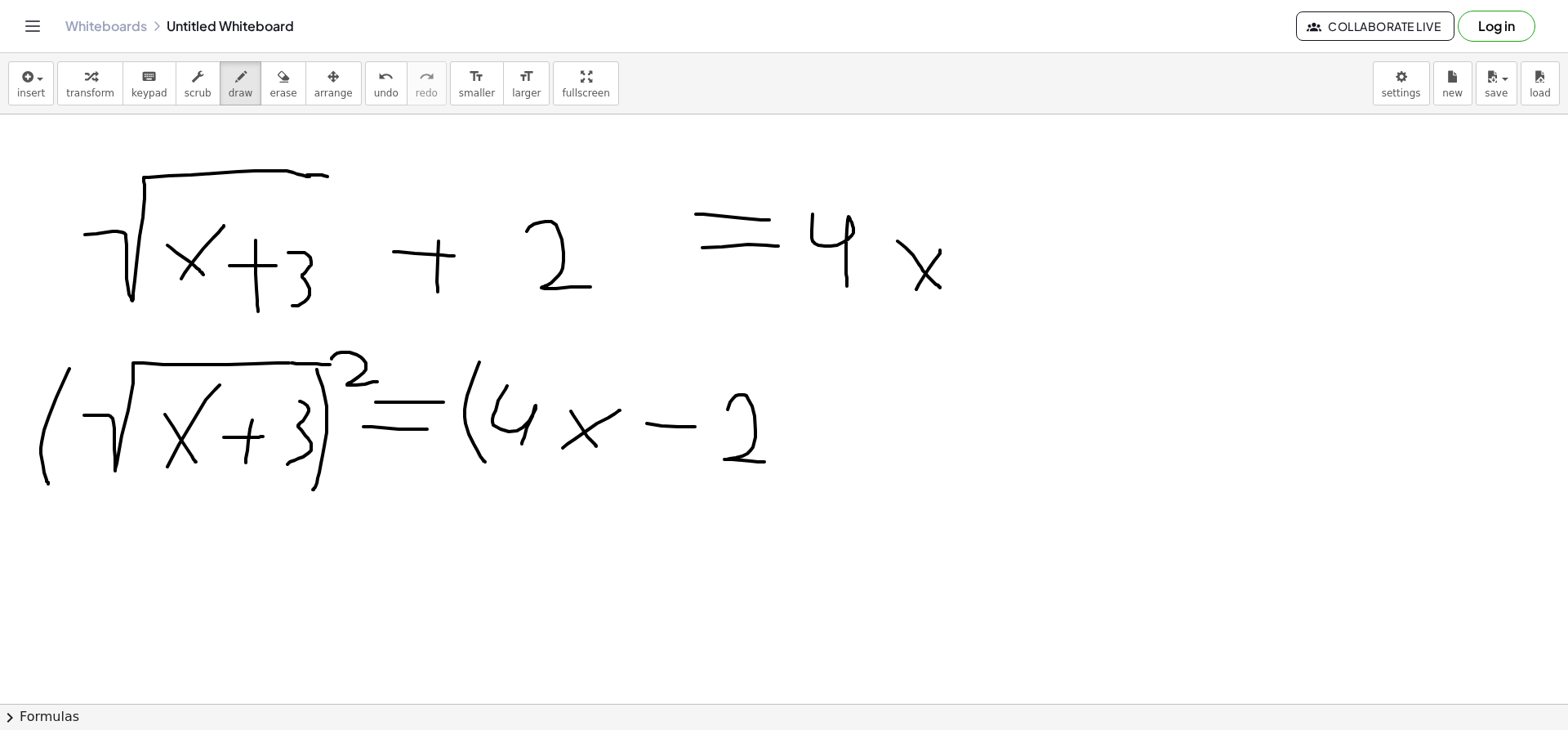
drag, startPoint x: 784, startPoint y: 373, endPoint x: 775, endPoint y: 504, distance: 131.3
drag, startPoint x: 824, startPoint y: 353, endPoint x: 859, endPoint y: 383, distance: 46.1
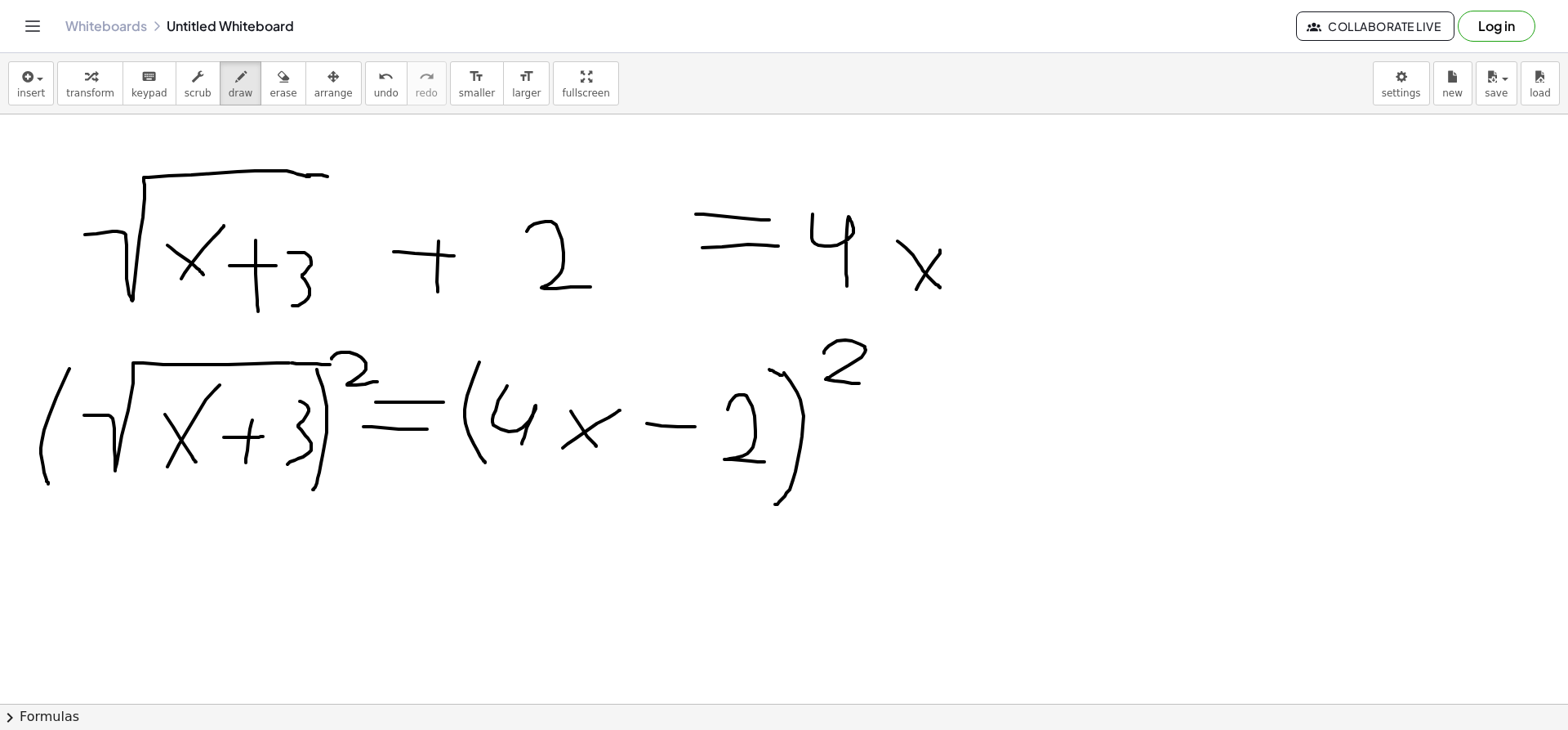
drag, startPoint x: 783, startPoint y: 375, endPoint x: 767, endPoint y: 370, distance: 16.8
drag, startPoint x: 552, startPoint y: 365, endPoint x: 542, endPoint y: 361, distance: 10.8
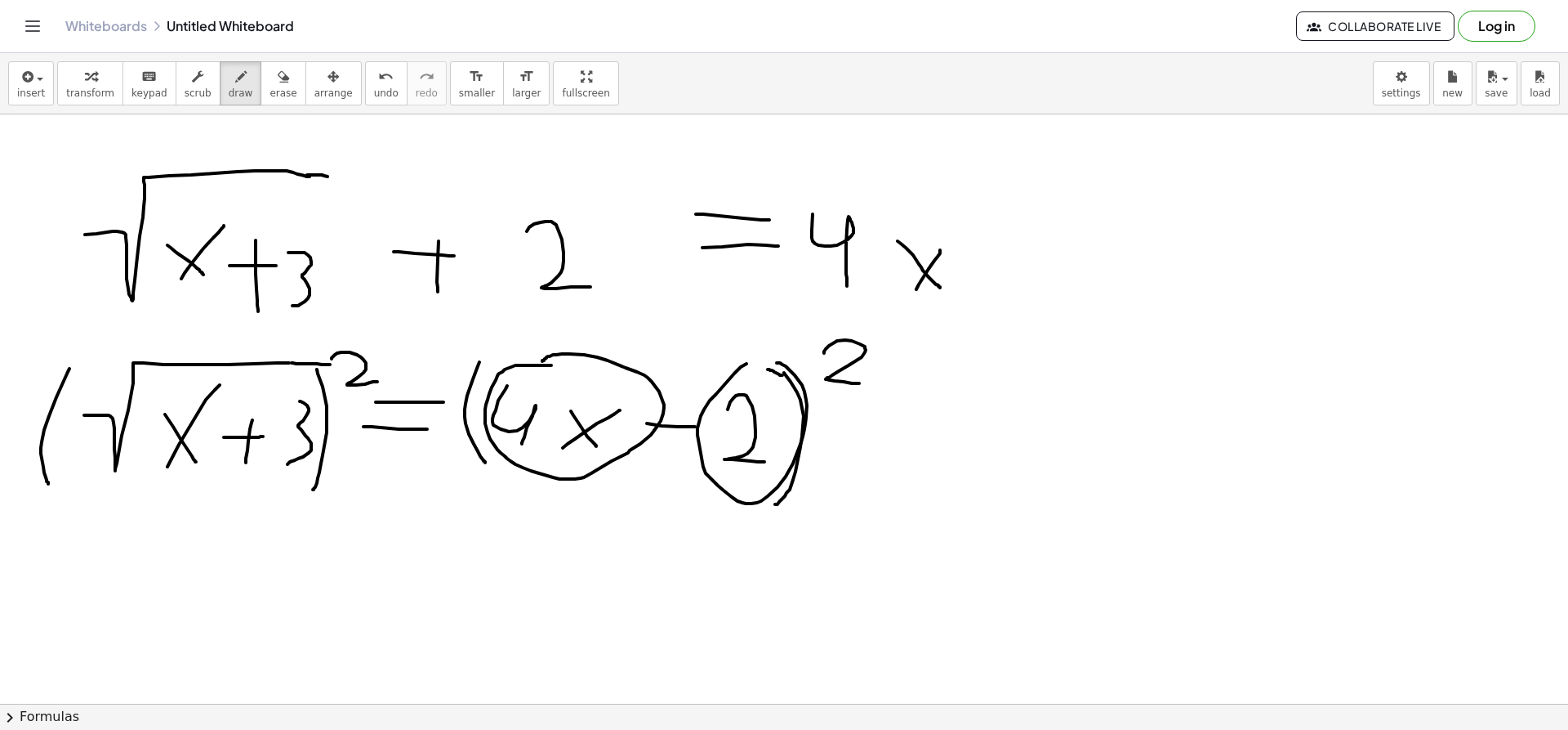
click at [374, 98] on span "undo" at bounding box center [387, 93] width 25 height 11
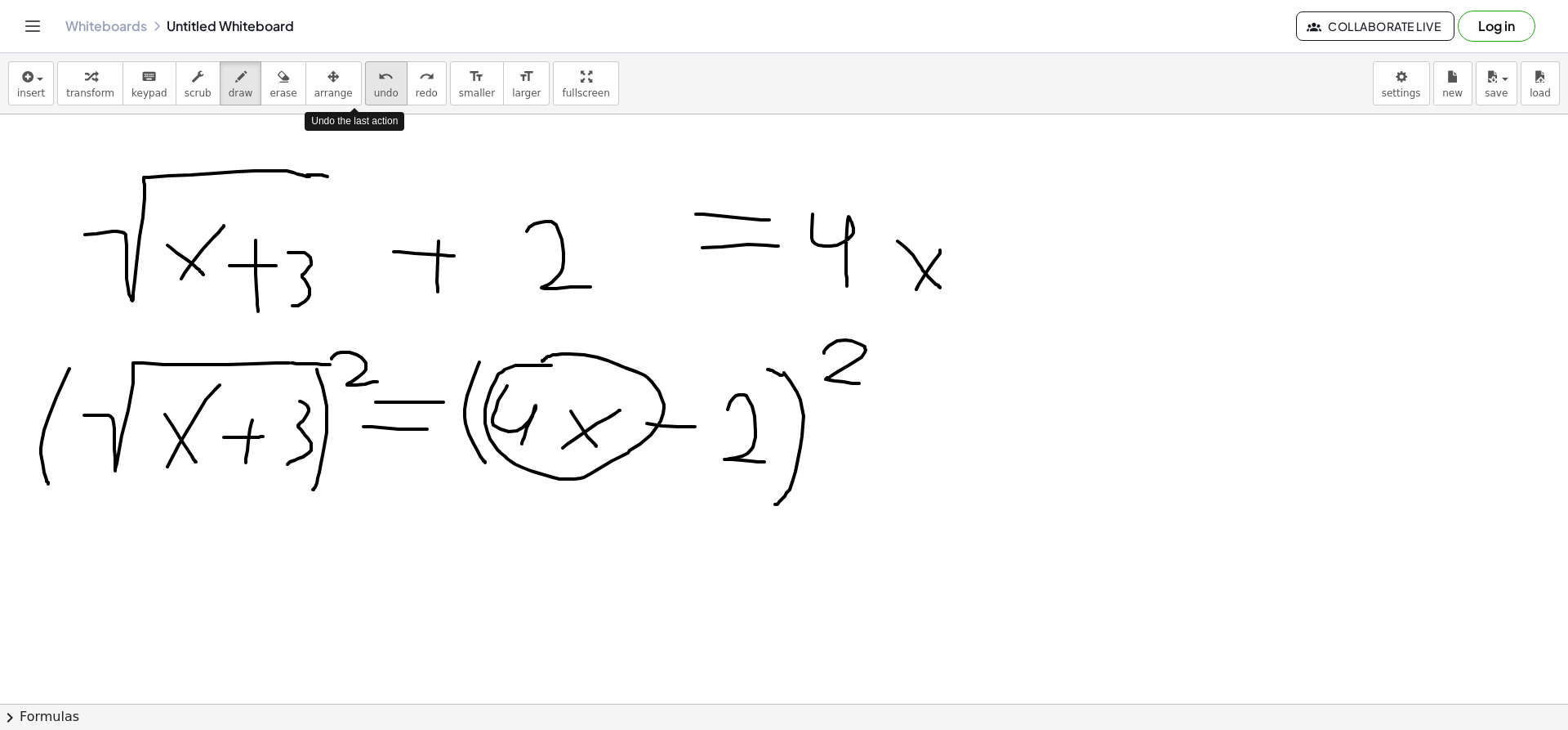
click at [374, 98] on span "undo" at bounding box center [387, 93] width 25 height 11
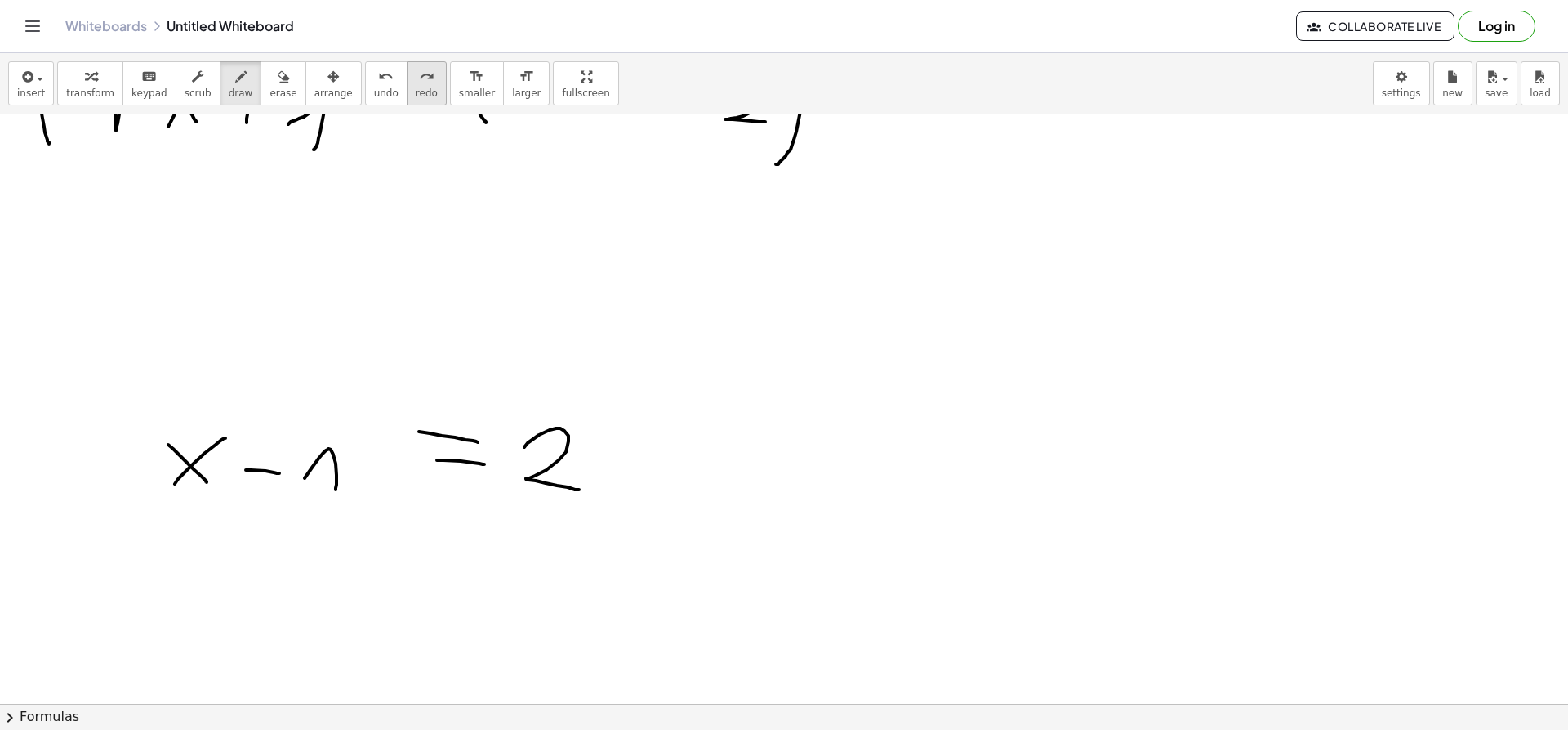
scroll to position [2891, 0]
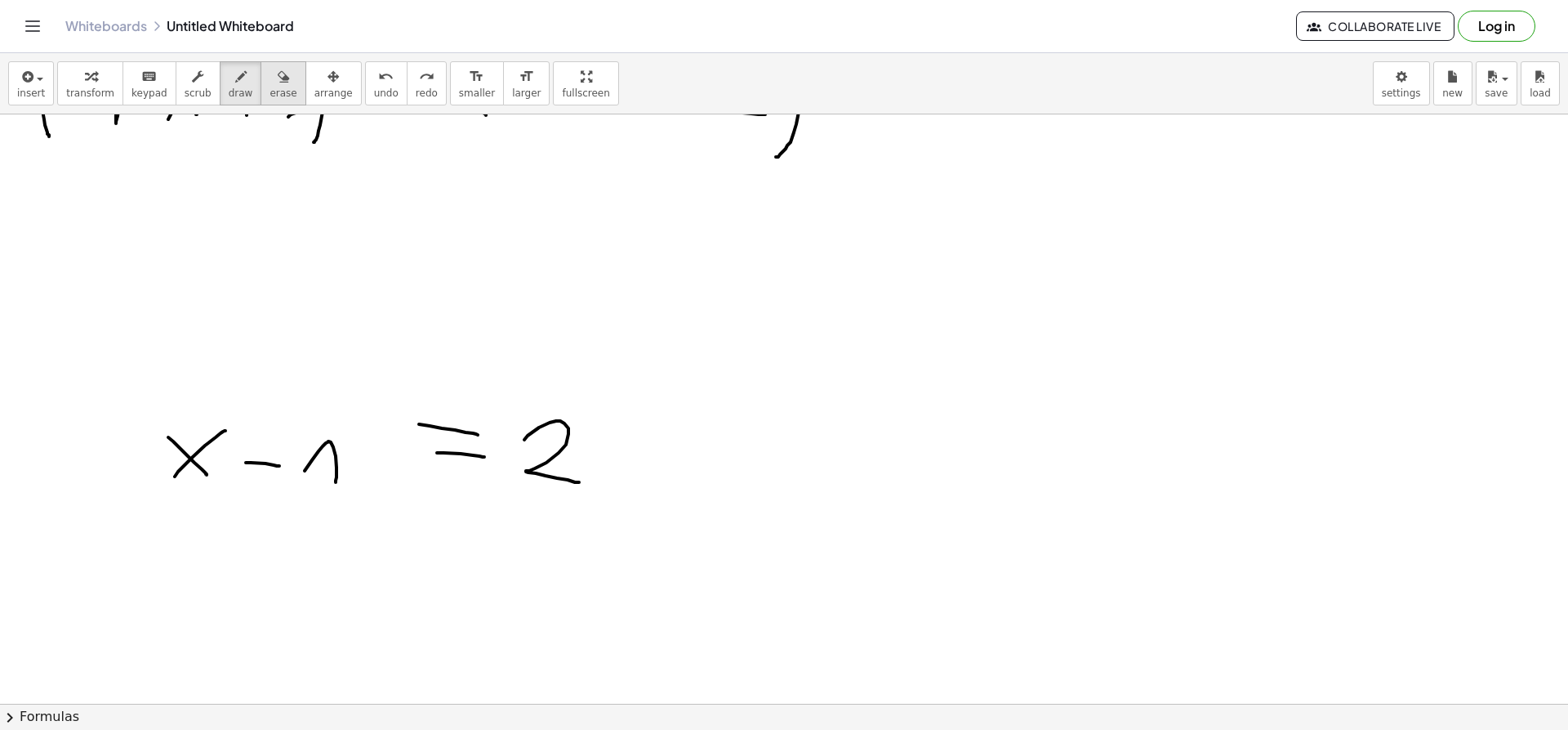
click at [270, 91] on span "erase" at bounding box center [283, 93] width 27 height 11
drag, startPoint x: 536, startPoint y: 490, endPoint x: 519, endPoint y: 492, distance: 17.1
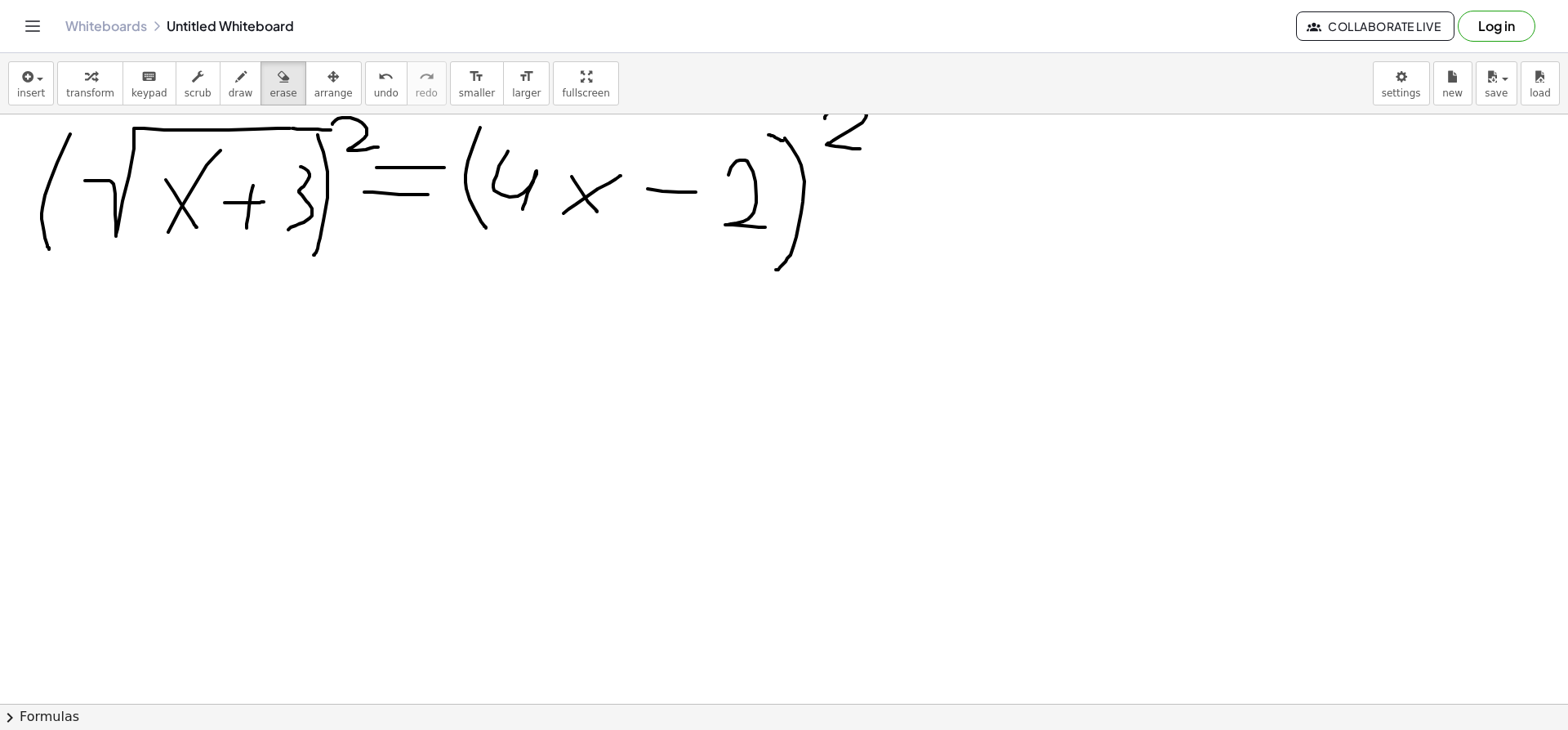
scroll to position [2763, 0]
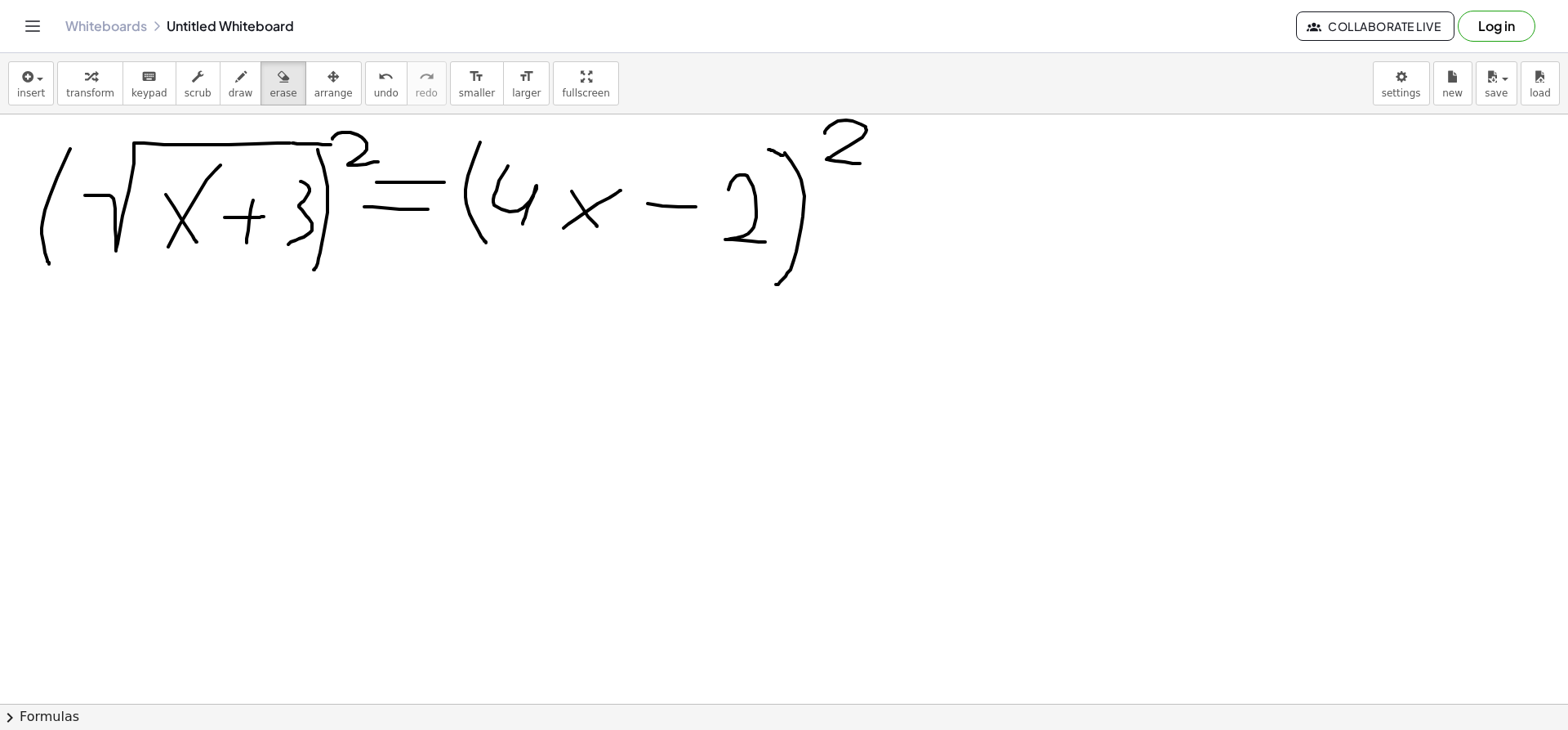
click at [223, 109] on div "insert select one: Math Expression Function Text Youtube Video Graphing Geometr…" at bounding box center [784, 83] width 1568 height 61
click at [235, 86] on icon "button" at bounding box center [240, 76] width 11 height 20
drag, startPoint x: 64, startPoint y: 607, endPoint x: 55, endPoint y: 662, distance: 55.7
drag, startPoint x: 123, startPoint y: 631, endPoint x: 122, endPoint y: 667, distance: 36.0
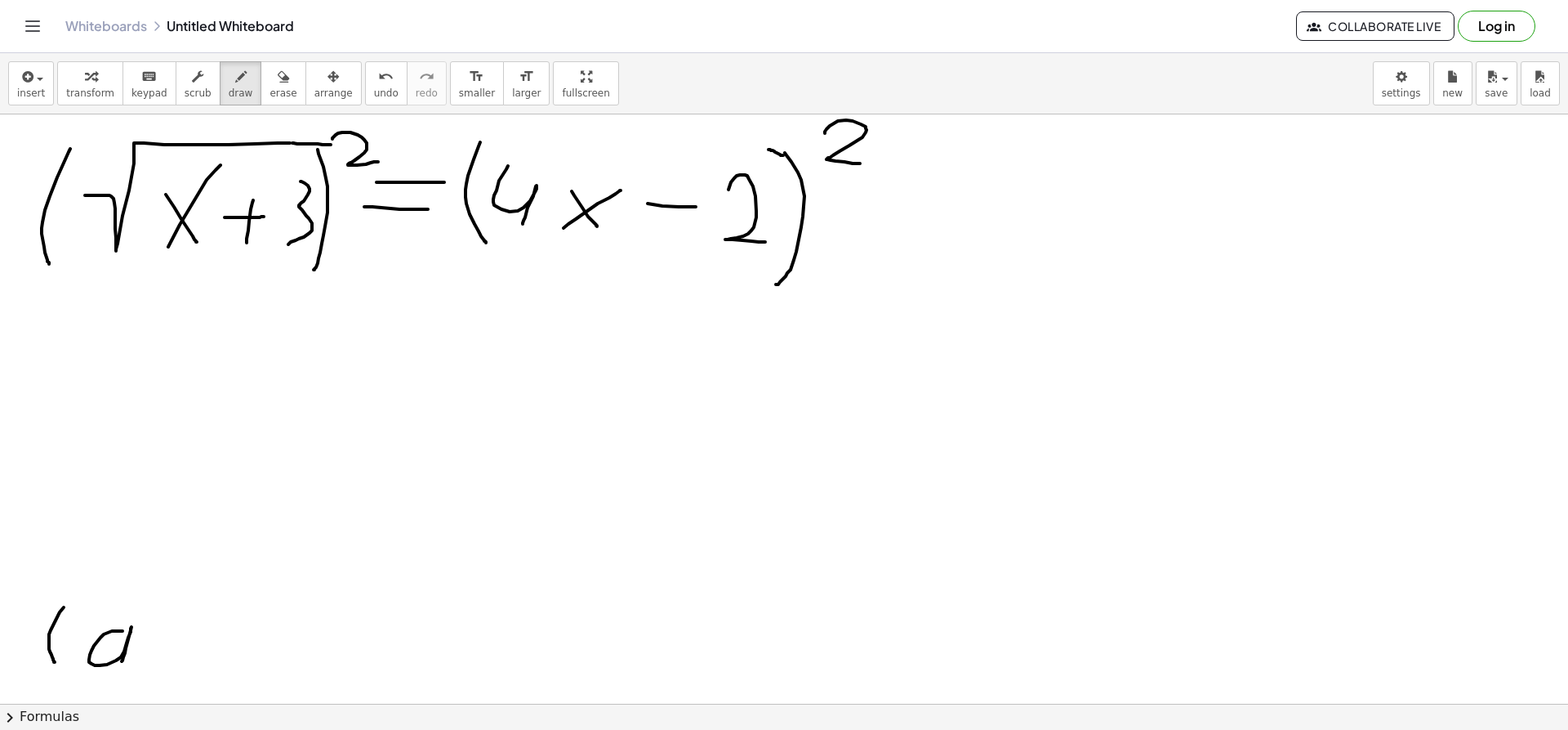
drag, startPoint x: 161, startPoint y: 651, endPoint x: 196, endPoint y: 655, distance: 35.2
drag, startPoint x: 232, startPoint y: 610, endPoint x: 219, endPoint y: 679, distance: 70.2
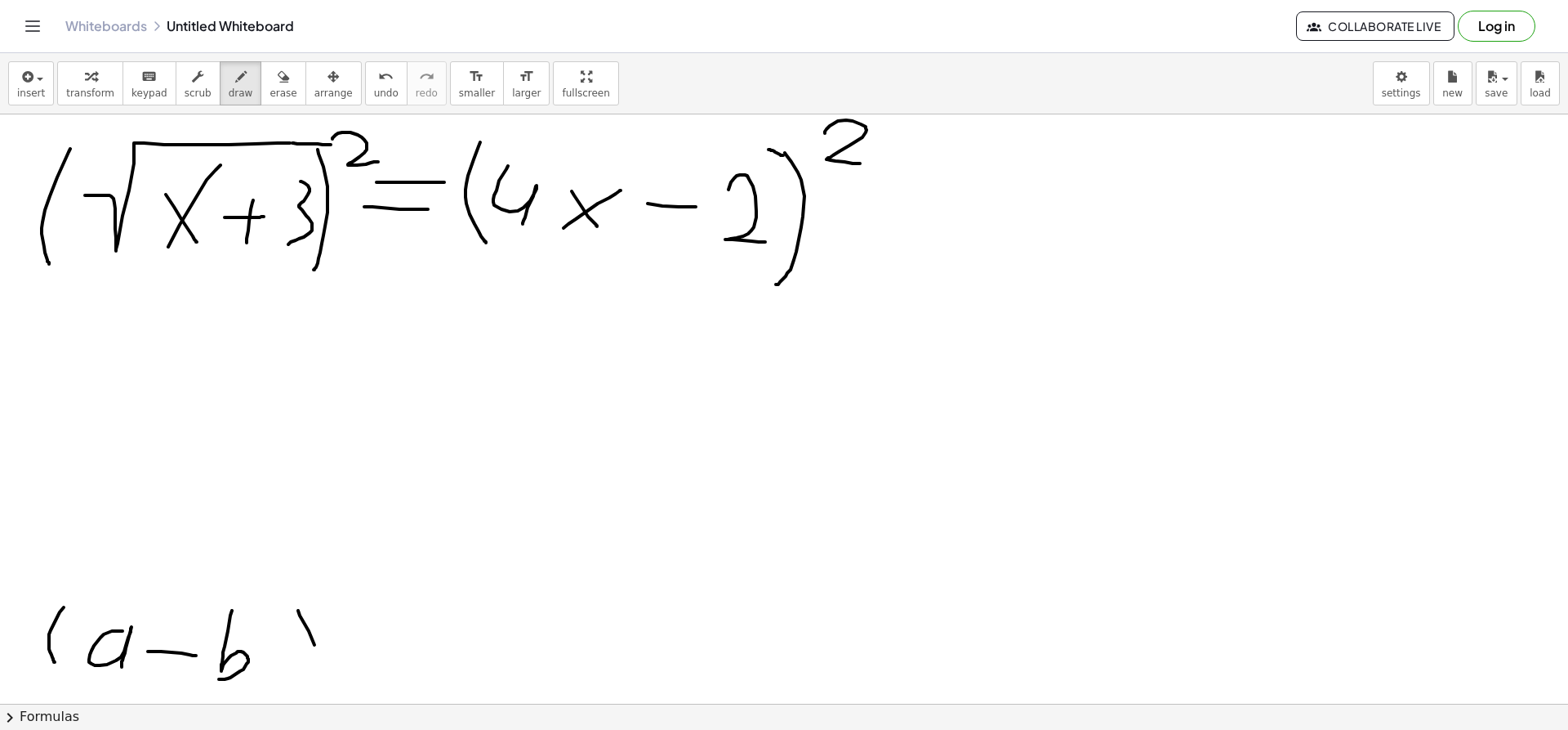
drag, startPoint x: 298, startPoint y: 610, endPoint x: 296, endPoint y: 698, distance: 88.0
click at [296, 698] on div "×" at bounding box center [784, 408] width 1568 height 589
drag, startPoint x: 333, startPoint y: 595, endPoint x: 382, endPoint y: 629, distance: 59.6
drag, startPoint x: 407, startPoint y: 631, endPoint x: 464, endPoint y: 641, distance: 57.9
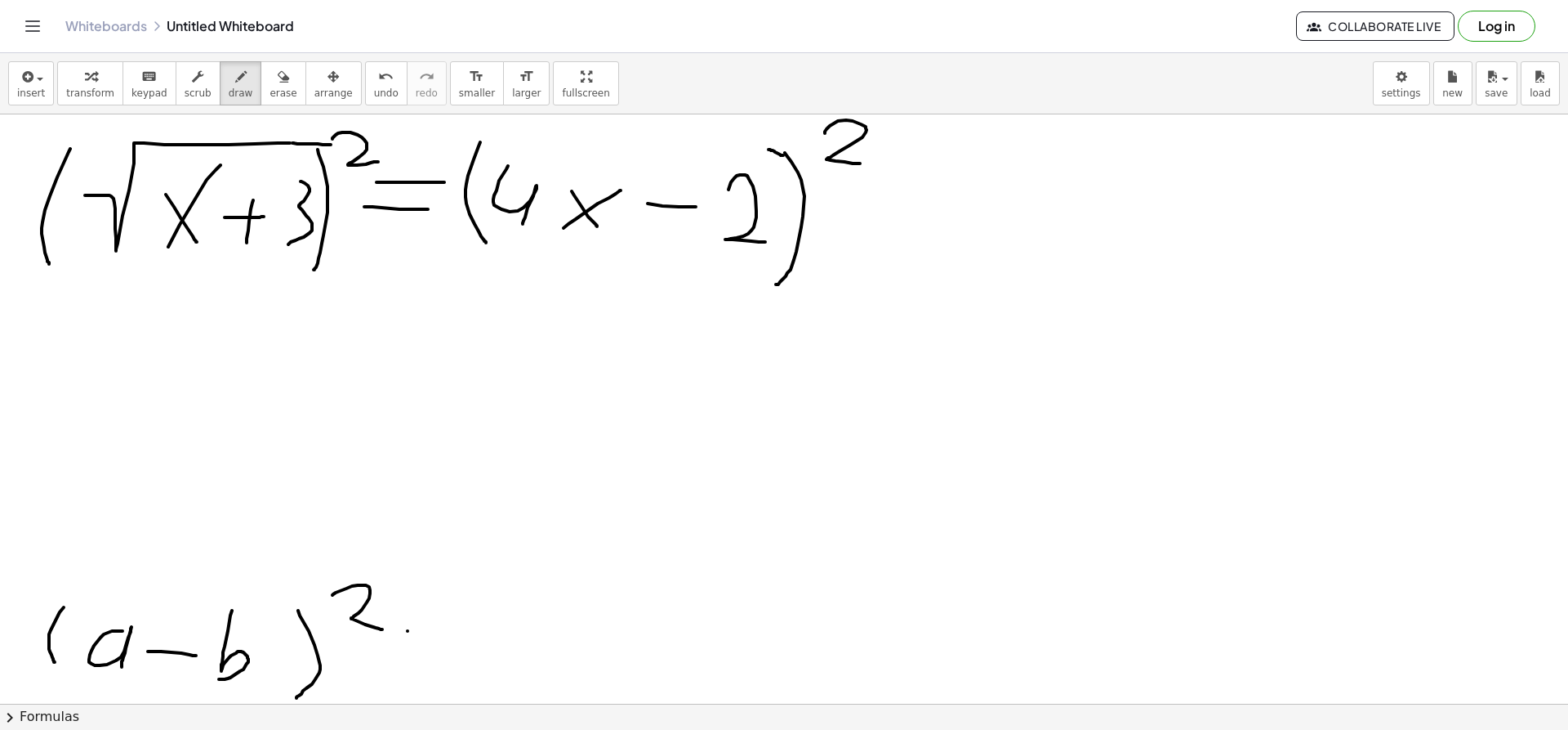
drag, startPoint x: 405, startPoint y: 666, endPoint x: 482, endPoint y: 672, distance: 77.2
drag, startPoint x: 553, startPoint y: 643, endPoint x: 582, endPoint y: 645, distance: 29.1
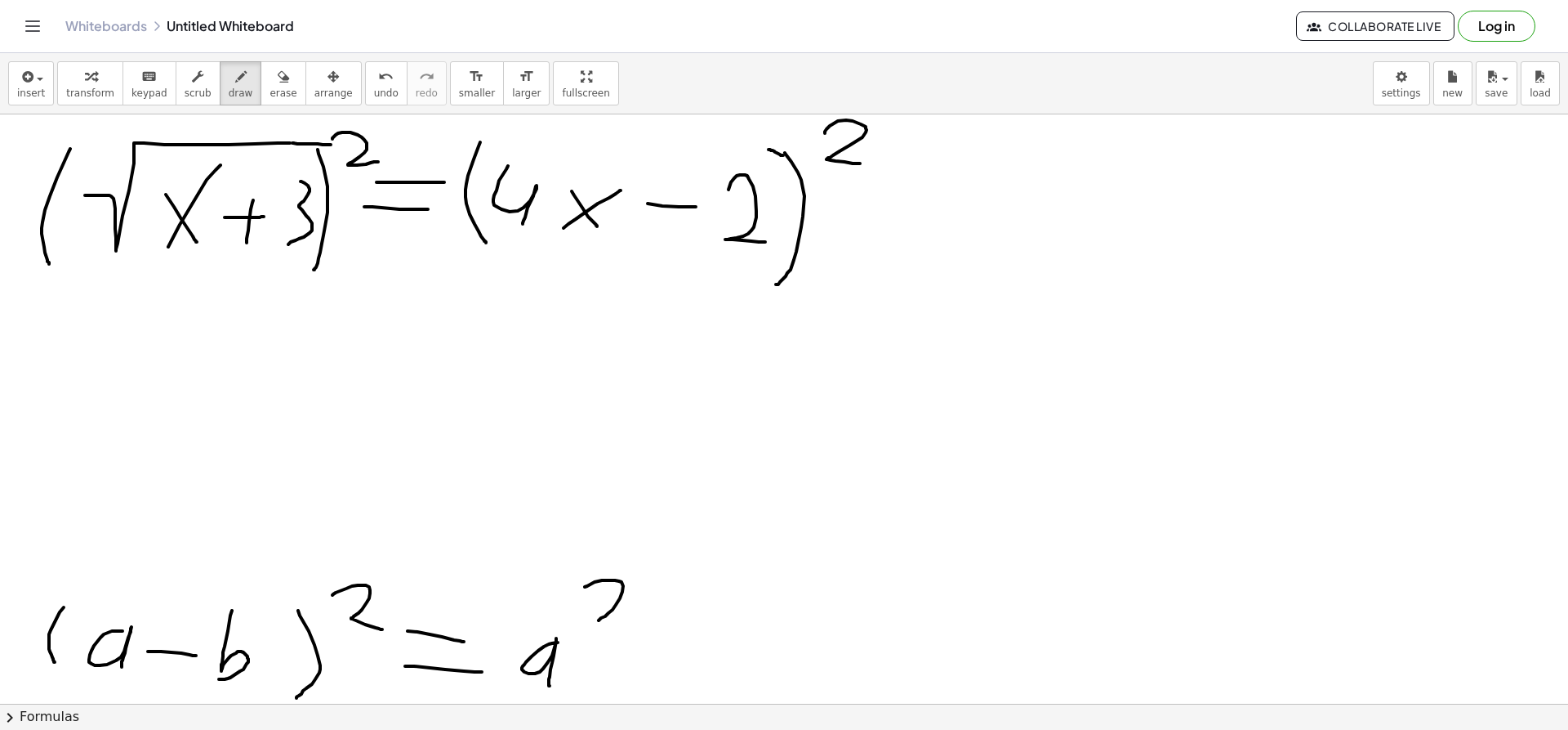
drag, startPoint x: 585, startPoint y: 587, endPoint x: 609, endPoint y: 625, distance: 44.9
drag, startPoint x: 620, startPoint y: 656, endPoint x: 676, endPoint y: 656, distance: 56.0
drag, startPoint x: 692, startPoint y: 635, endPoint x: 749, endPoint y: 684, distance: 75.2
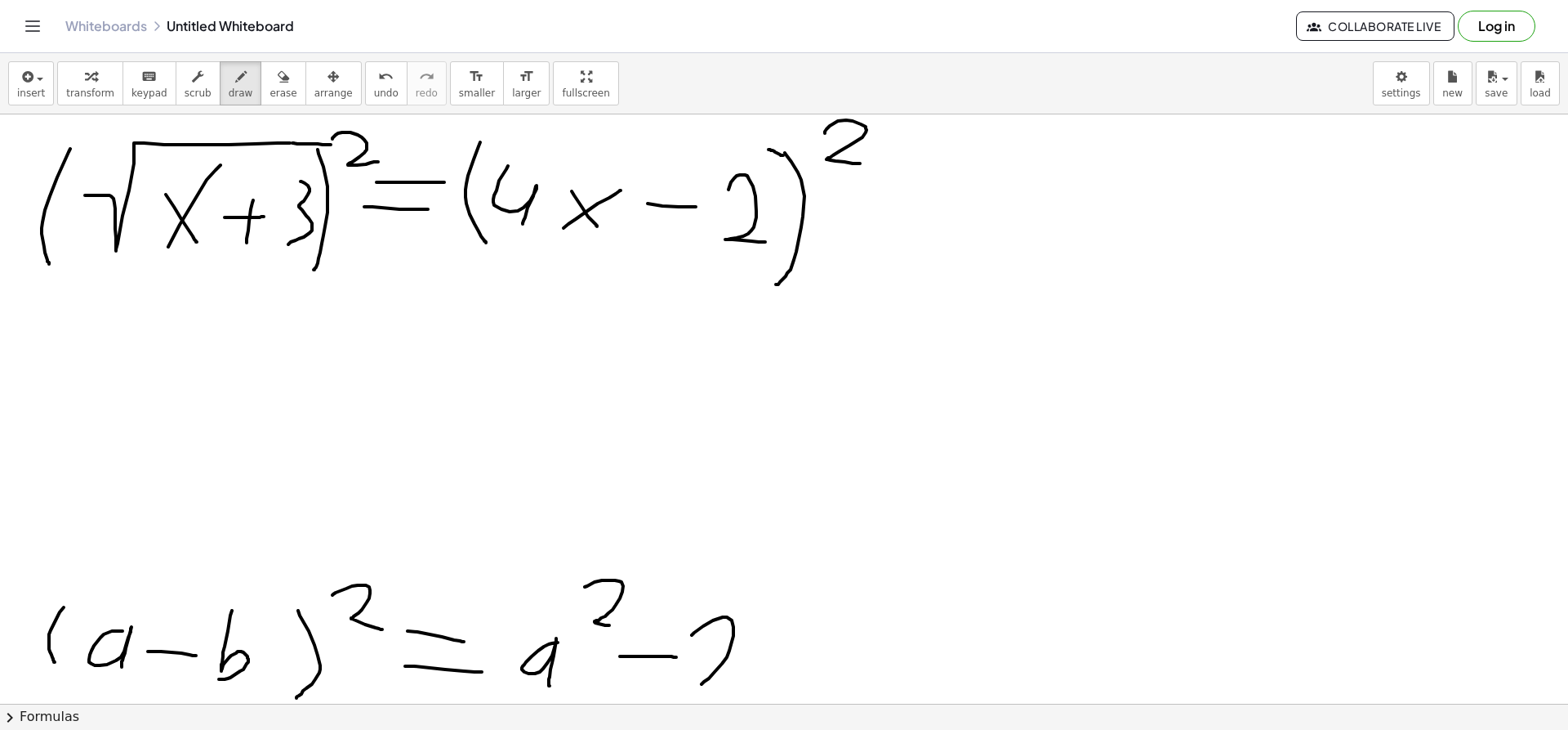
drag, startPoint x: 802, startPoint y: 655, endPoint x: 794, endPoint y: 702, distance: 47.7
click at [794, 702] on div "×" at bounding box center [784, 408] width 1568 height 589
drag, startPoint x: 835, startPoint y: 638, endPoint x: 817, endPoint y: 707, distance: 71.3
click at [817, 707] on div "insert select one: Math Expression Function Text Youtube Video Graphing Geometr…" at bounding box center [784, 390] width 1568 height 676
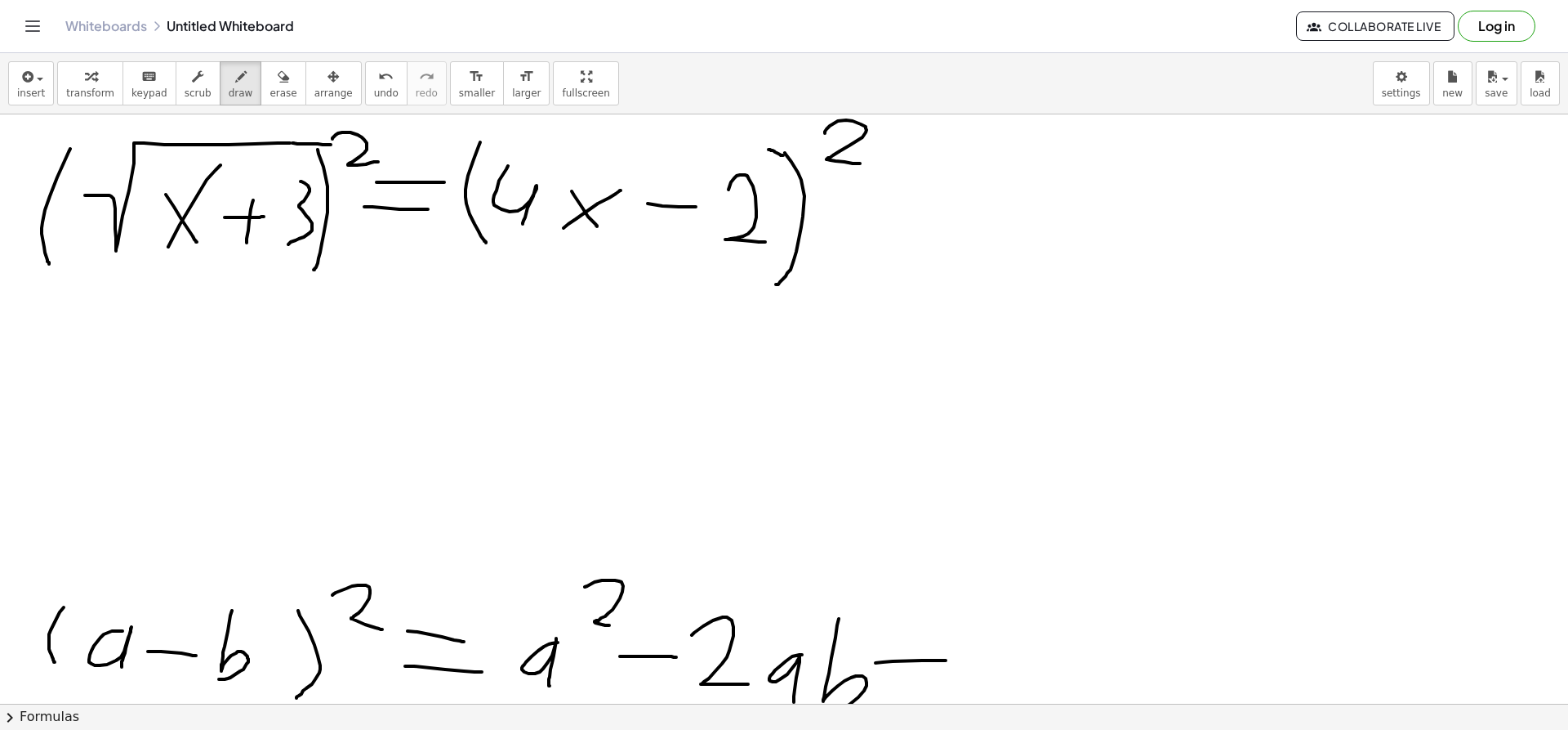
drag, startPoint x: 922, startPoint y: 660, endPoint x: 946, endPoint y: 660, distance: 24.0
drag, startPoint x: 920, startPoint y: 643, endPoint x: 918, endPoint y: 689, distance: 46.0
drag, startPoint x: 1005, startPoint y: 626, endPoint x: 995, endPoint y: 670, distance: 45.1
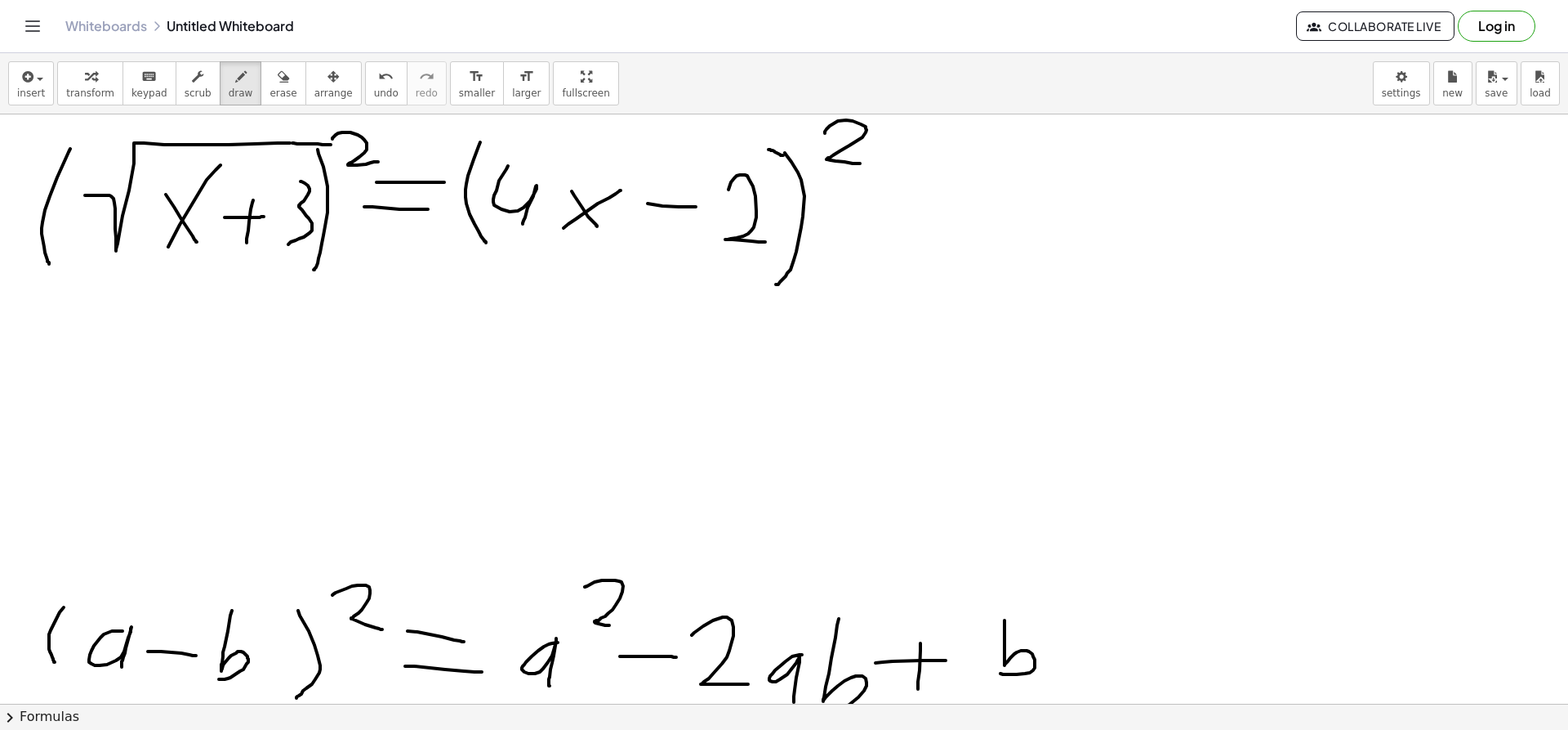
drag, startPoint x: 1038, startPoint y: 603, endPoint x: 1062, endPoint y: 632, distance: 37.6
drag, startPoint x: 79, startPoint y: 370, endPoint x: 122, endPoint y: 407, distance: 56.7
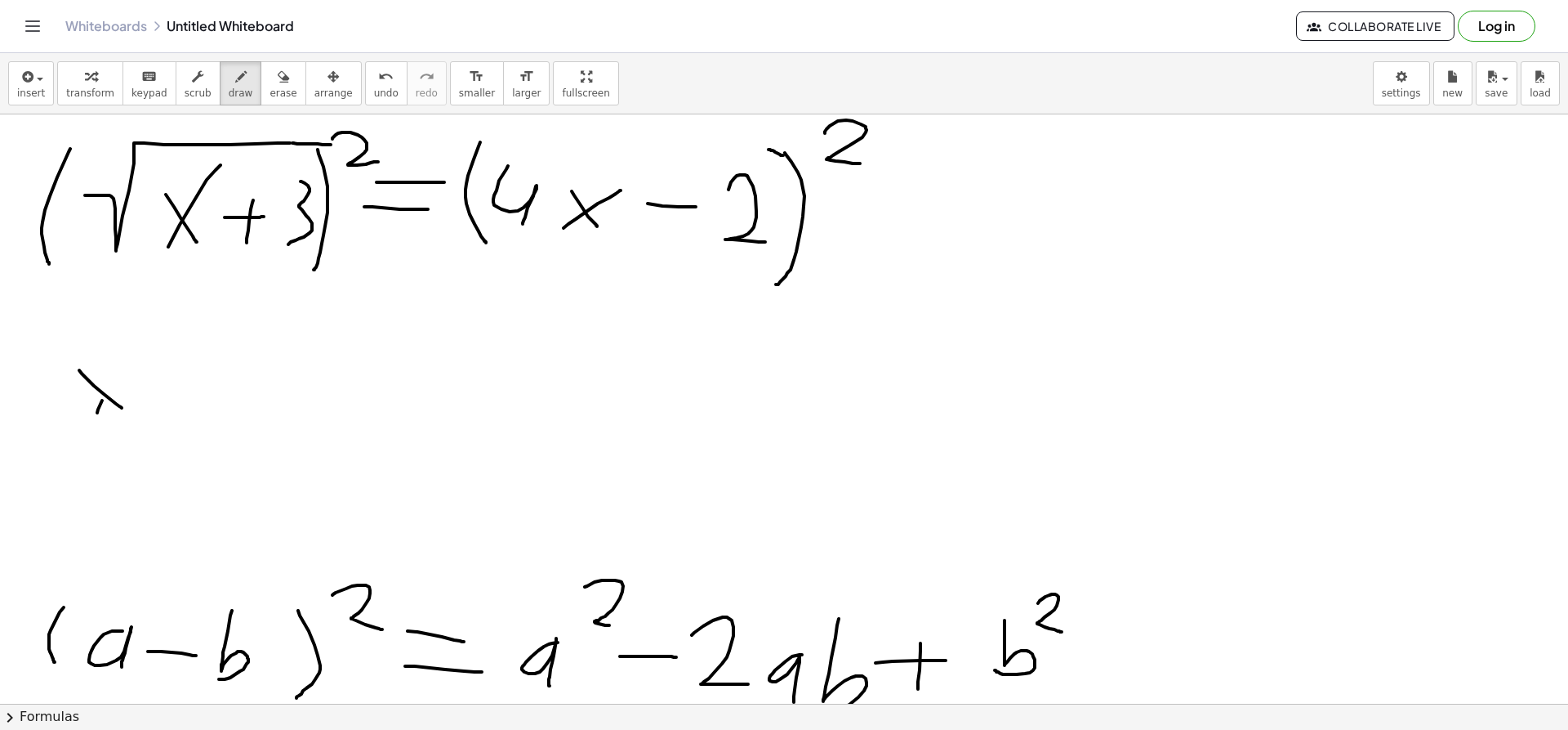
drag, startPoint x: 97, startPoint y: 412, endPoint x: 121, endPoint y: 376, distance: 43.3
drag, startPoint x: 158, startPoint y: 390, endPoint x: 219, endPoint y: 383, distance: 61.4
drag, startPoint x: 190, startPoint y: 370, endPoint x: 196, endPoint y: 419, distance: 49.4
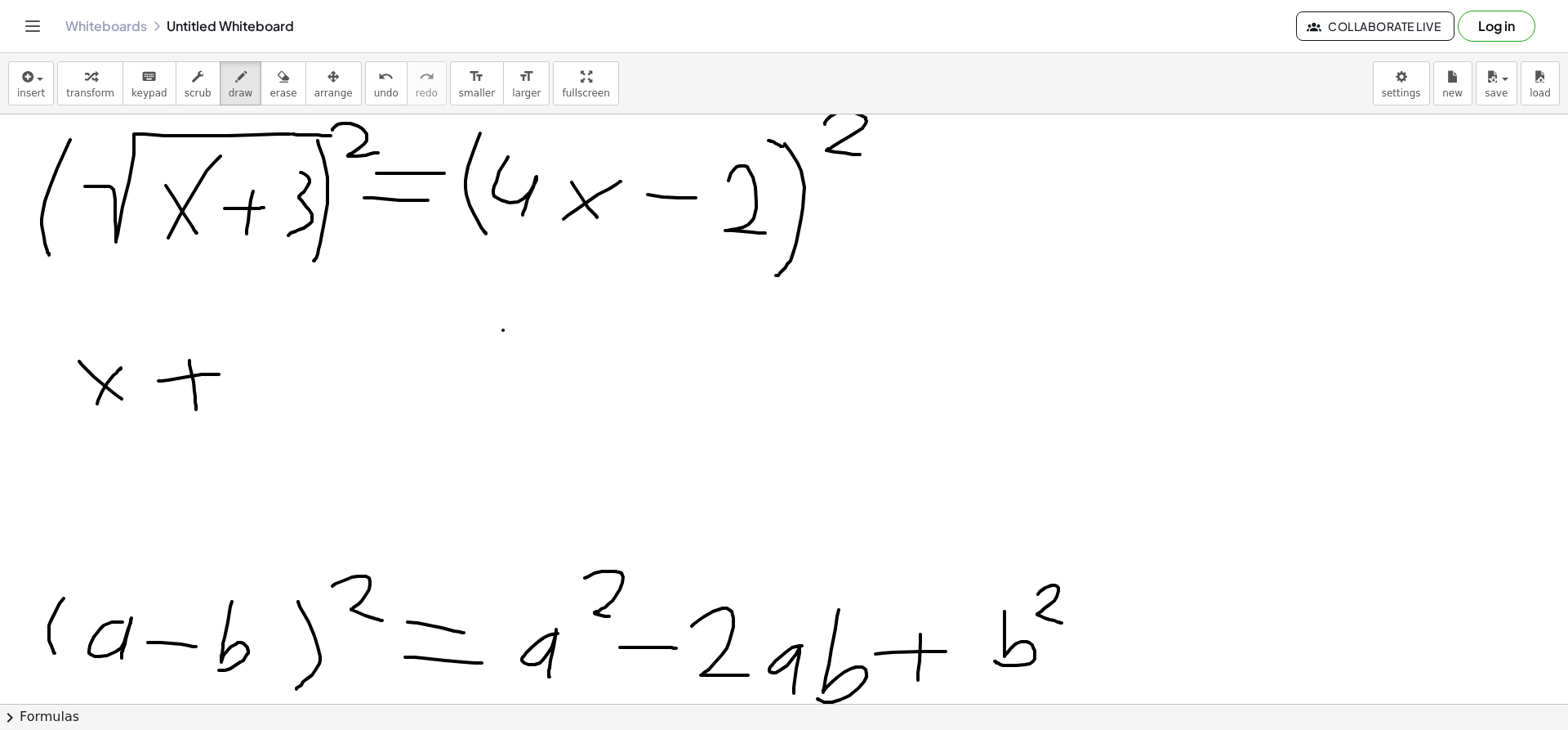
scroll to position [2773, 0]
click at [278, 75] on icon "button" at bounding box center [284, 76] width 11 height 20
drag, startPoint x: 498, startPoint y: 303, endPoint x: 502, endPoint y: 361, distance: 58.1
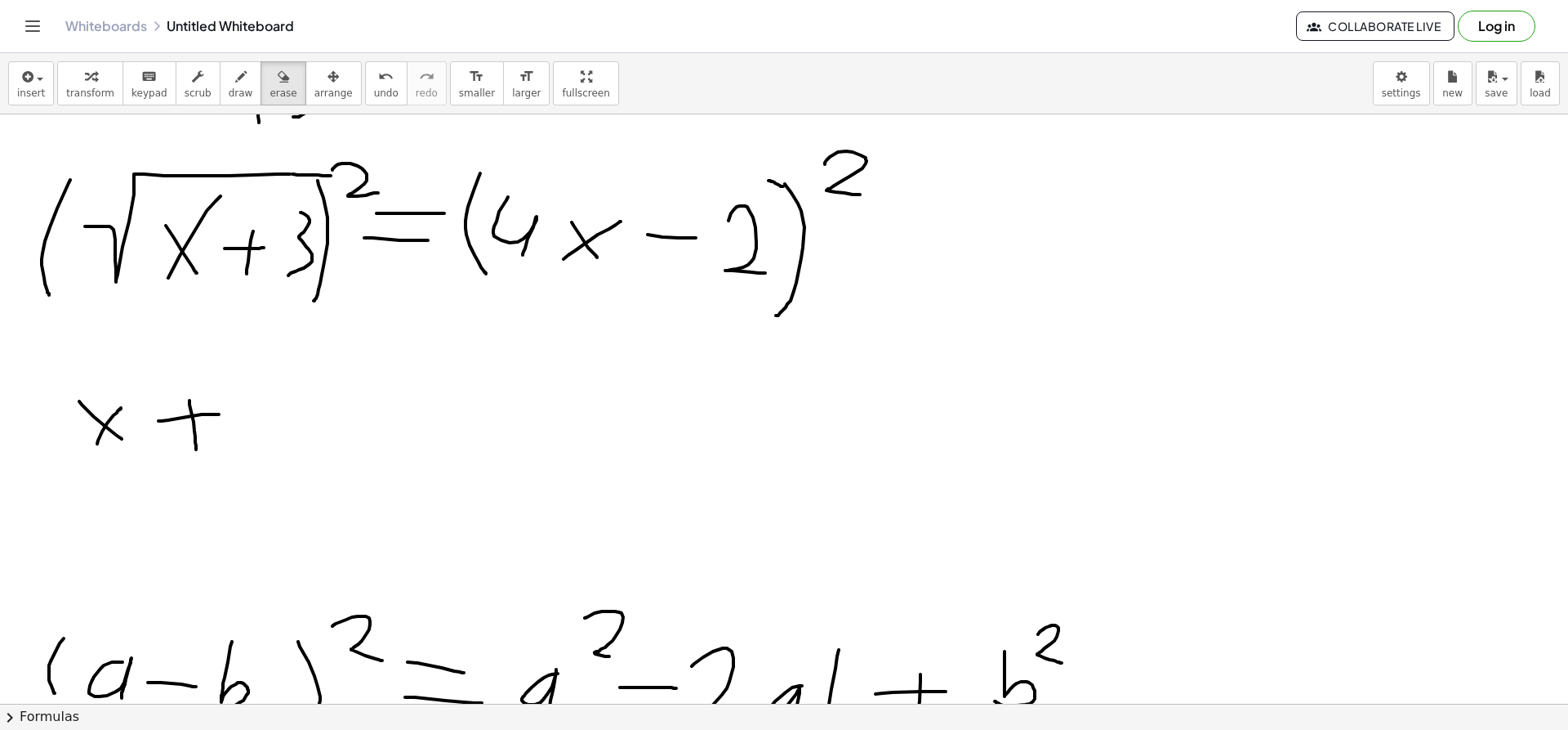
scroll to position [2731, 0]
click at [235, 81] on icon "button" at bounding box center [240, 76] width 11 height 20
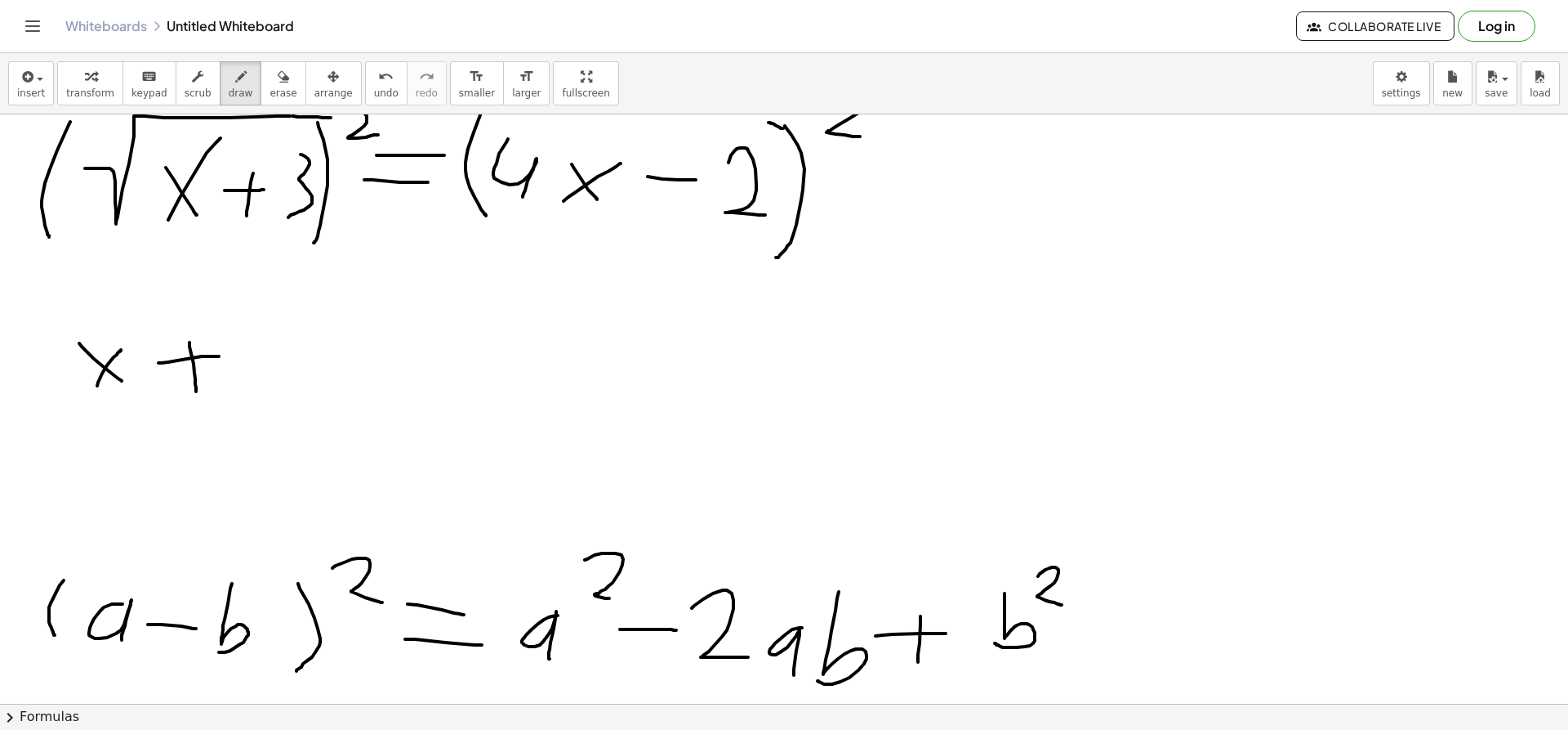
scroll to position [2765, 0]
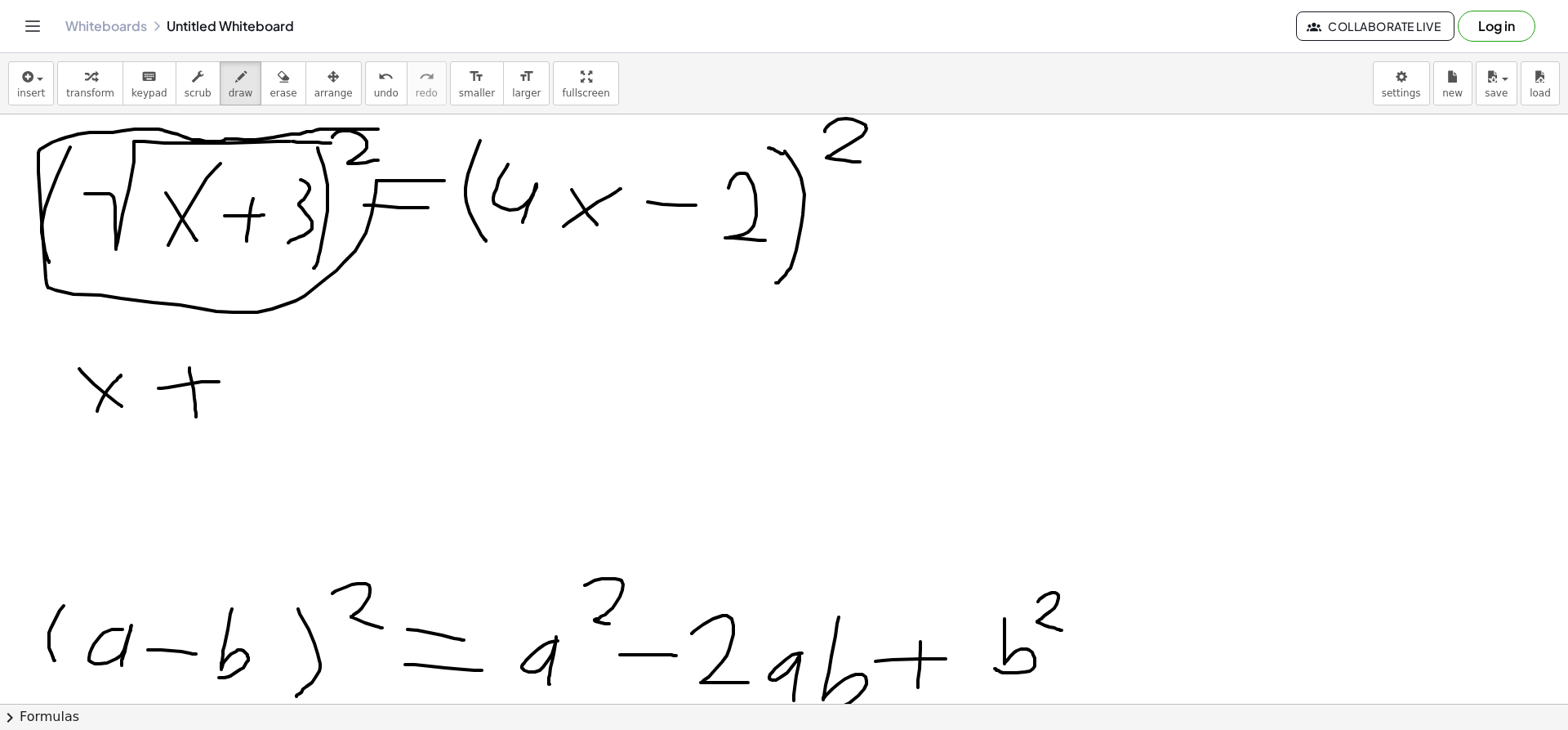
drag, startPoint x: 378, startPoint y: 129, endPoint x: 361, endPoint y: 128, distance: 17.0
click at [374, 71] on div "undo" at bounding box center [387, 75] width 25 height 20
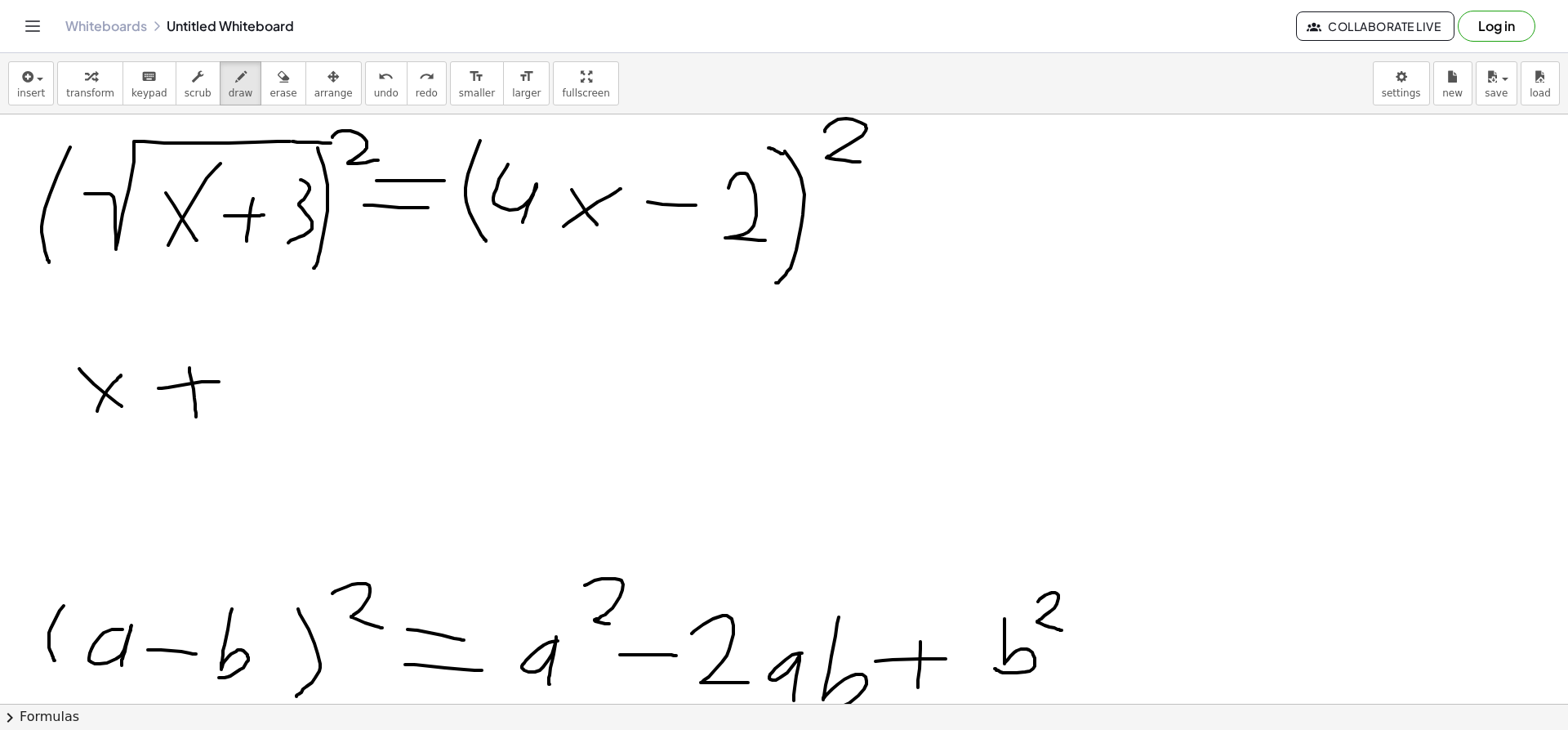
scroll to position [2736, 0]
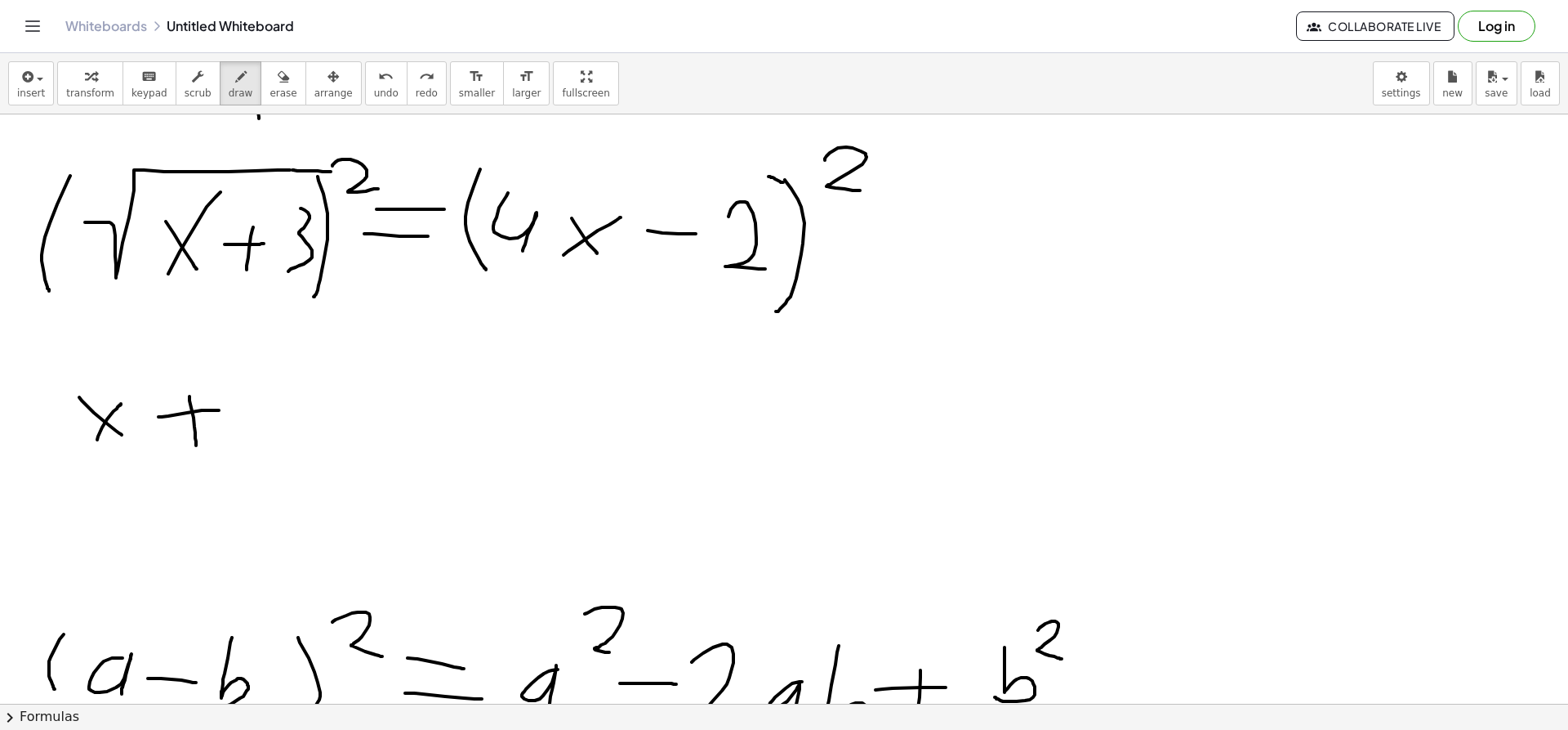
drag, startPoint x: 370, startPoint y: 113, endPoint x: 334, endPoint y: 153, distance: 53.8
click at [334, 153] on div "insert select one: Math Expression Function Text Youtube Video Graphing Geometr…" at bounding box center [784, 390] width 1568 height 676
drag, startPoint x: 382, startPoint y: 144, endPoint x: 358, endPoint y: 197, distance: 58.2
drag, startPoint x: 95, startPoint y: 235, endPoint x: 236, endPoint y: 79, distance: 210.3
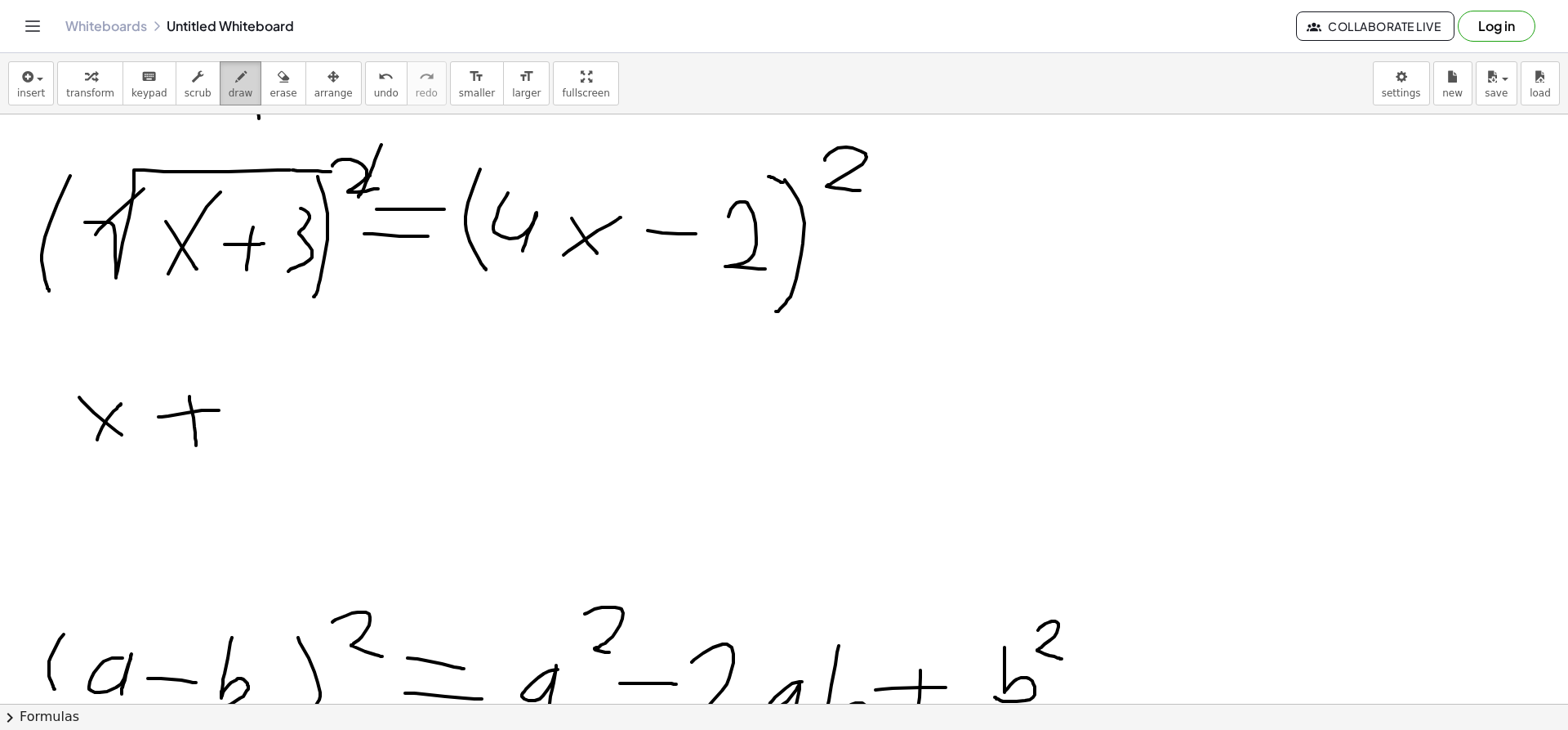
click at [236, 79] on div "insert select one: Math Expression Function Text Youtube Video Graphing Geometr…" at bounding box center [784, 390] width 1568 height 676
drag, startPoint x: 242, startPoint y: 390, endPoint x: 239, endPoint y: 443, distance: 53.1
drag, startPoint x: 322, startPoint y: 394, endPoint x: 417, endPoint y: 407, distance: 95.9
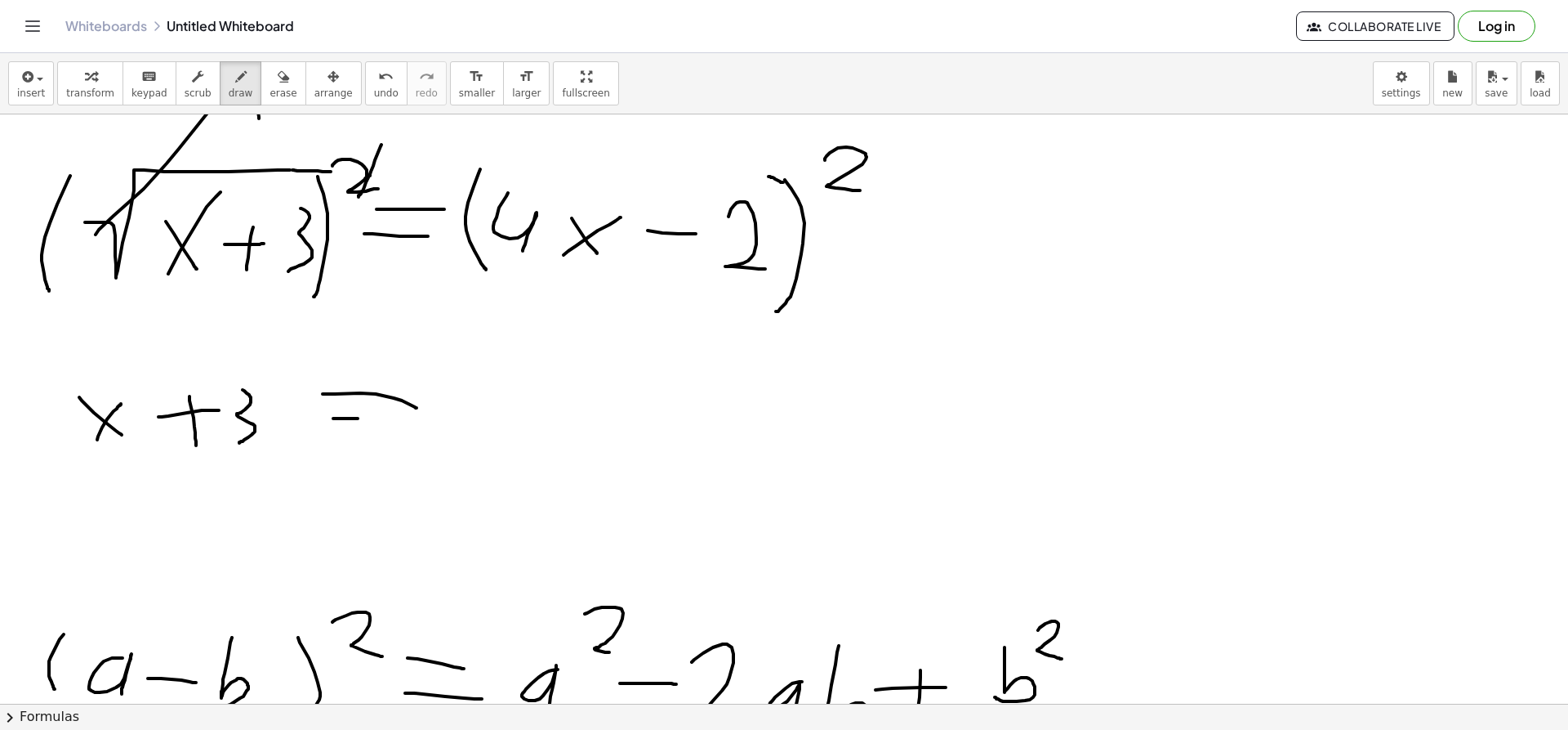
drag, startPoint x: 333, startPoint y: 419, endPoint x: 431, endPoint y: 426, distance: 98.2
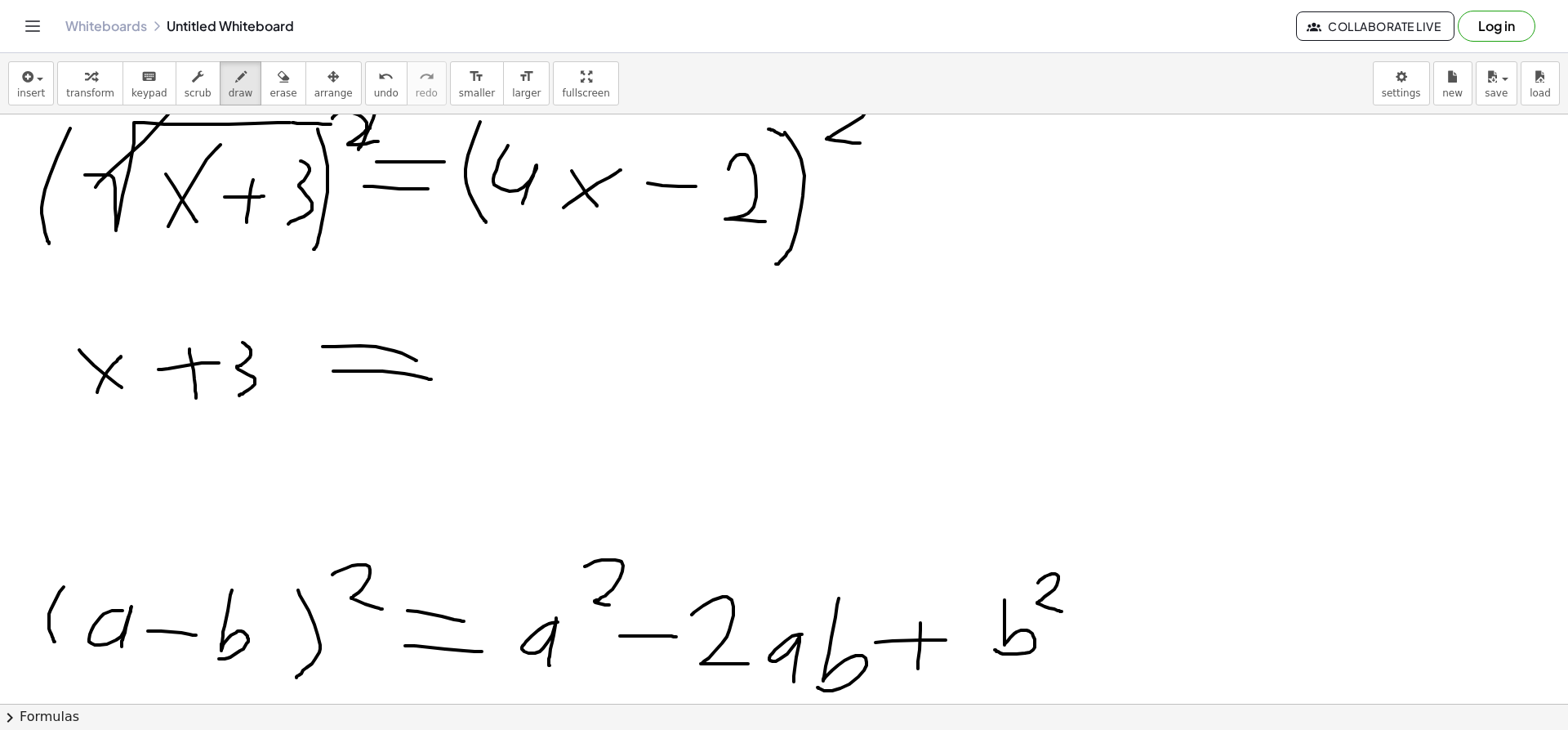
scroll to position [2784, 0]
drag, startPoint x: 482, startPoint y: 336, endPoint x: 476, endPoint y: 410, distance: 74.2
drag, startPoint x: 547, startPoint y: 344, endPoint x: 551, endPoint y: 400, distance: 56.1
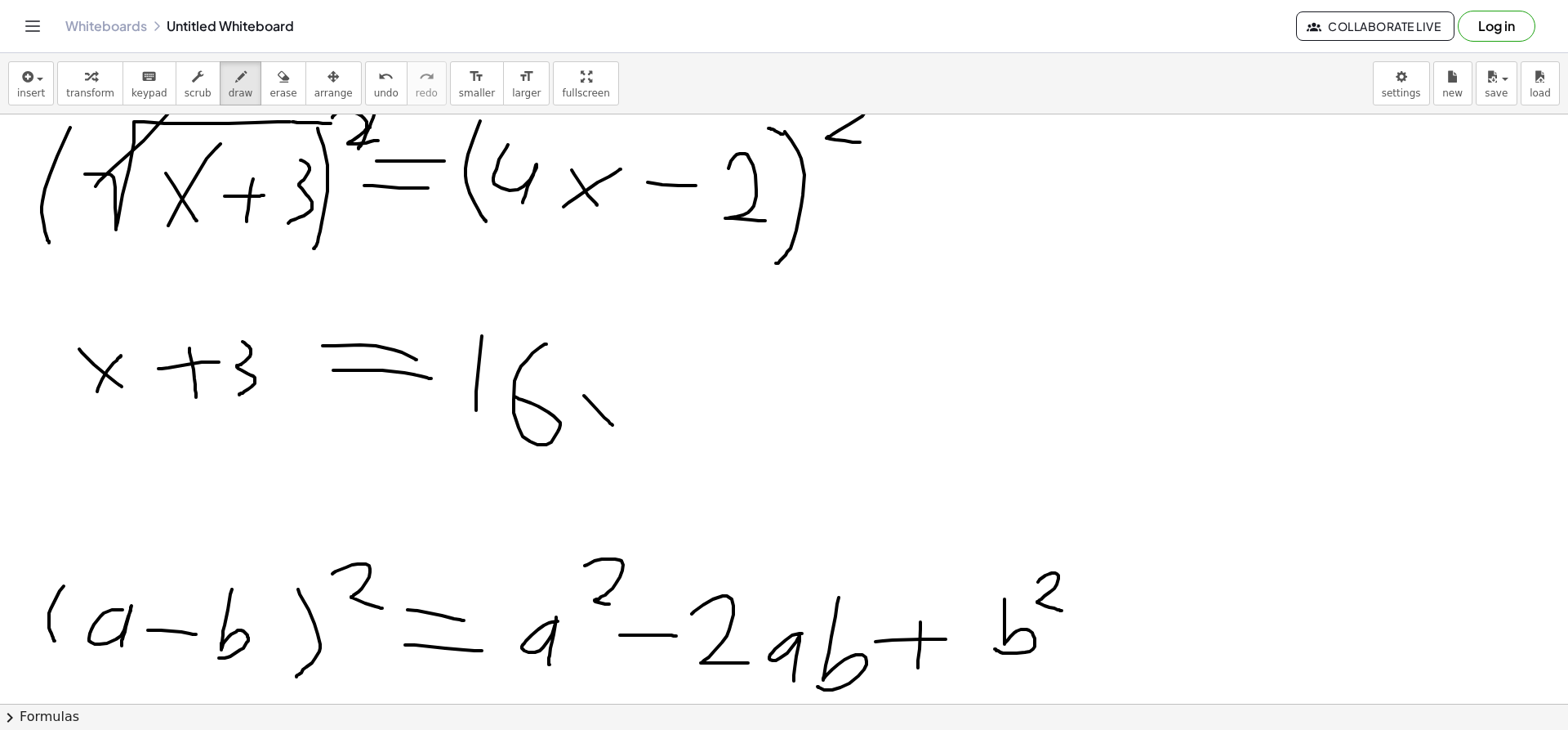
drag, startPoint x: 604, startPoint y: 418, endPoint x: 613, endPoint y: 425, distance: 11.4
drag, startPoint x: 584, startPoint y: 424, endPoint x: 618, endPoint y: 388, distance: 49.5
drag, startPoint x: 639, startPoint y: 324, endPoint x: 690, endPoint y: 347, distance: 55.9
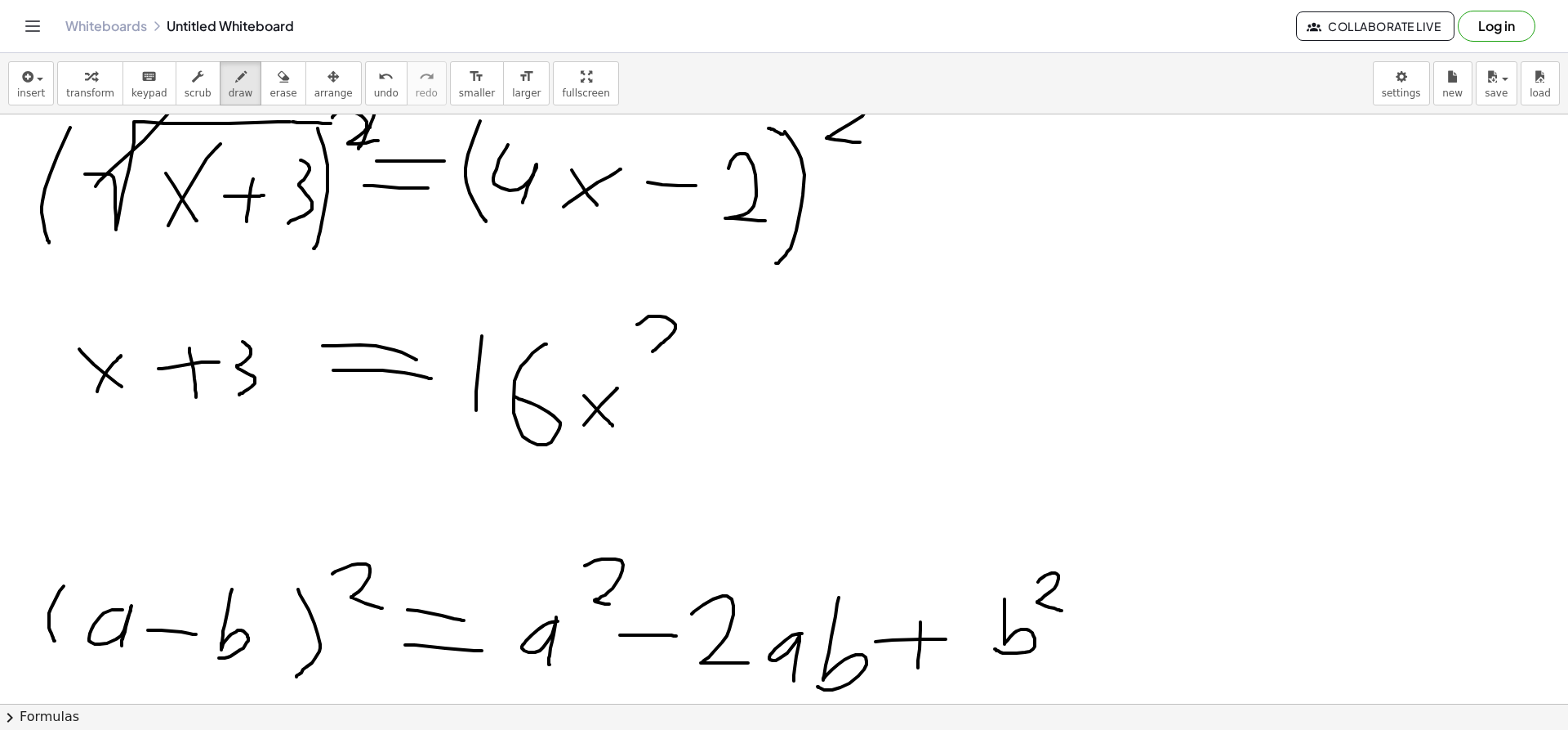
drag, startPoint x: 685, startPoint y: 406, endPoint x: 693, endPoint y: 409, distance: 8.5
drag, startPoint x: 742, startPoint y: 367, endPoint x: 778, endPoint y: 426, distance: 69.1
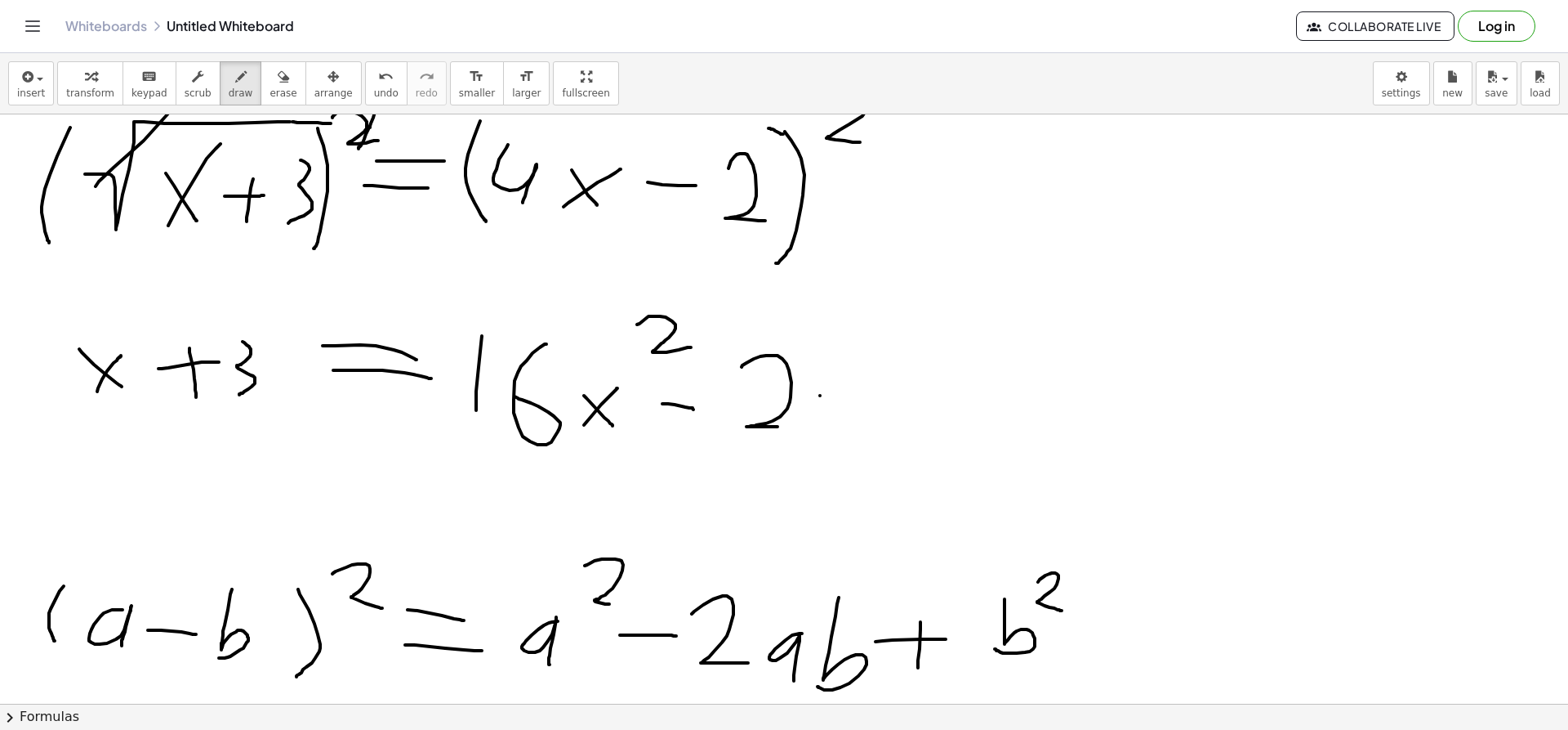
drag, startPoint x: 867, startPoint y: 363, endPoint x: 880, endPoint y: 431, distance: 69.2
drag, startPoint x: 929, startPoint y: 393, endPoint x: 957, endPoint y: 443, distance: 57.3
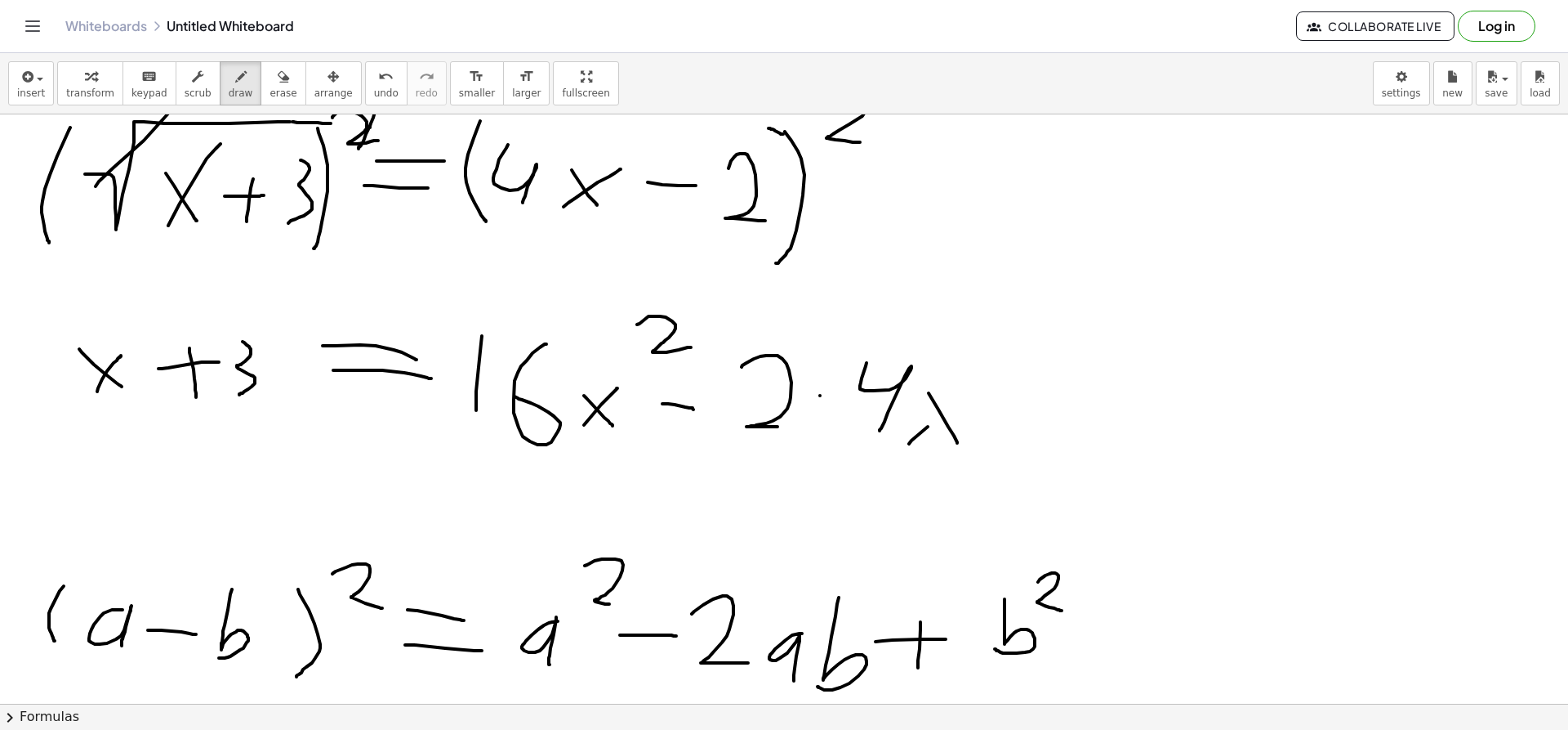
drag, startPoint x: 909, startPoint y: 443, endPoint x: 966, endPoint y: 393, distance: 75.8
drag, startPoint x: 1012, startPoint y: 376, endPoint x: 1073, endPoint y: 440, distance: 88.4
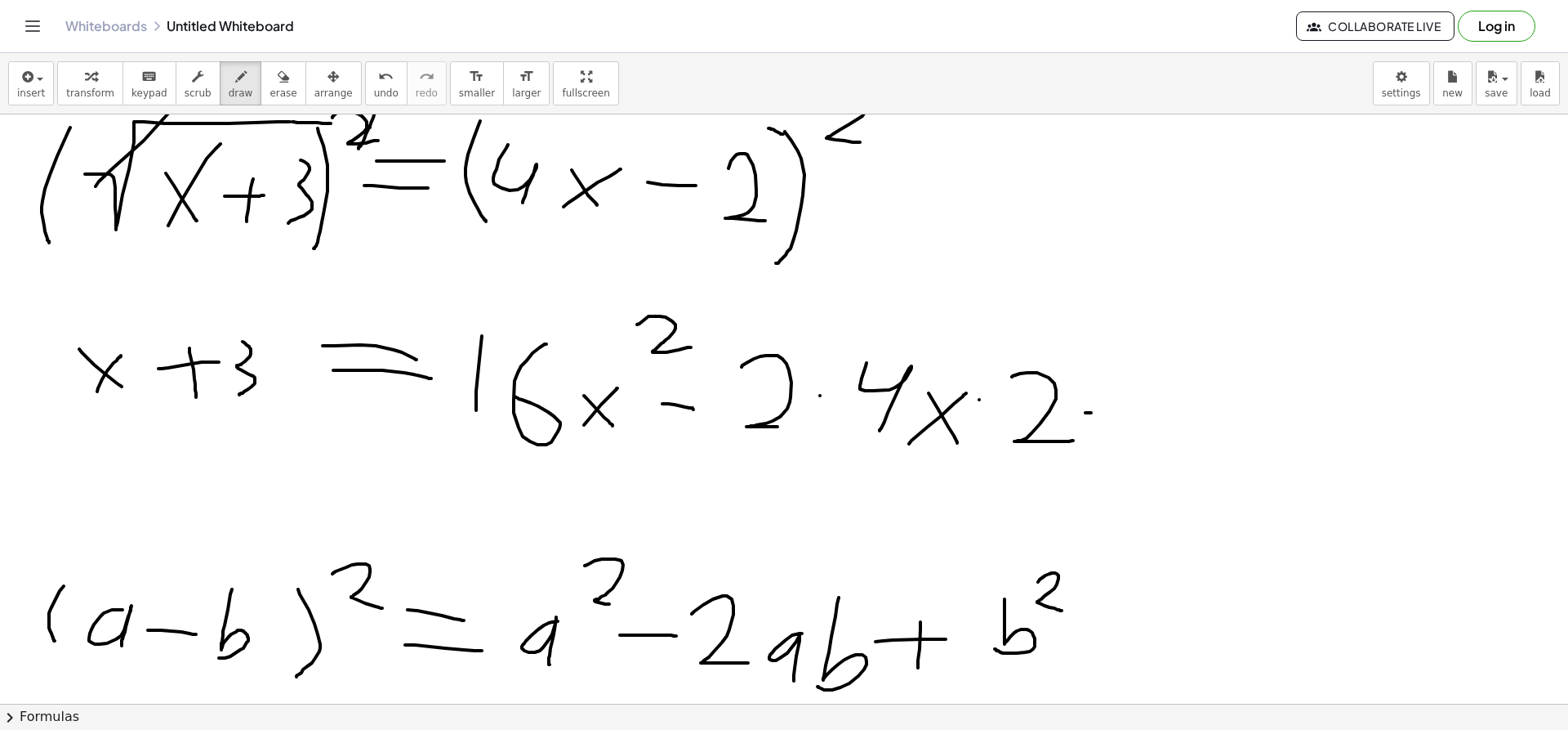
drag, startPoint x: 1085, startPoint y: 412, endPoint x: 1133, endPoint y: 414, distance: 48.0
drag, startPoint x: 1114, startPoint y: 394, endPoint x: 1112, endPoint y: 436, distance: 42.0
drag, startPoint x: 1172, startPoint y: 373, endPoint x: 1208, endPoint y: 432, distance: 69.1
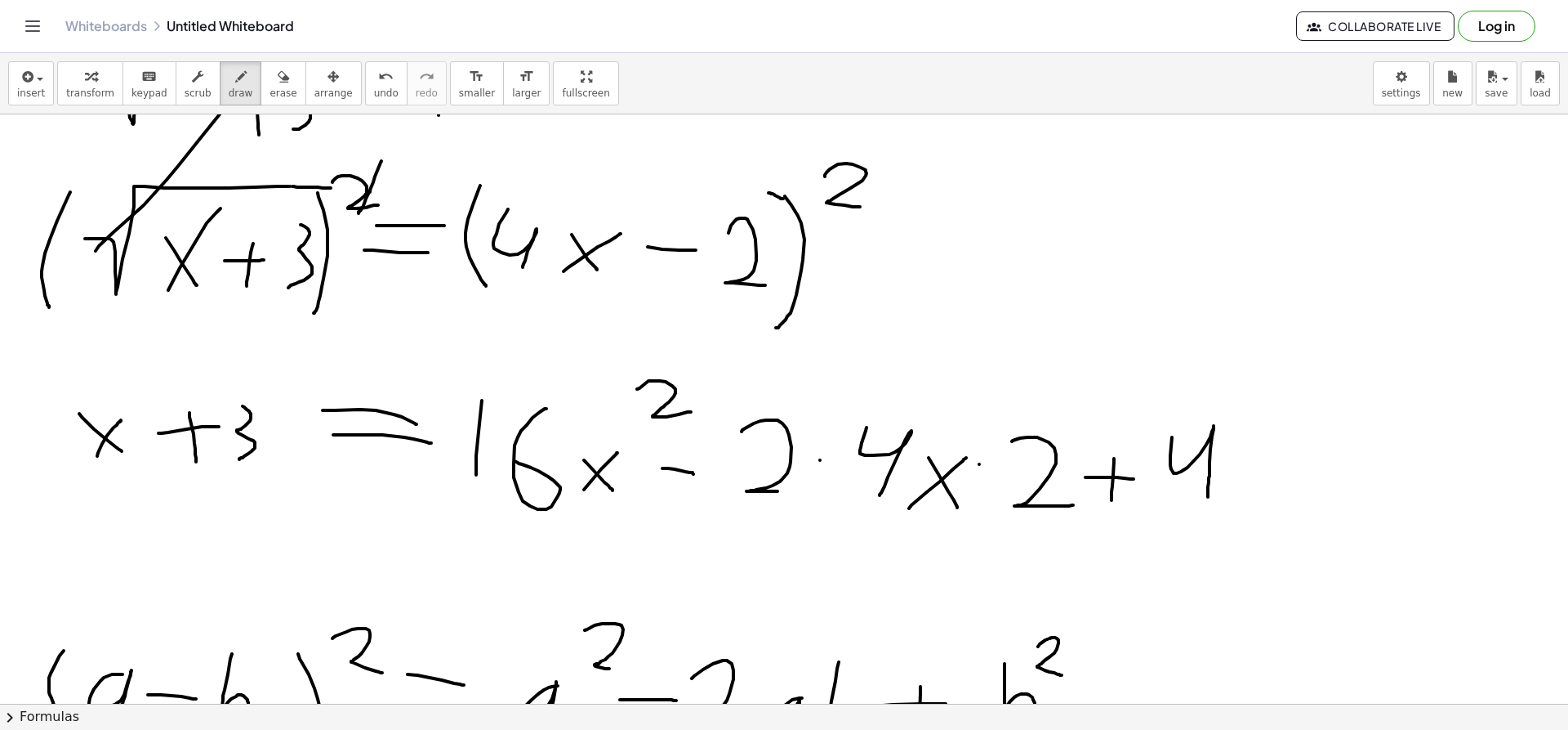
scroll to position [2719, 0]
drag, startPoint x: 379, startPoint y: 178, endPoint x: 353, endPoint y: 194, distance: 30.5
drag, startPoint x: 126, startPoint y: 243, endPoint x: 333, endPoint y: 192, distance: 213.2
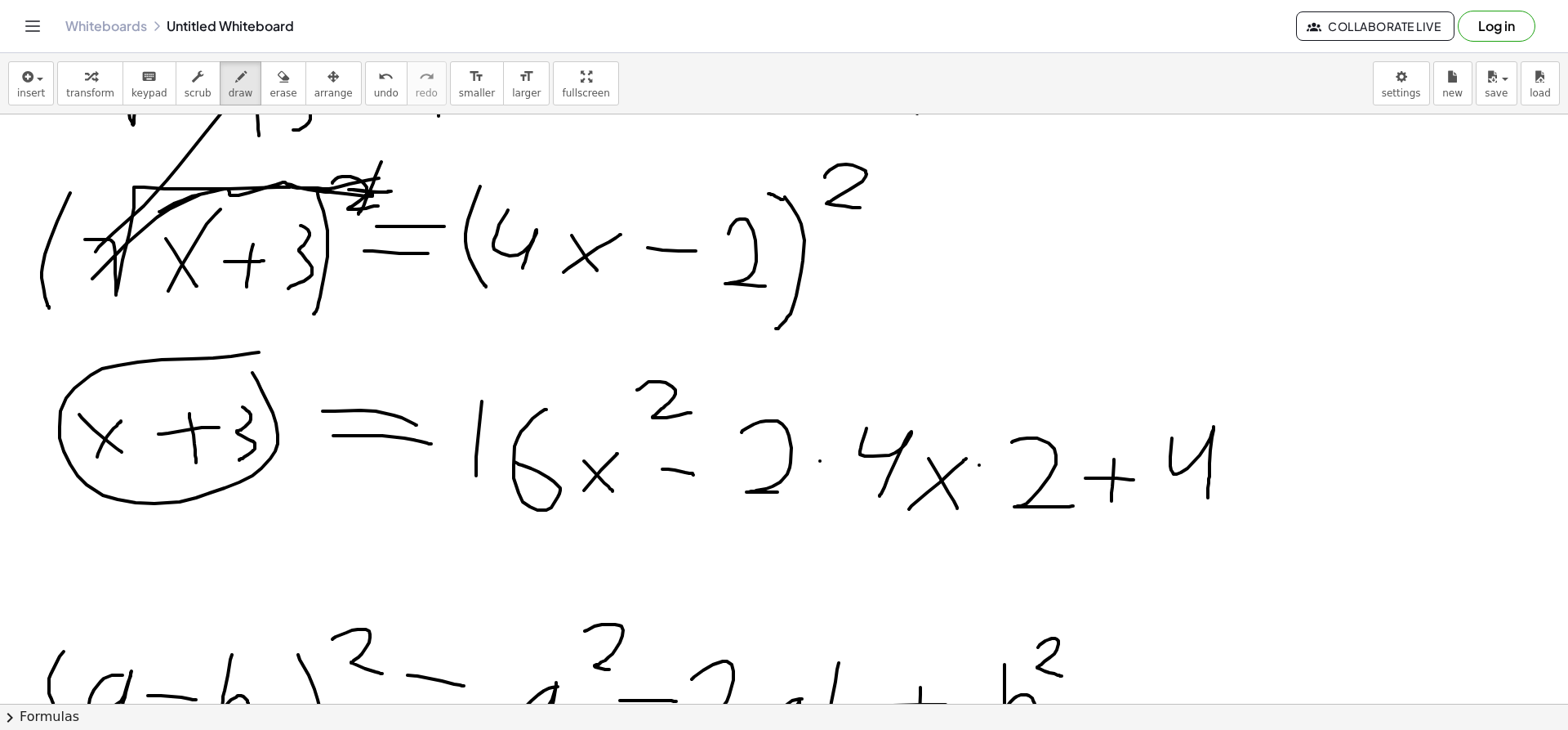
drag, startPoint x: 253, startPoint y: 353, endPoint x: 244, endPoint y: 366, distance: 15.8
click at [370, 87] on button "undo undo" at bounding box center [386, 83] width 42 height 44
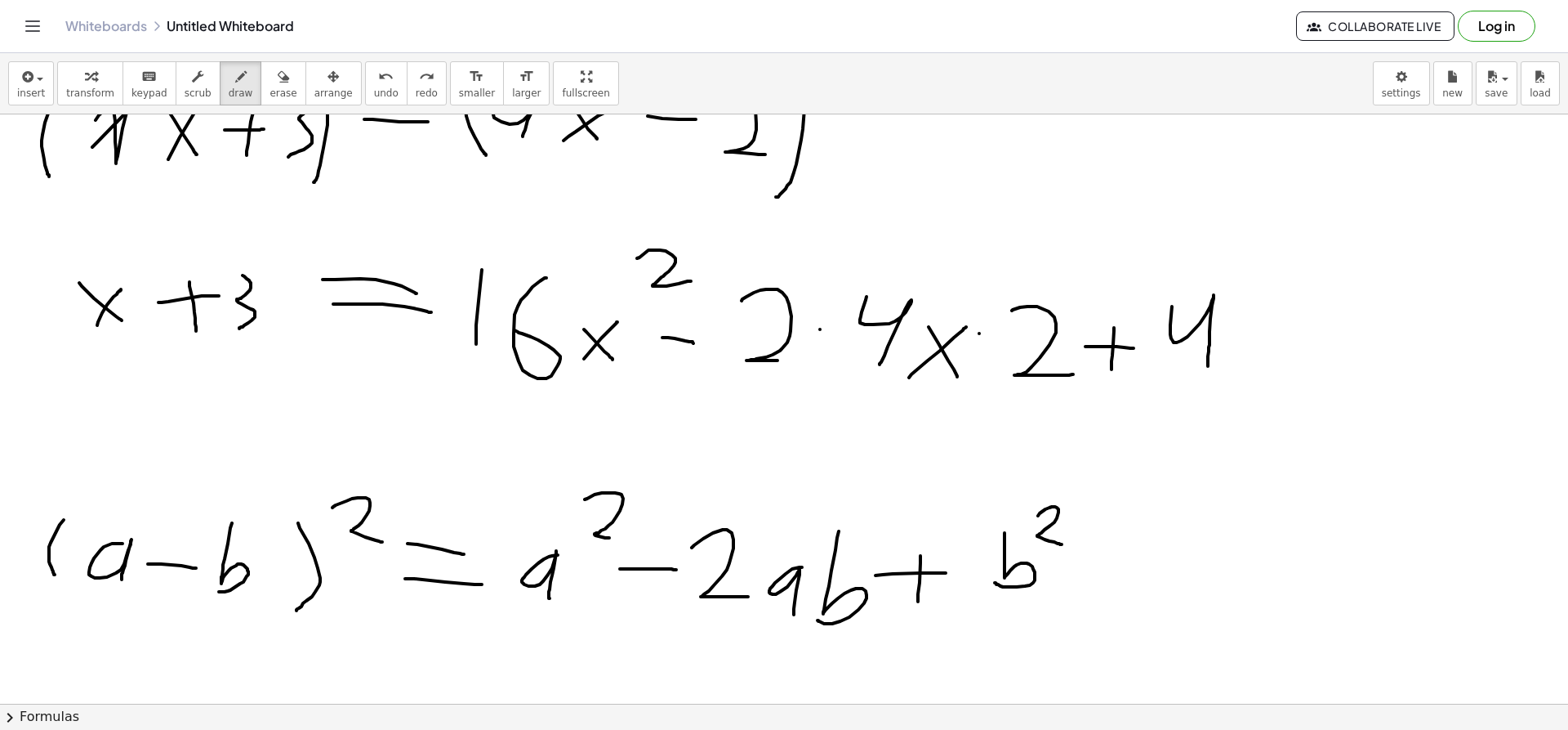
scroll to position [2851, 0]
click at [278, 80] on icon "button" at bounding box center [284, 76] width 11 height 20
click at [229, 88] on span "draw" at bounding box center [241, 93] width 25 height 11
drag, startPoint x: 46, startPoint y: 437, endPoint x: 58, endPoint y: 467, distance: 32.3
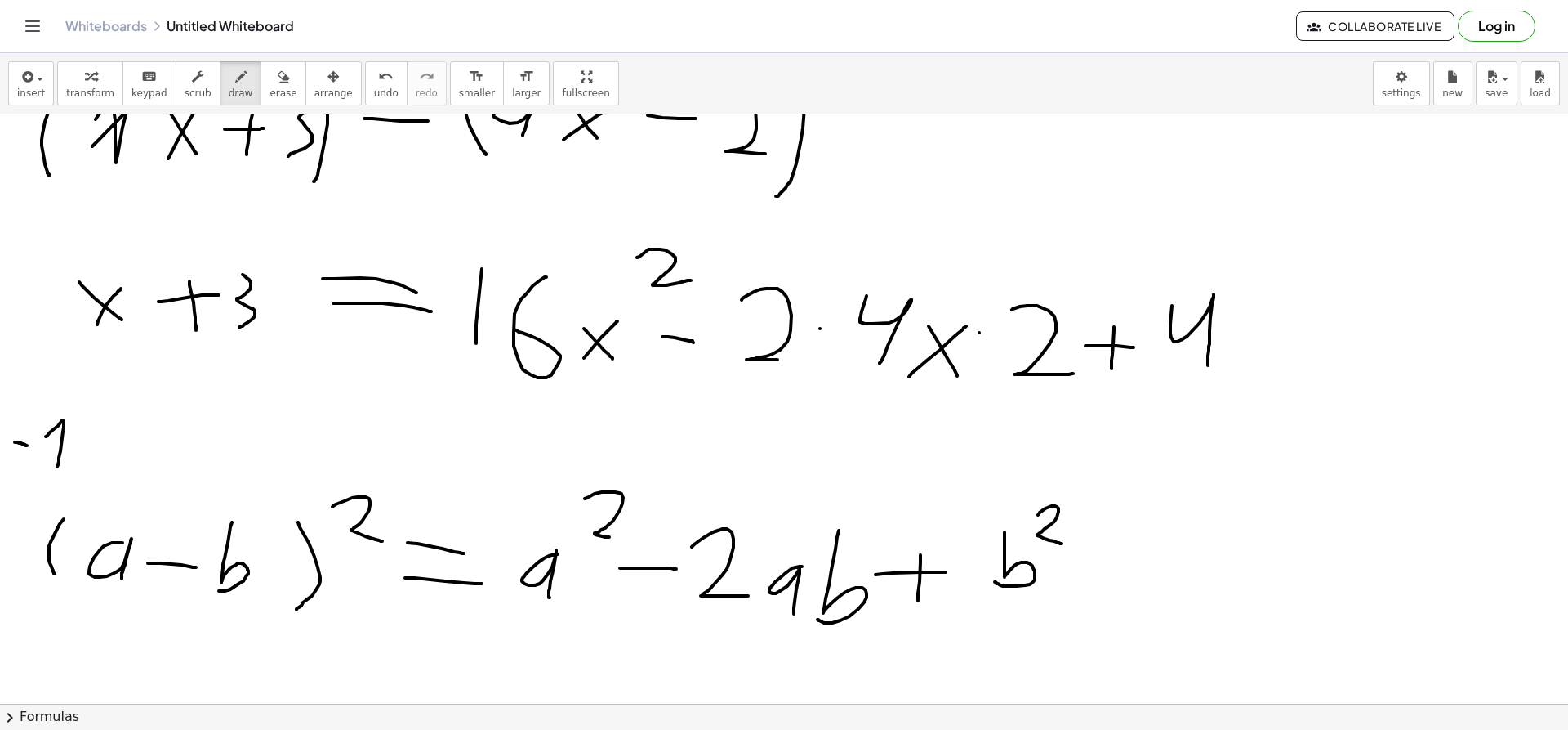
drag, startPoint x: 15, startPoint y: 442, endPoint x: 27, endPoint y: 445, distance: 12.4
click at [270, 75] on div "button" at bounding box center [283, 75] width 27 height 20
drag, startPoint x: 0, startPoint y: 468, endPoint x: 133, endPoint y: 412, distance: 144.3
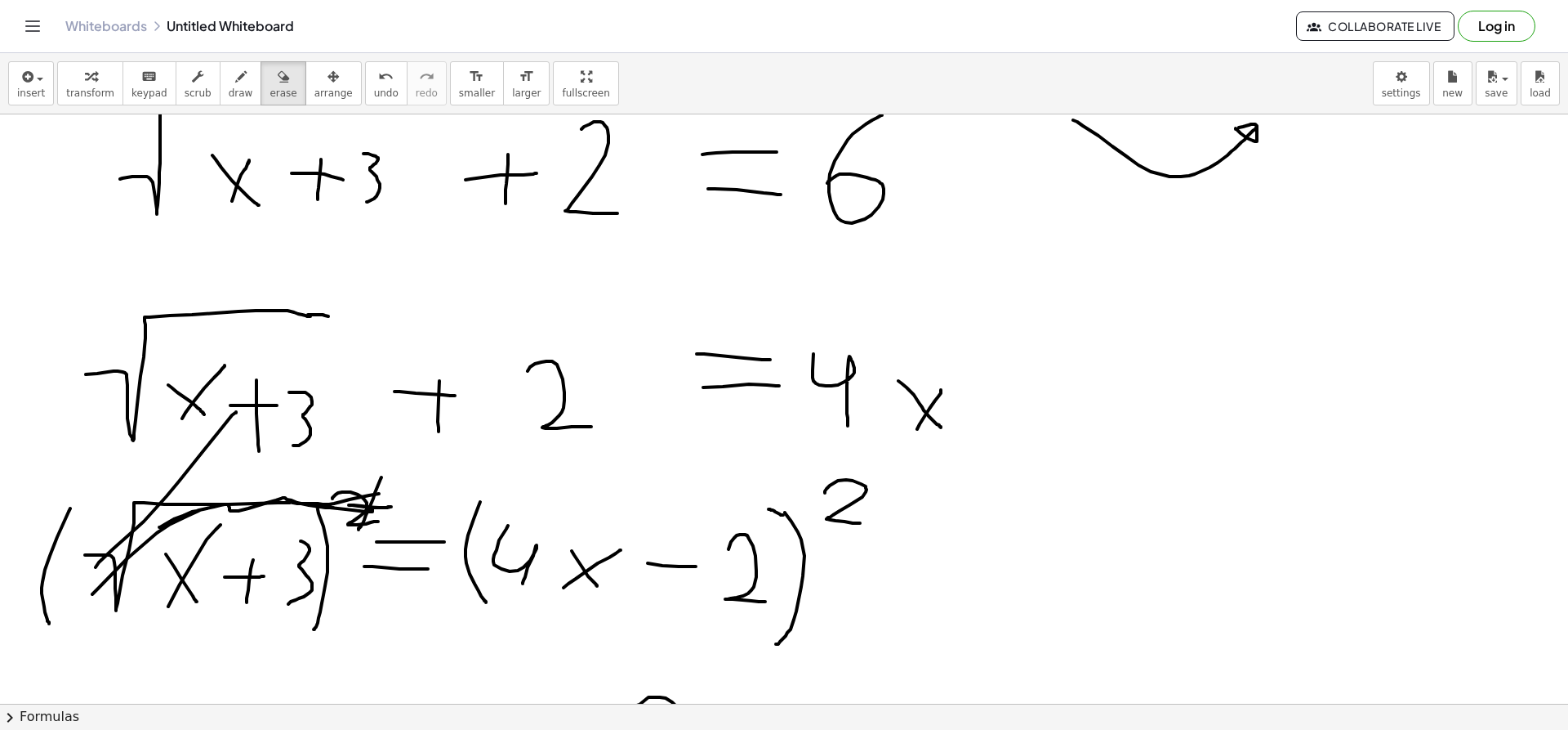
scroll to position [2424, 0]
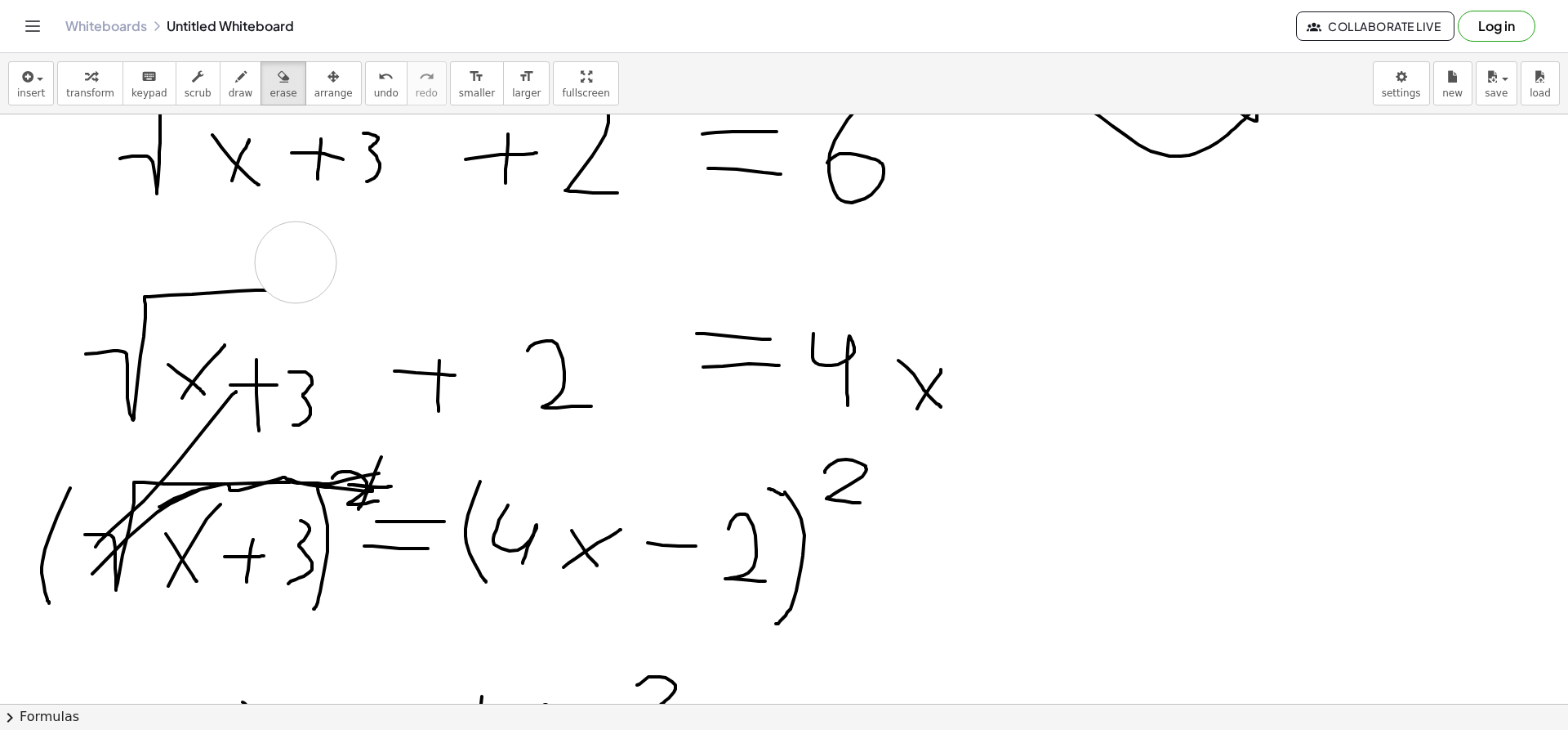
drag, startPoint x: 710, startPoint y: 282, endPoint x: 294, endPoint y: 262, distance: 416.5
click at [260, 73] on button "erase" at bounding box center [283, 83] width 45 height 44
click at [232, 75] on button "draw" at bounding box center [240, 83] width 42 height 44
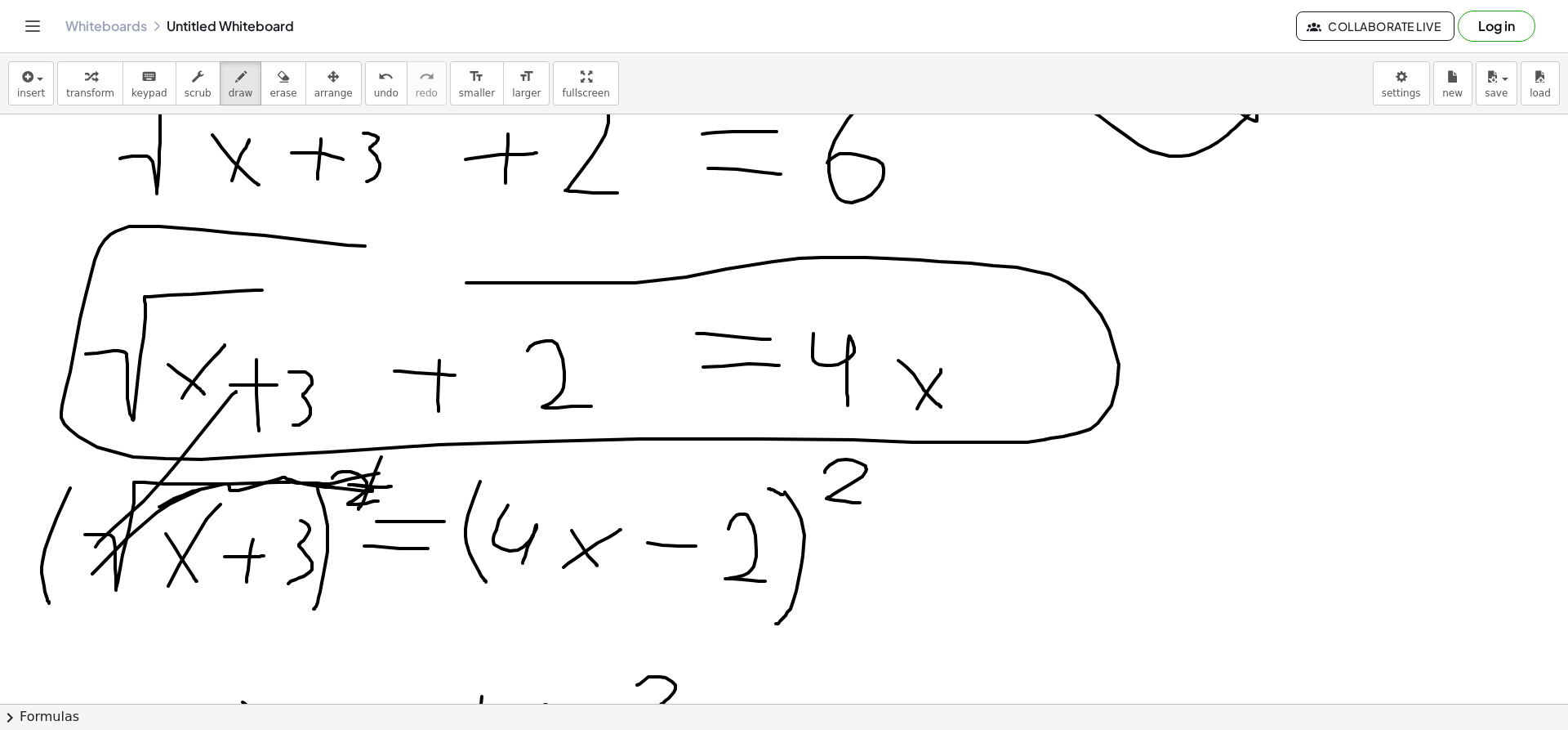
drag, startPoint x: 365, startPoint y: 246, endPoint x: 400, endPoint y: 275, distance: 45.5
